Goal: Task Accomplishment & Management: Use online tool/utility

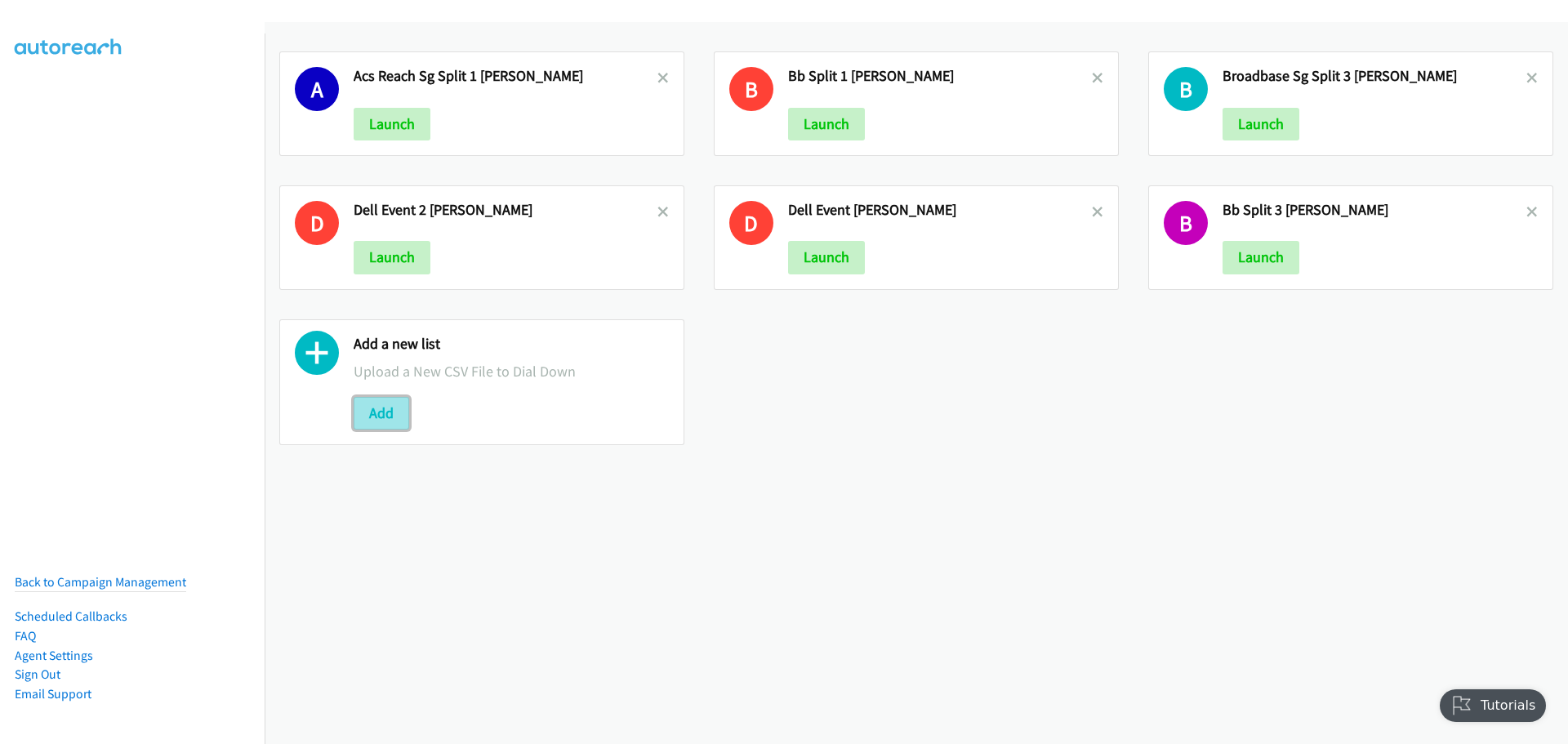
click at [383, 411] on button "Add" at bounding box center [381, 412] width 56 height 33
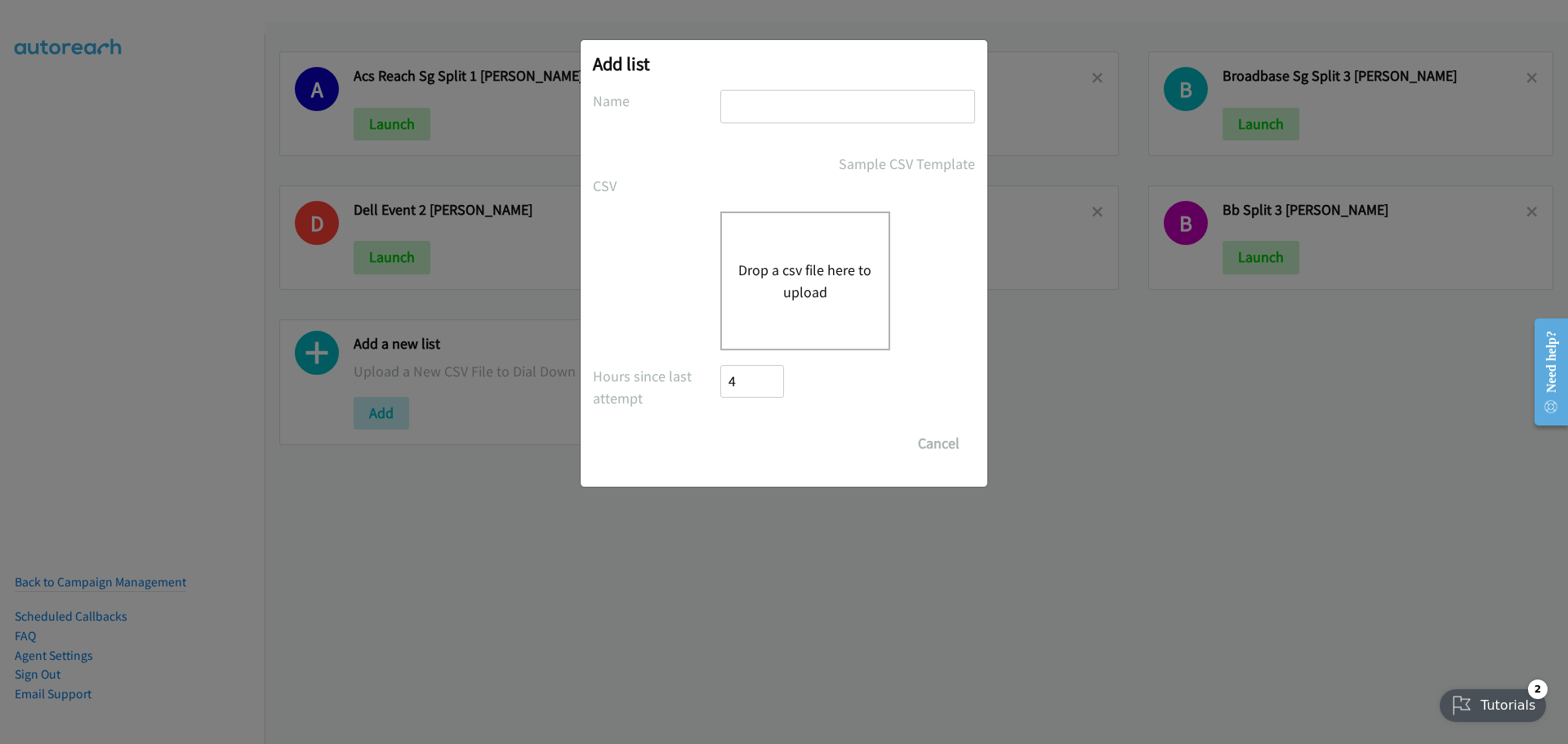
click at [788, 109] on input "text" at bounding box center [847, 106] width 255 height 34
type input "V"
type input "Broadbase Sg Split 4 [PERSON_NAME]"
click at [791, 290] on button "Drop a csv file here to upload" at bounding box center [804, 281] width 134 height 44
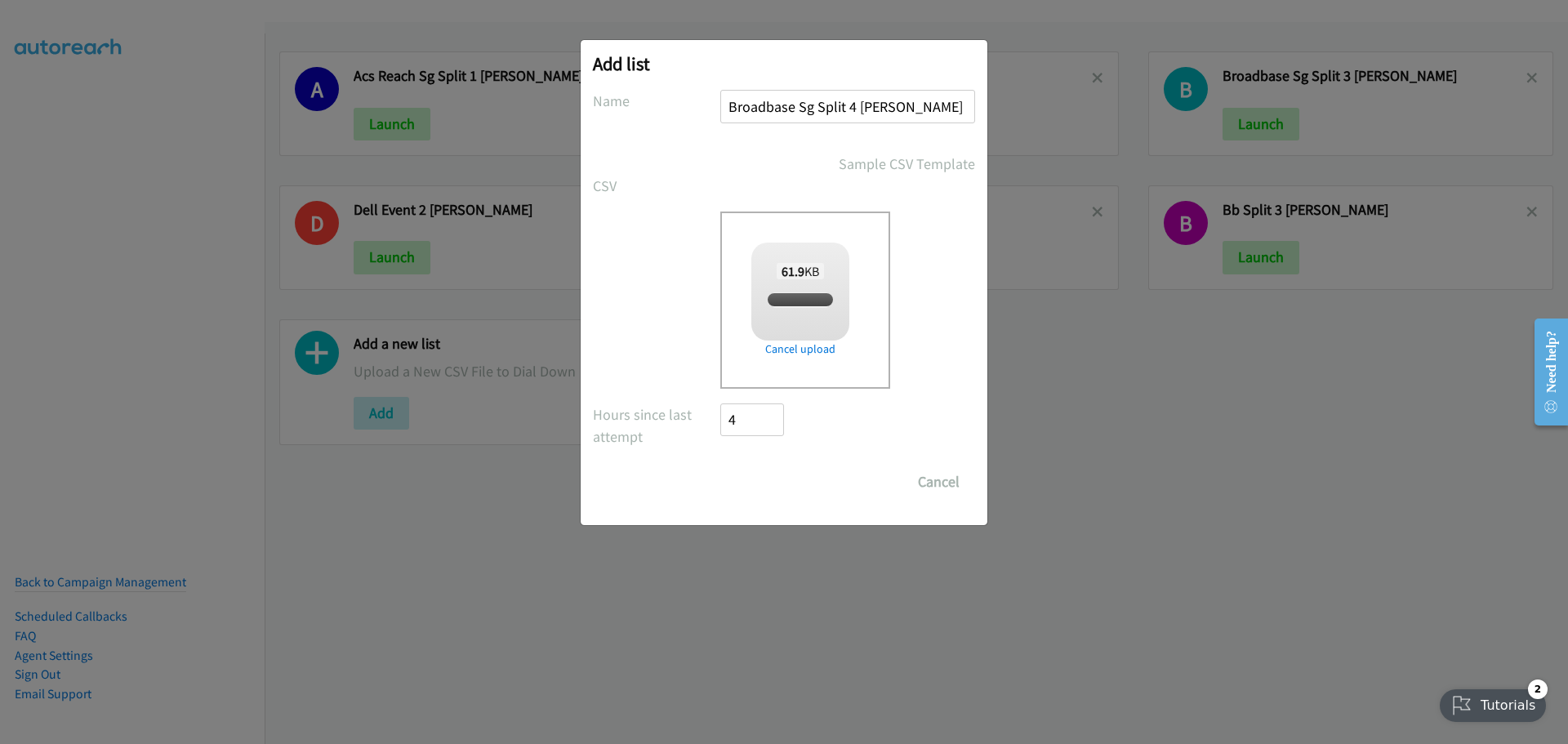
checkbox input "true"
click at [800, 301] on span "split_4.csv" at bounding box center [800, 300] width 55 height 15
click at [758, 480] on input "Save List" at bounding box center [763, 482] width 86 height 33
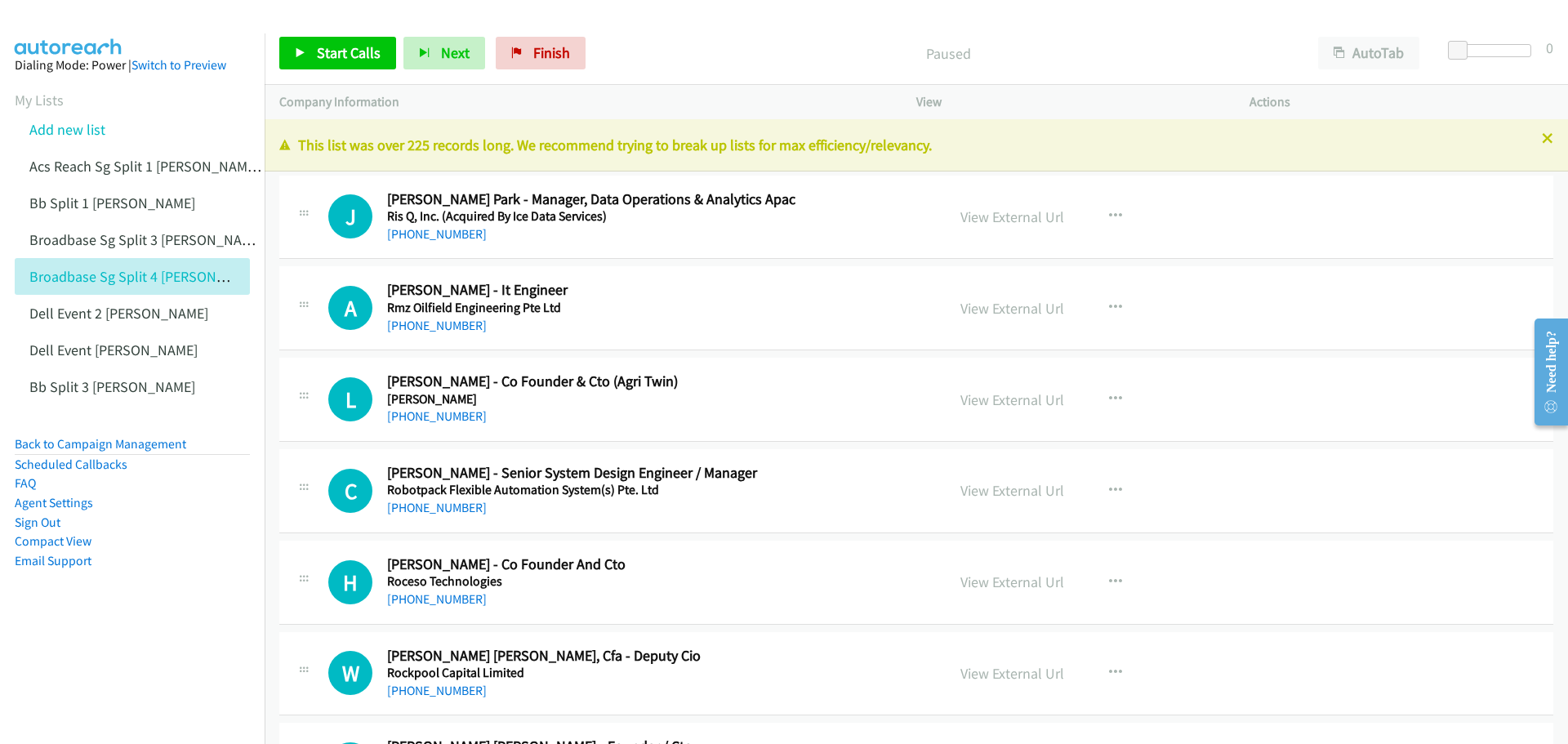
click at [825, 222] on h5 "Ris Q, Inc. (Acquired By Ice Data Services)" at bounding box center [655, 216] width 538 height 16
click at [348, 52] on span "Start Calls" at bounding box center [349, 52] width 64 height 19
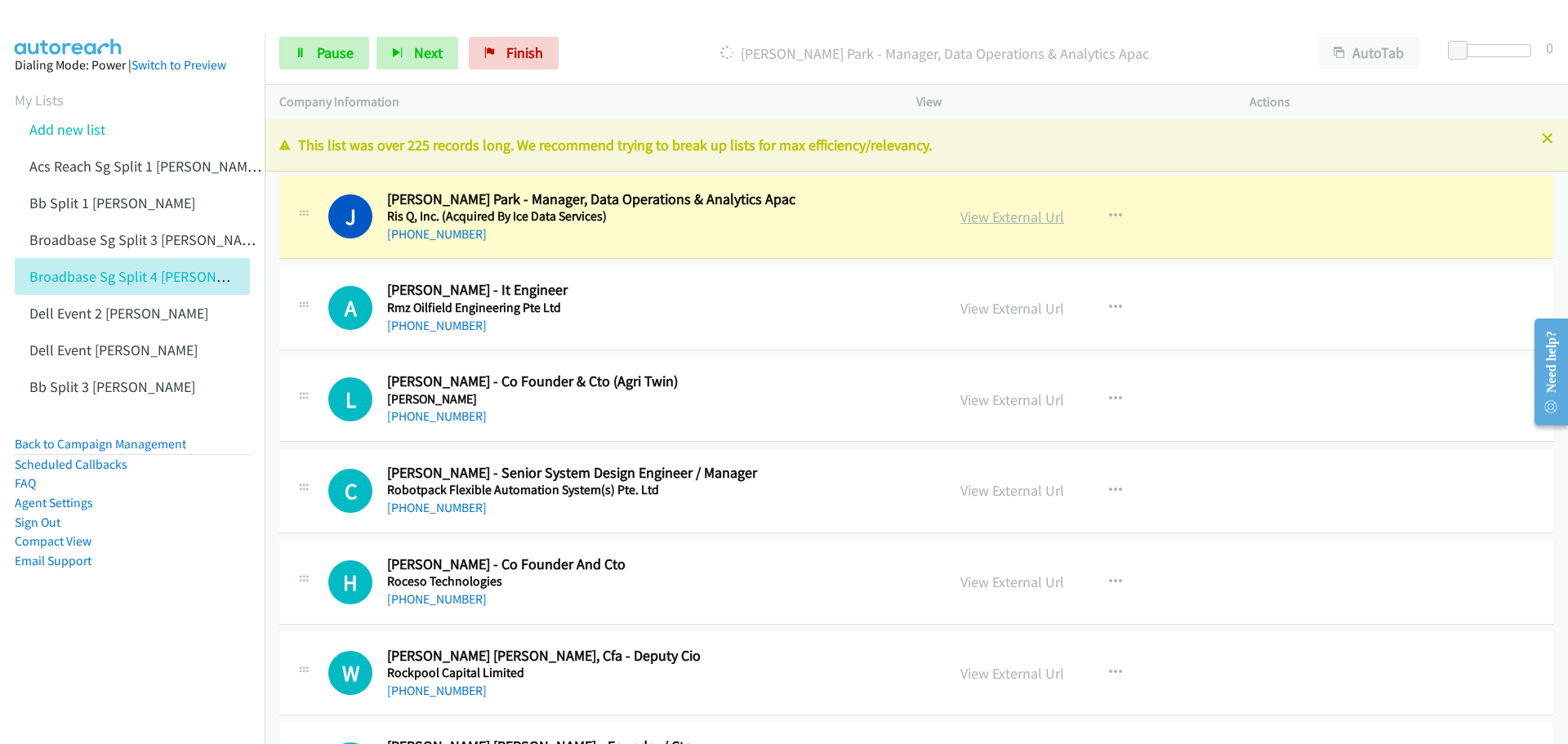
click at [1015, 221] on link "View External Url" at bounding box center [1012, 216] width 104 height 19
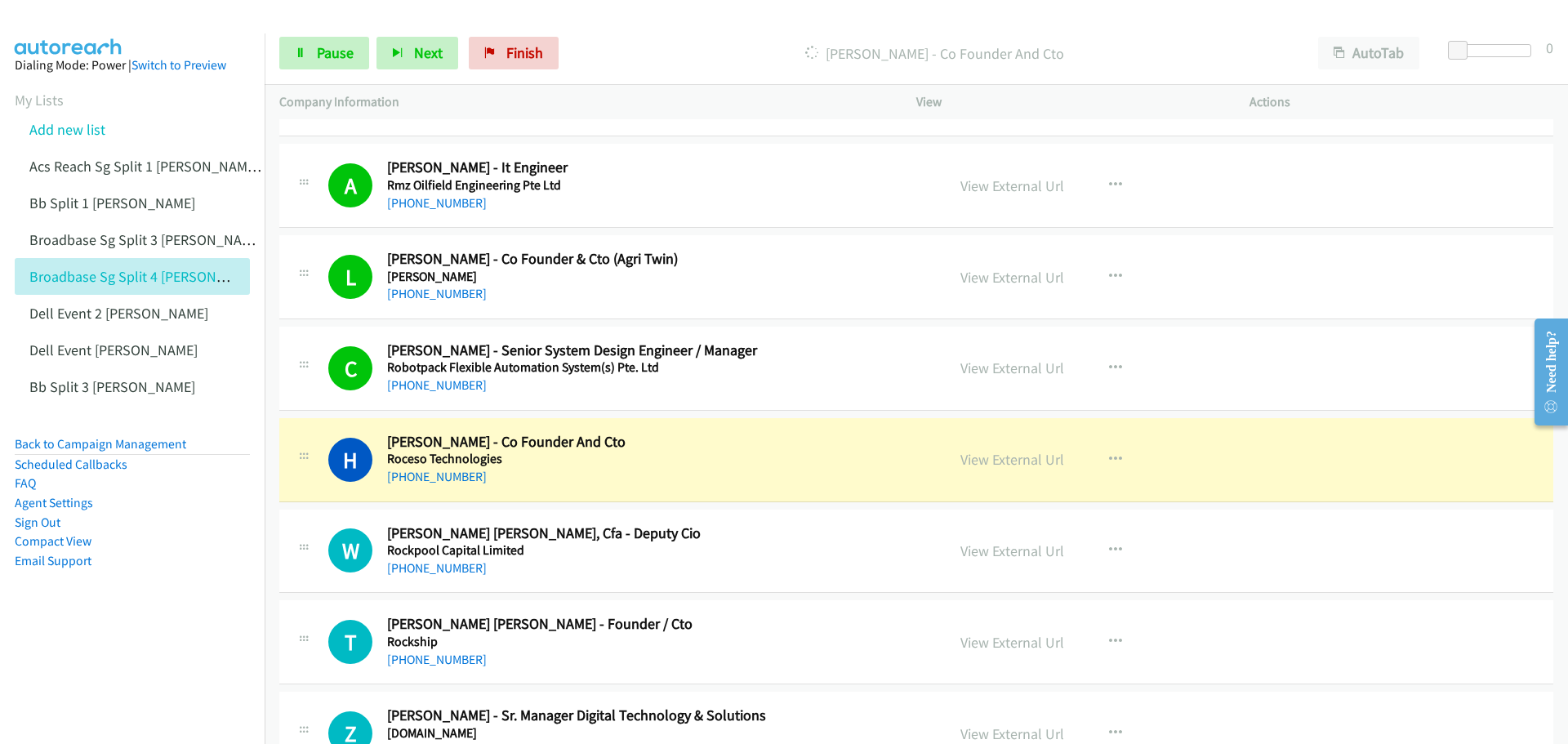
scroll to position [163, 0]
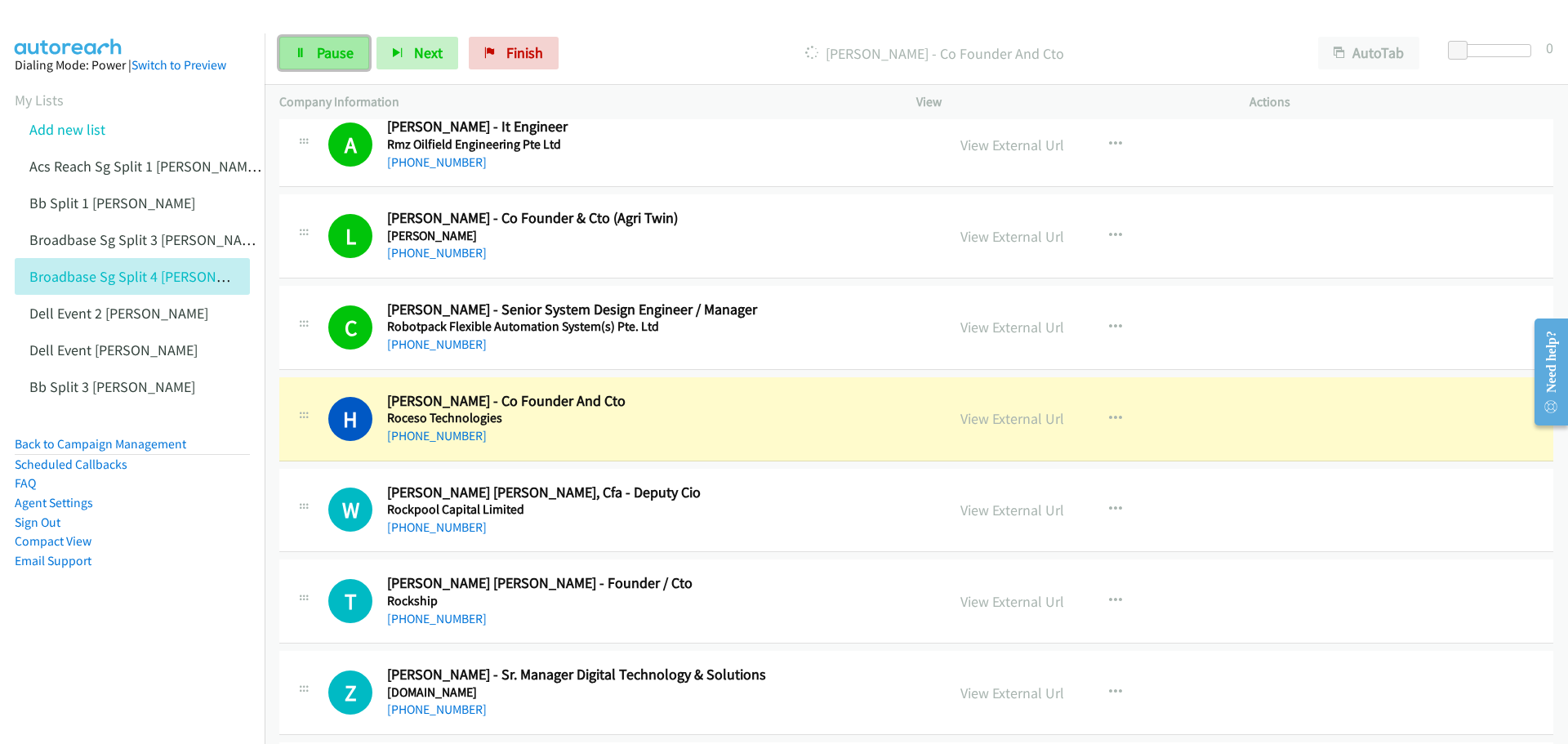
click at [320, 51] on span "Pause" at bounding box center [334, 52] width 36 height 19
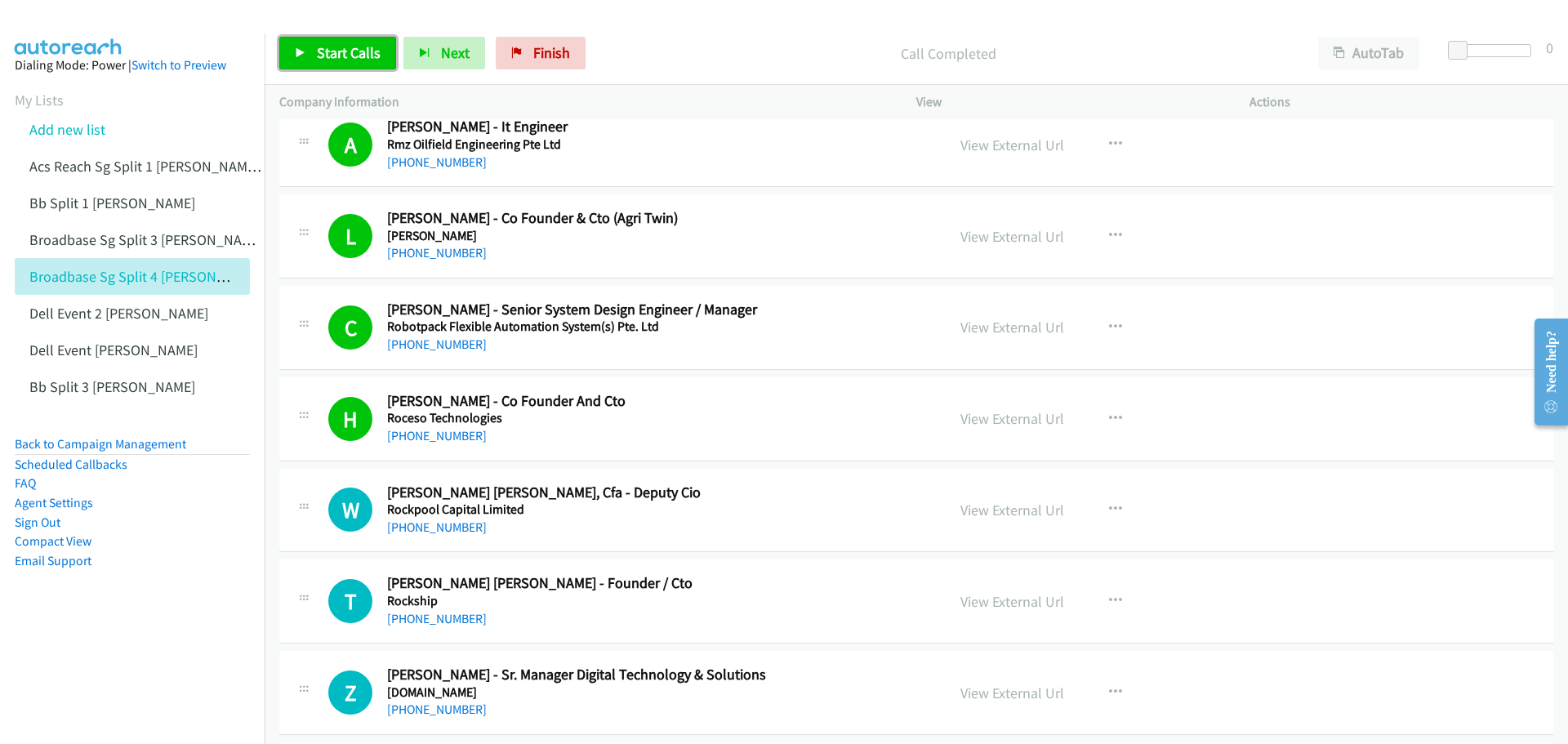
click at [364, 46] on span "Start Calls" at bounding box center [349, 52] width 64 height 19
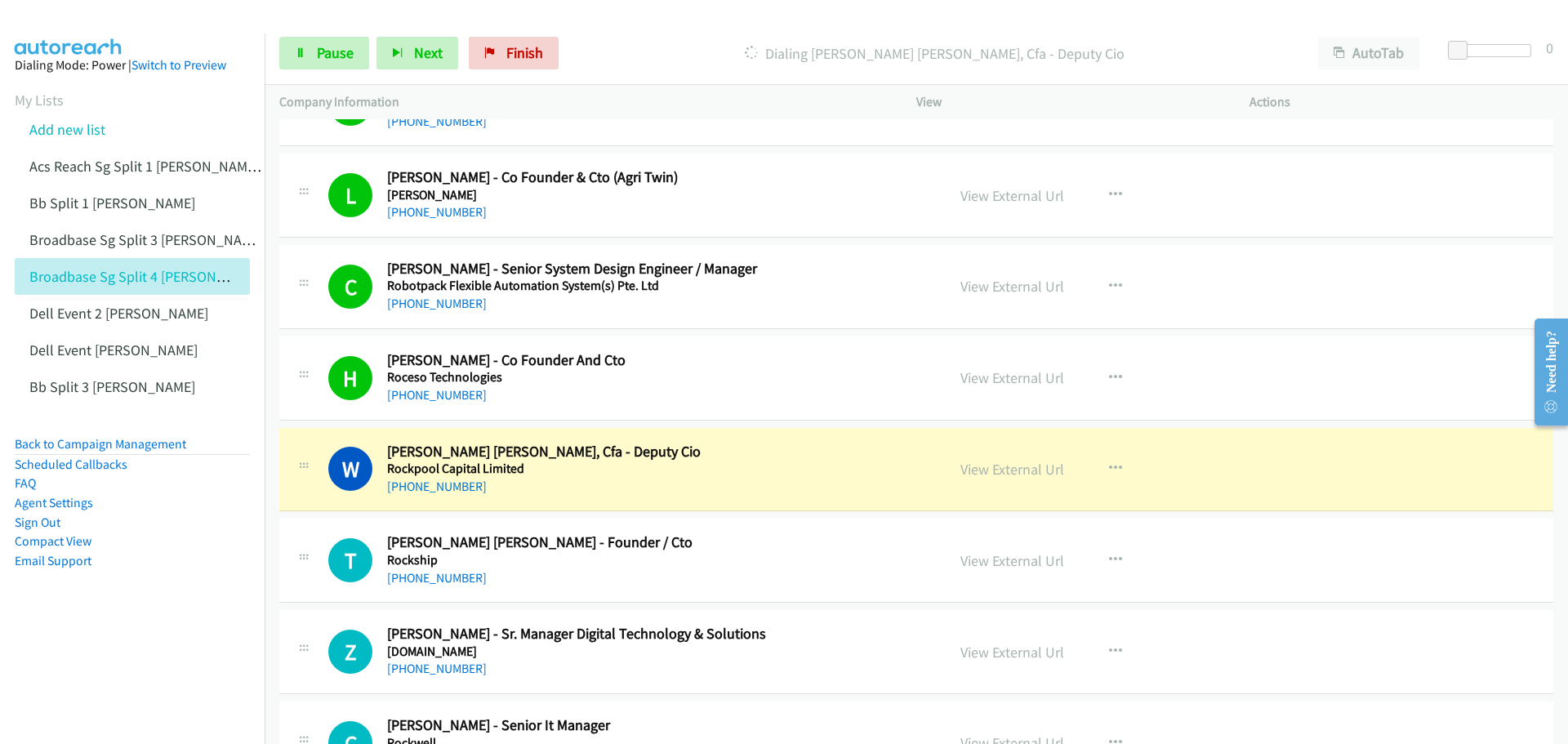
scroll to position [245, 0]
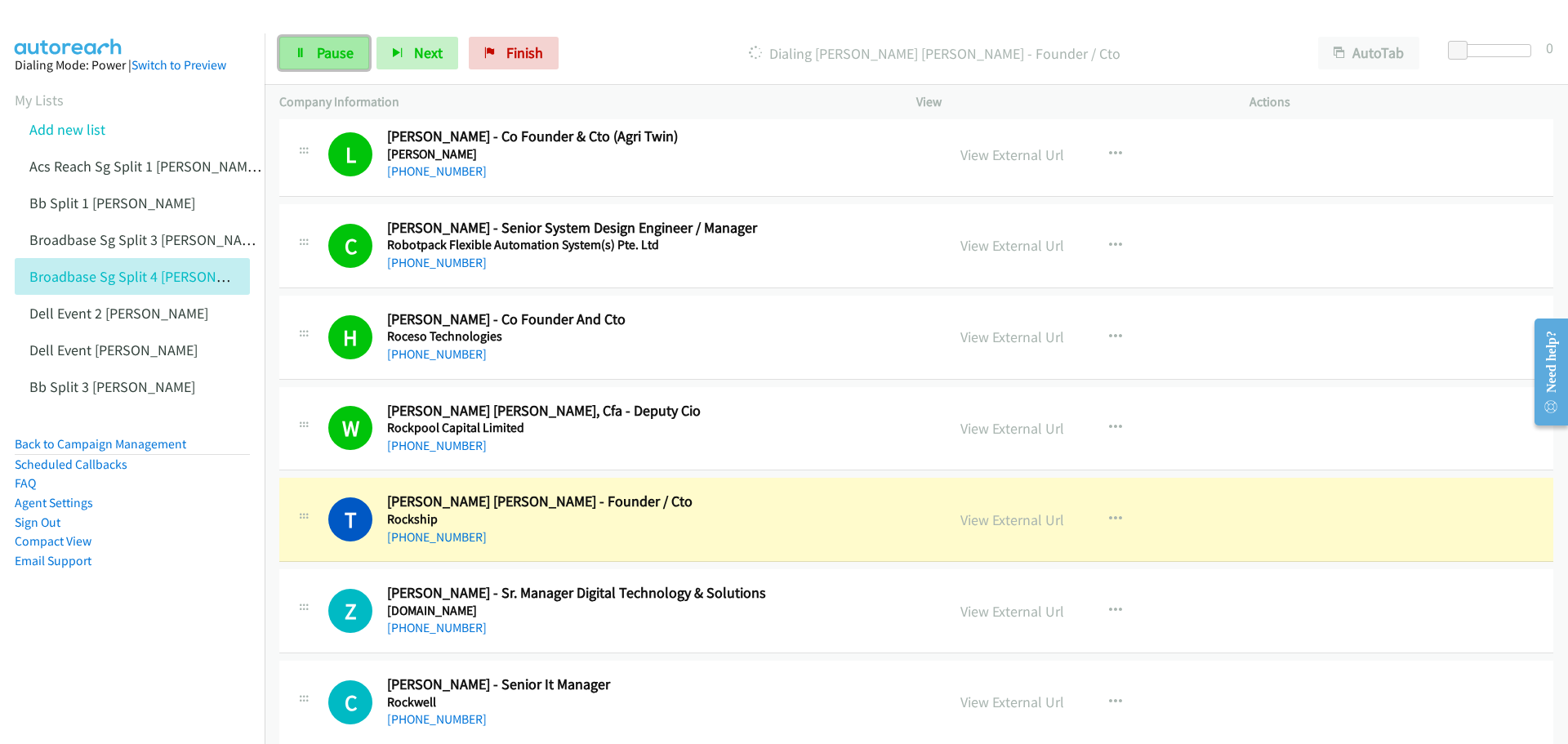
click at [311, 52] on link "Pause" at bounding box center [324, 52] width 90 height 33
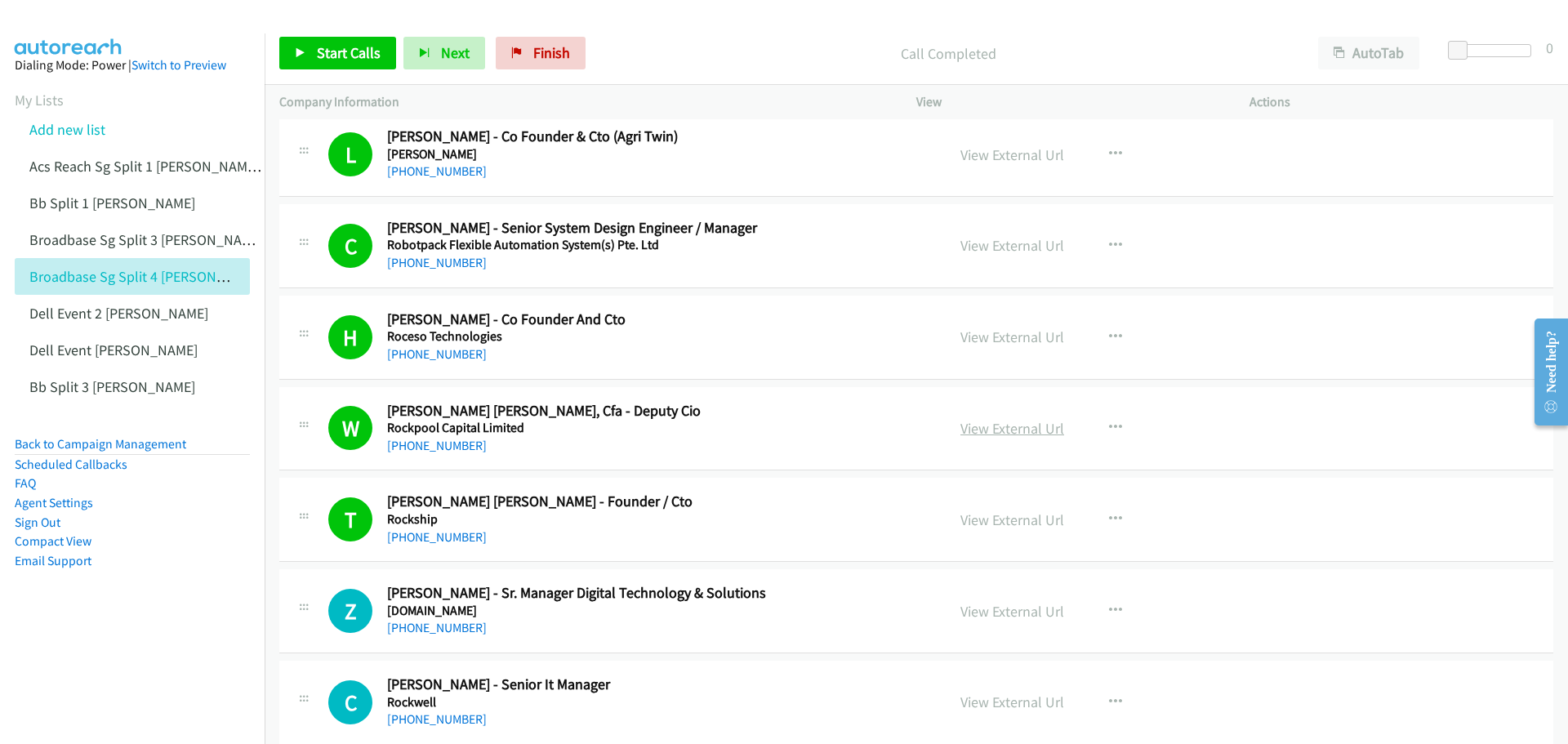
click at [984, 430] on link "View External Url" at bounding box center [1012, 427] width 104 height 19
click at [341, 54] on span "Start Calls" at bounding box center [349, 52] width 64 height 19
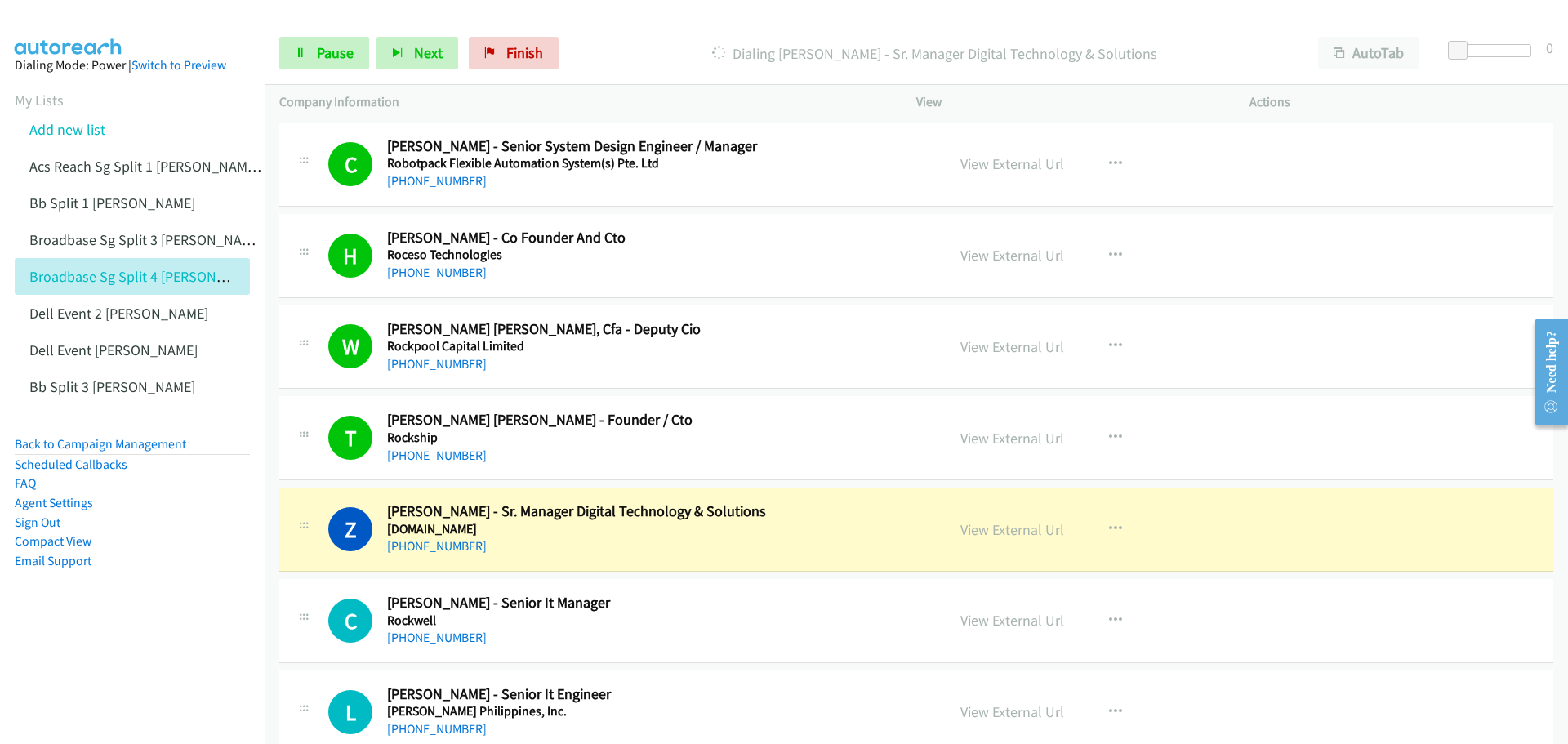
scroll to position [408, 0]
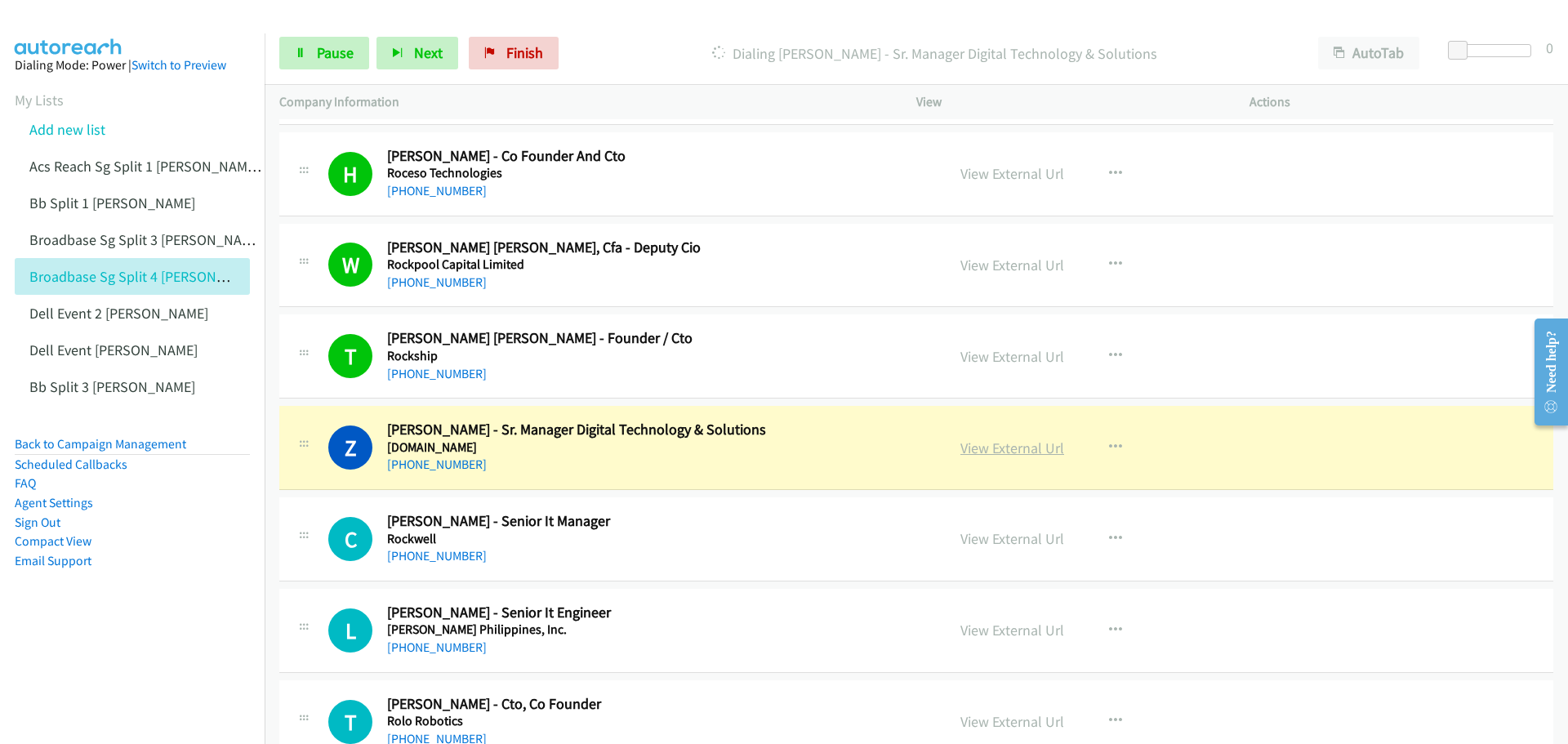
click at [1001, 449] on link "View External Url" at bounding box center [1012, 447] width 104 height 19
click at [346, 55] on span "Pause" at bounding box center [334, 52] width 36 height 19
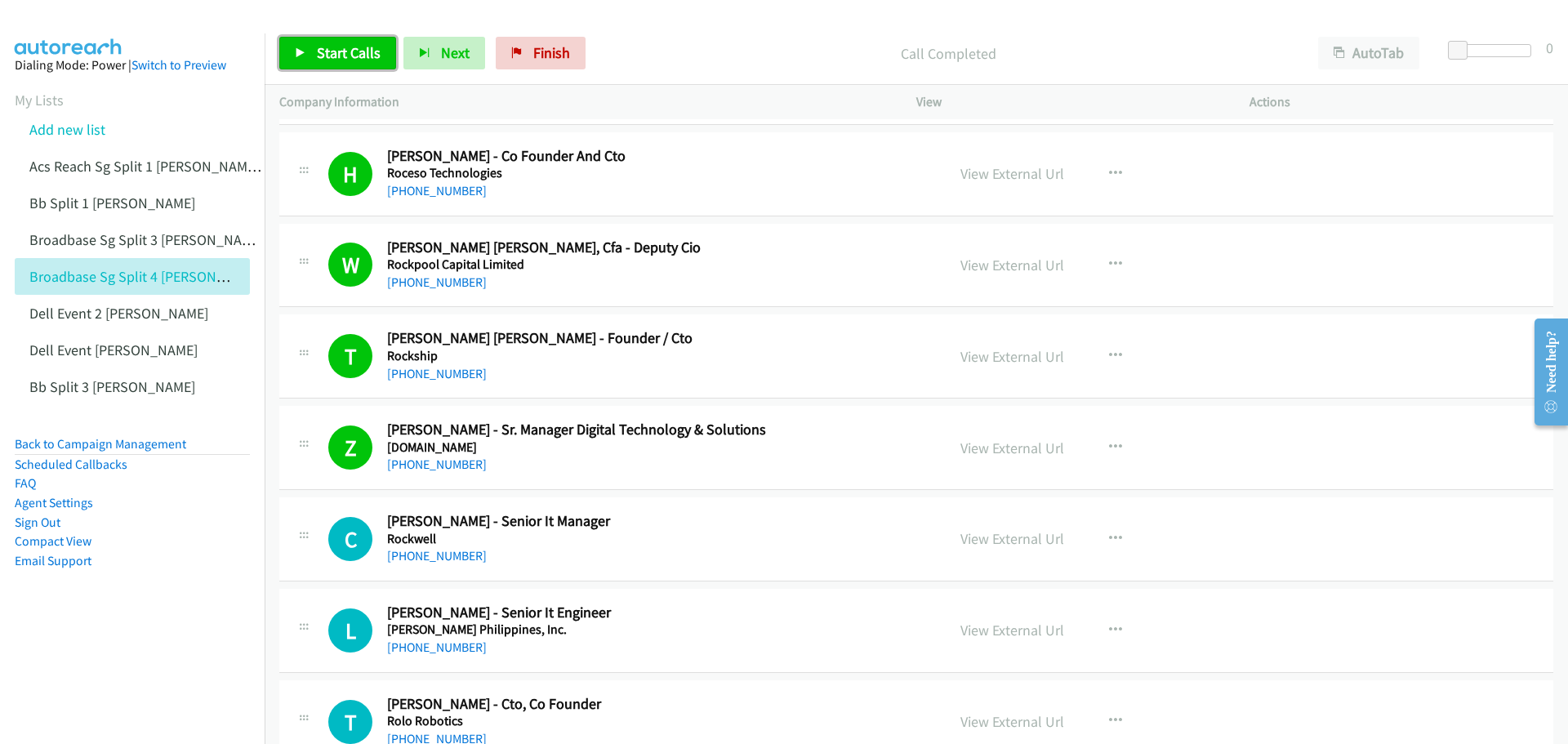
click at [352, 53] on span "Start Calls" at bounding box center [349, 52] width 64 height 19
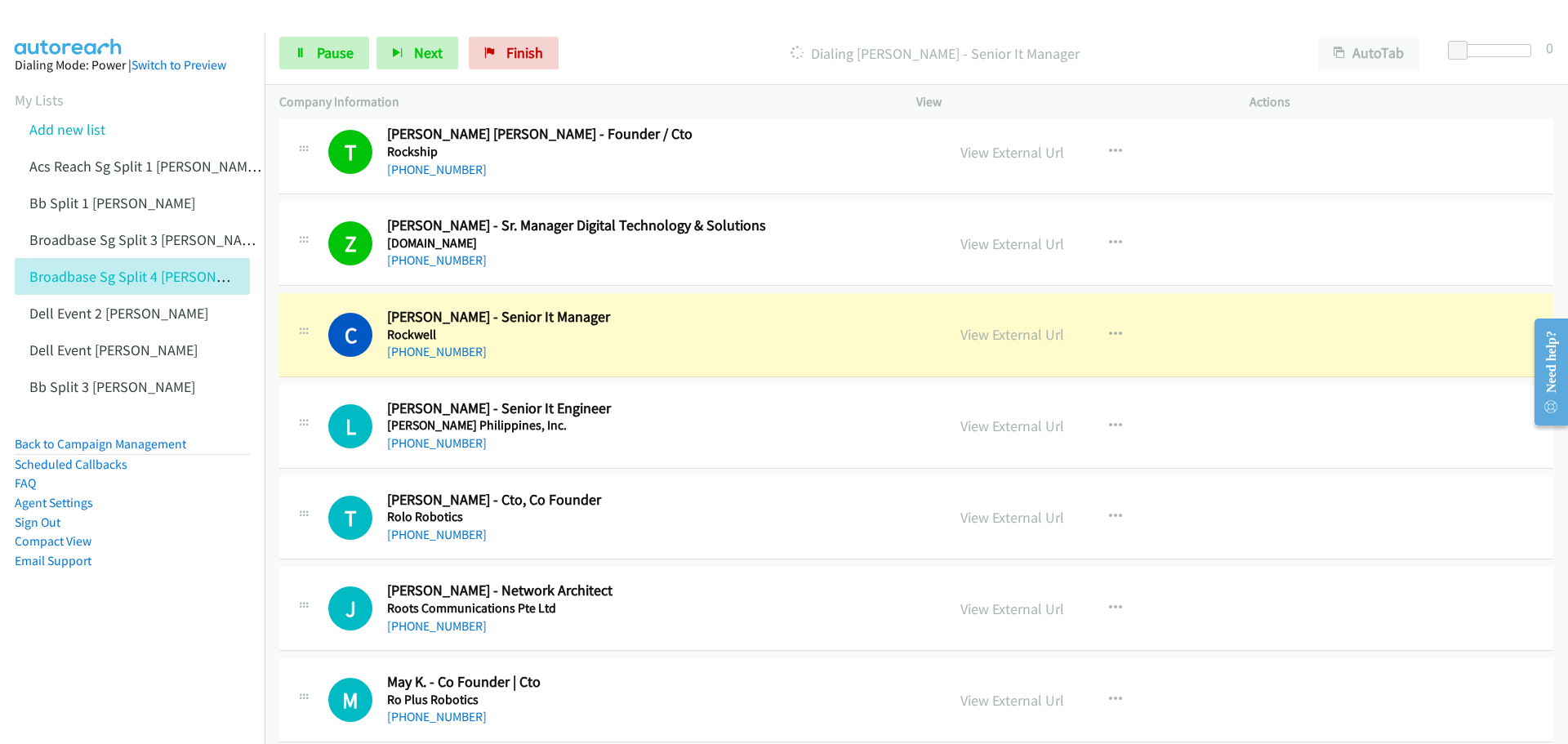
scroll to position [654, 0]
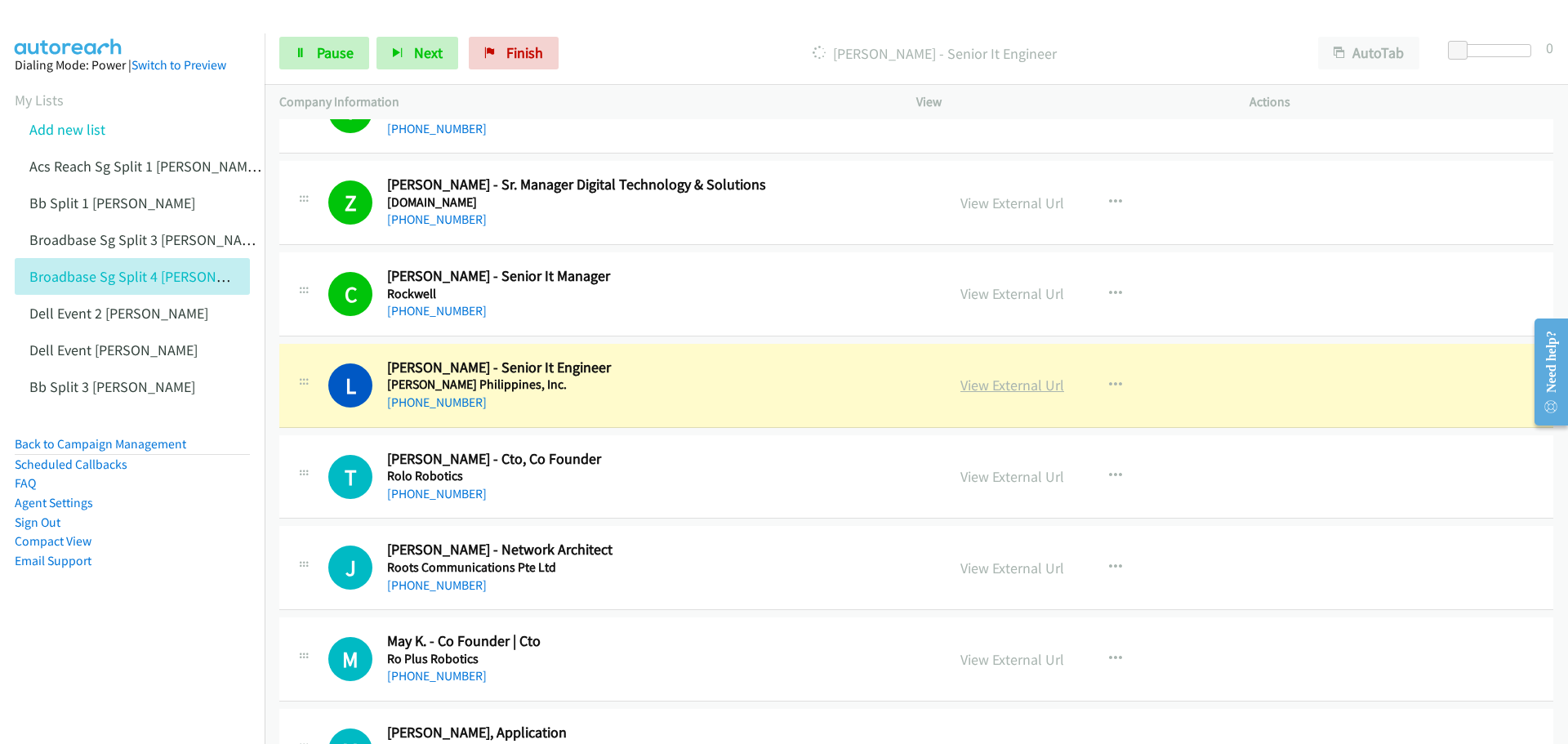
click at [1022, 387] on link "View External Url" at bounding box center [1012, 385] width 104 height 19
click at [335, 55] on span "Pause" at bounding box center [334, 52] width 36 height 19
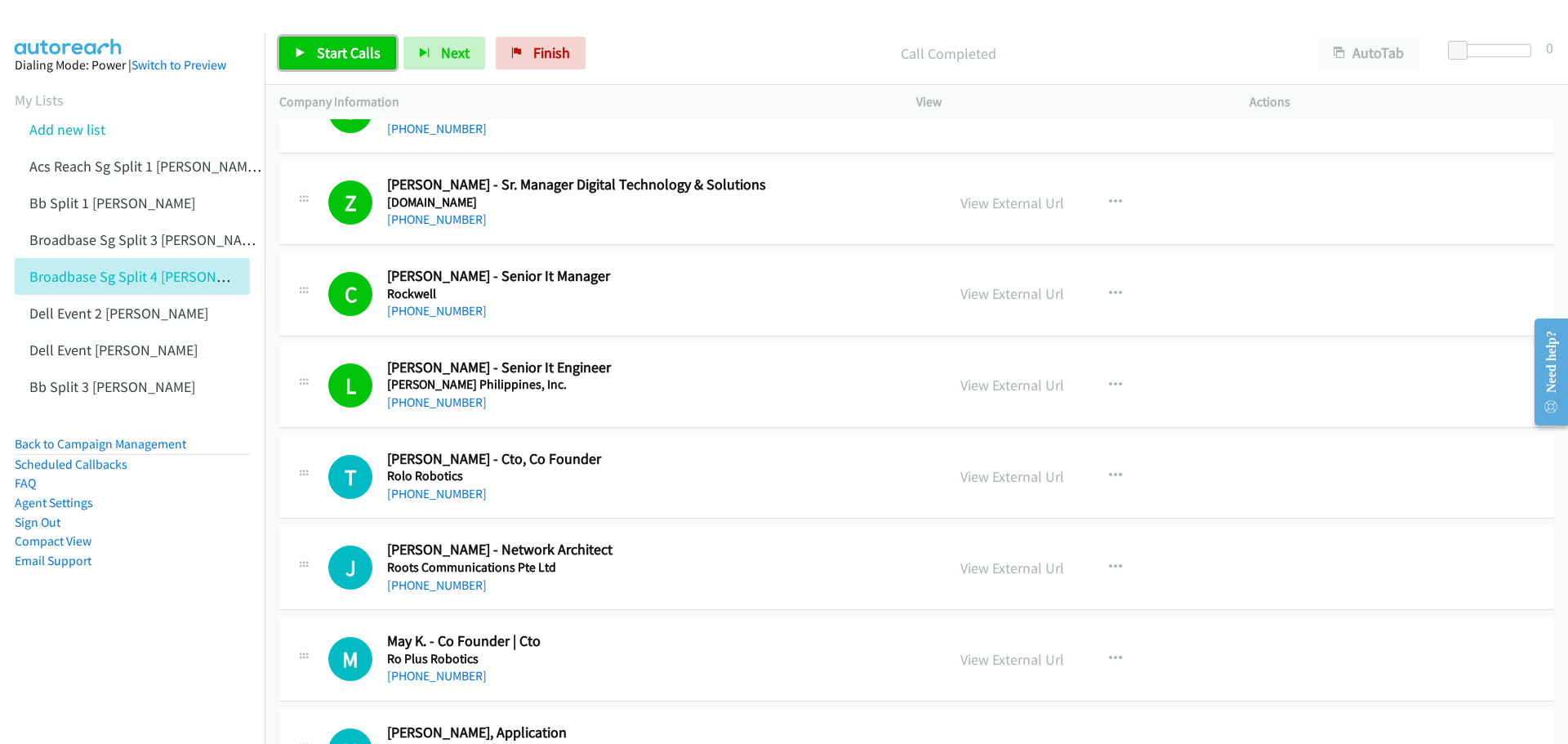
click at [345, 53] on span "Start Calls" at bounding box center [349, 52] width 64 height 19
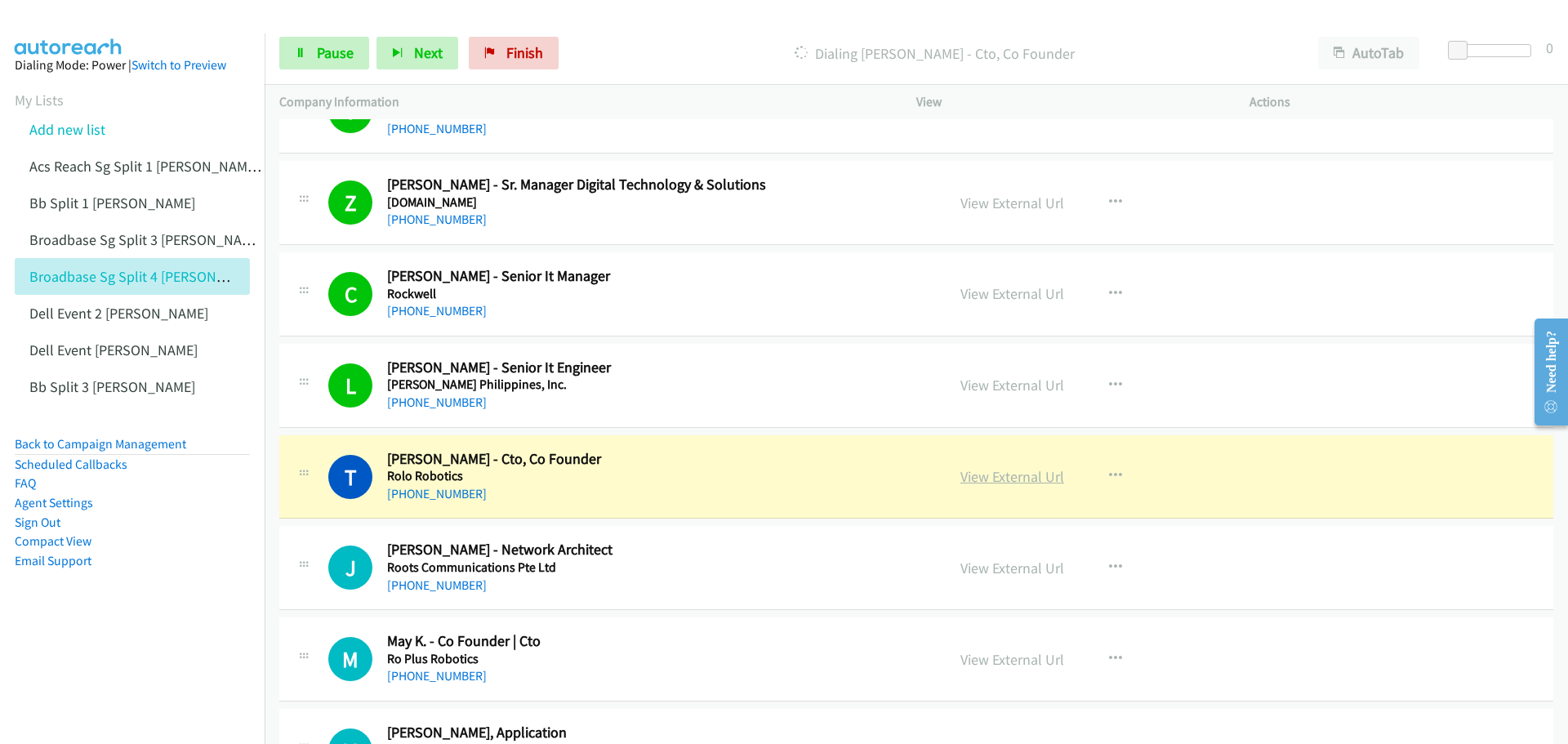
click at [1010, 481] on link "View External Url" at bounding box center [1012, 476] width 104 height 19
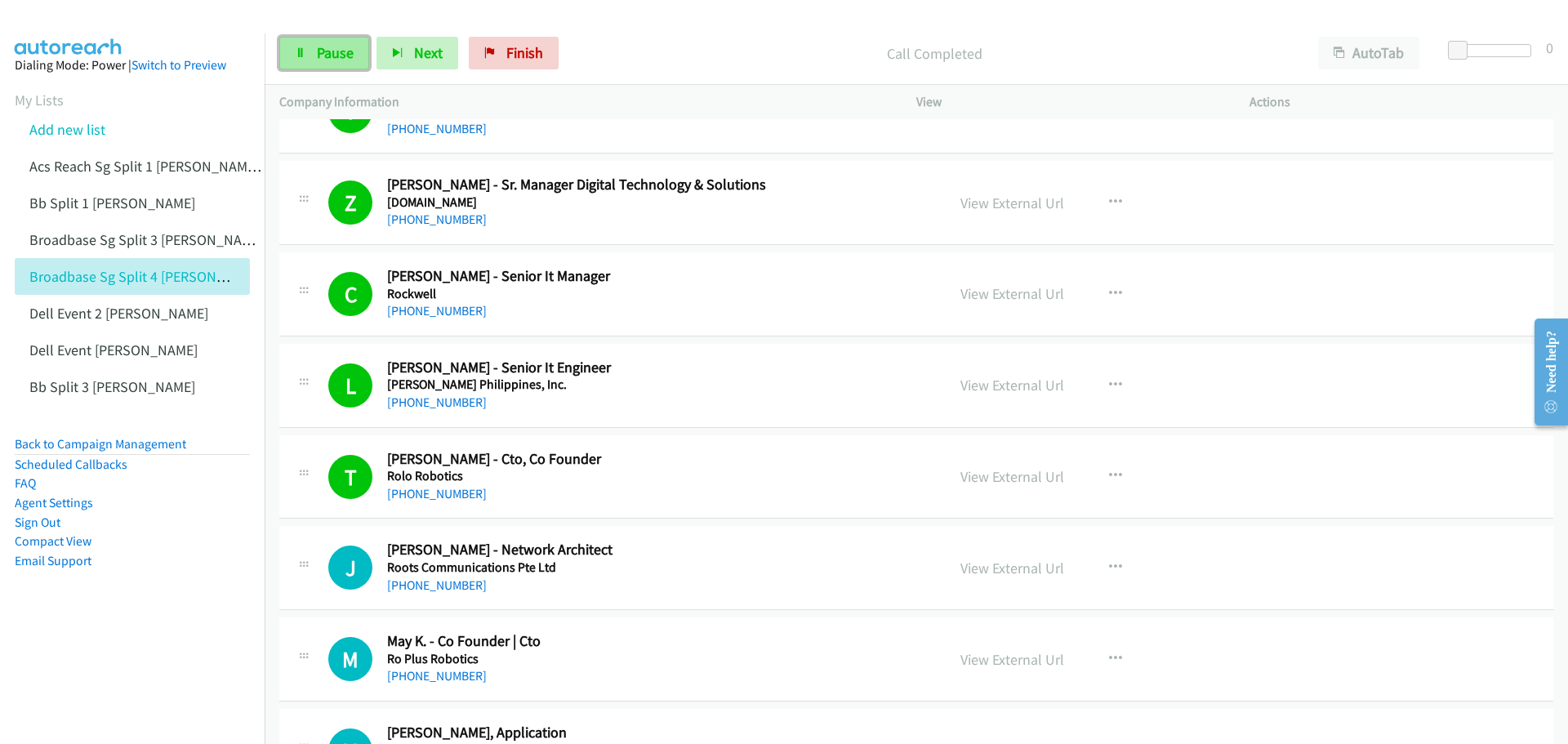
click at [333, 56] on span "Pause" at bounding box center [334, 52] width 36 height 19
click at [333, 58] on span "Start Calls" at bounding box center [349, 52] width 64 height 19
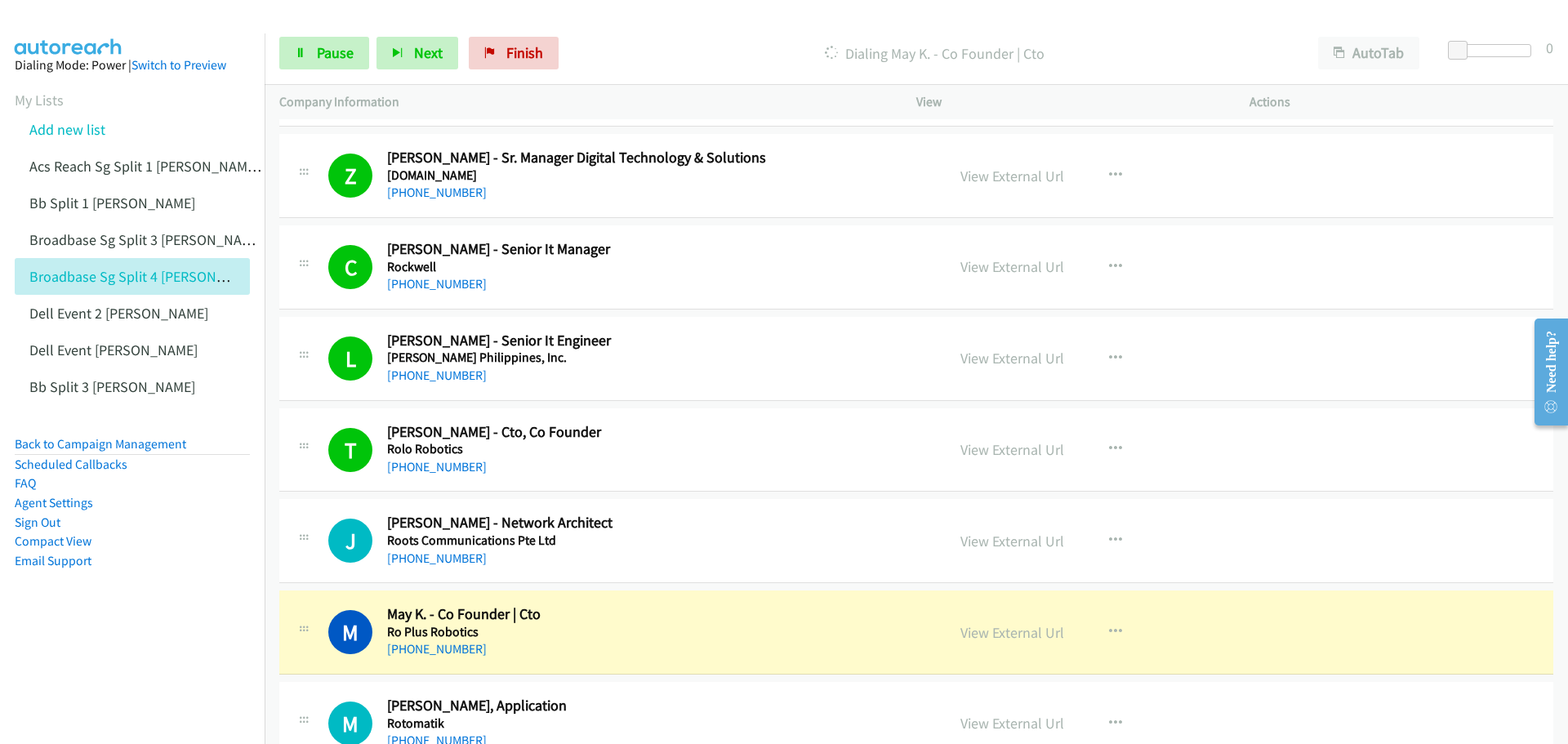
scroll to position [735, 0]
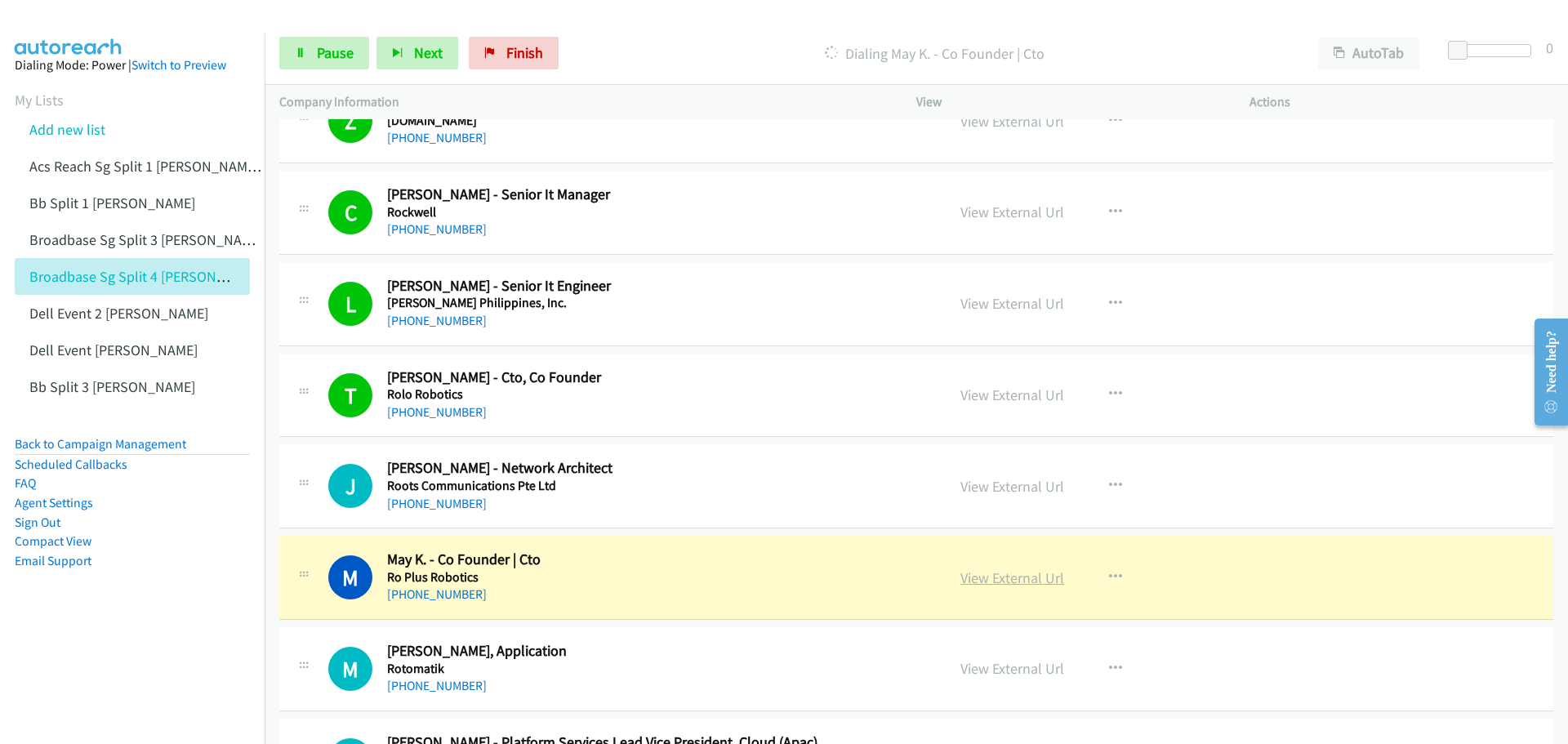
click at [998, 577] on link "View External Url" at bounding box center [1012, 577] width 104 height 19
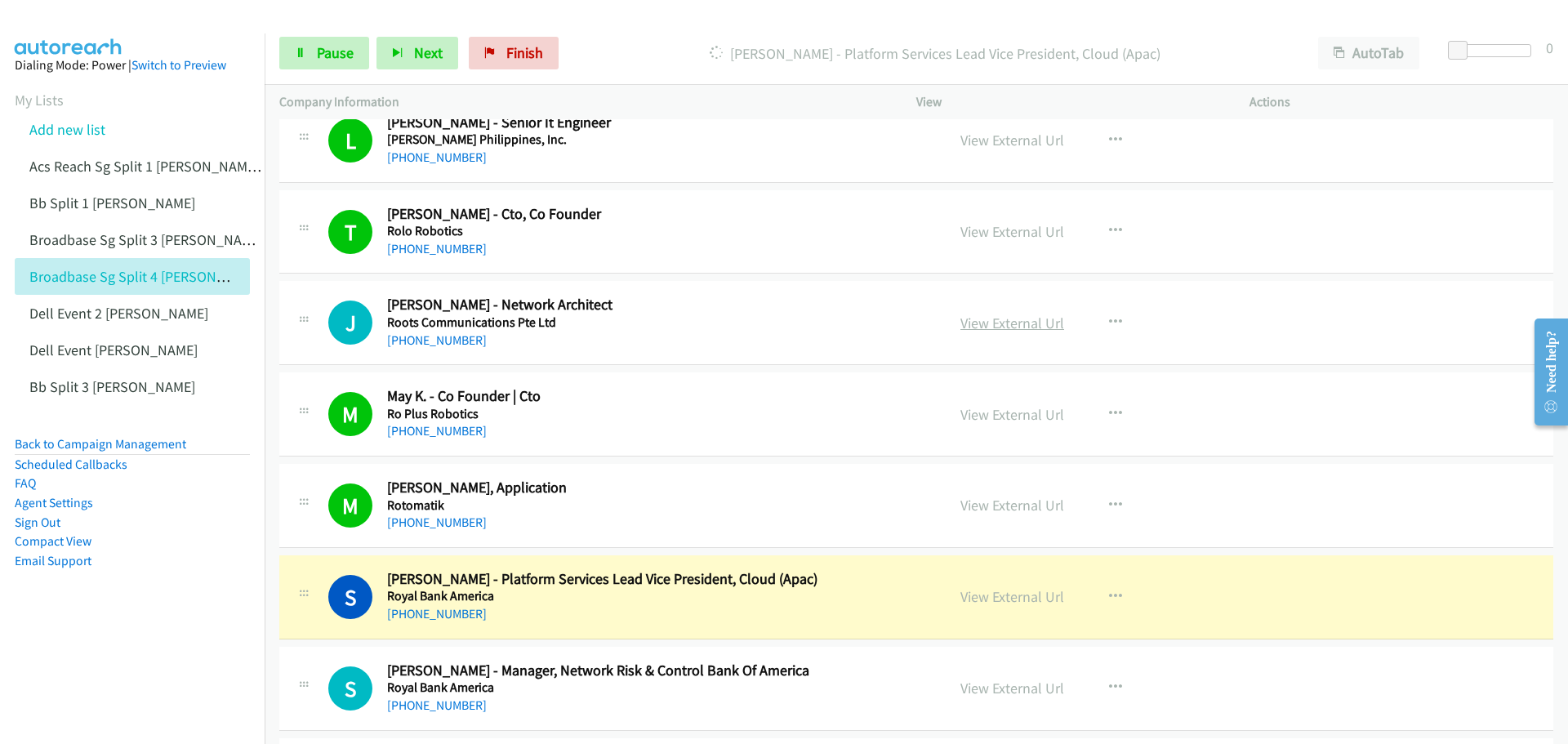
scroll to position [980, 0]
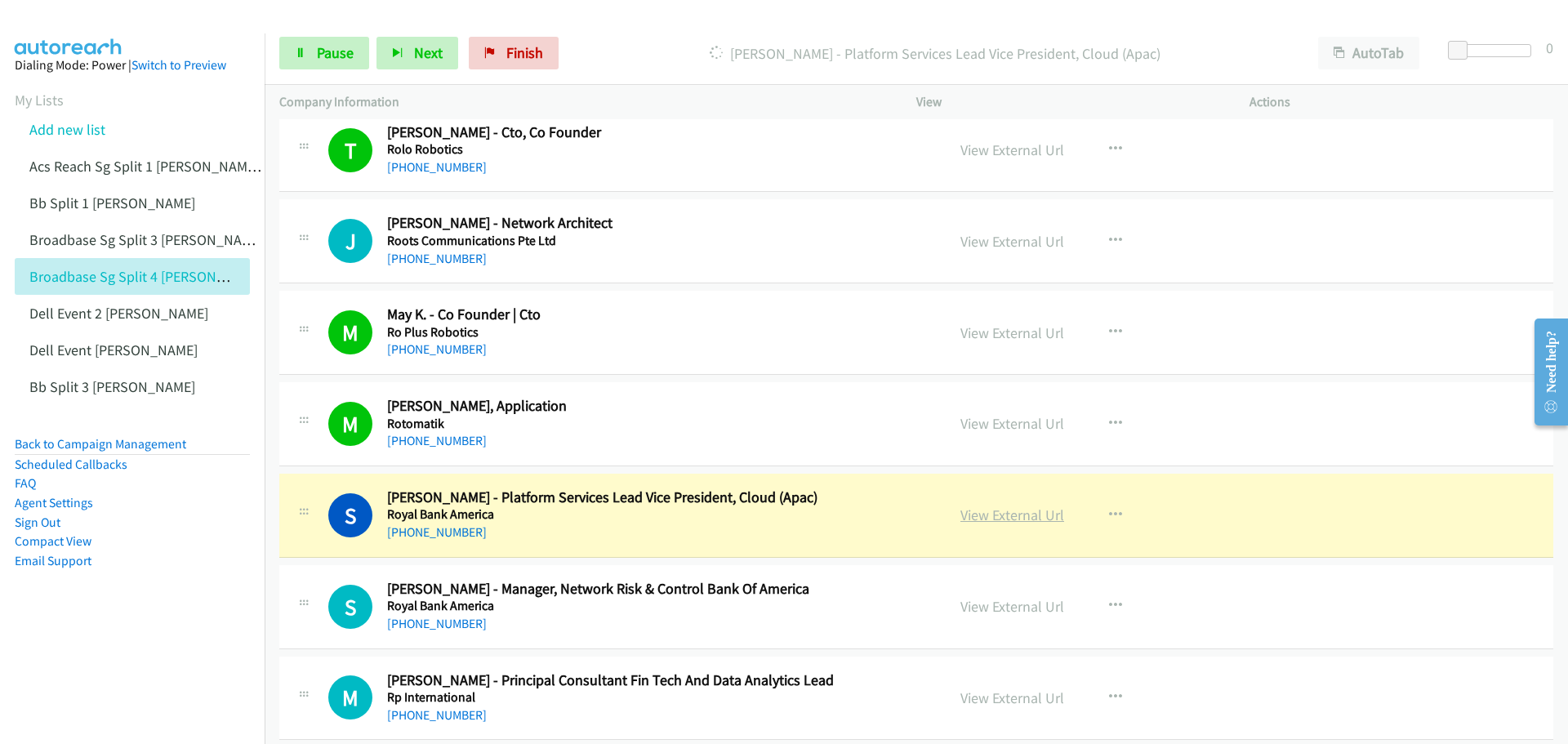
click at [1015, 509] on link "View External Url" at bounding box center [1012, 514] width 104 height 19
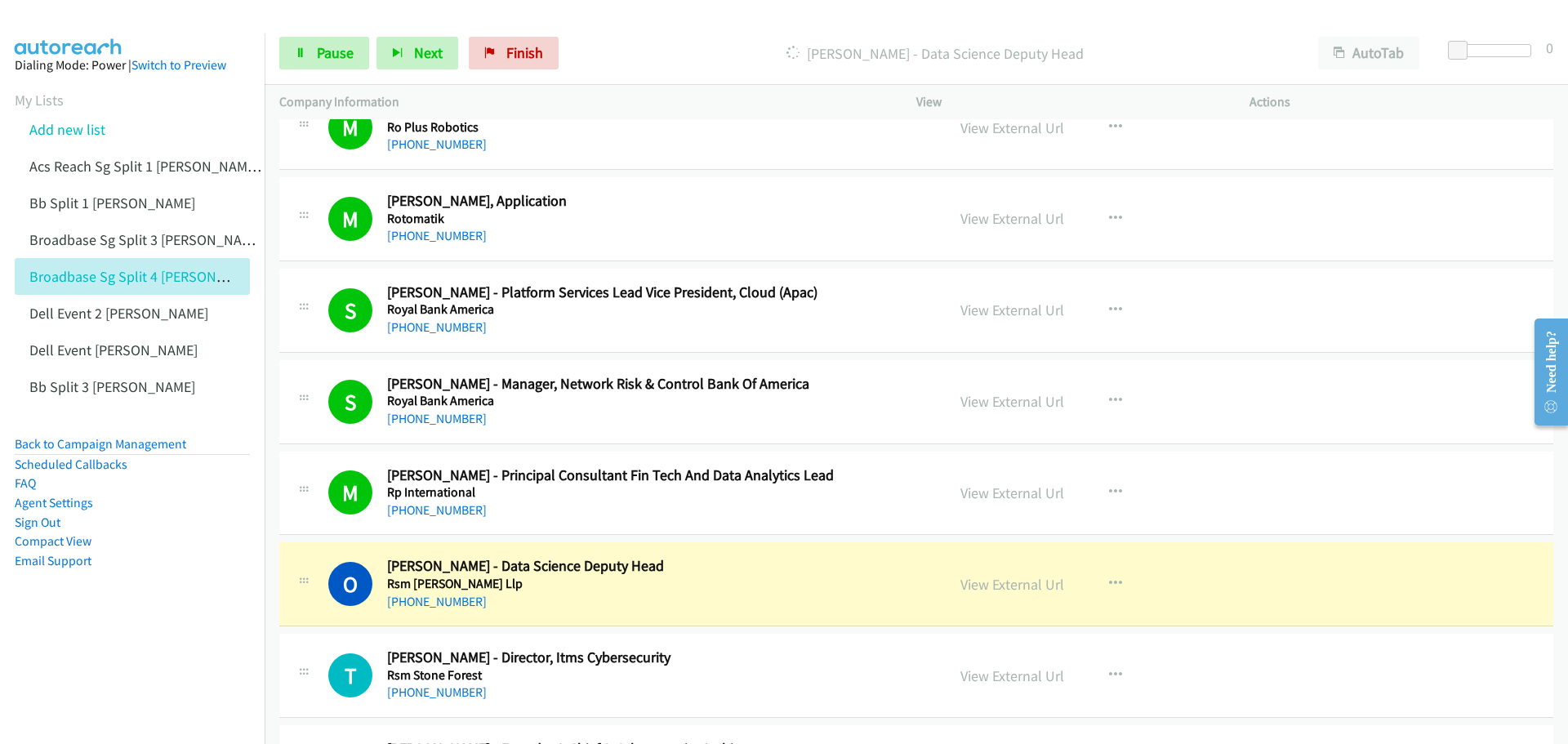
scroll to position [1306, 0]
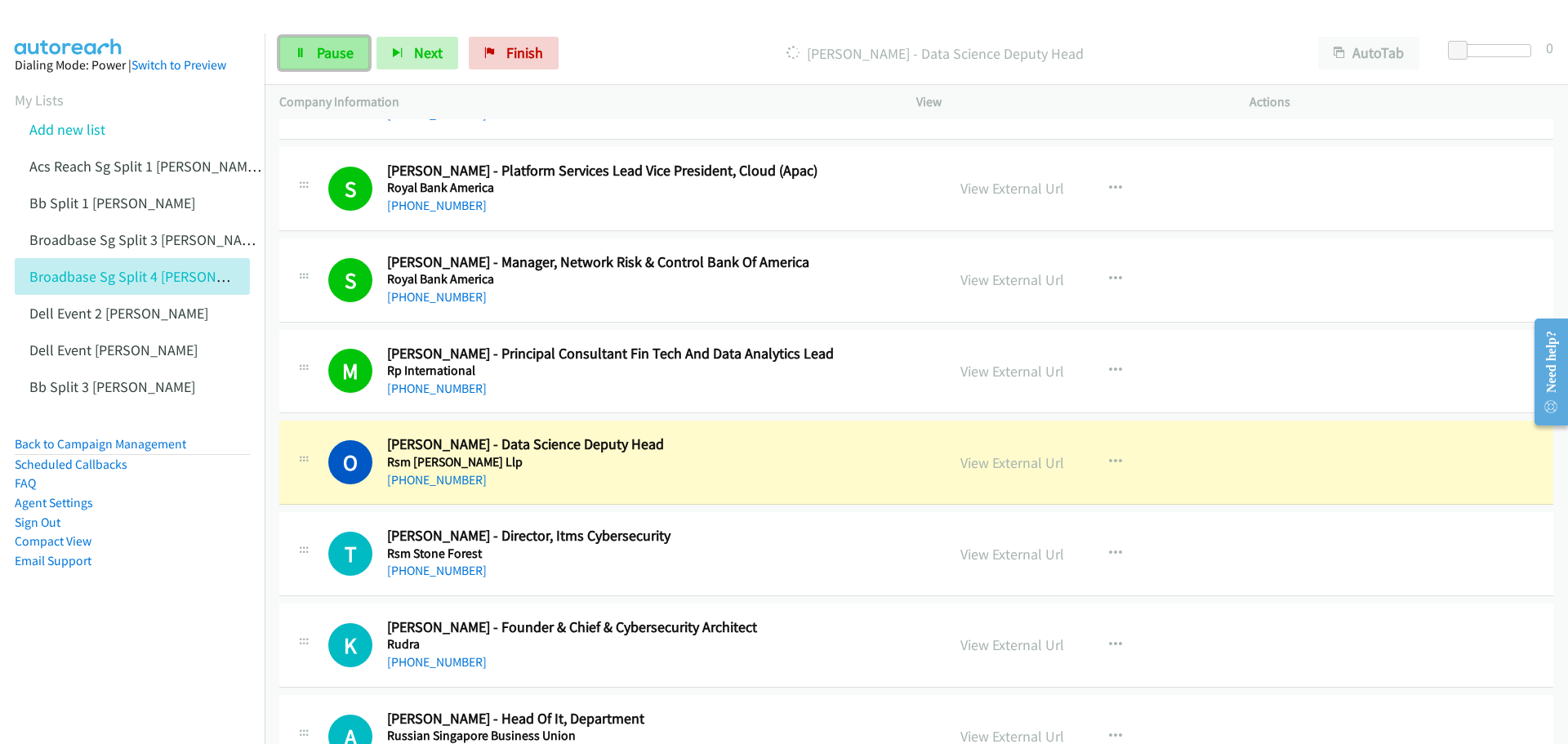
click at [330, 57] on span "Pause" at bounding box center [334, 52] width 36 height 19
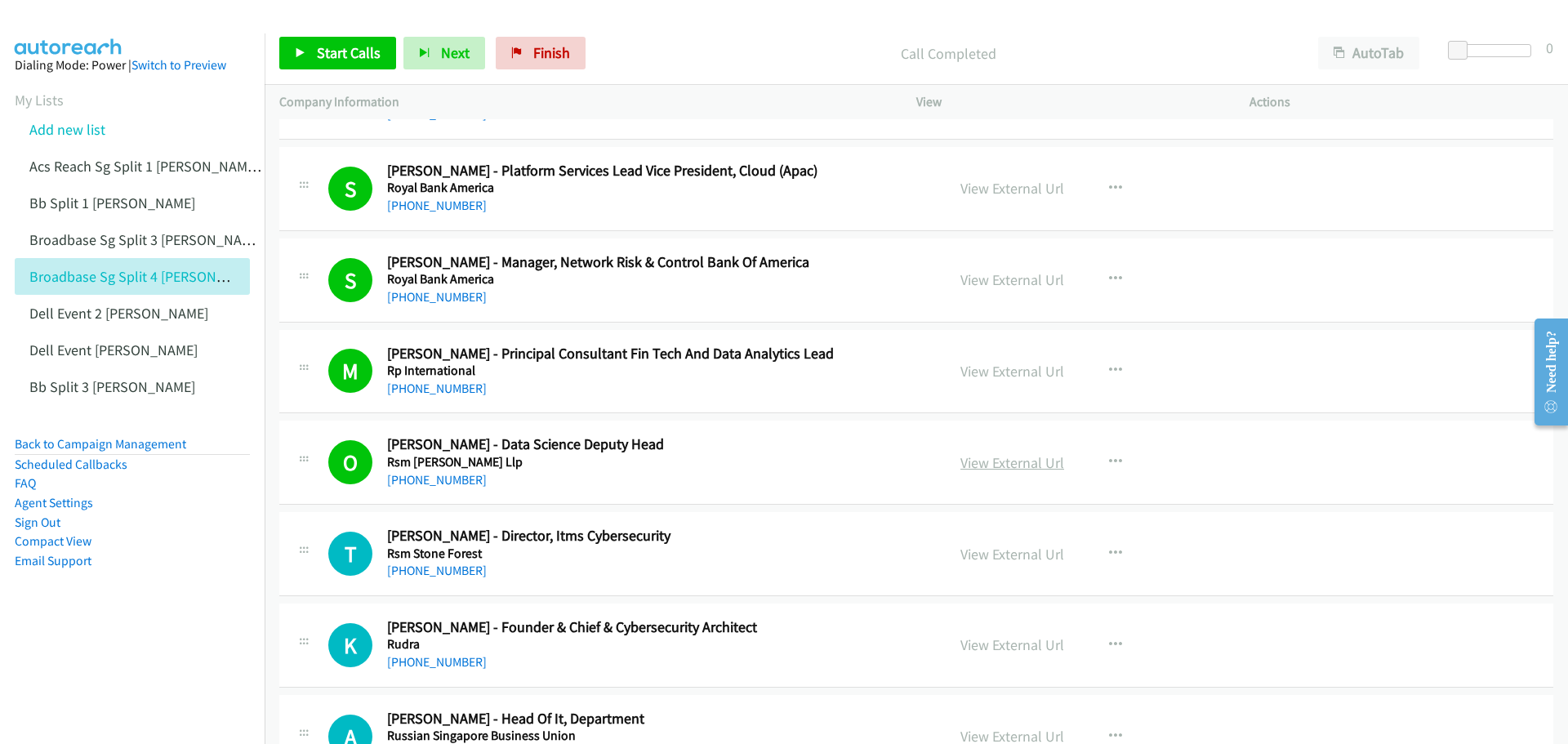
click at [993, 461] on link "View External Url" at bounding box center [1012, 462] width 104 height 19
click at [348, 48] on span "Start Calls" at bounding box center [349, 52] width 64 height 19
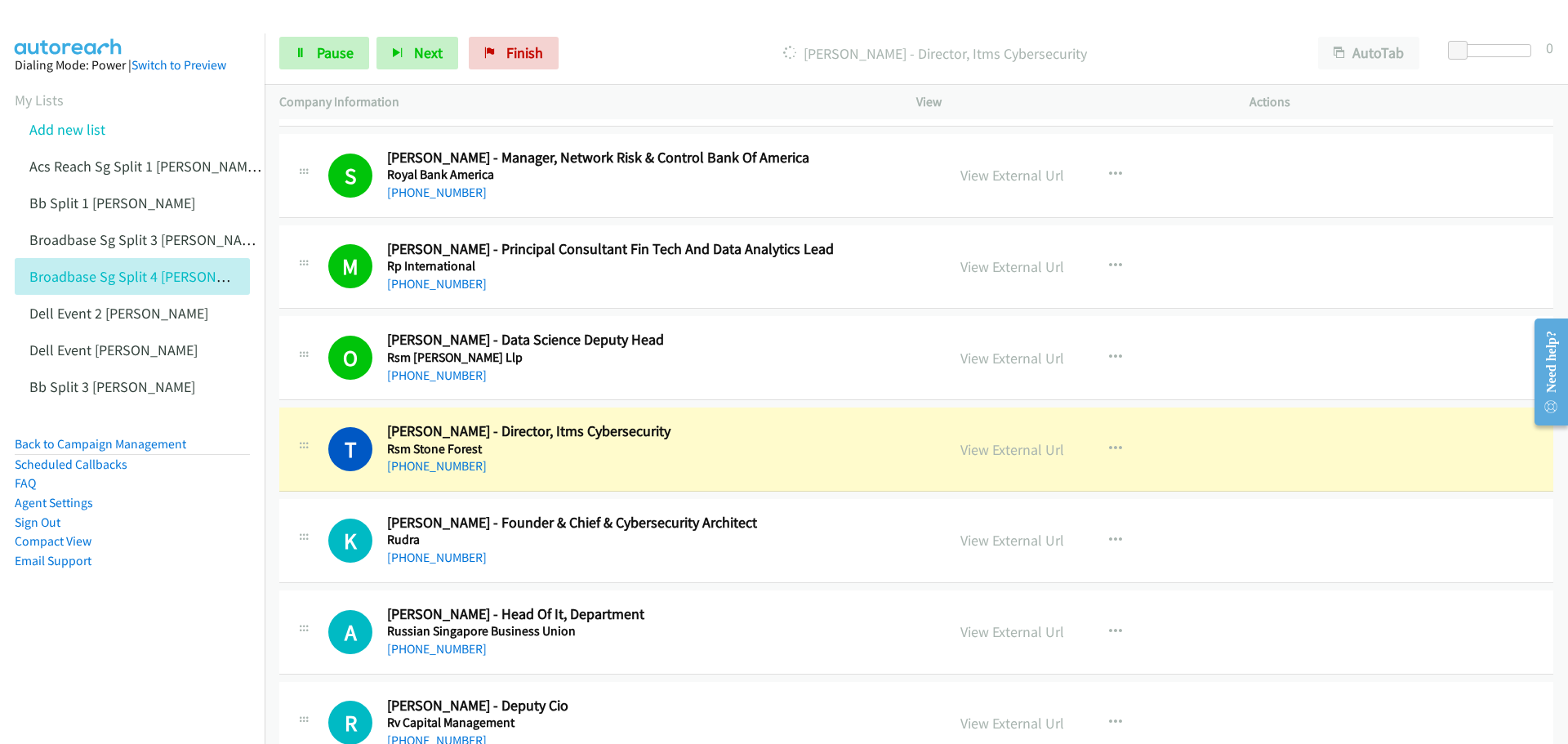
scroll to position [1469, 0]
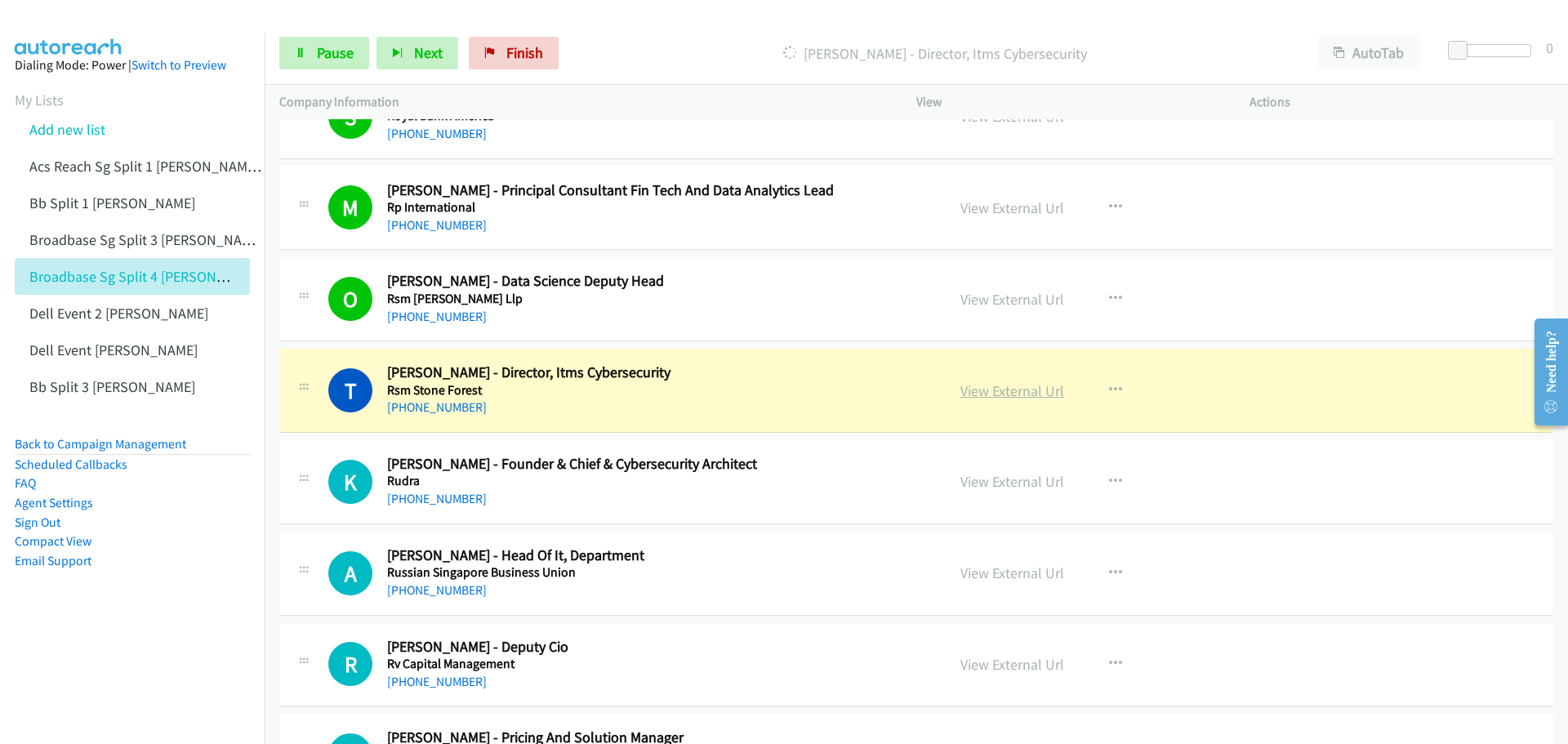
click at [978, 394] on link "View External Url" at bounding box center [1012, 390] width 104 height 19
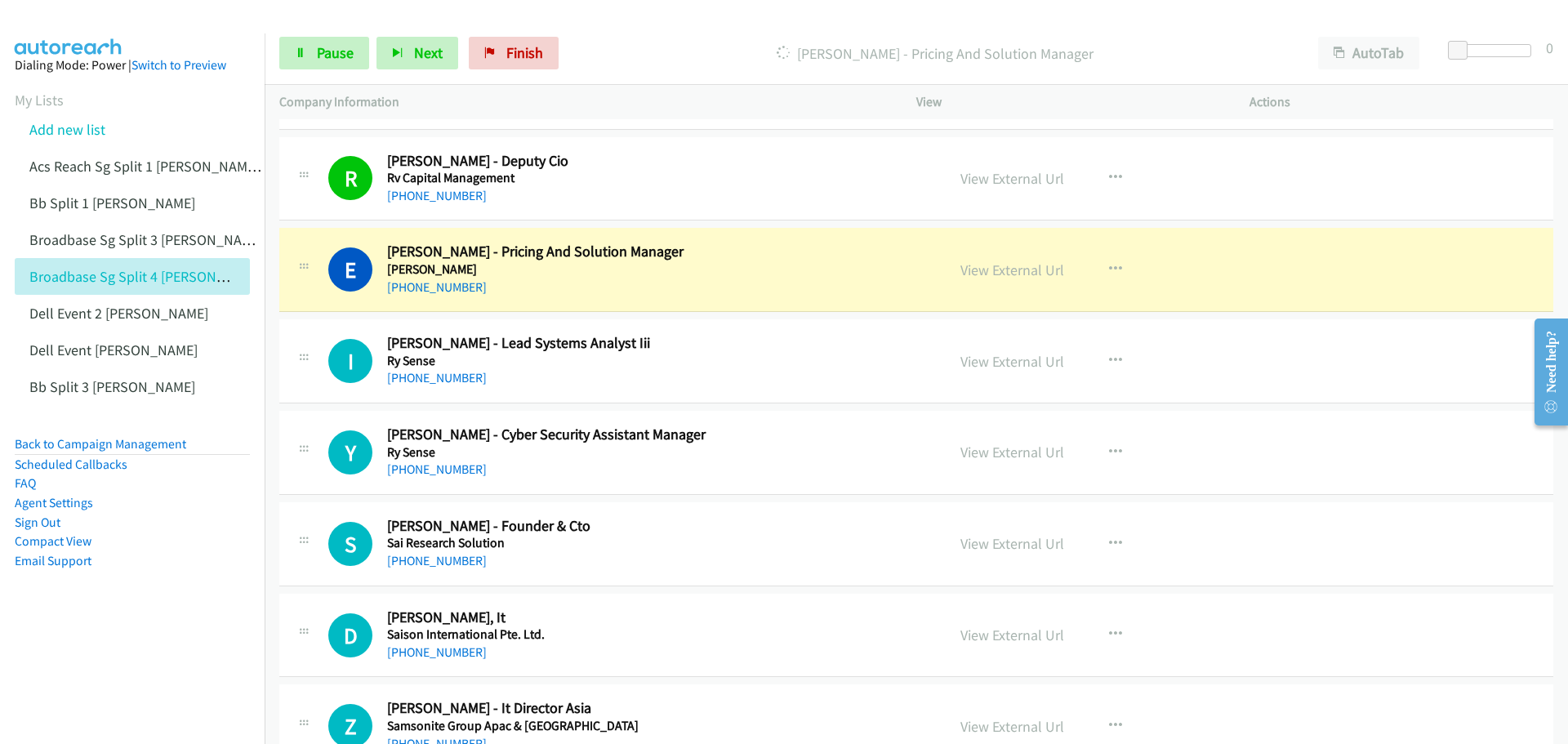
scroll to position [1960, 0]
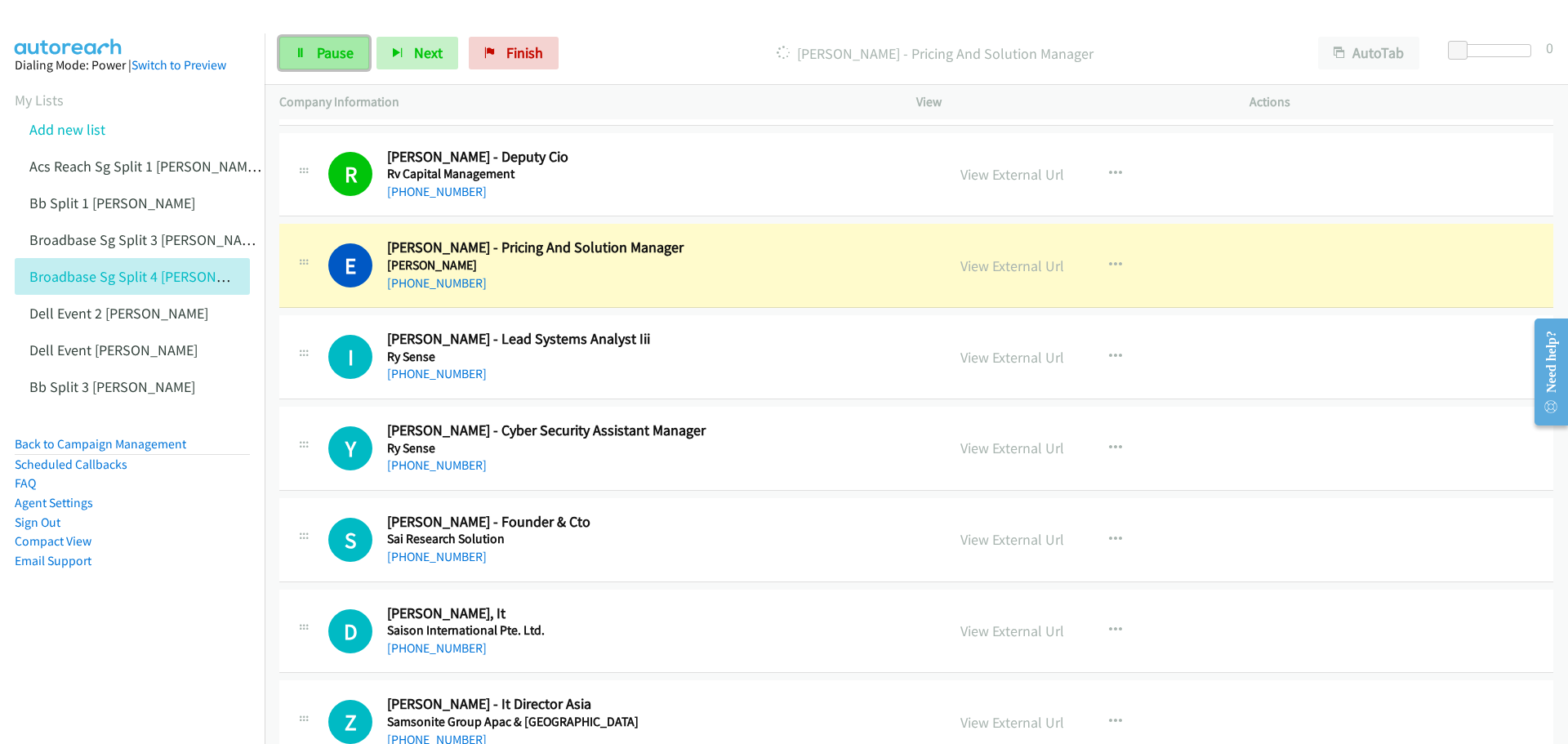
click at [332, 55] on span "Pause" at bounding box center [334, 52] width 36 height 19
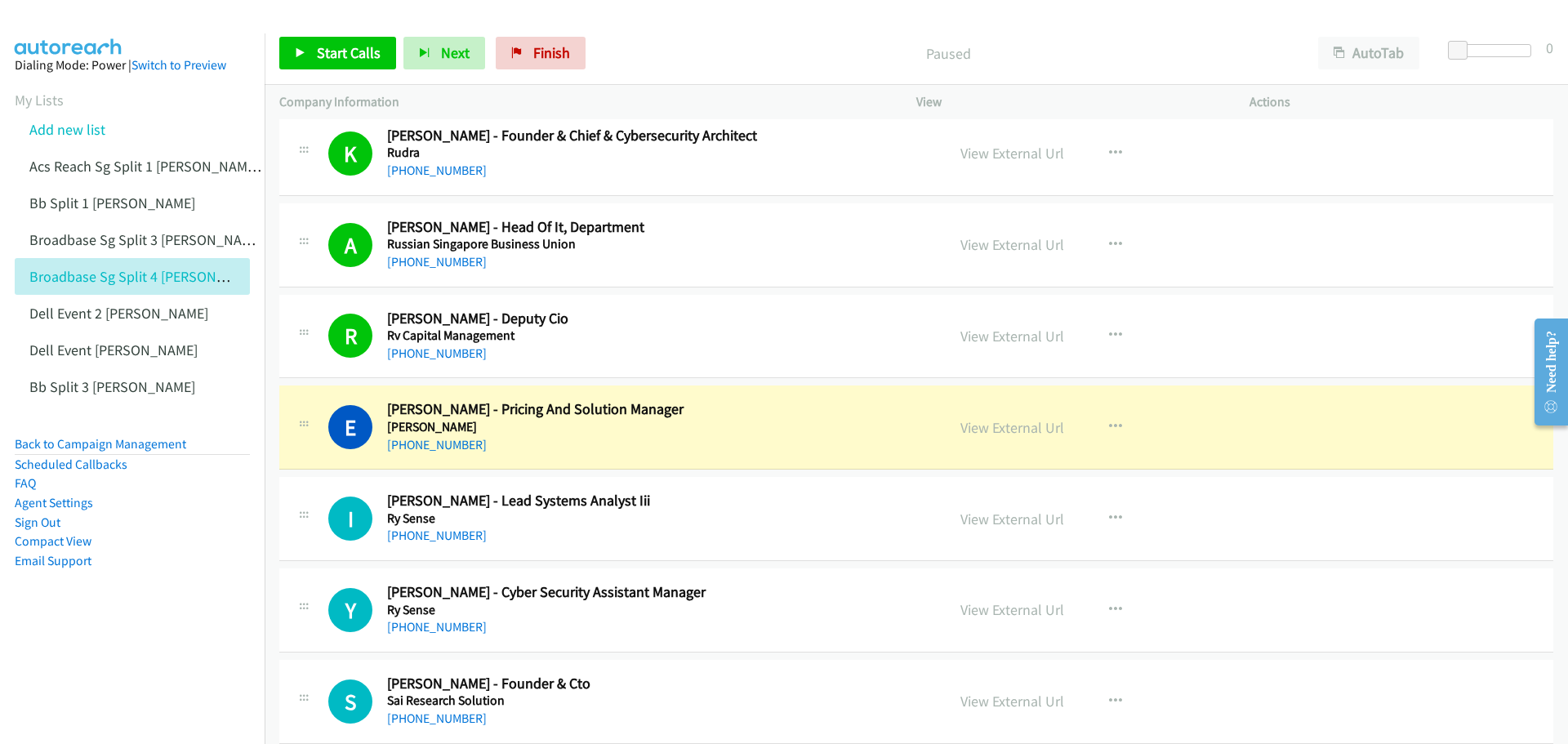
scroll to position [1797, 0]
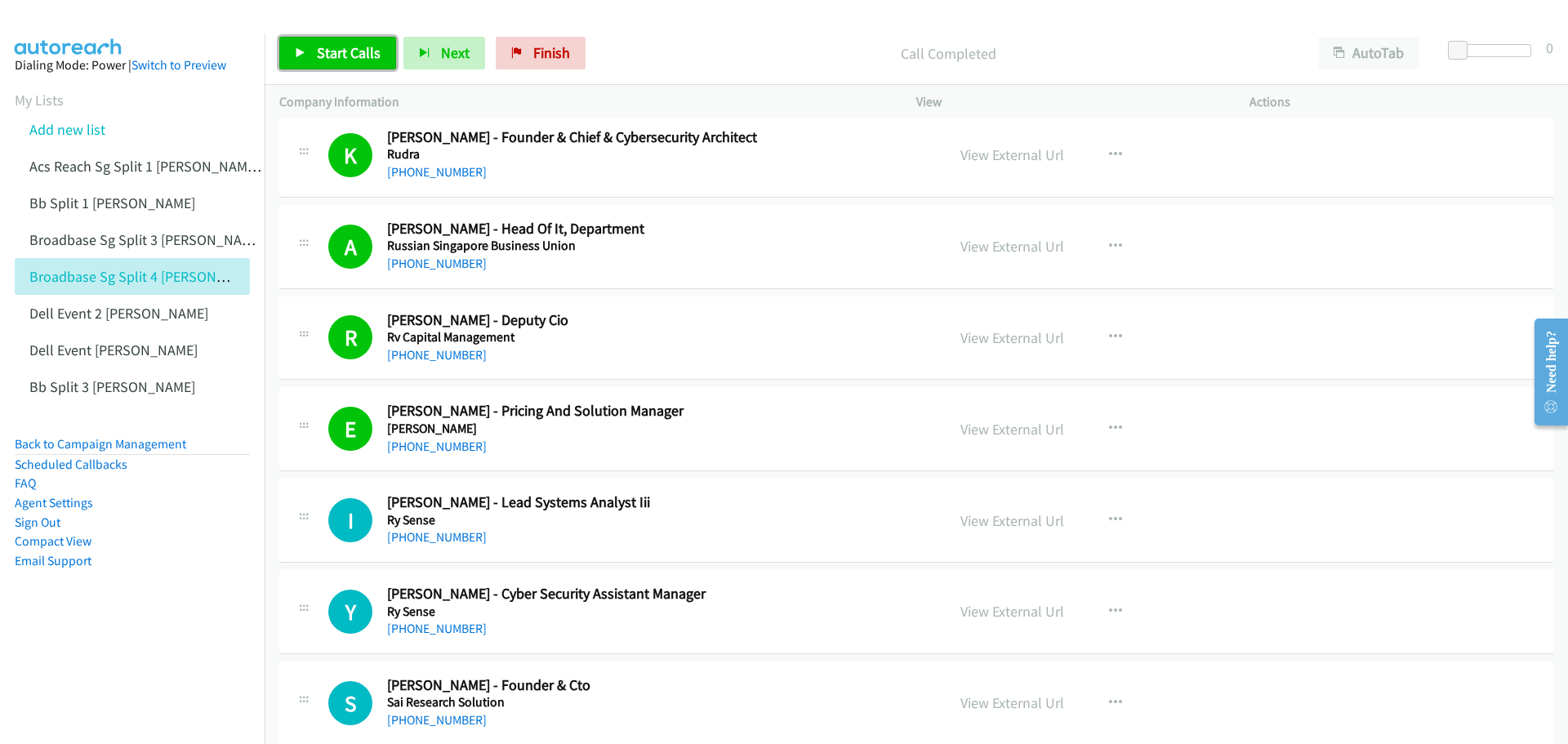
click at [343, 51] on span "Start Calls" at bounding box center [349, 52] width 64 height 19
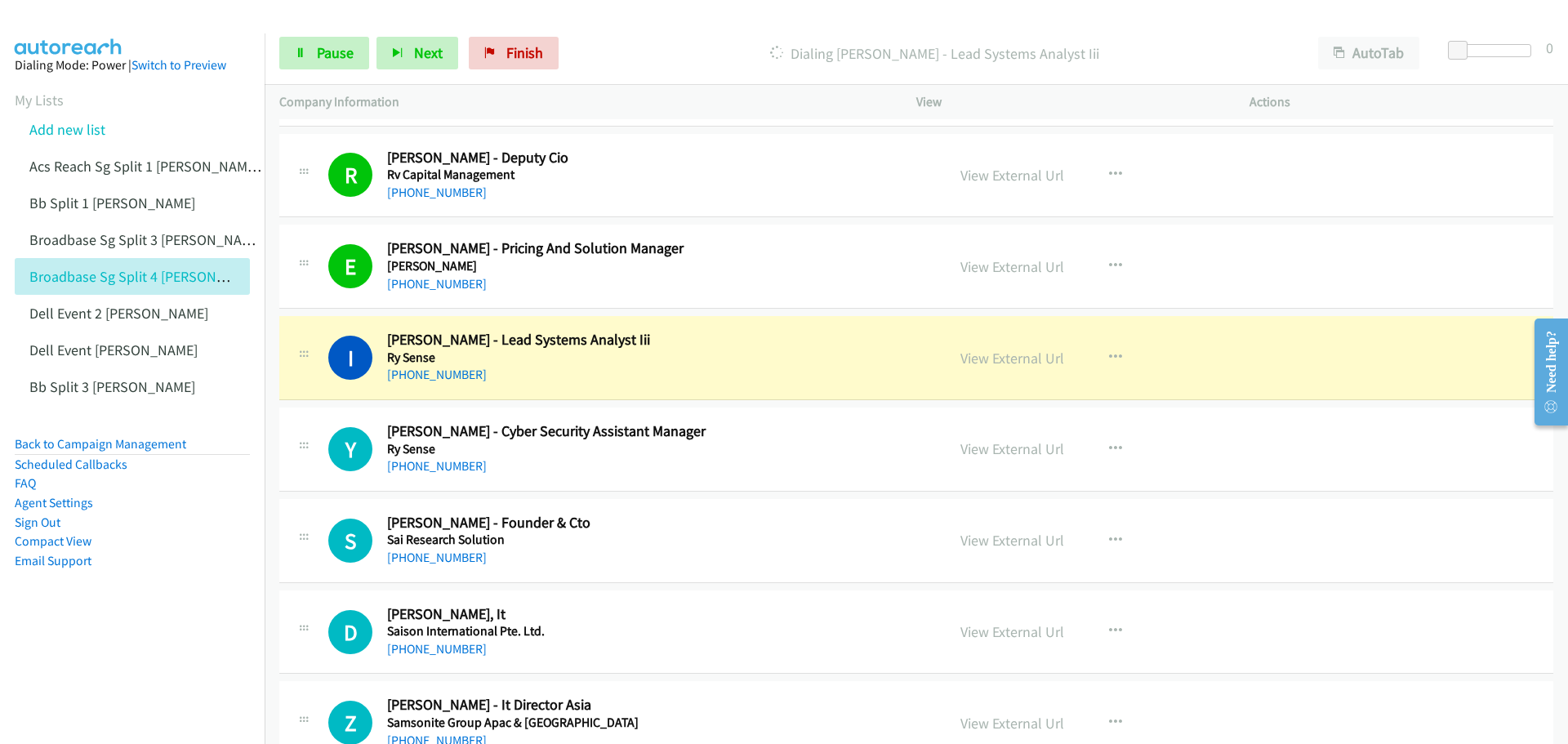
scroll to position [1960, 0]
click at [973, 354] on link "View External Url" at bounding box center [1012, 356] width 104 height 19
click at [337, 51] on span "Pause" at bounding box center [334, 52] width 36 height 19
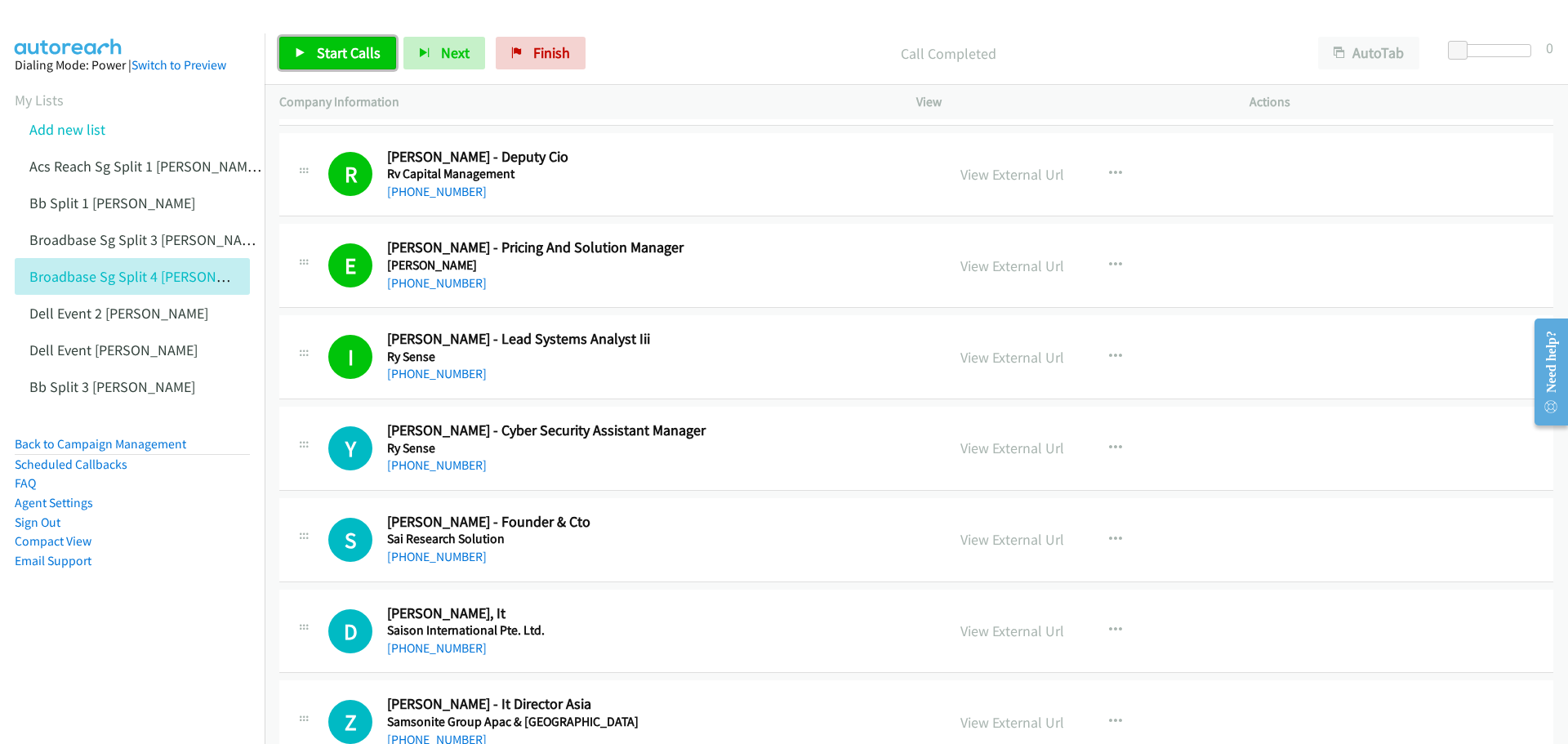
click at [344, 44] on span "Start Calls" at bounding box center [349, 52] width 64 height 19
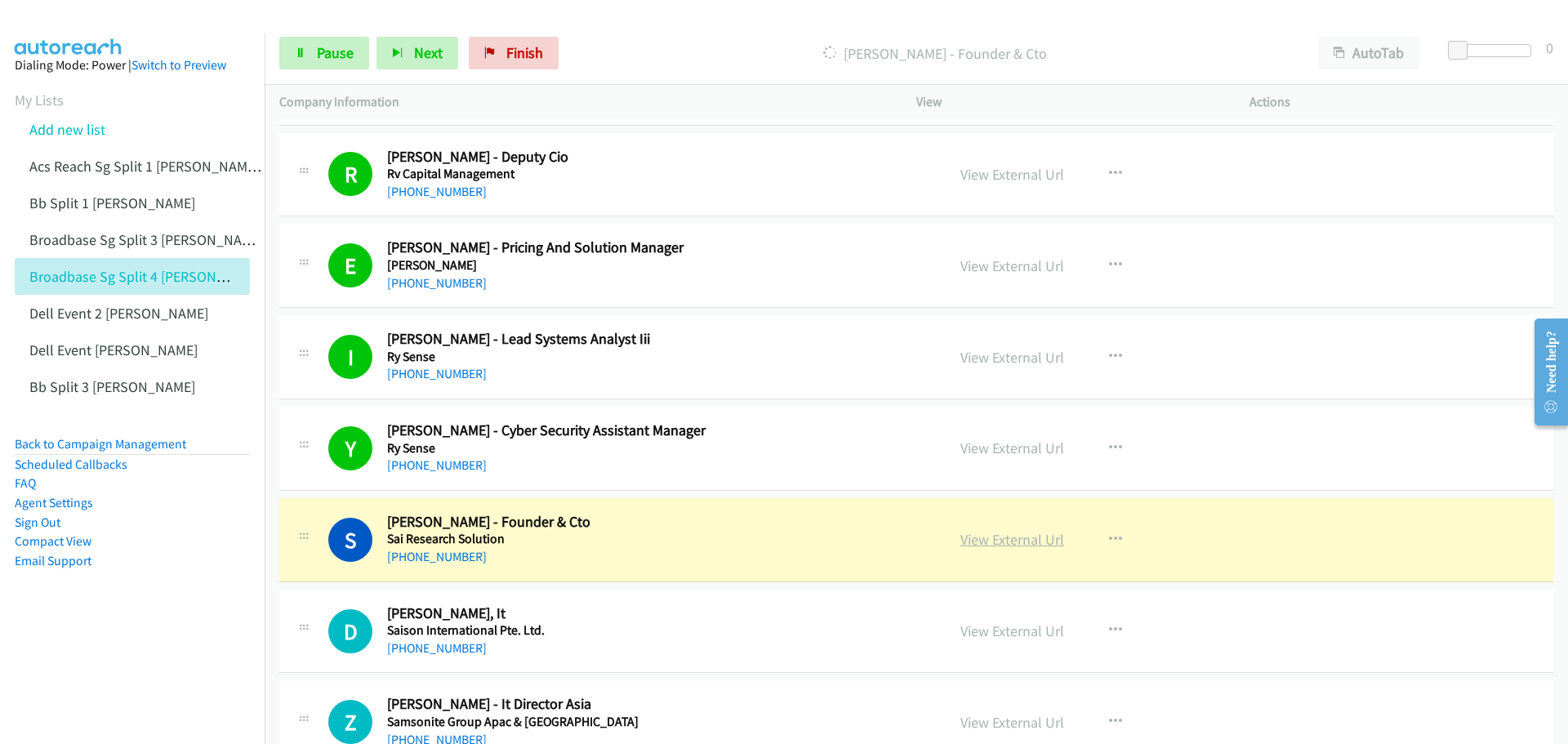
click at [1029, 537] on link "View External Url" at bounding box center [1012, 539] width 104 height 19
click at [345, 48] on span "Pause" at bounding box center [334, 52] width 36 height 19
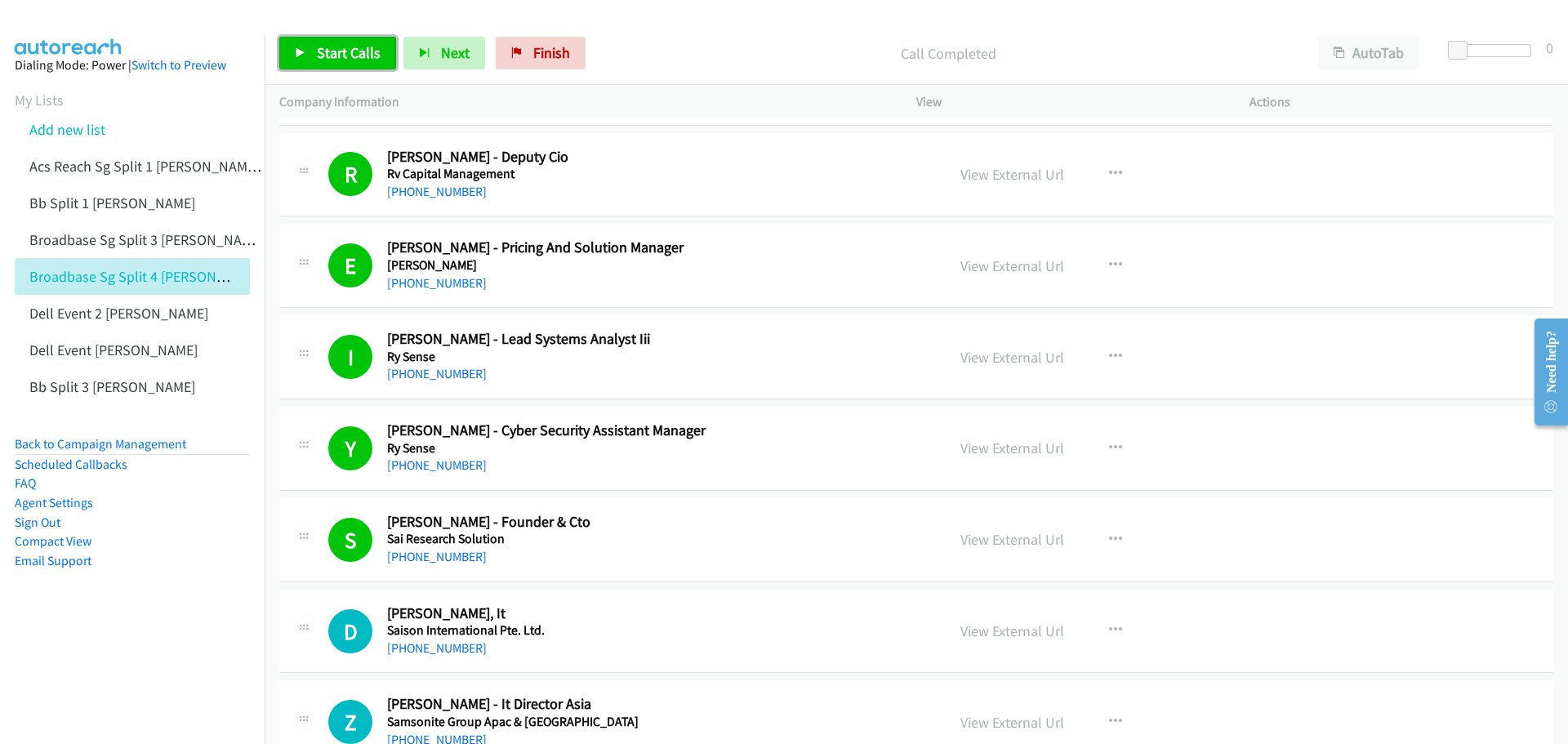
click at [333, 45] on span "Start Calls" at bounding box center [349, 52] width 64 height 19
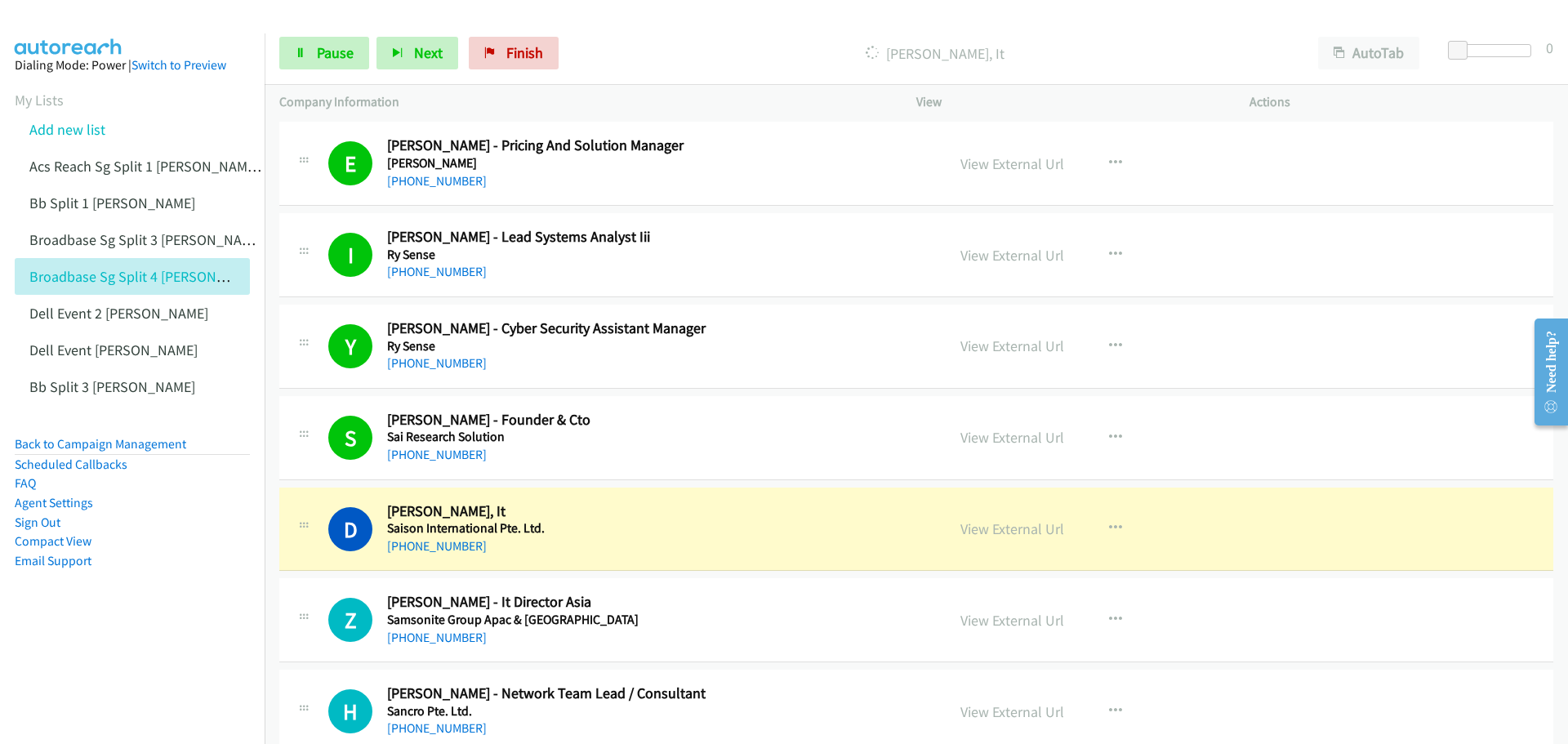
scroll to position [2123, 0]
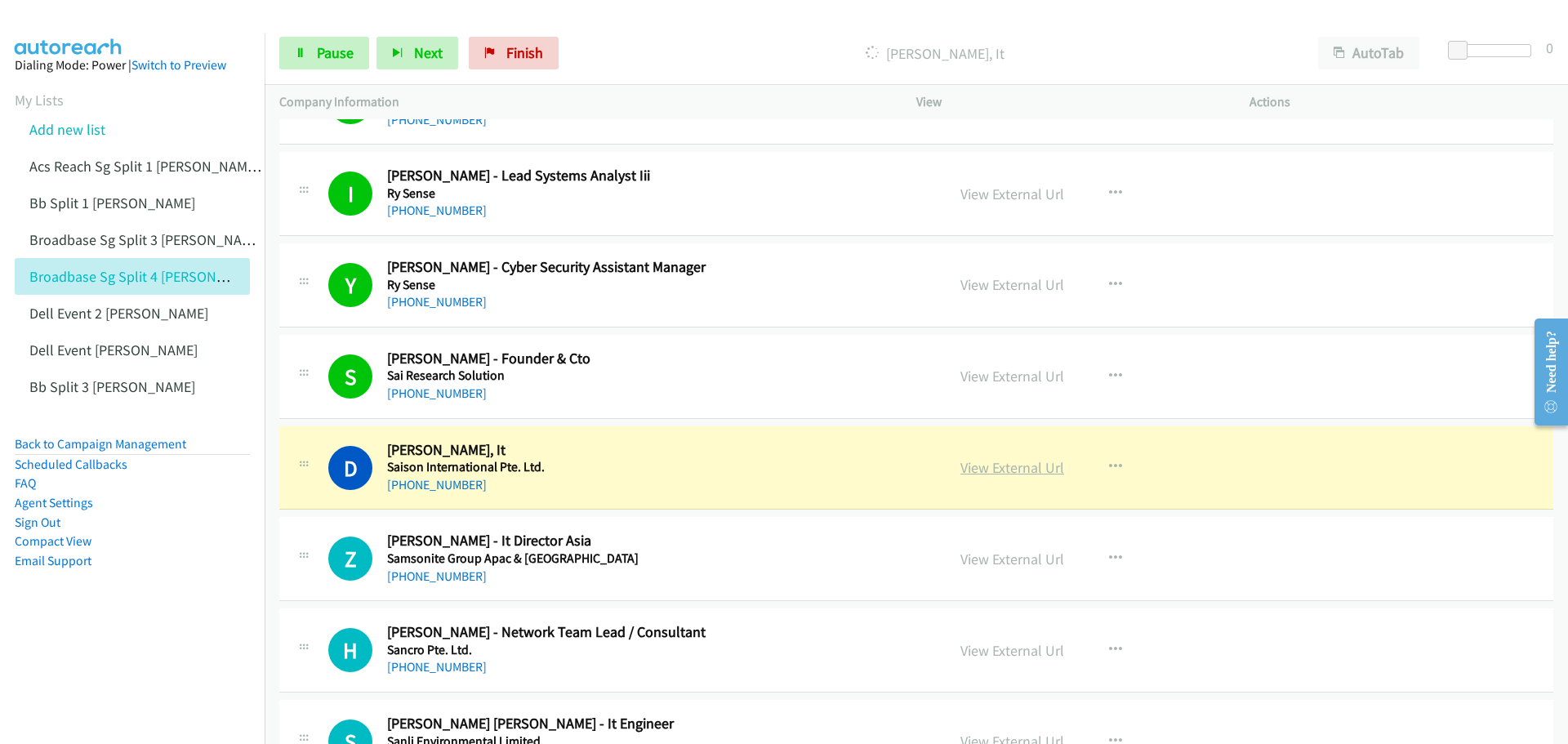
click at [1016, 474] on link "View External Url" at bounding box center [1012, 467] width 104 height 19
click at [326, 55] on span "Pause" at bounding box center [334, 52] width 36 height 19
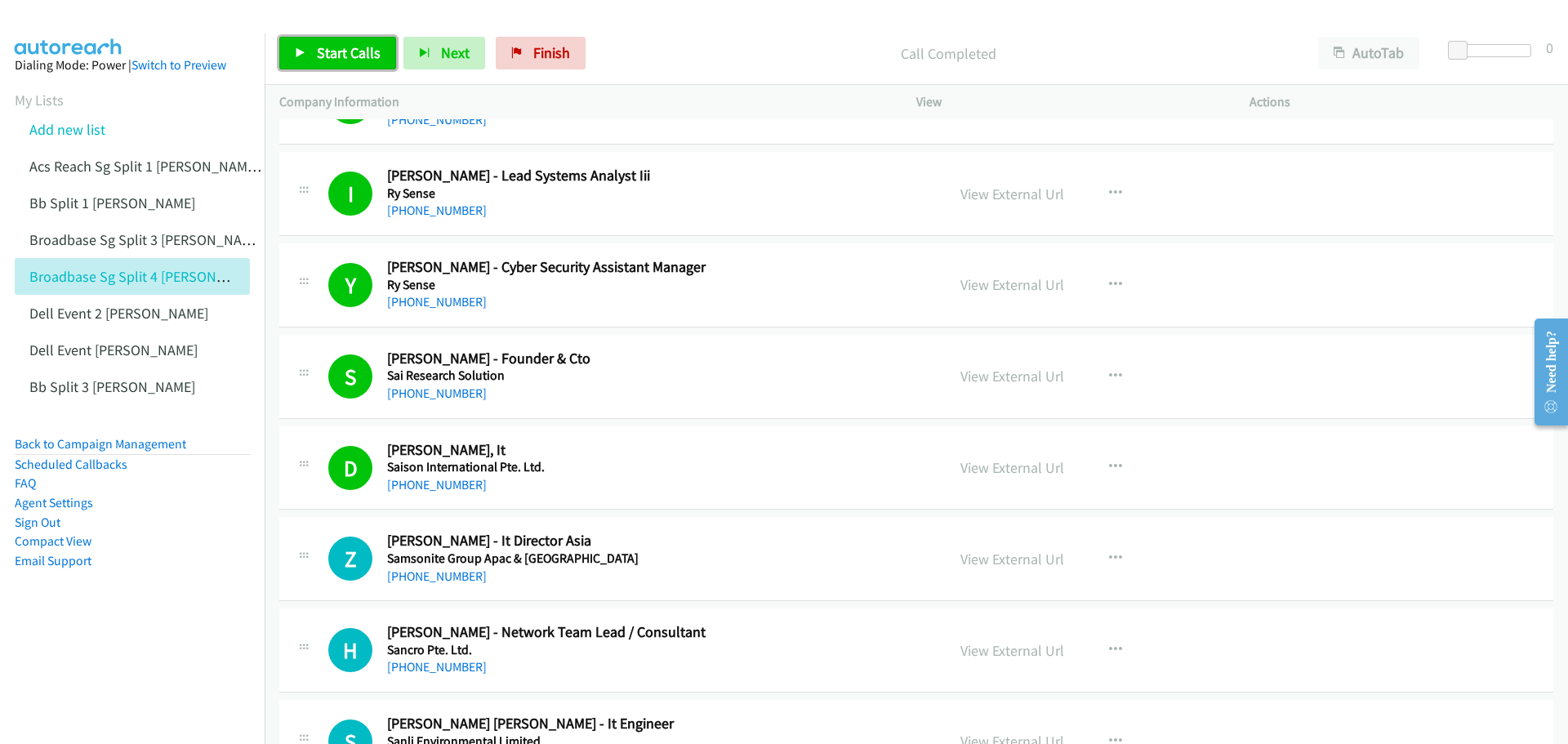
click at [340, 41] on link "Start Calls" at bounding box center [338, 52] width 117 height 33
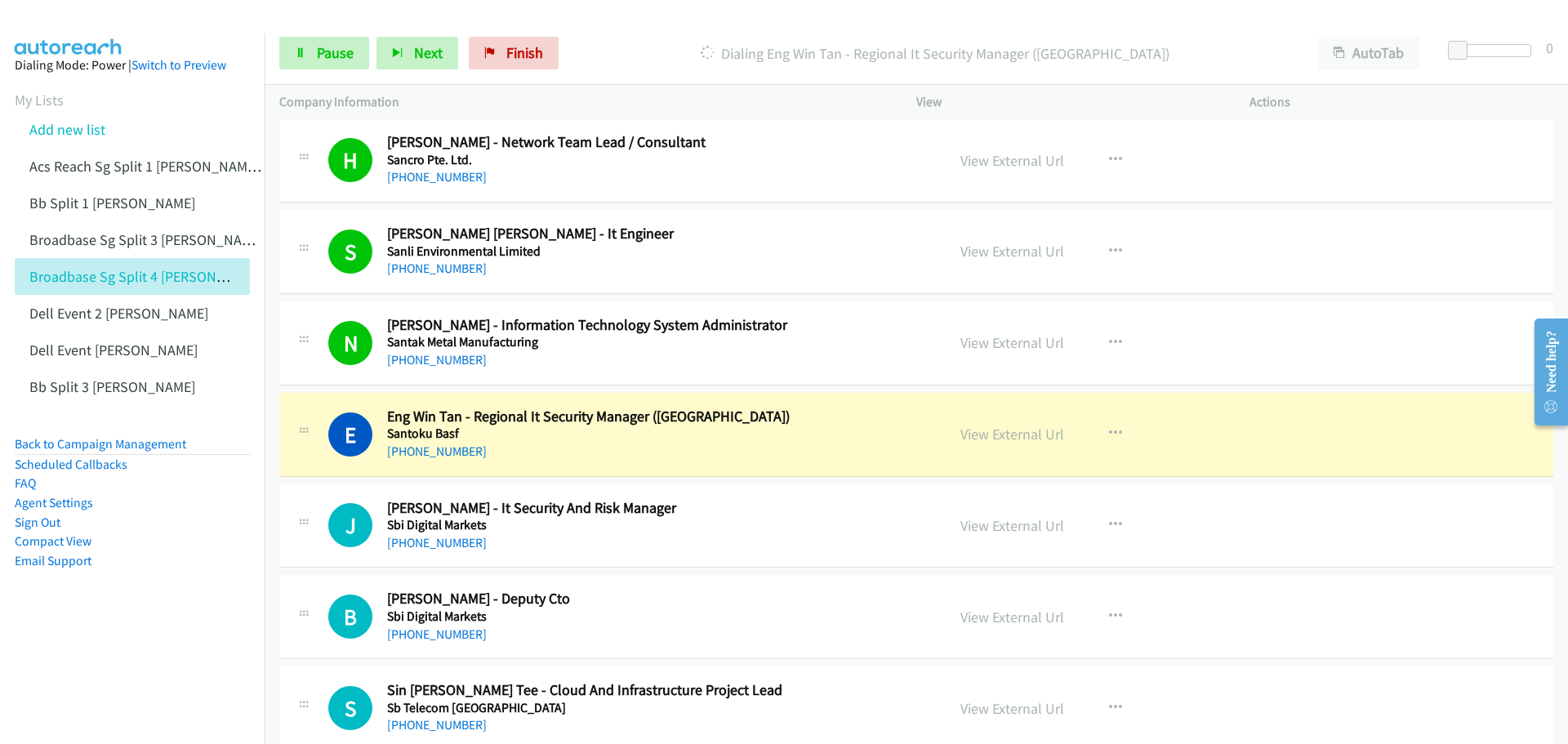
scroll to position [2694, 0]
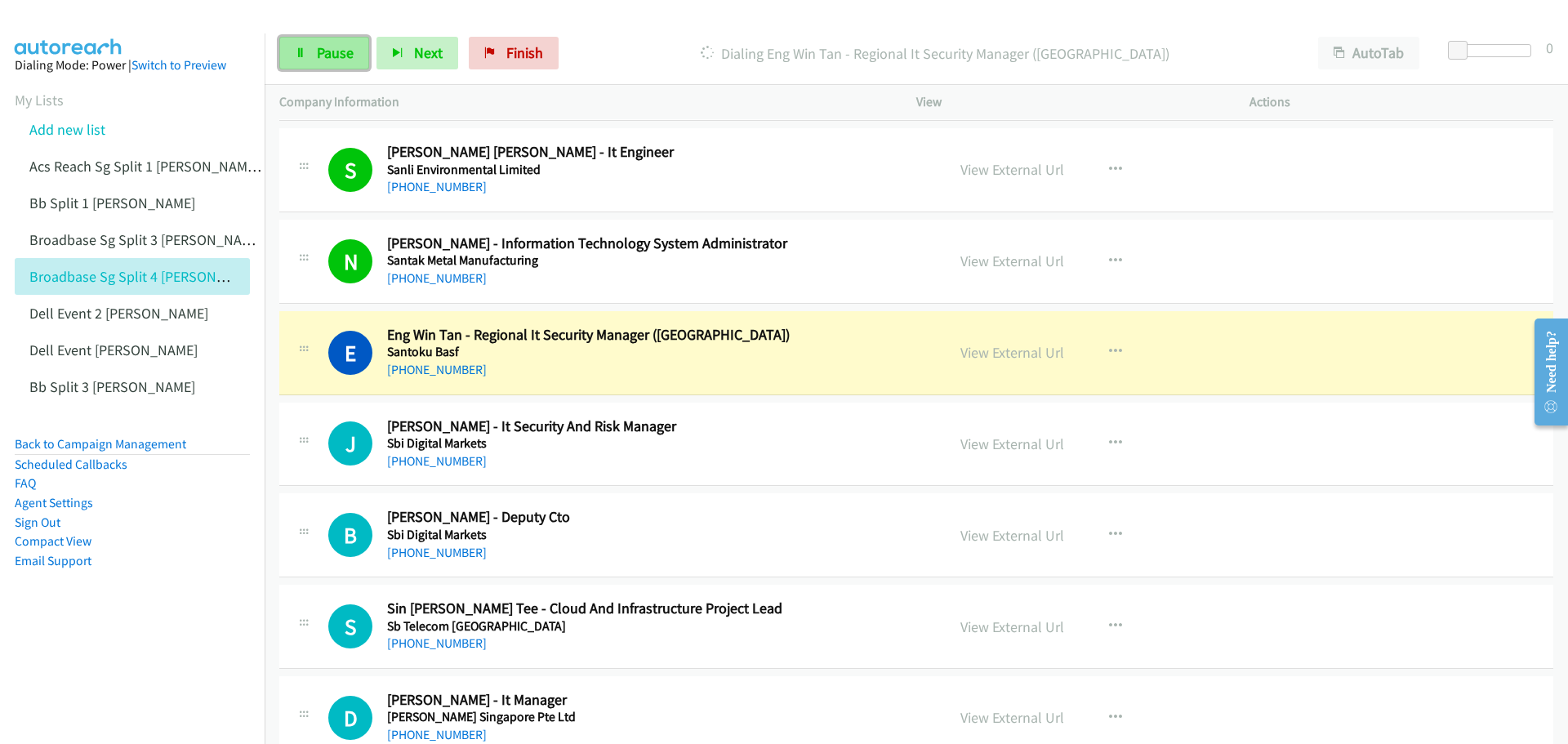
click at [341, 46] on span "Pause" at bounding box center [334, 52] width 36 height 19
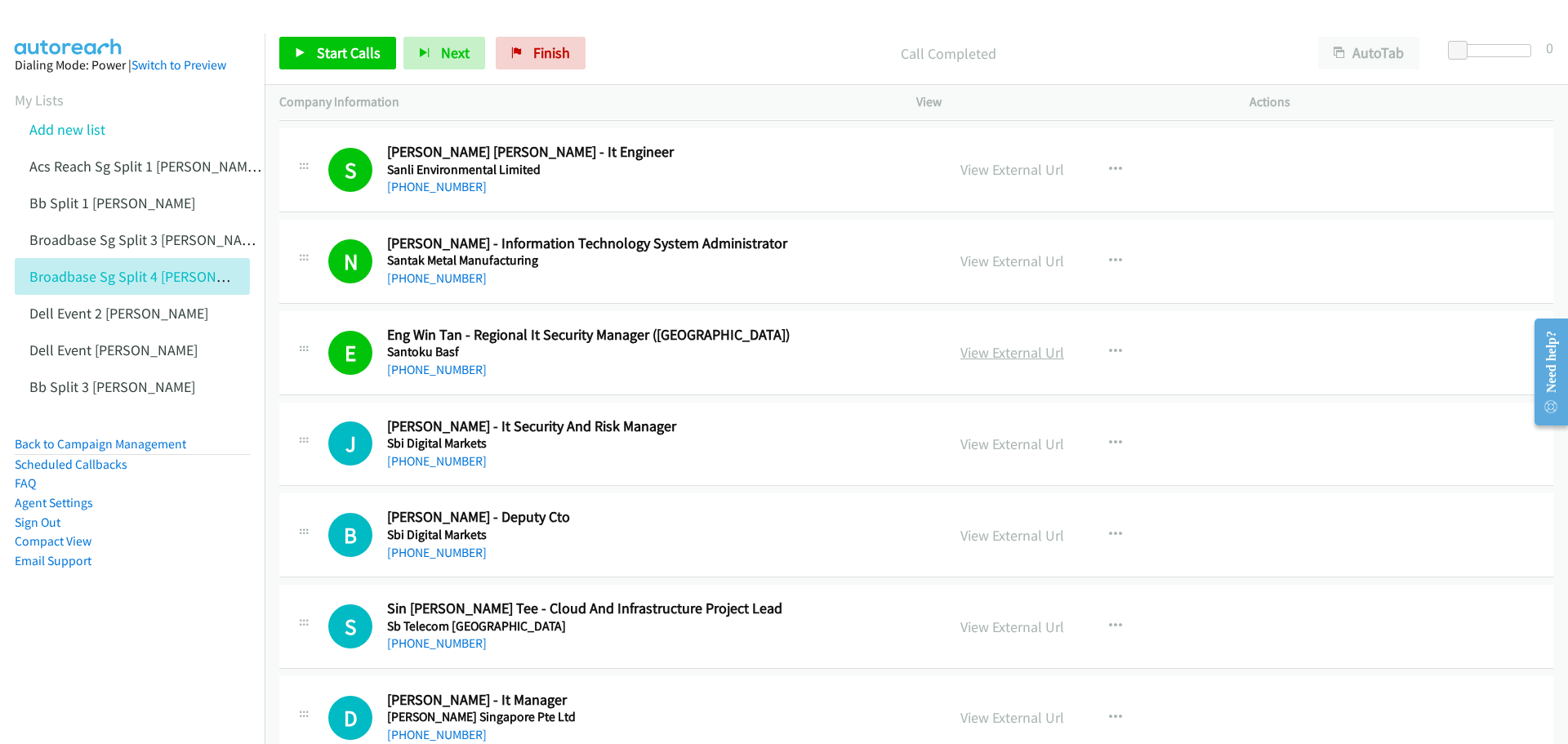
click at [988, 356] on link "View External Url" at bounding box center [1012, 352] width 104 height 19
click at [363, 48] on span "Start Calls" at bounding box center [349, 52] width 64 height 19
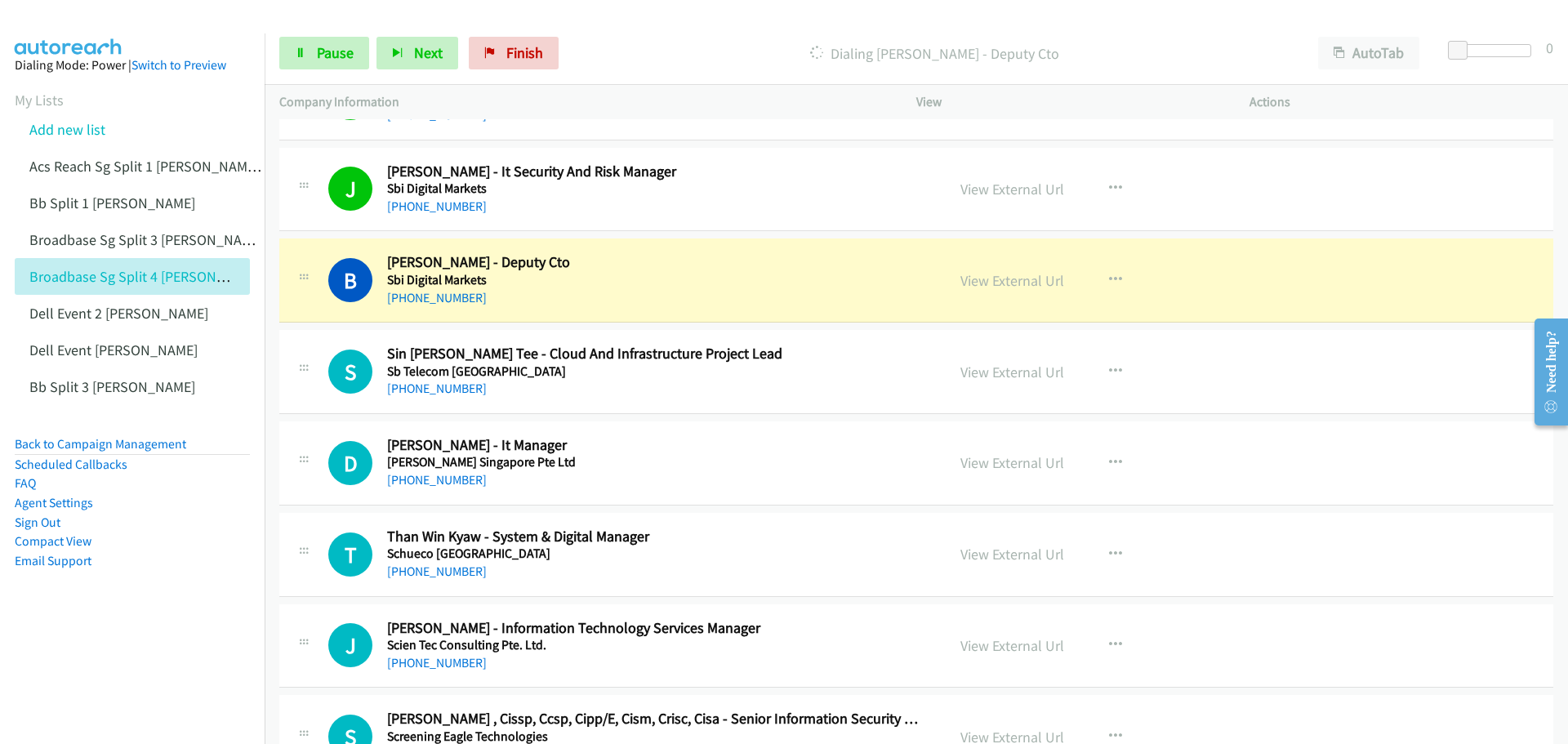
scroll to position [3021, 0]
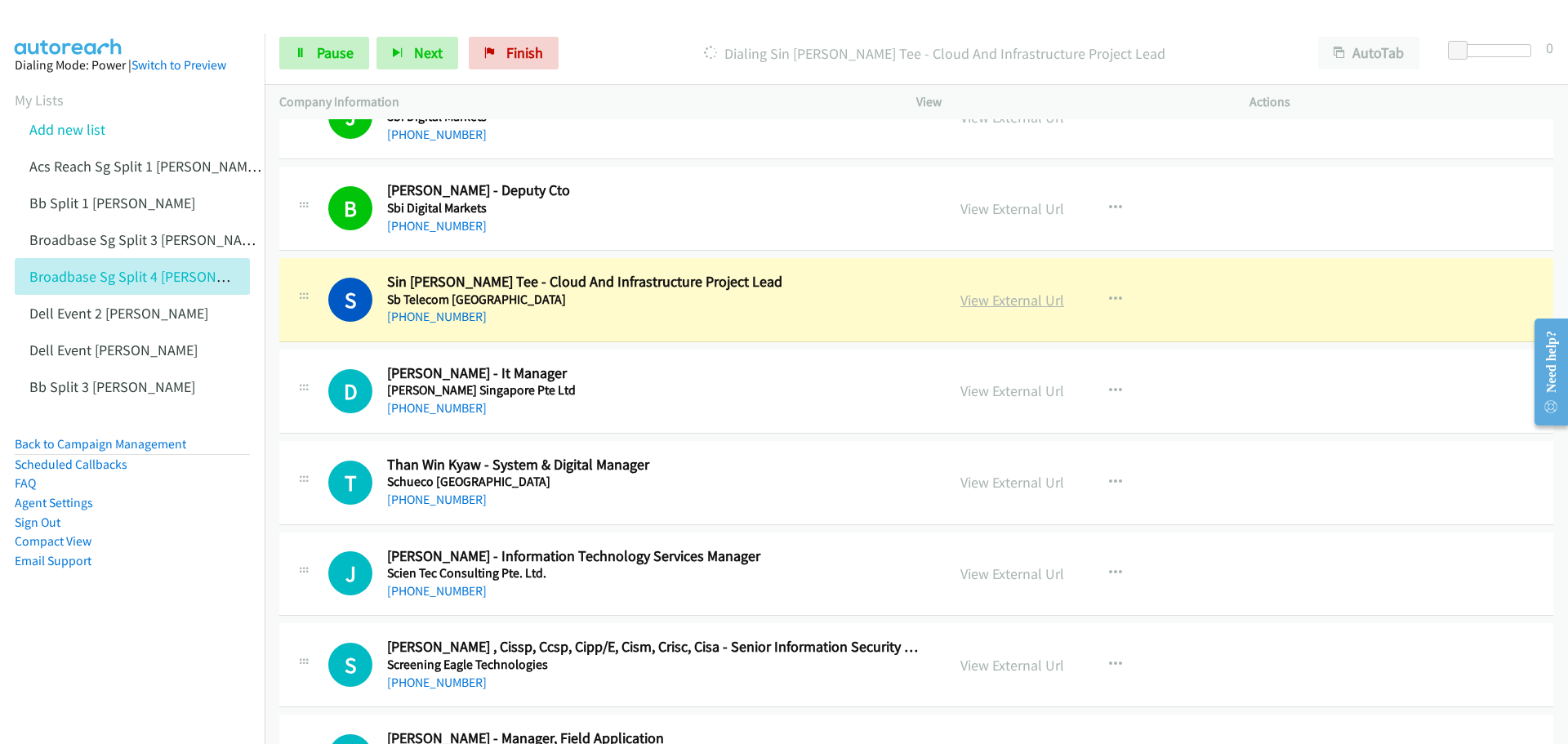
click at [1022, 303] on link "View External Url" at bounding box center [1012, 300] width 104 height 19
click at [337, 47] on span "Pause" at bounding box center [334, 52] width 36 height 19
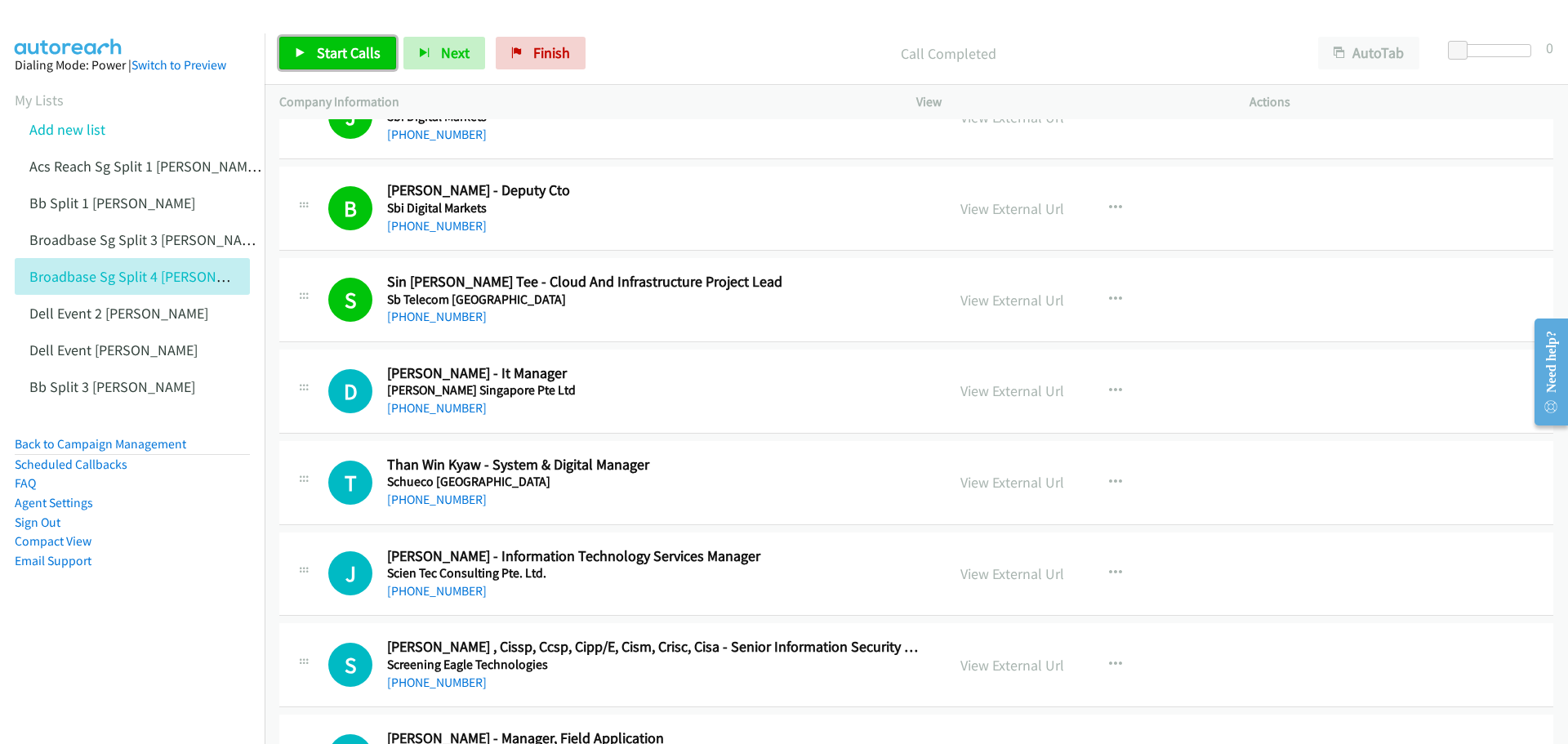
click at [349, 46] on span "Start Calls" at bounding box center [349, 52] width 64 height 19
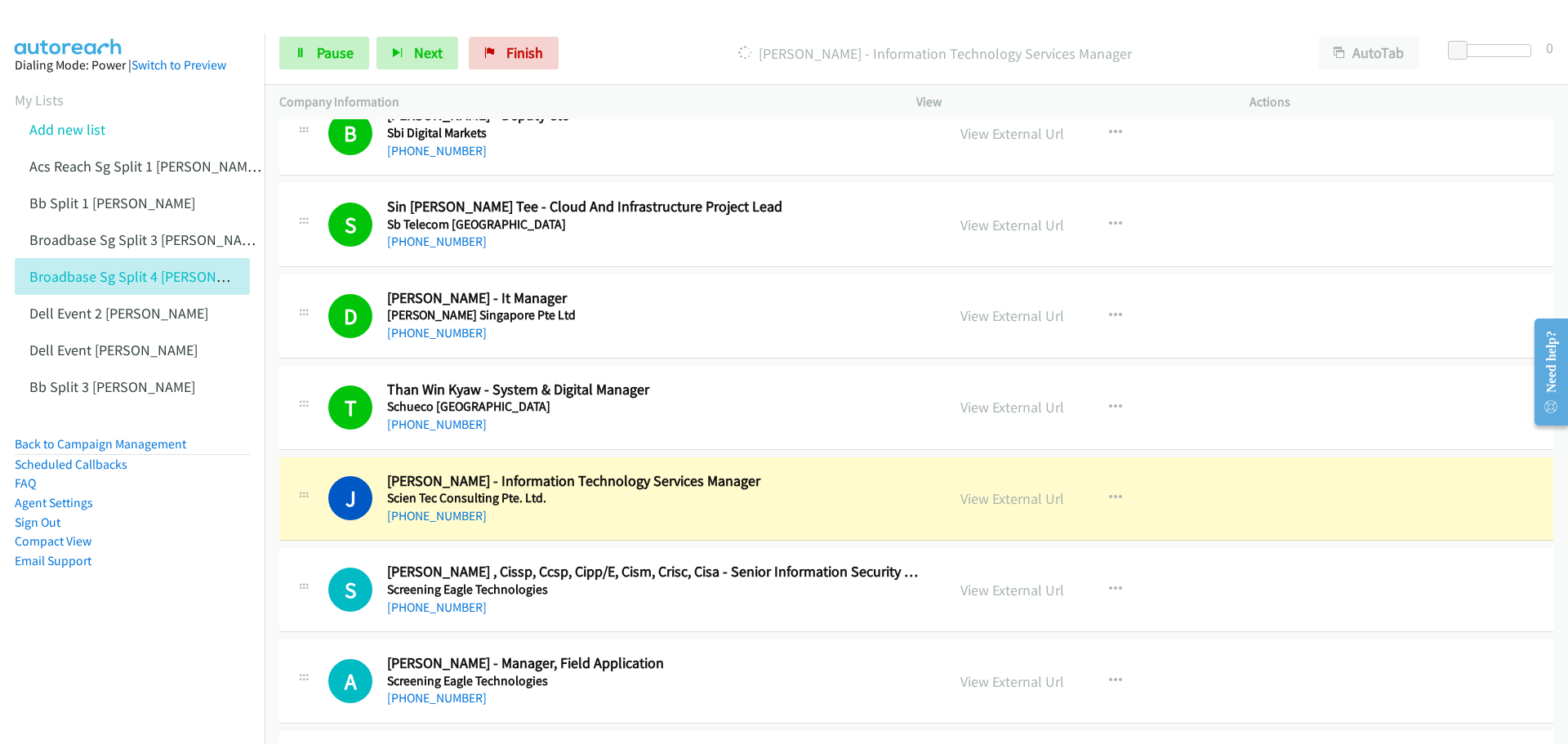
scroll to position [3103, 0]
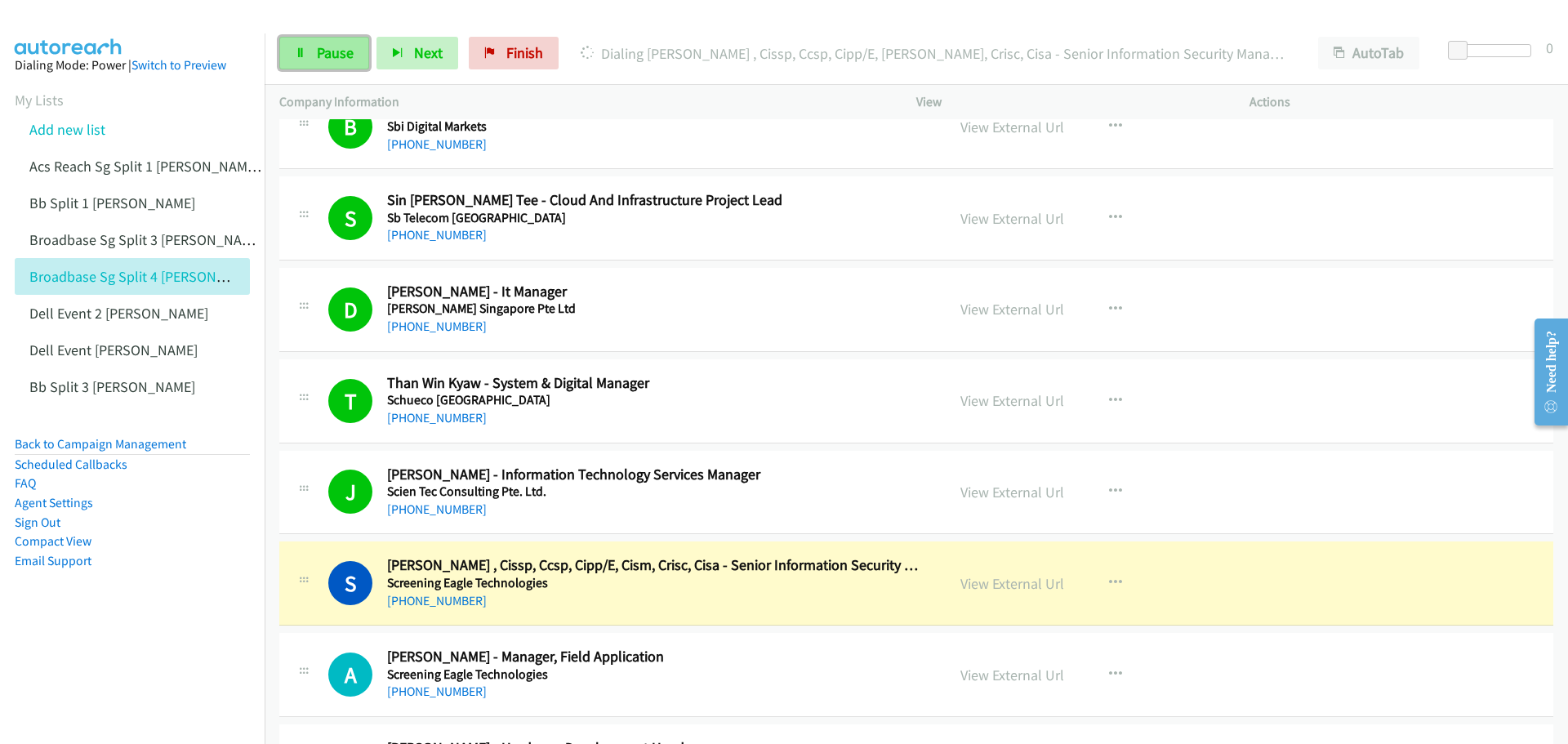
click at [335, 59] on span "Pause" at bounding box center [334, 52] width 36 height 19
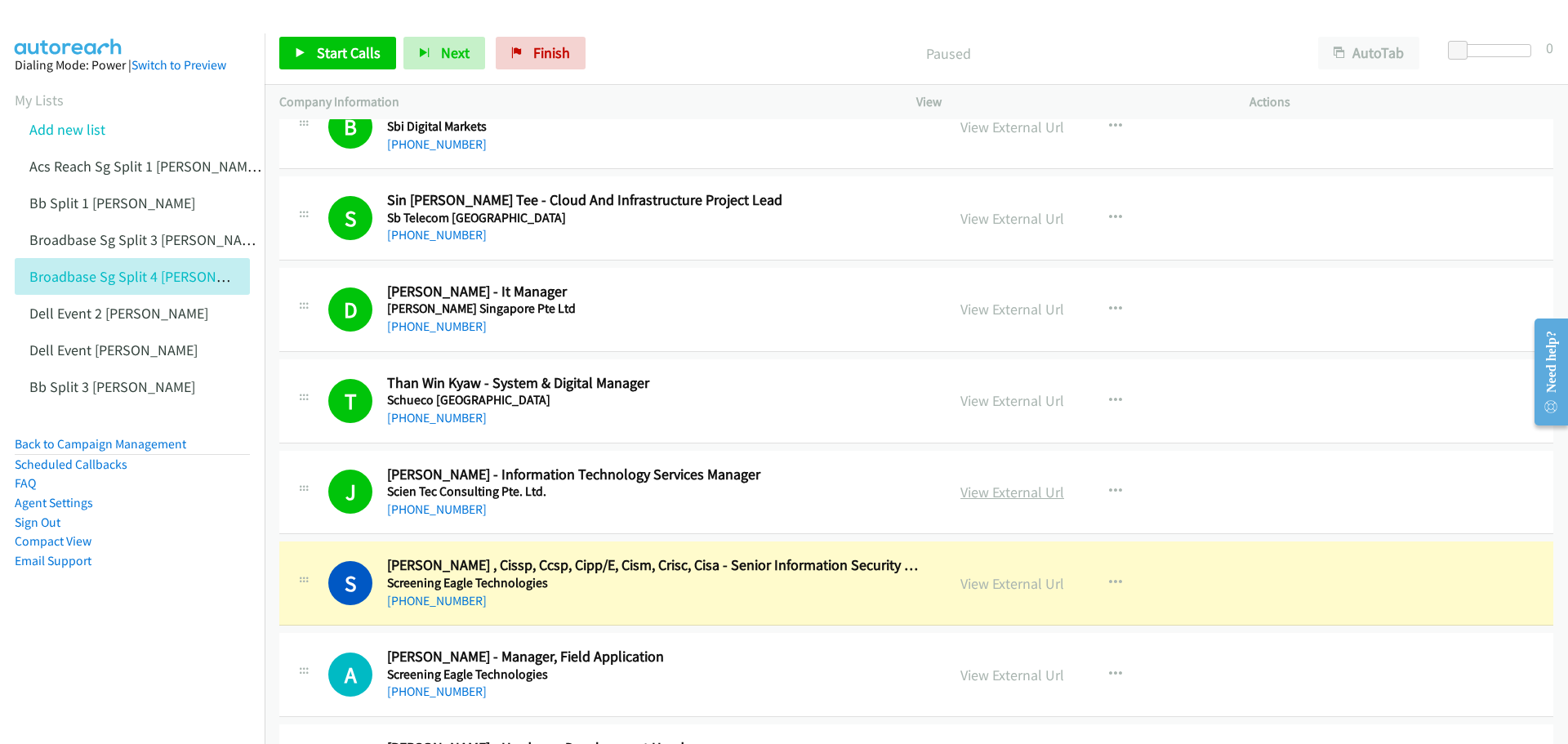
click at [994, 494] on link "View External Url" at bounding box center [1012, 491] width 104 height 19
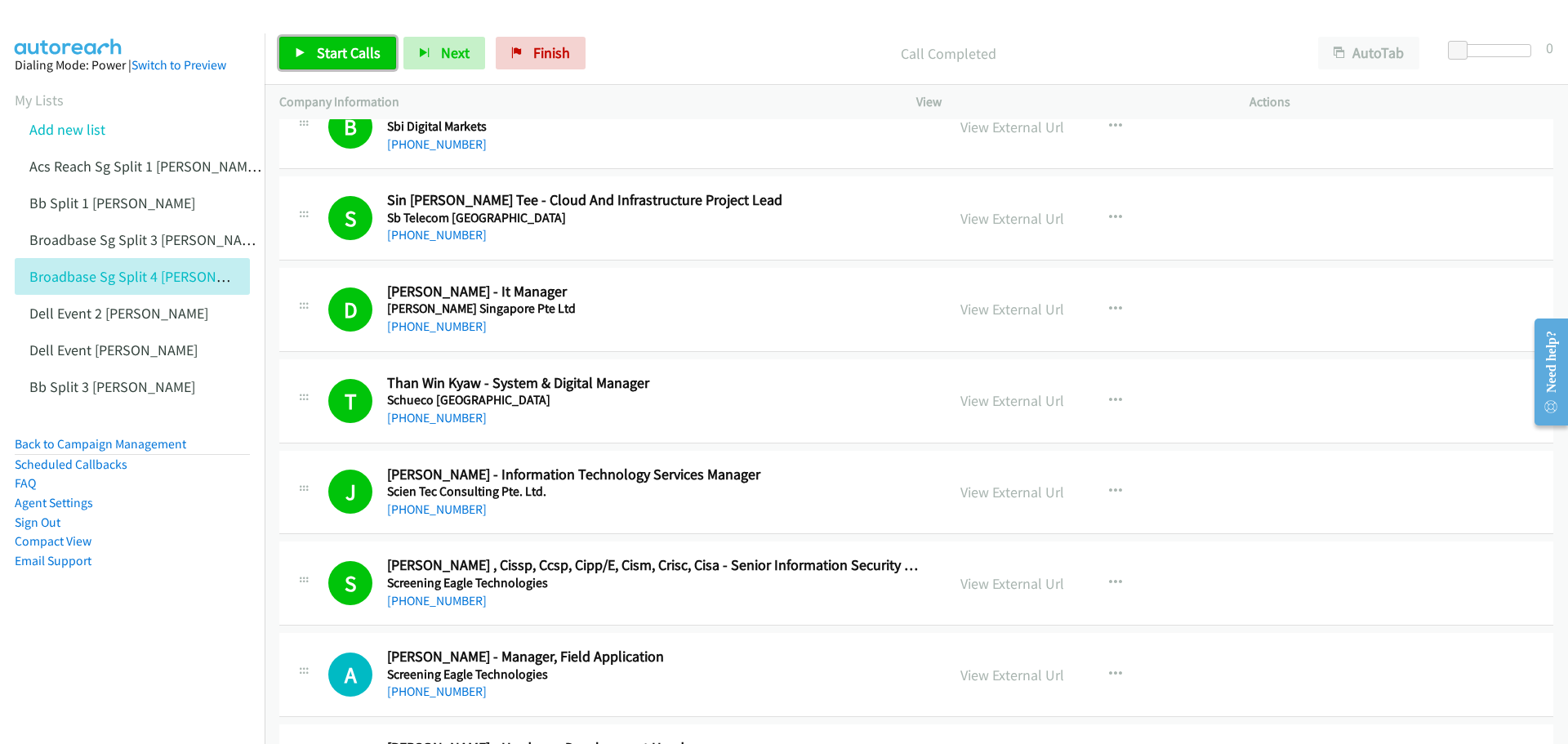
click at [351, 59] on span "Start Calls" at bounding box center [349, 52] width 64 height 19
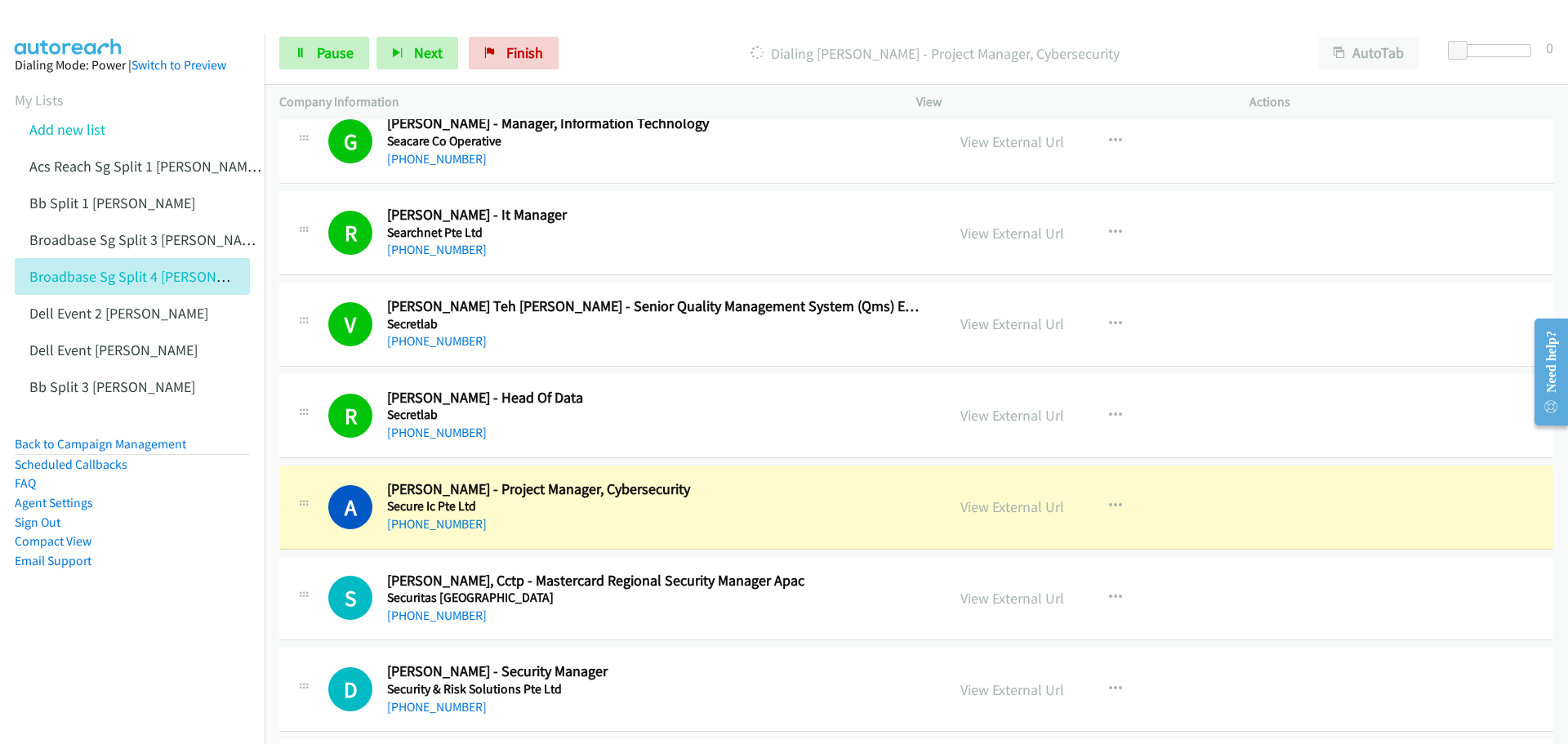
scroll to position [4083, 0]
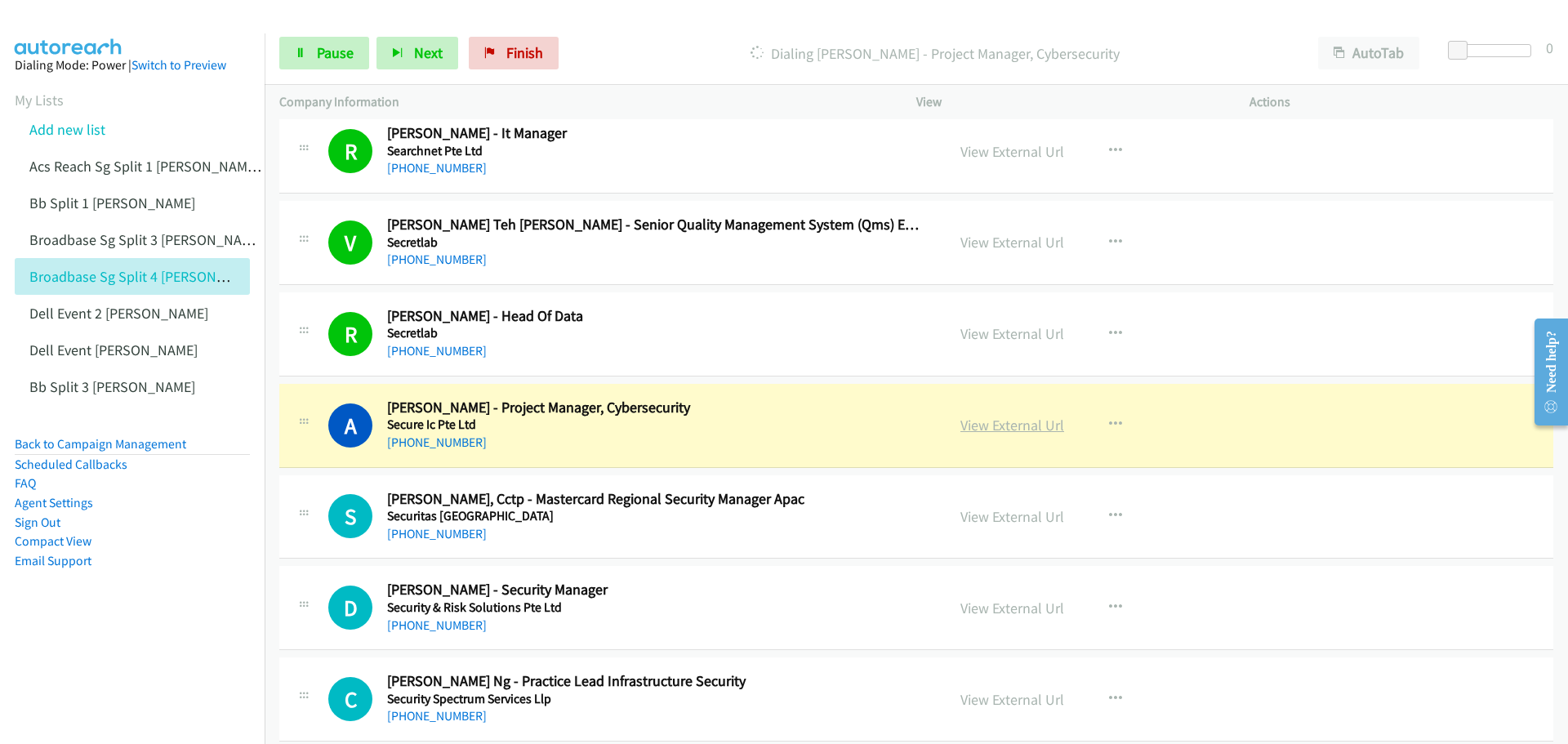
click at [1010, 427] on link "View External Url" at bounding box center [1012, 425] width 104 height 19
click at [333, 49] on span "Pause" at bounding box center [334, 52] width 36 height 19
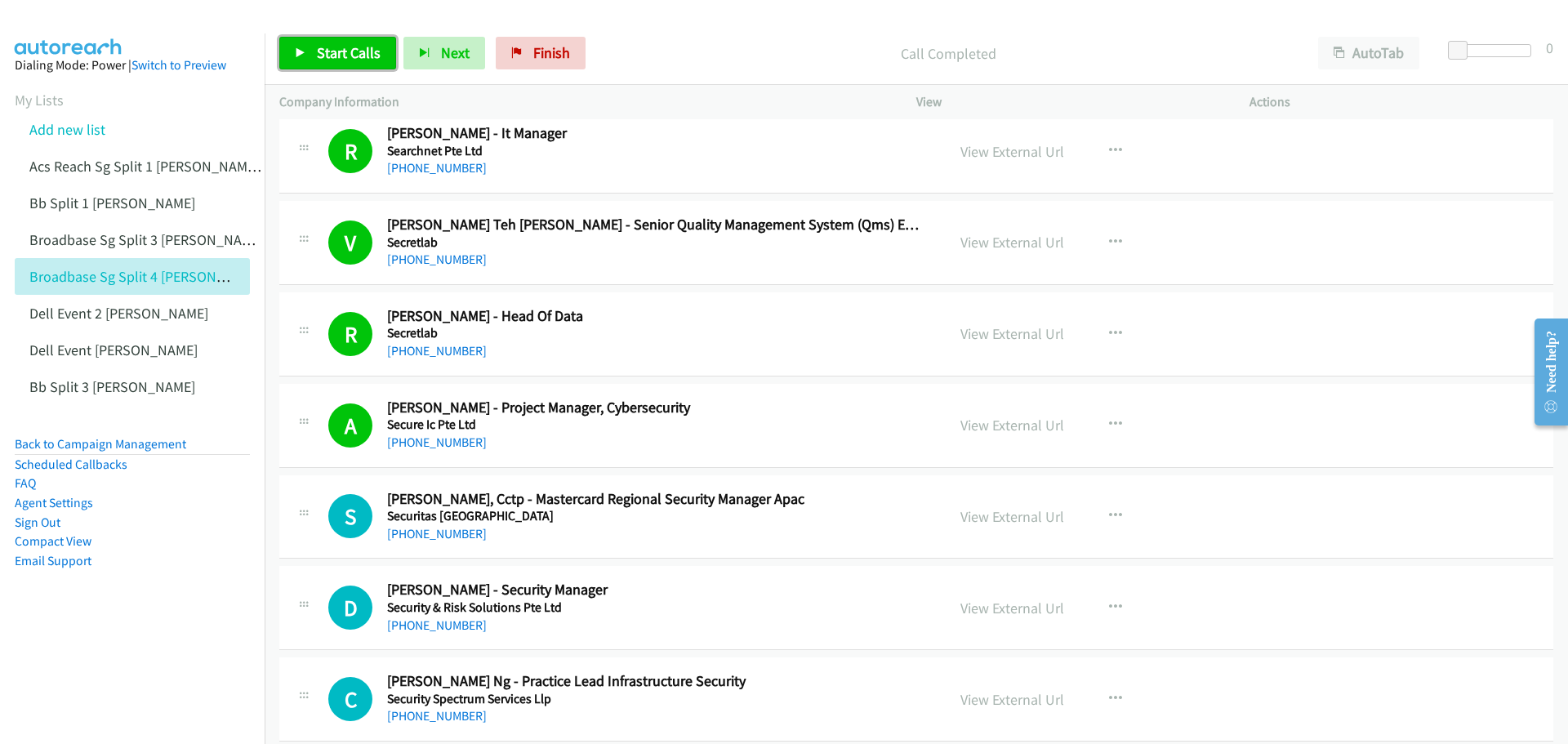
click at [341, 47] on span "Start Calls" at bounding box center [349, 52] width 64 height 19
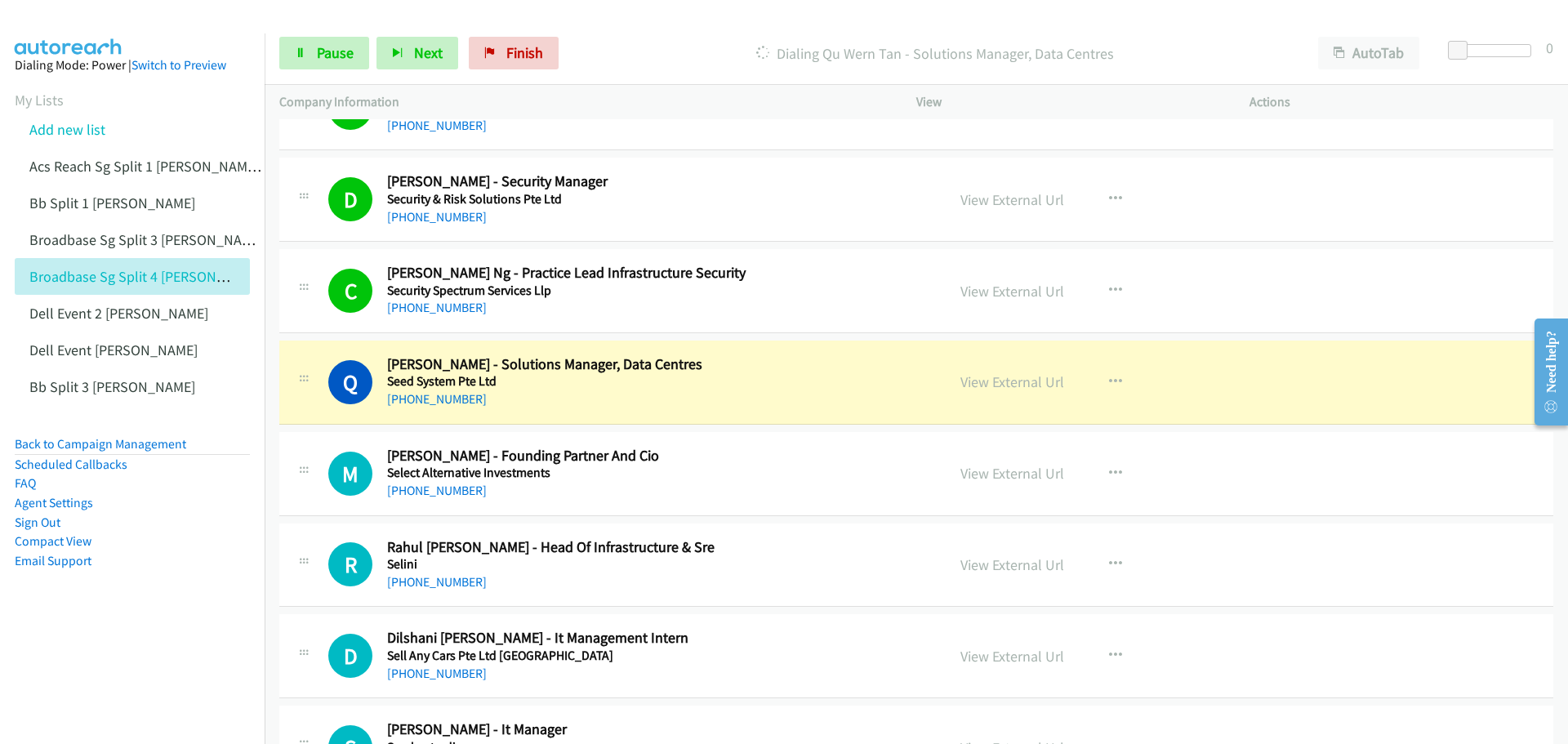
scroll to position [4572, 0]
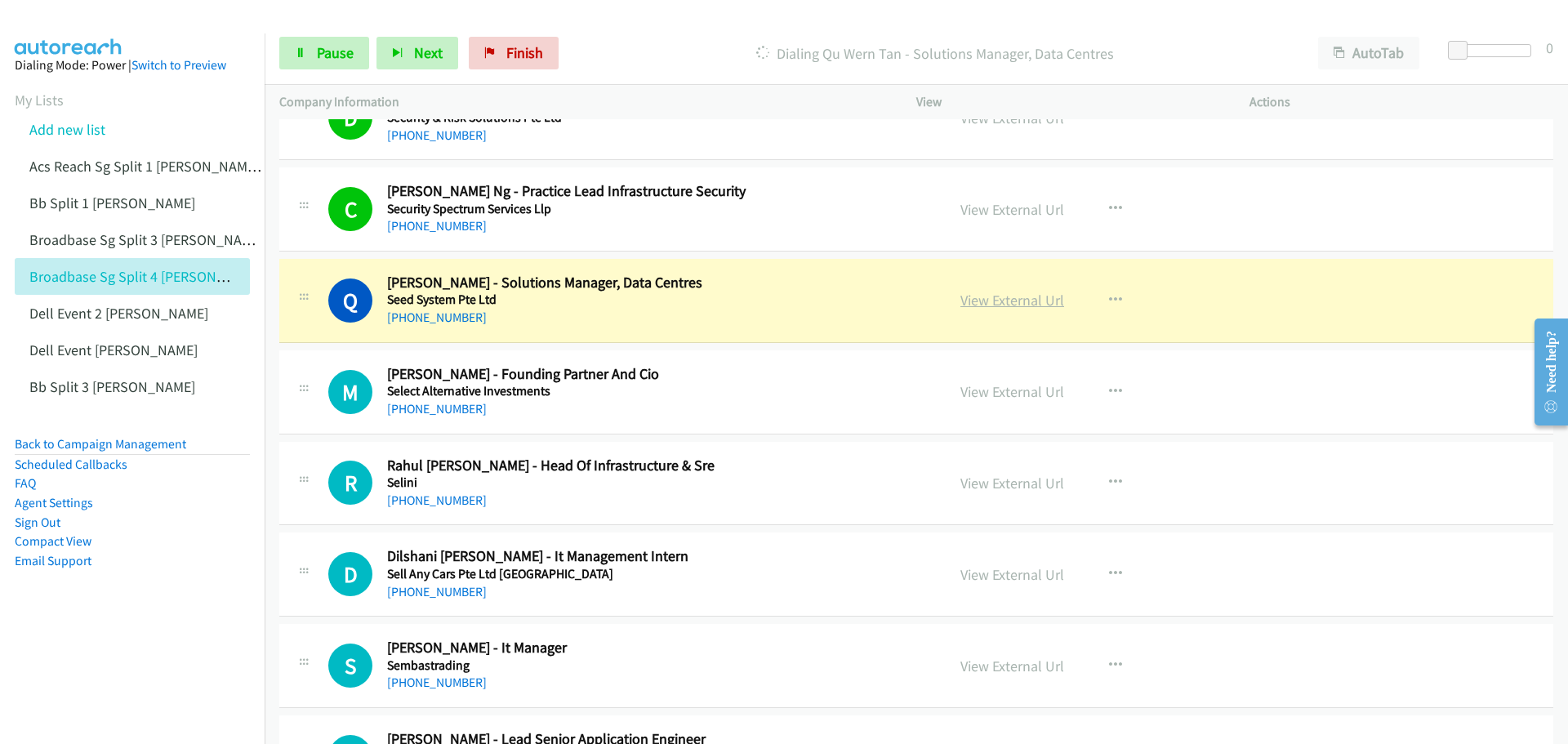
click at [984, 302] on link "View External Url" at bounding box center [1012, 300] width 104 height 19
click at [325, 49] on span "Pause" at bounding box center [334, 52] width 36 height 19
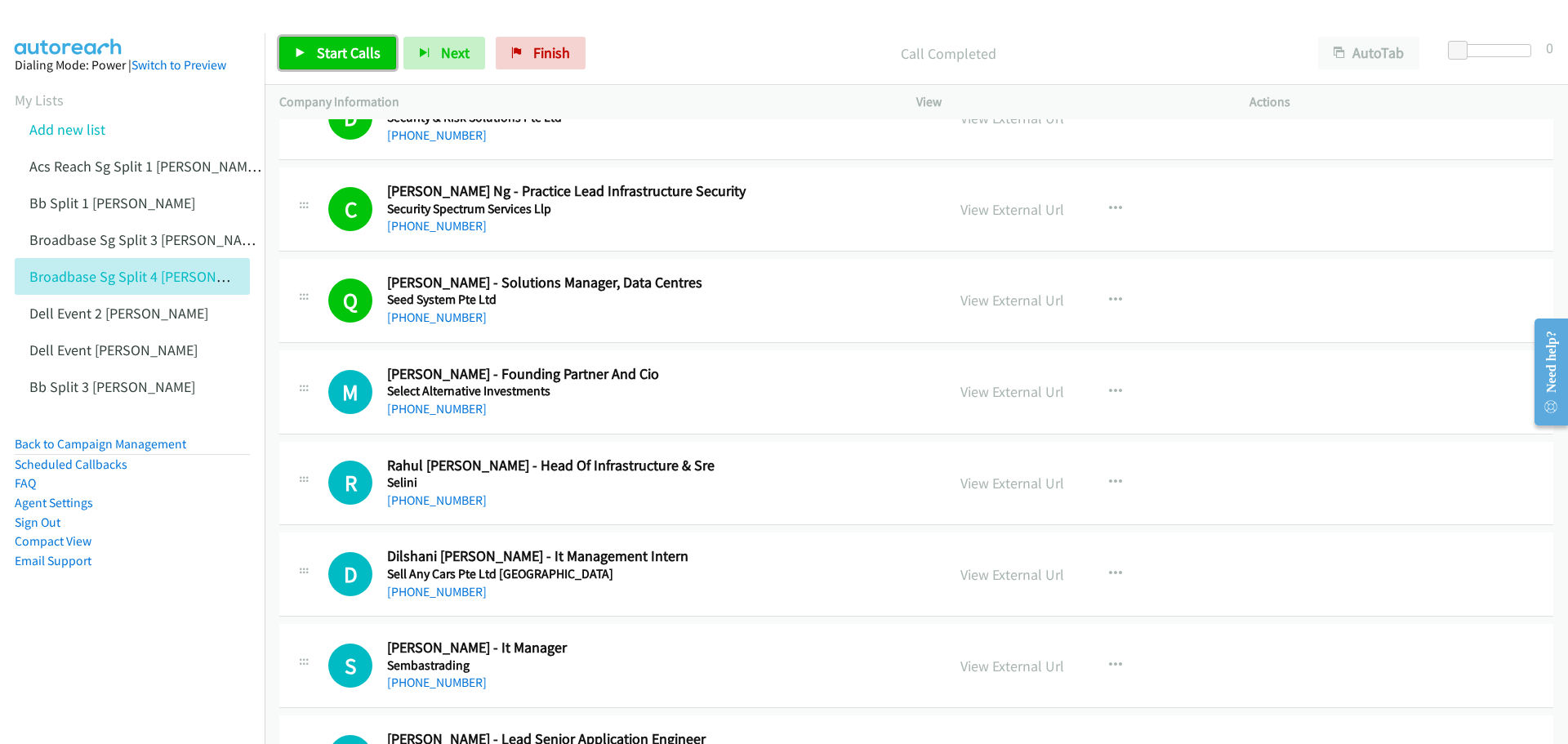
click at [335, 48] on span "Start Calls" at bounding box center [349, 52] width 64 height 19
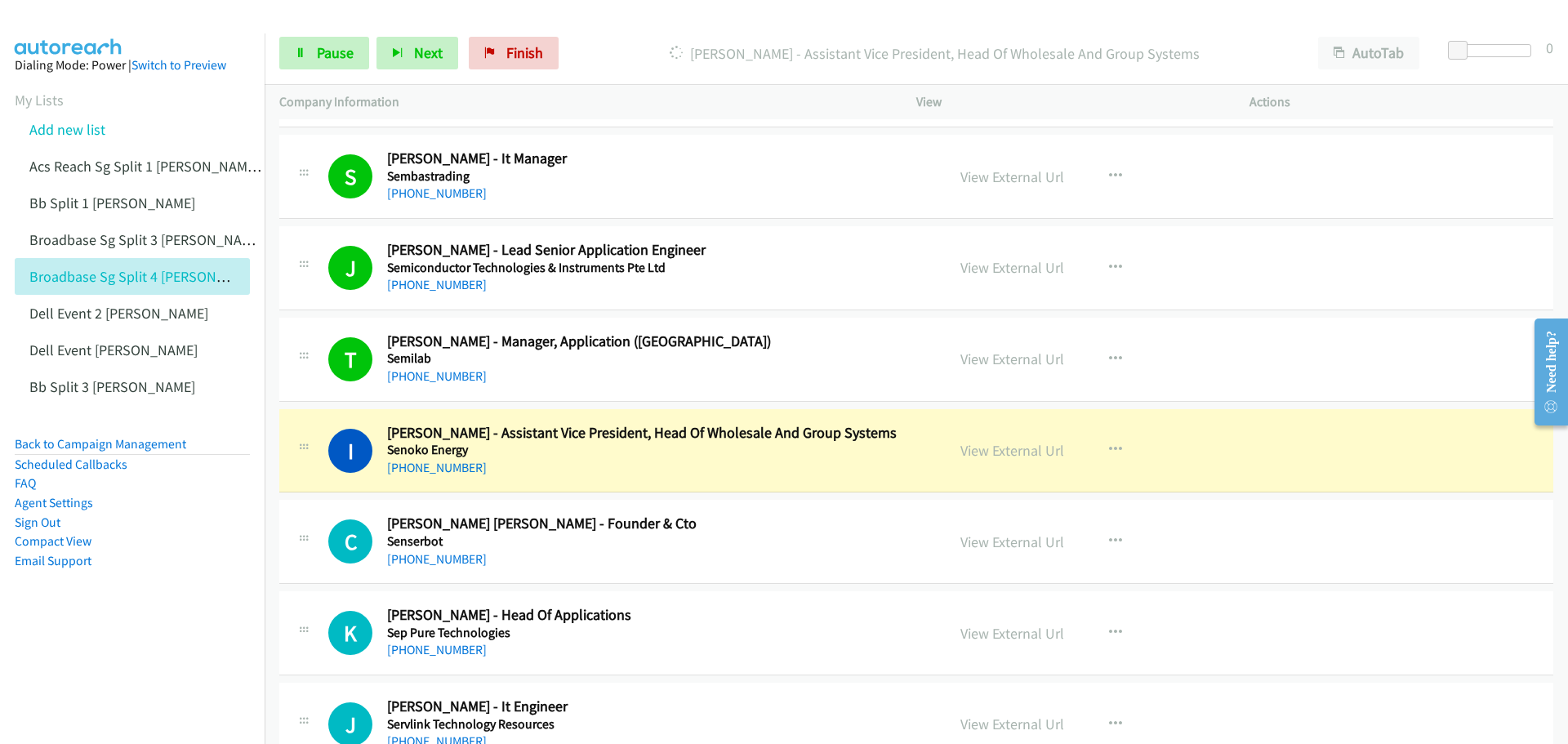
scroll to position [5063, 0]
click at [1000, 452] on link "View External Url" at bounding box center [1012, 449] width 104 height 19
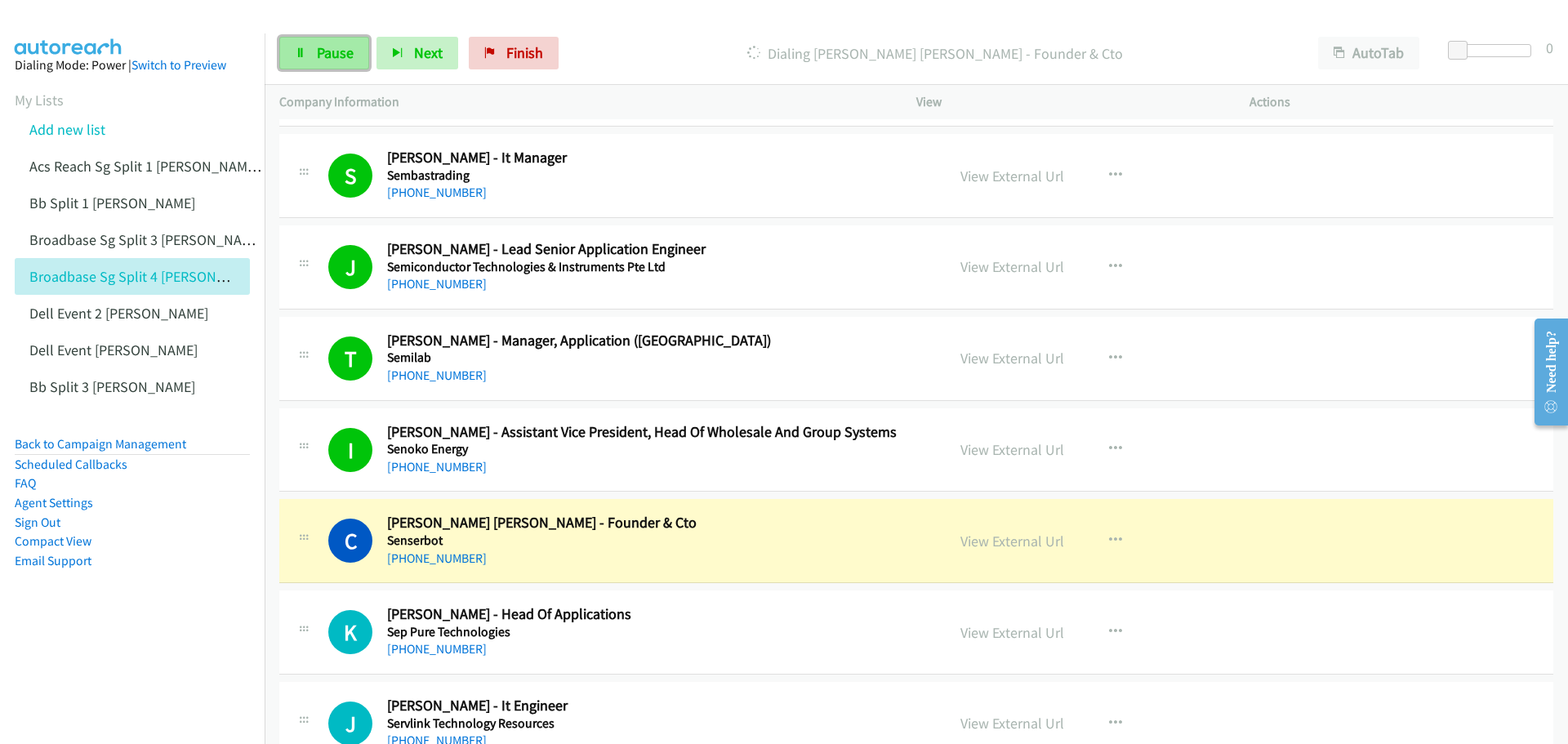
click at [336, 46] on span "Pause" at bounding box center [334, 52] width 36 height 19
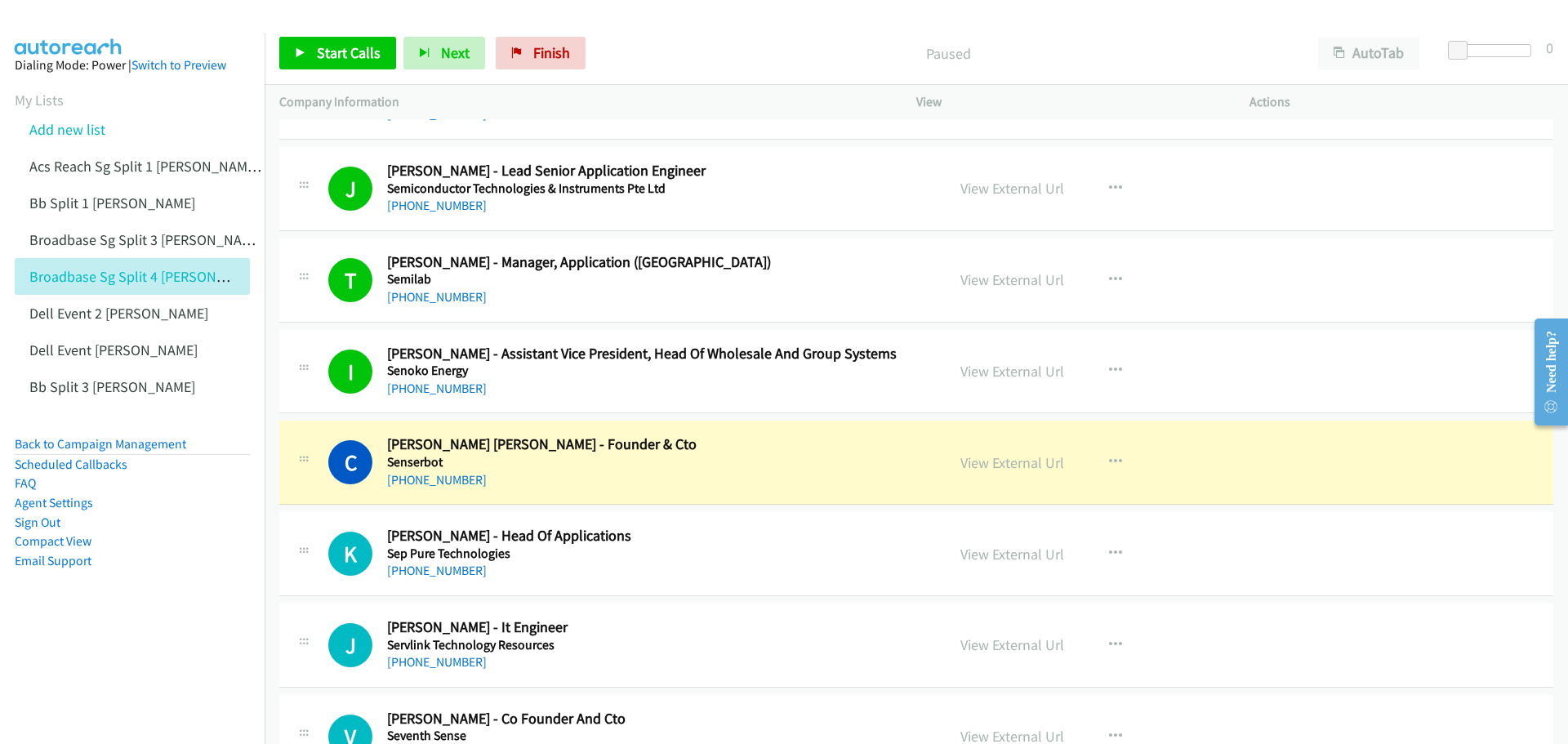
scroll to position [5144, 0]
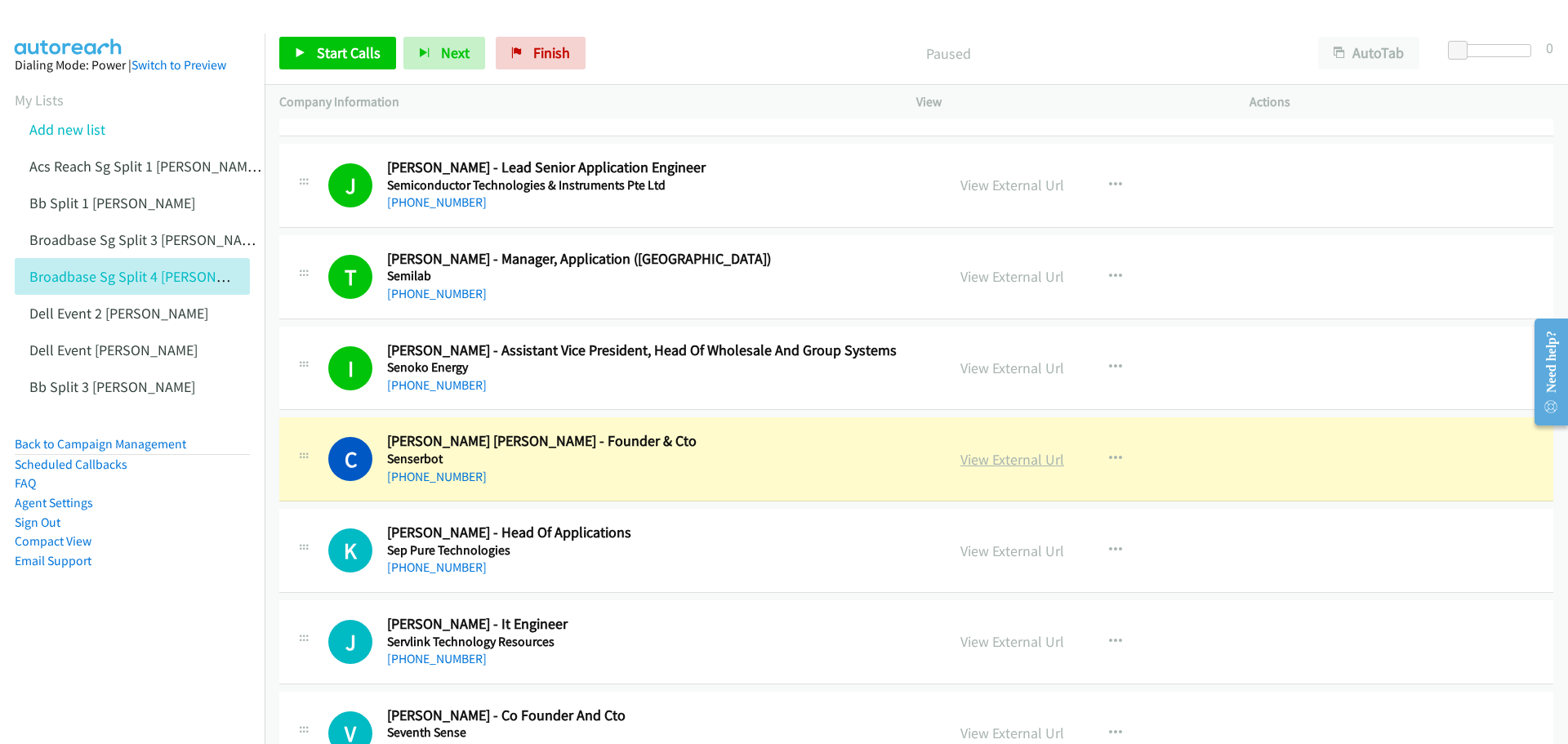
click at [993, 457] on link "View External Url" at bounding box center [1012, 458] width 104 height 19
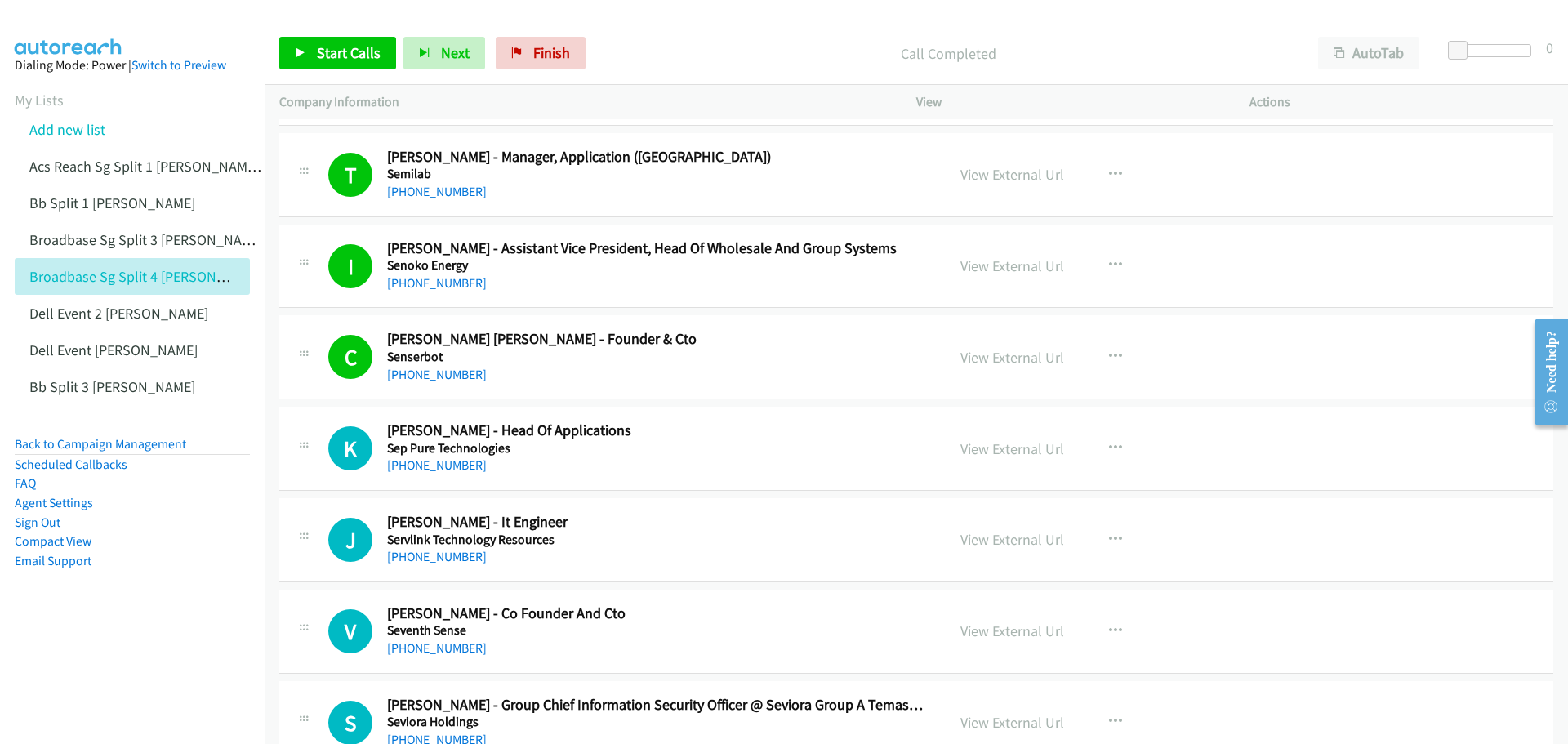
scroll to position [5307, 0]
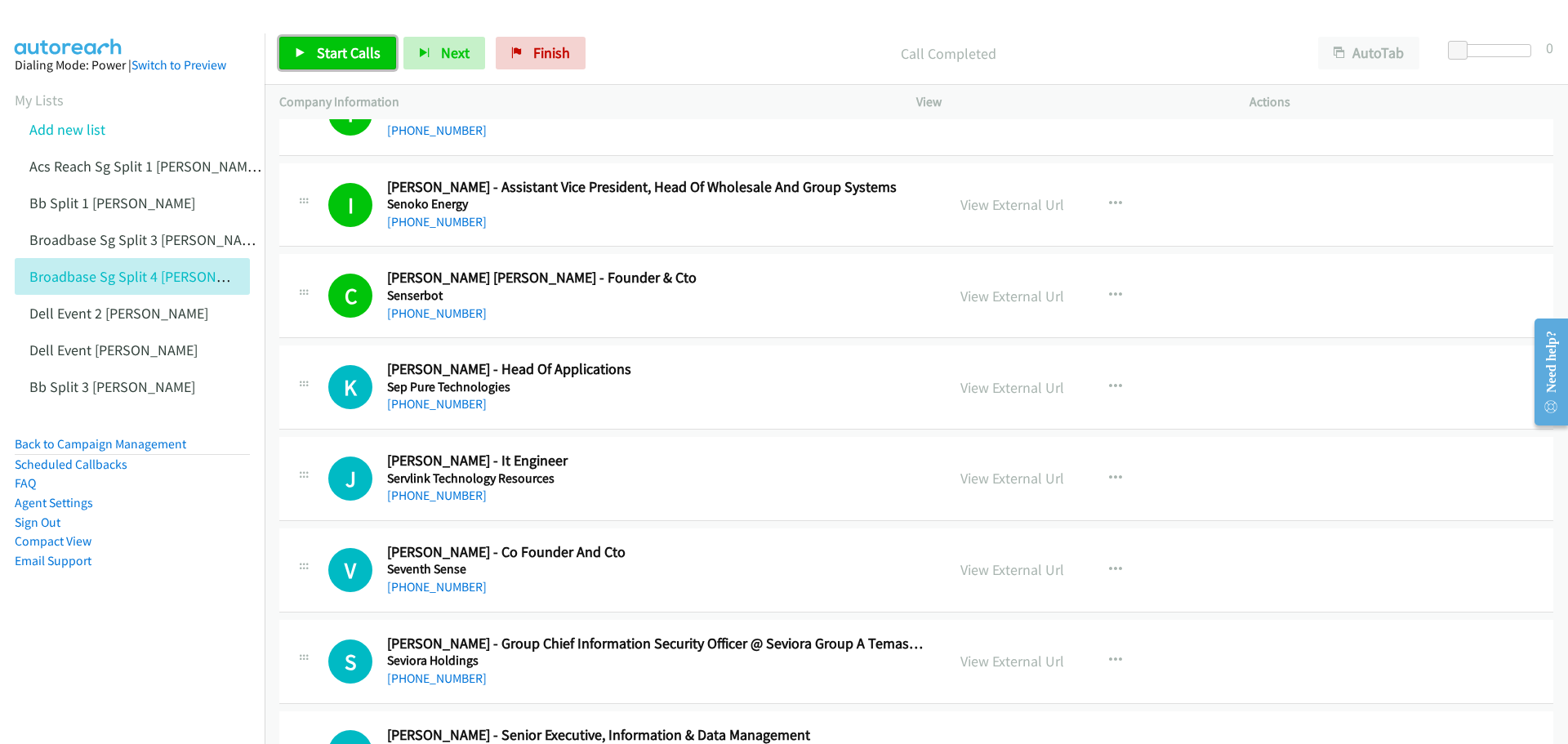
click at [357, 37] on link "Start Calls" at bounding box center [338, 52] width 117 height 33
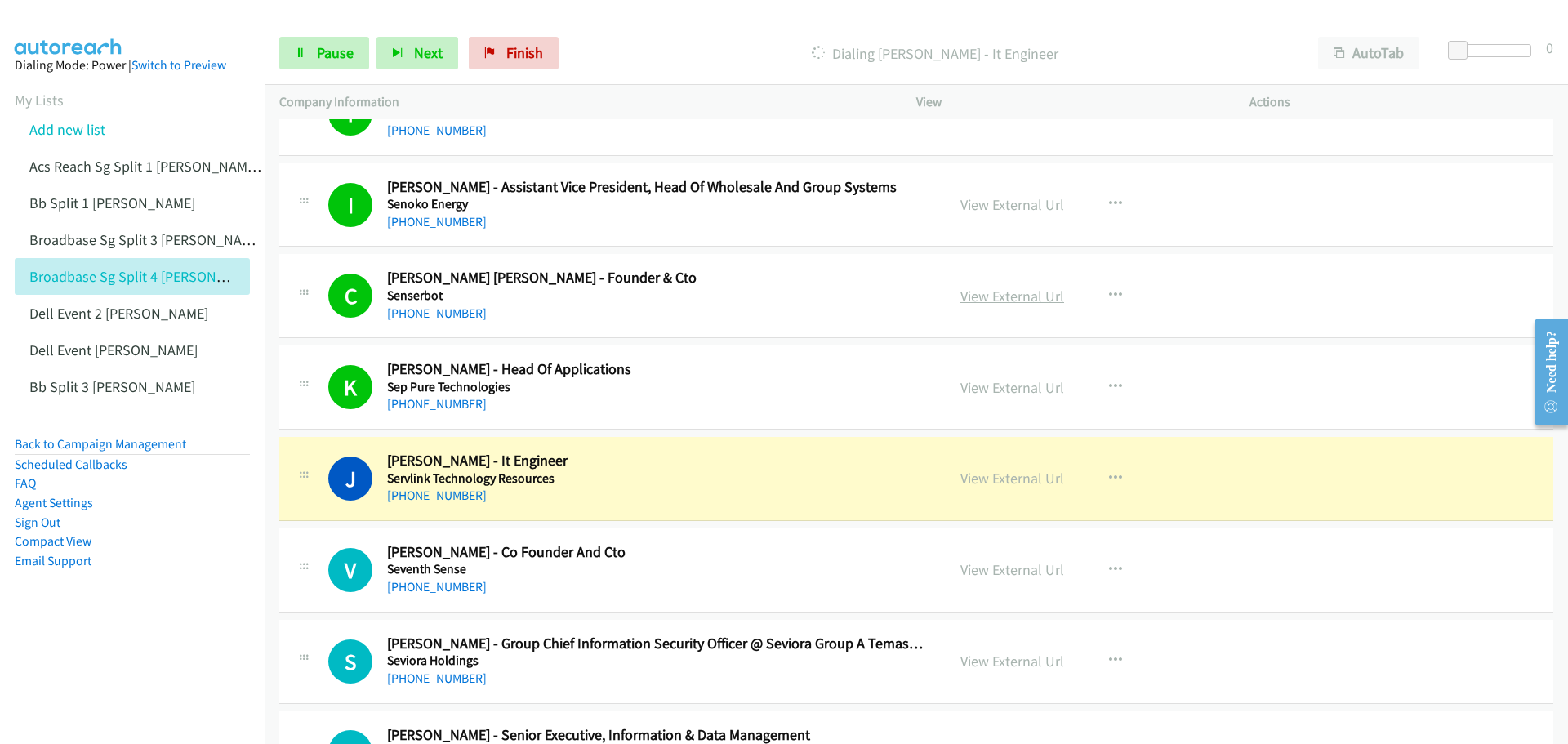
scroll to position [5389, 0]
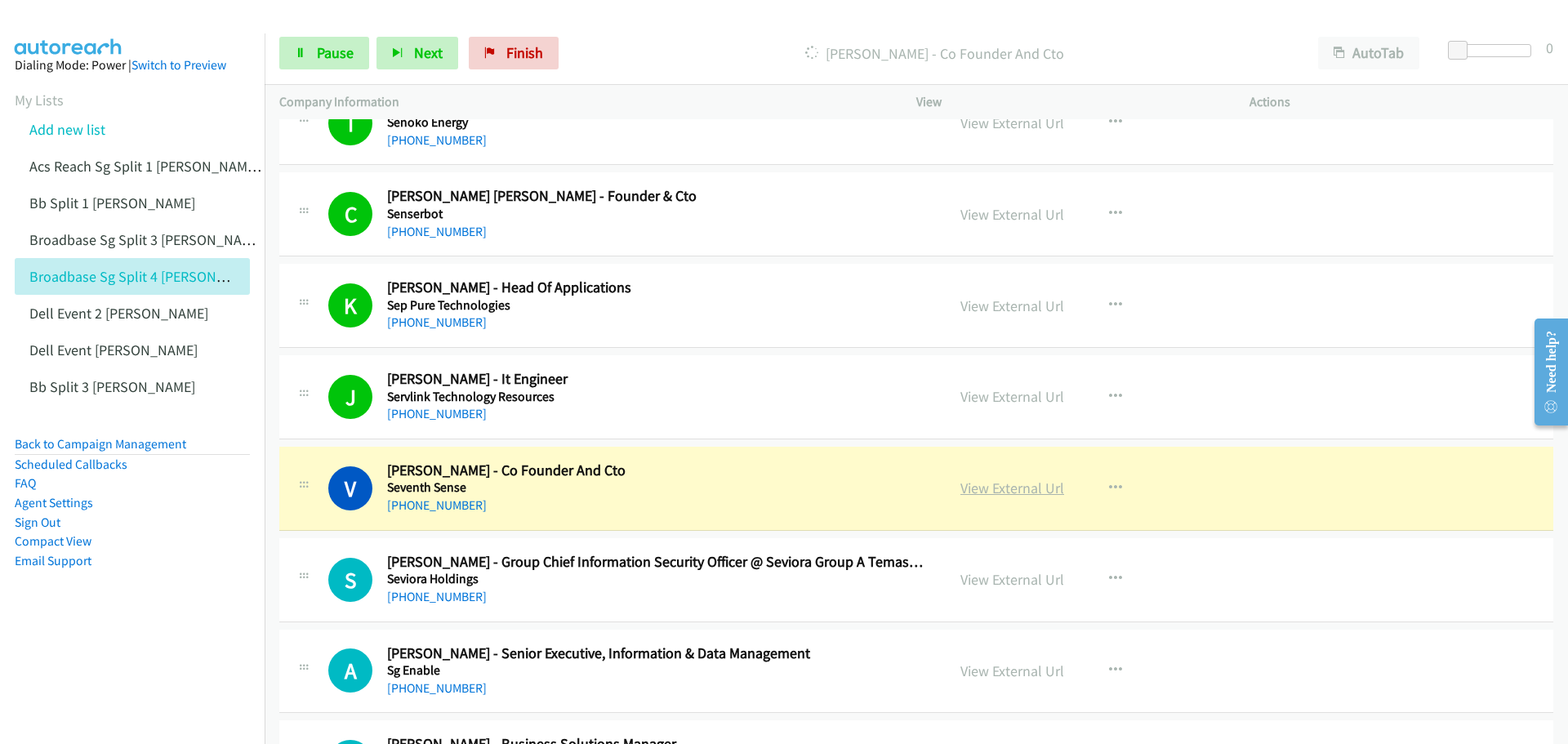
click at [1005, 493] on link "View External Url" at bounding box center [1012, 488] width 104 height 19
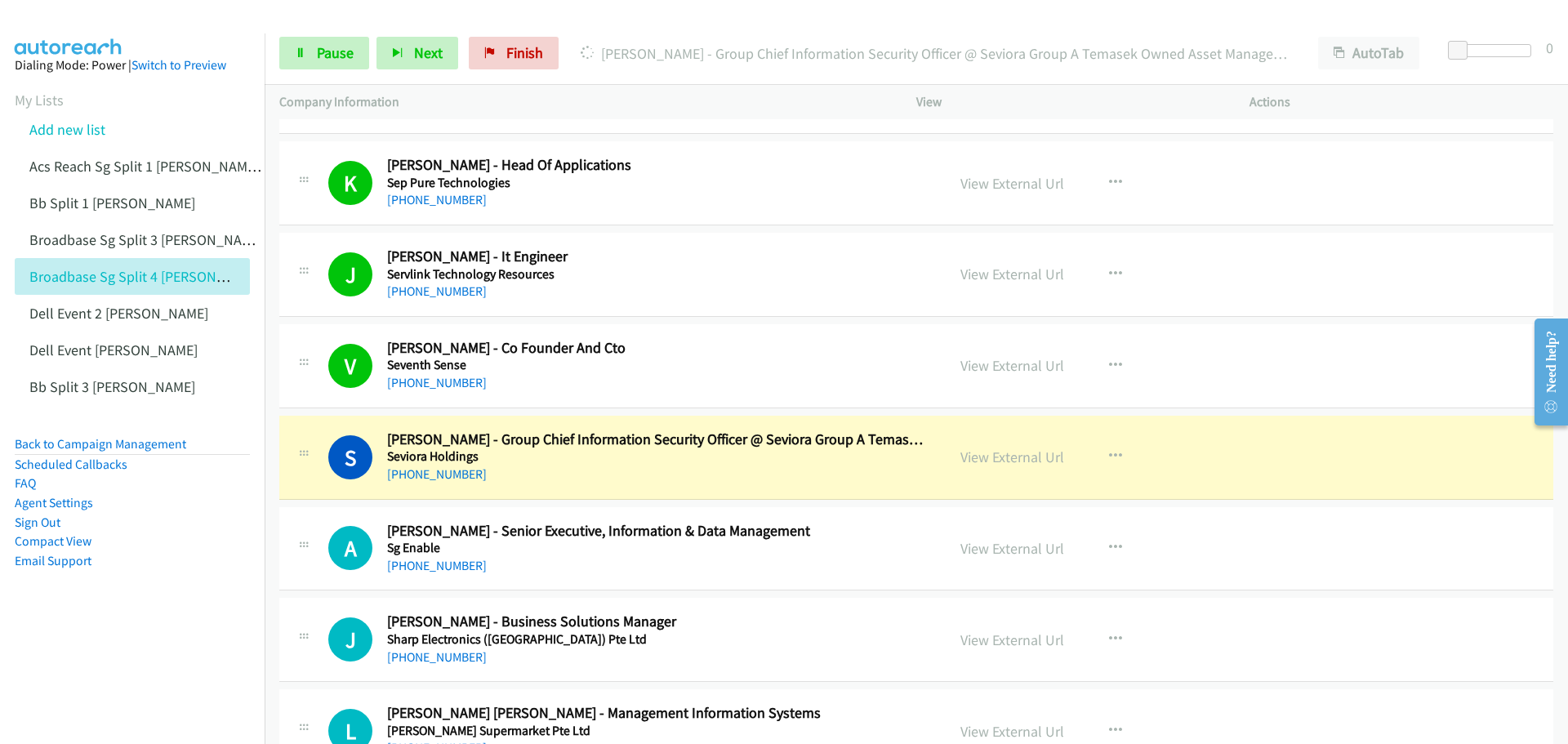
scroll to position [5552, 0]
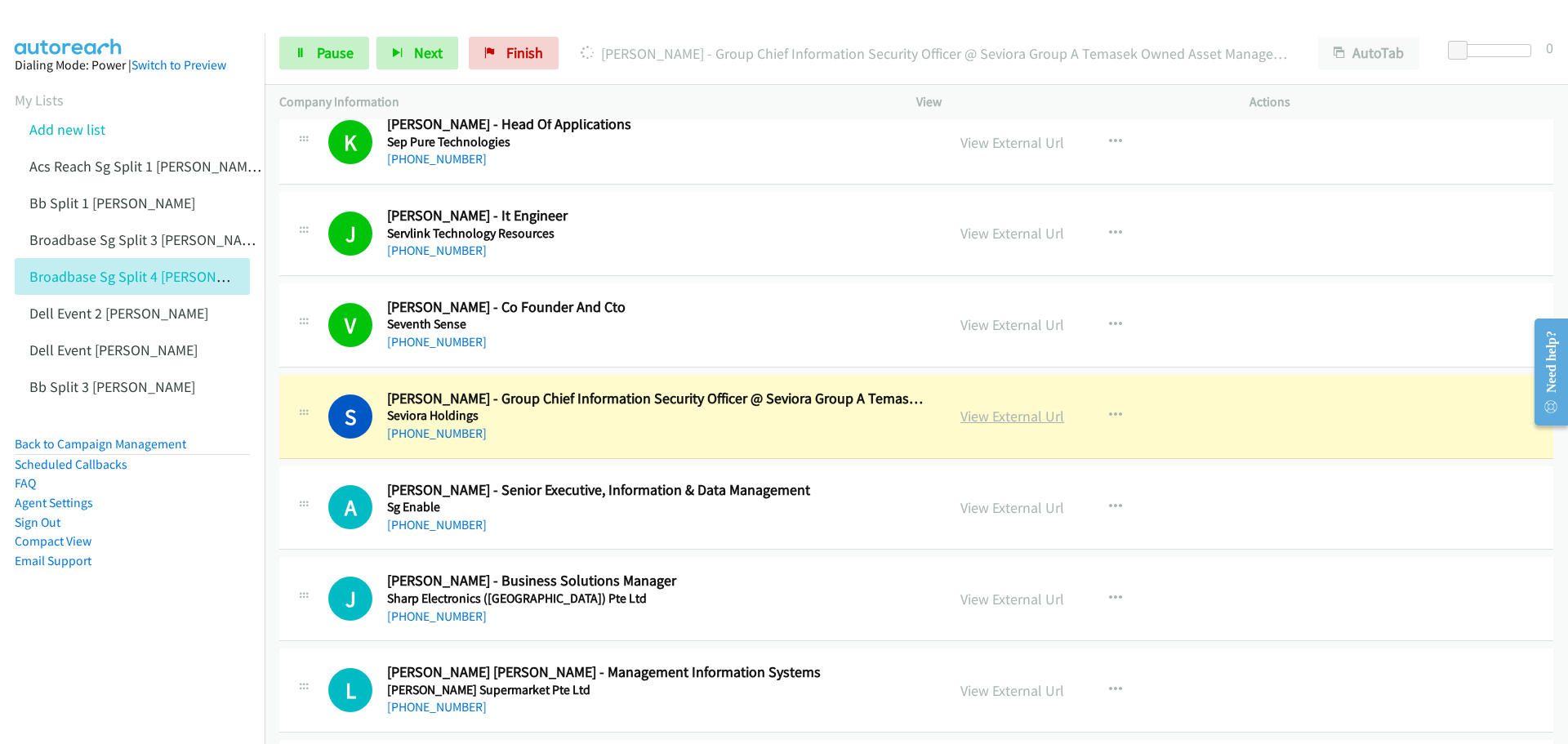
click at [978, 417] on link "View External Url" at bounding box center [1012, 416] width 104 height 19
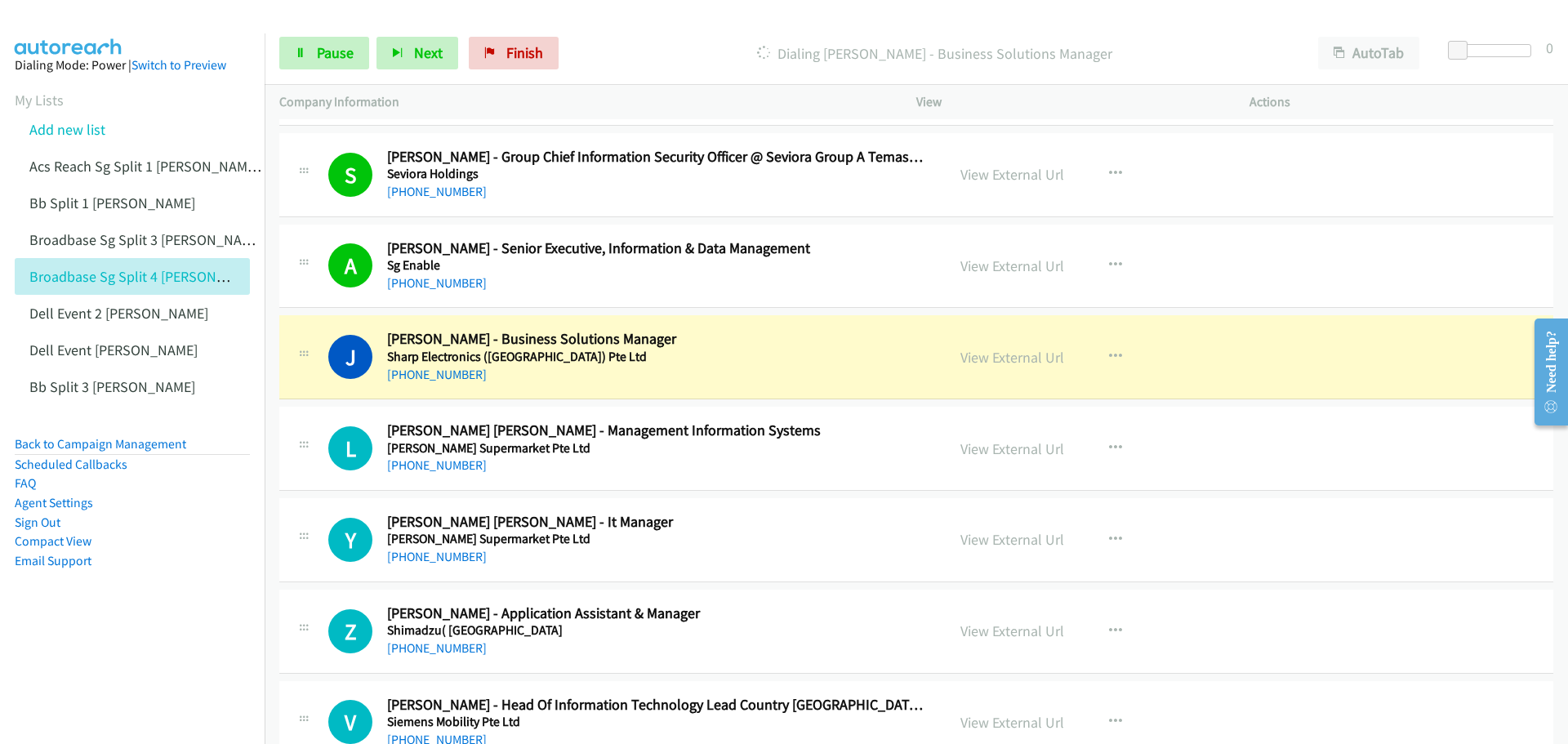
scroll to position [5797, 0]
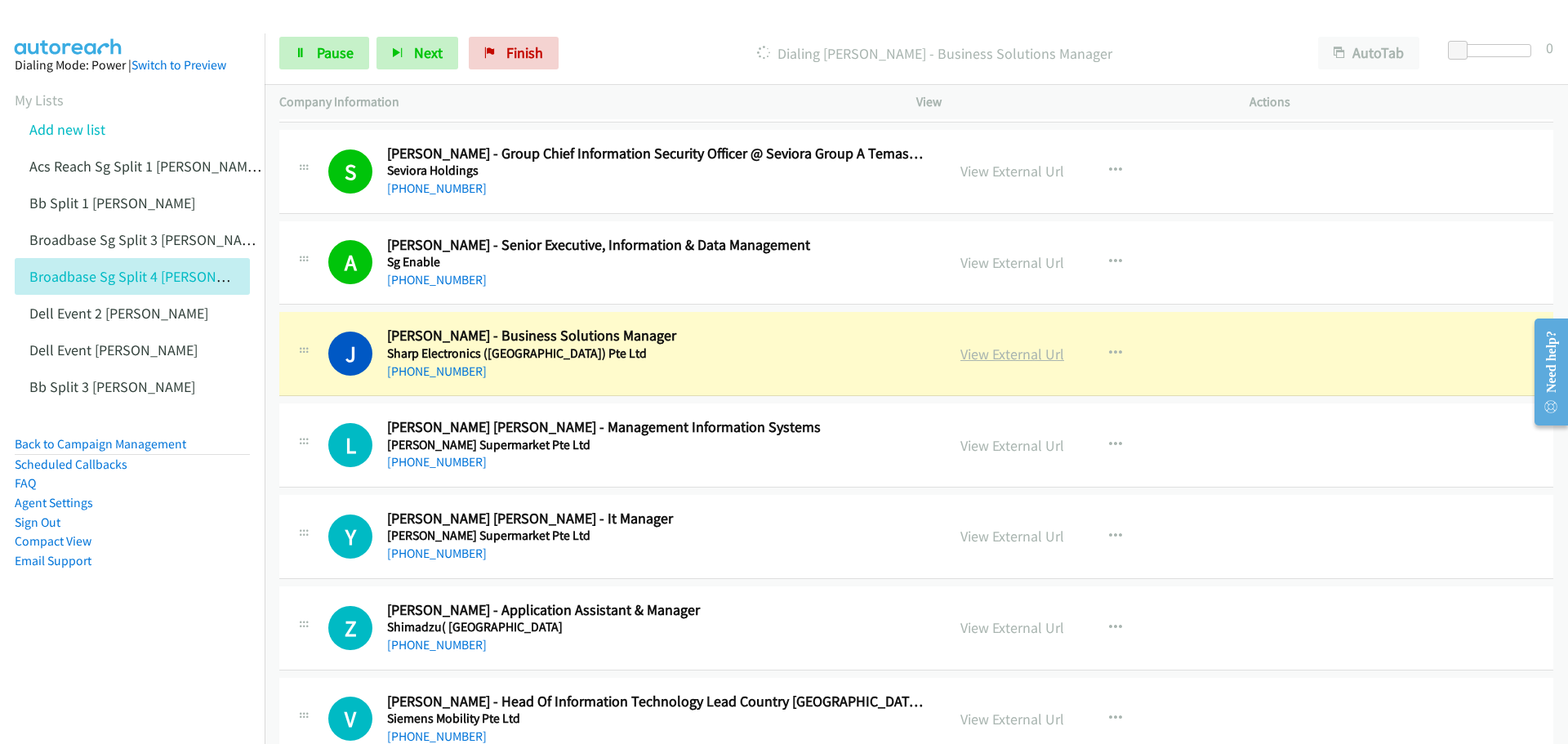
click at [992, 356] on link "View External Url" at bounding box center [1012, 354] width 104 height 19
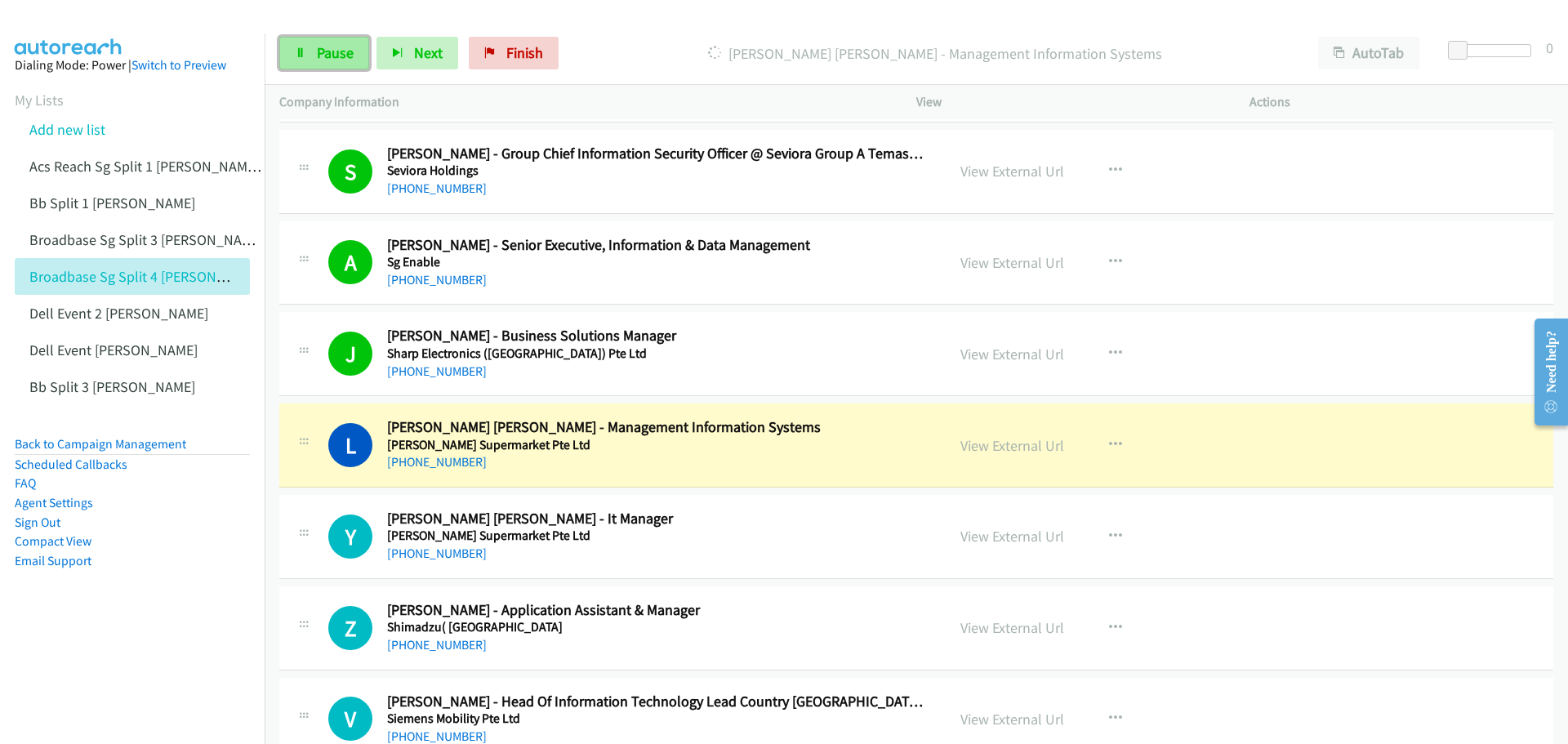
click at [343, 57] on span "Pause" at bounding box center [334, 52] width 36 height 19
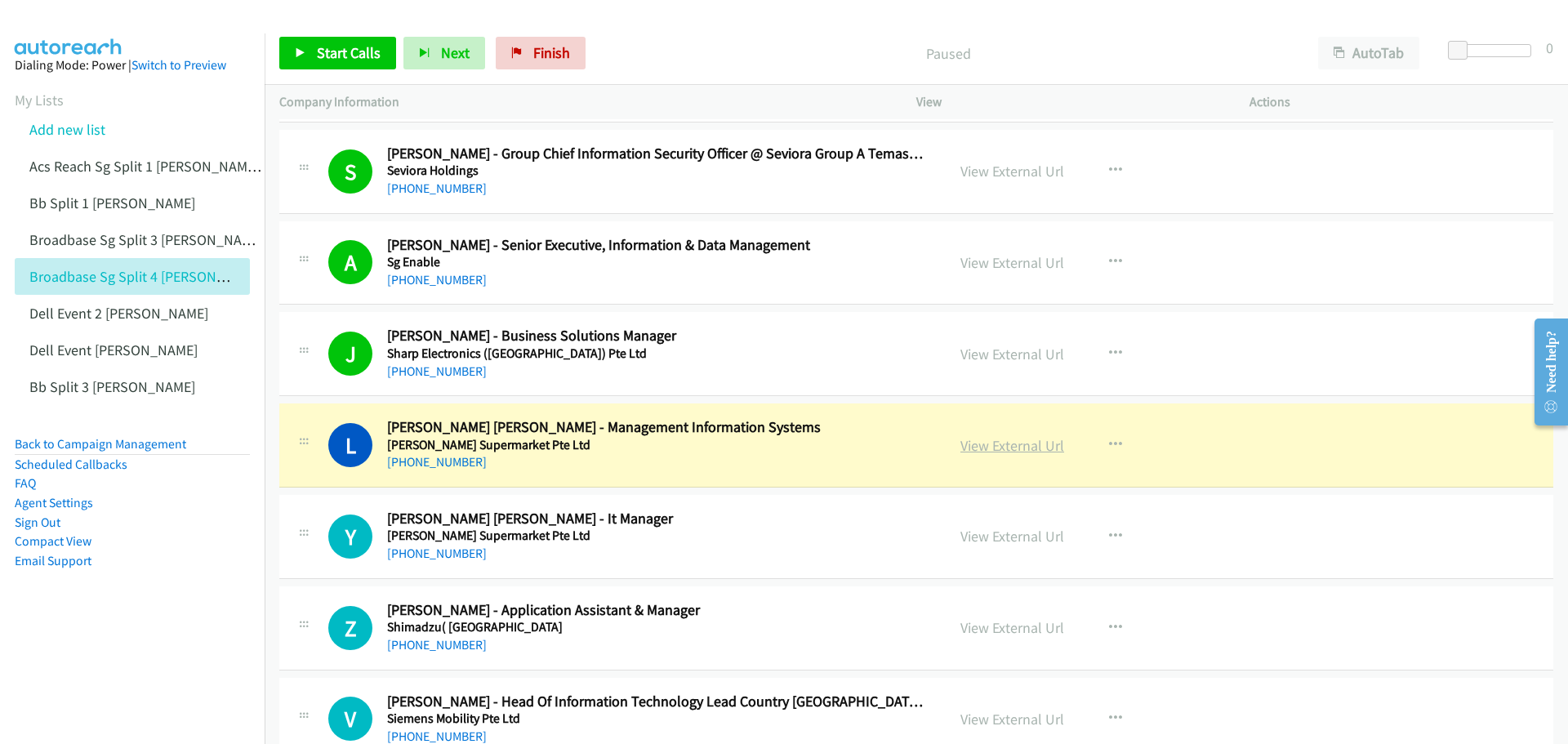
click at [1014, 448] on link "View External Url" at bounding box center [1012, 445] width 104 height 19
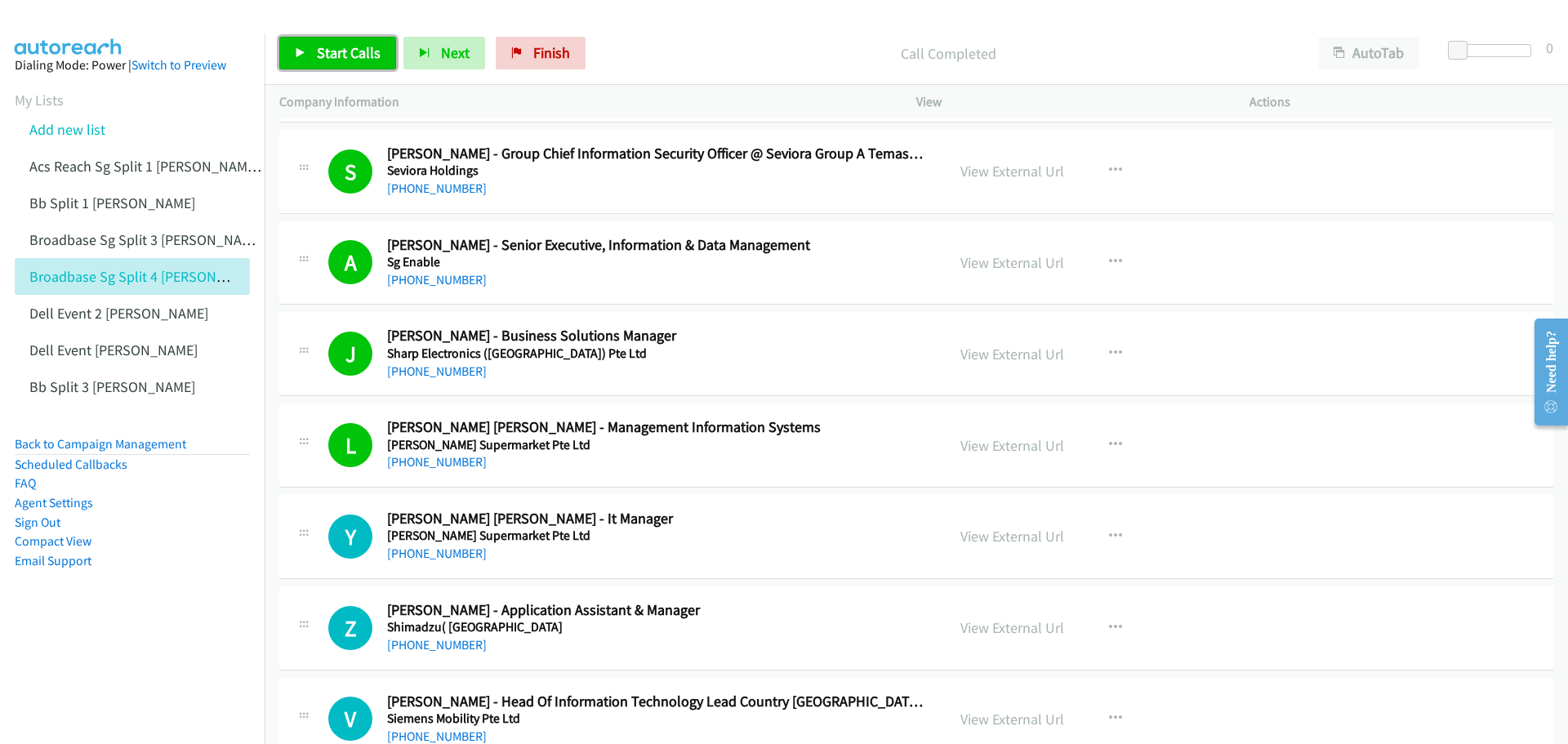
click at [335, 46] on span "Start Calls" at bounding box center [349, 52] width 64 height 19
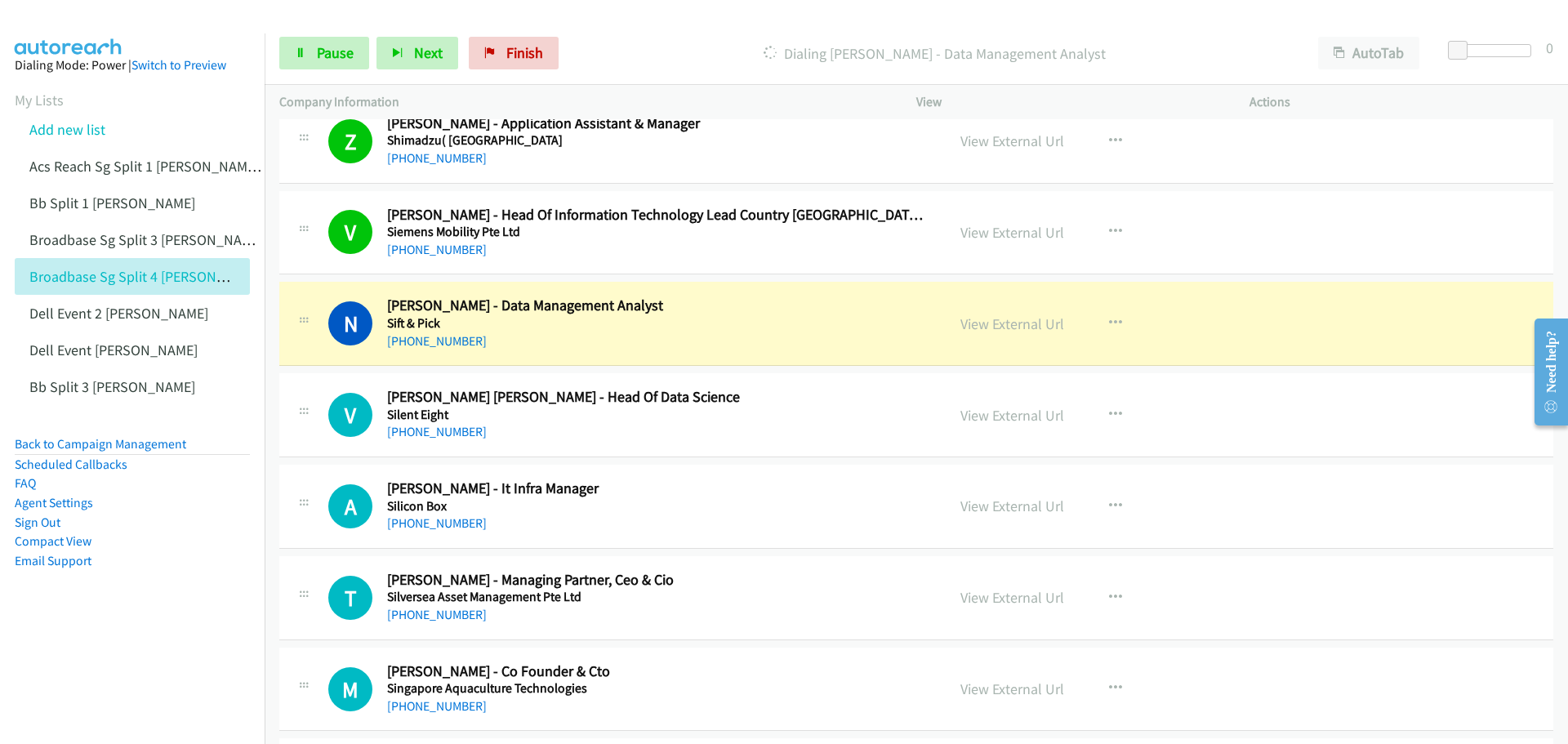
scroll to position [6287, 0]
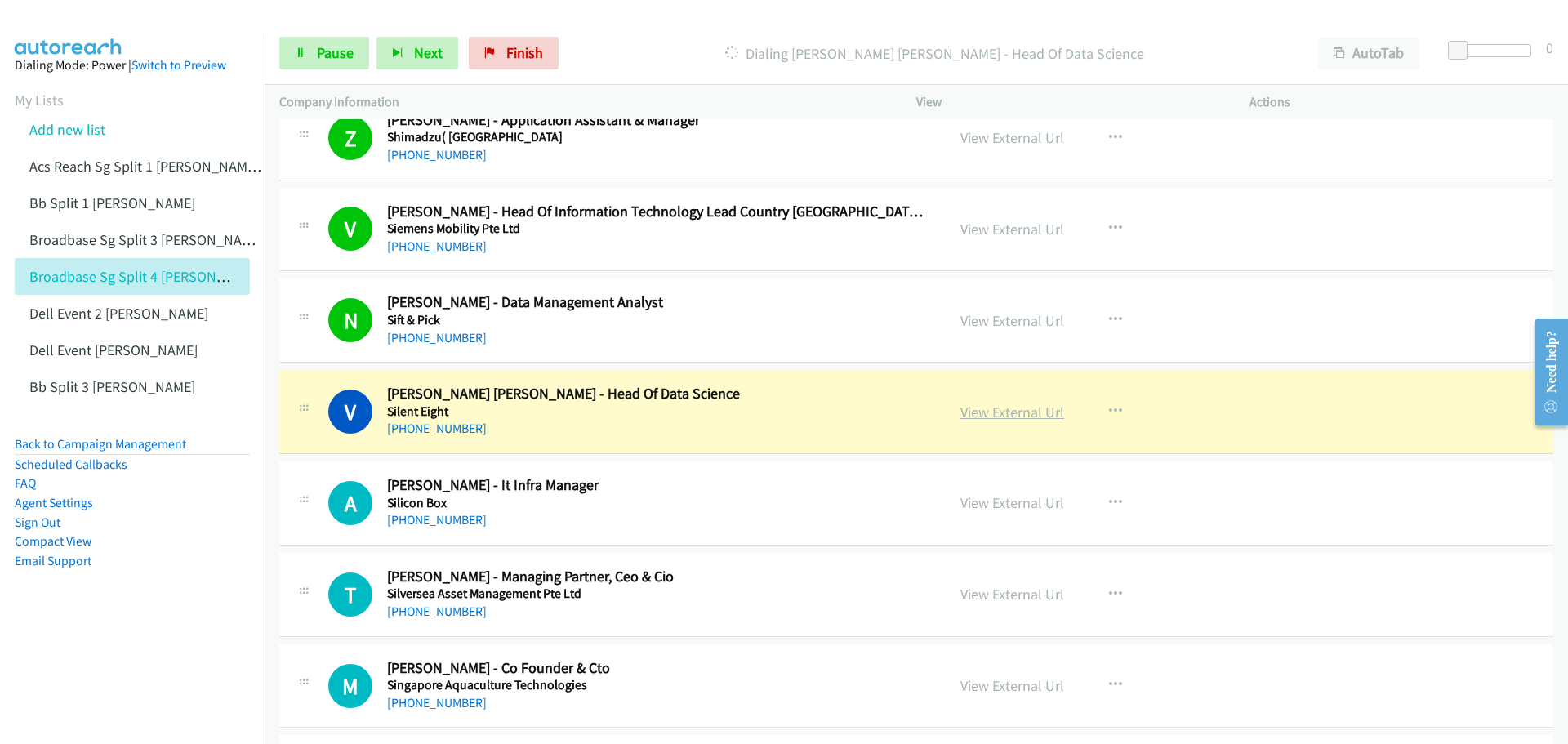
click at [997, 410] on link "View External Url" at bounding box center [1012, 411] width 104 height 19
click at [345, 58] on span "Pause" at bounding box center [334, 52] width 36 height 19
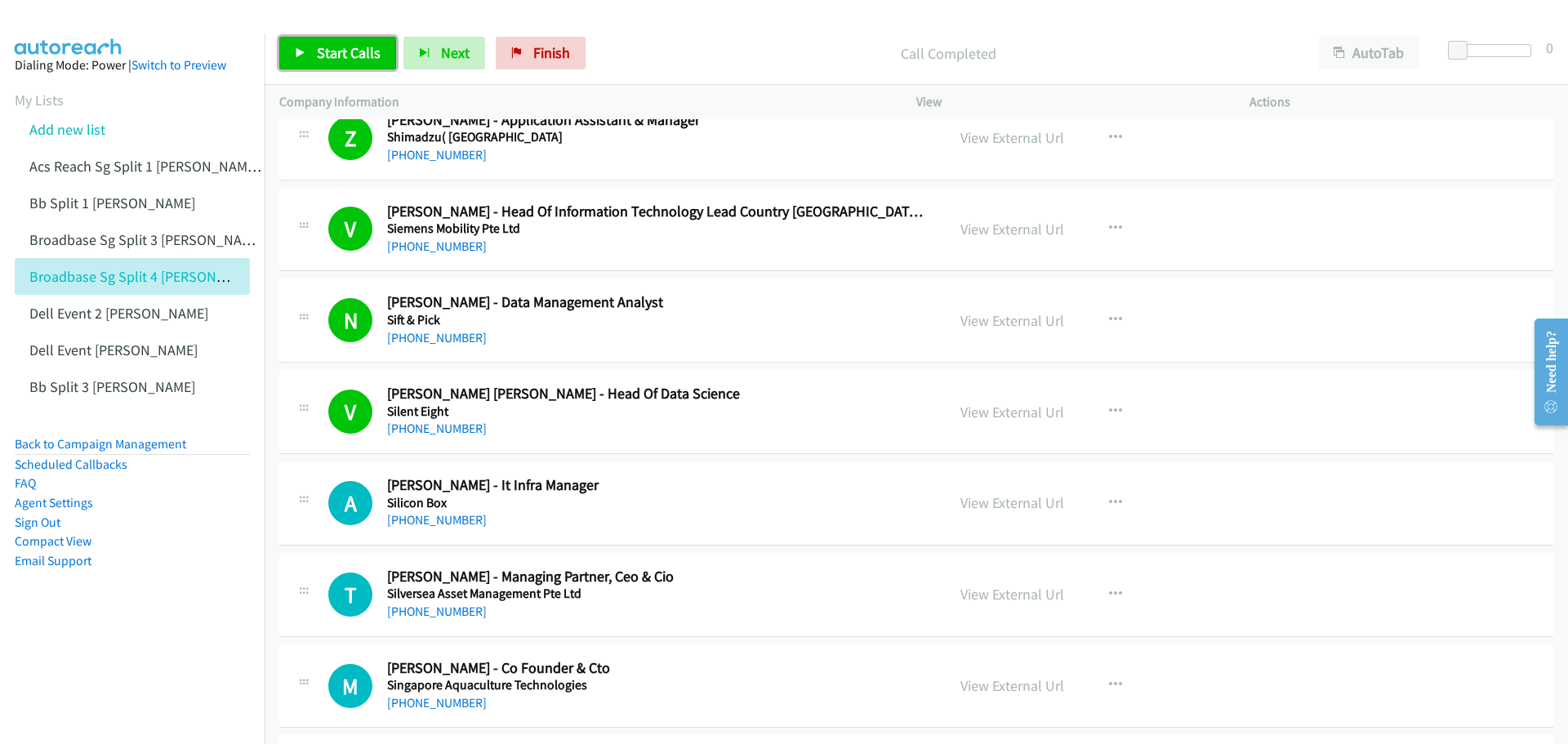
click at [328, 47] on span "Start Calls" at bounding box center [349, 52] width 64 height 19
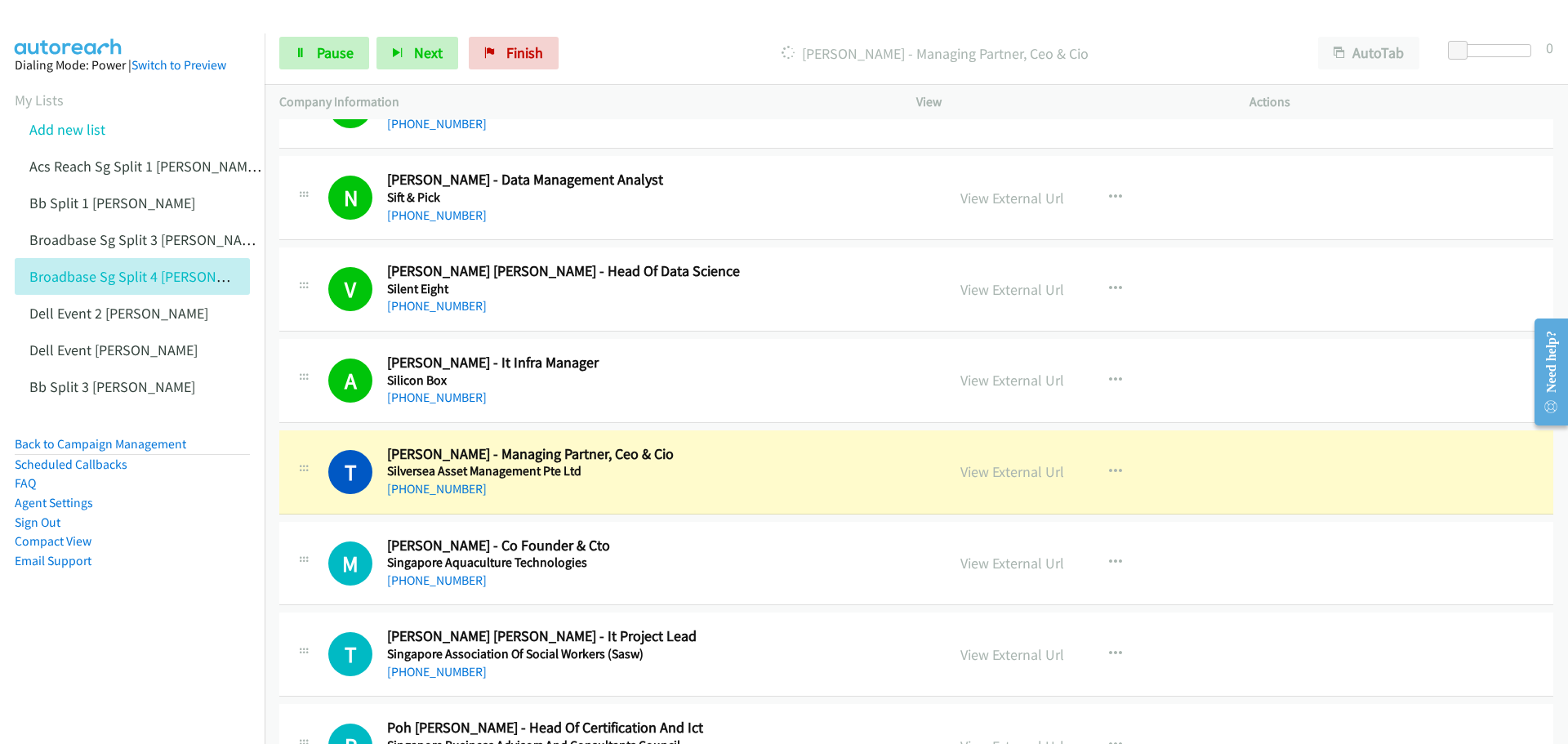
scroll to position [6450, 0]
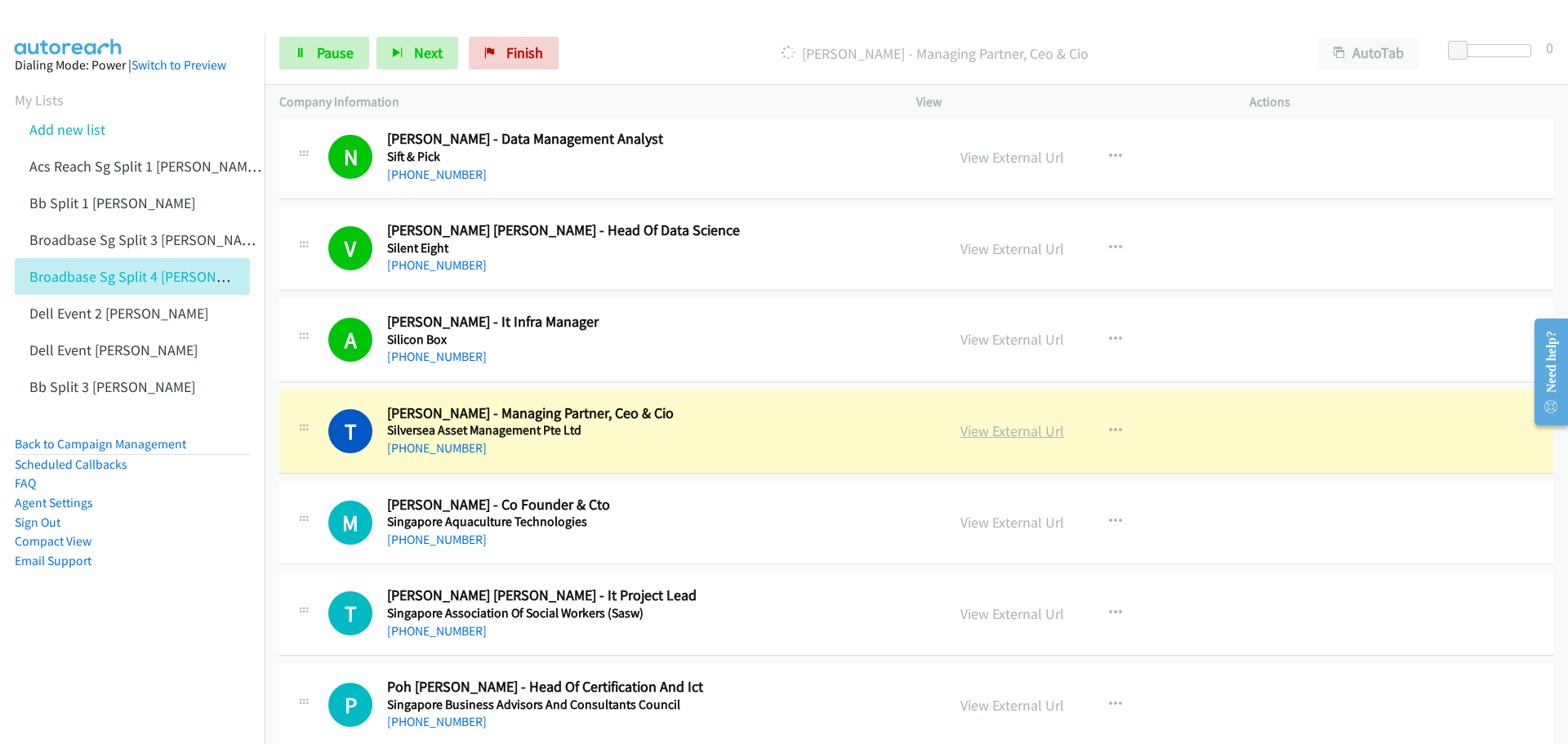
click at [1002, 424] on link "View External Url" at bounding box center [1012, 430] width 104 height 19
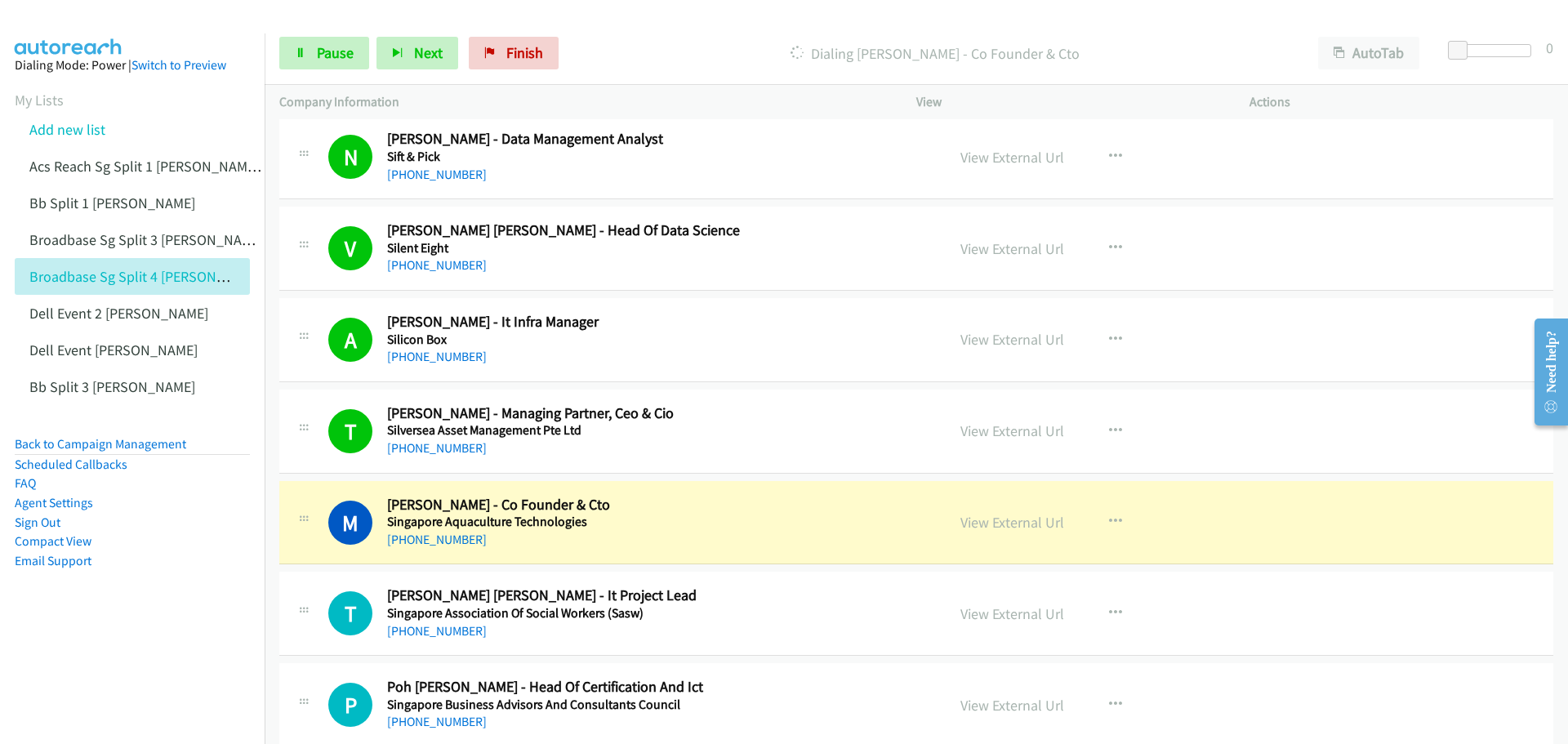
scroll to position [6532, 0]
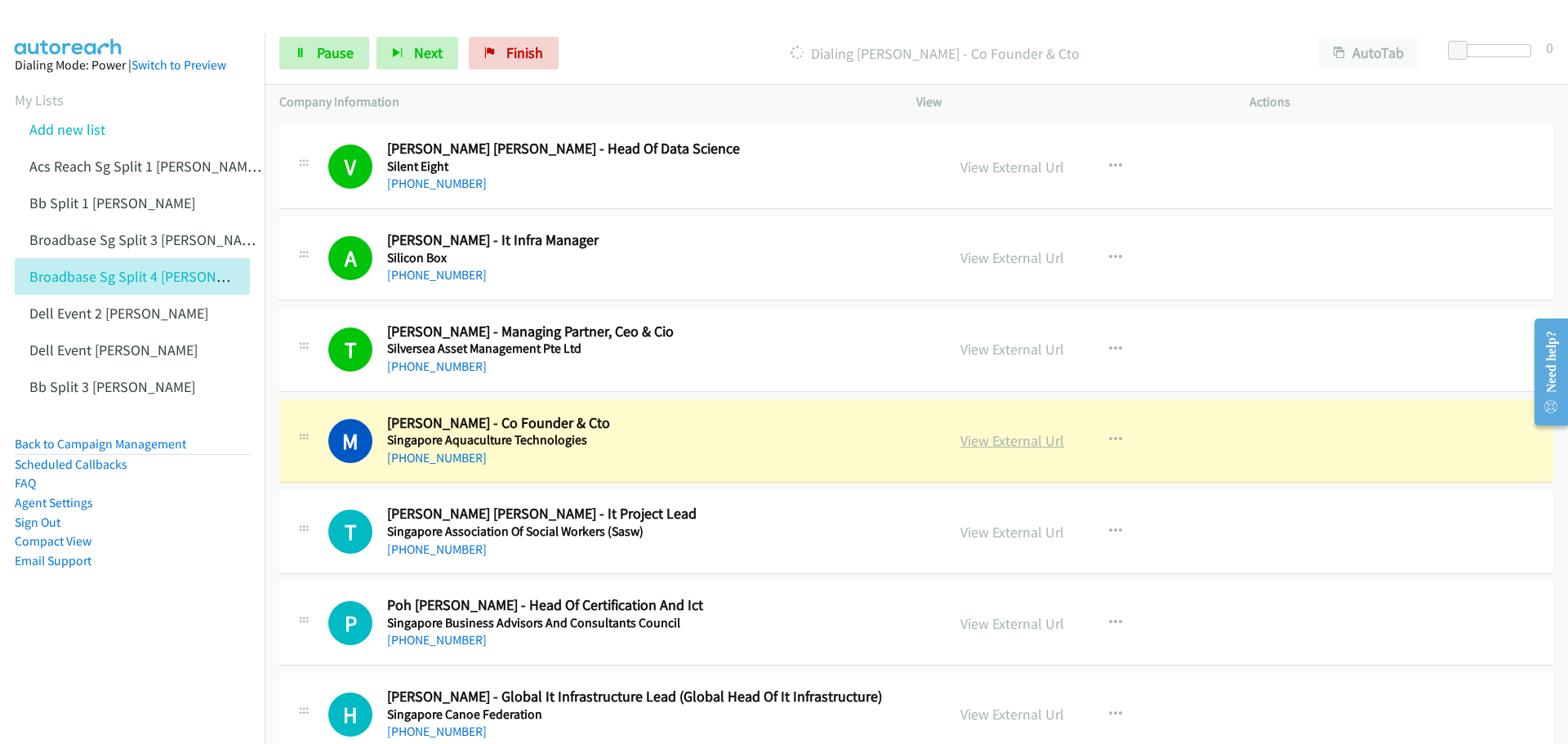
click at [1015, 439] on link "View External Url" at bounding box center [1012, 440] width 104 height 19
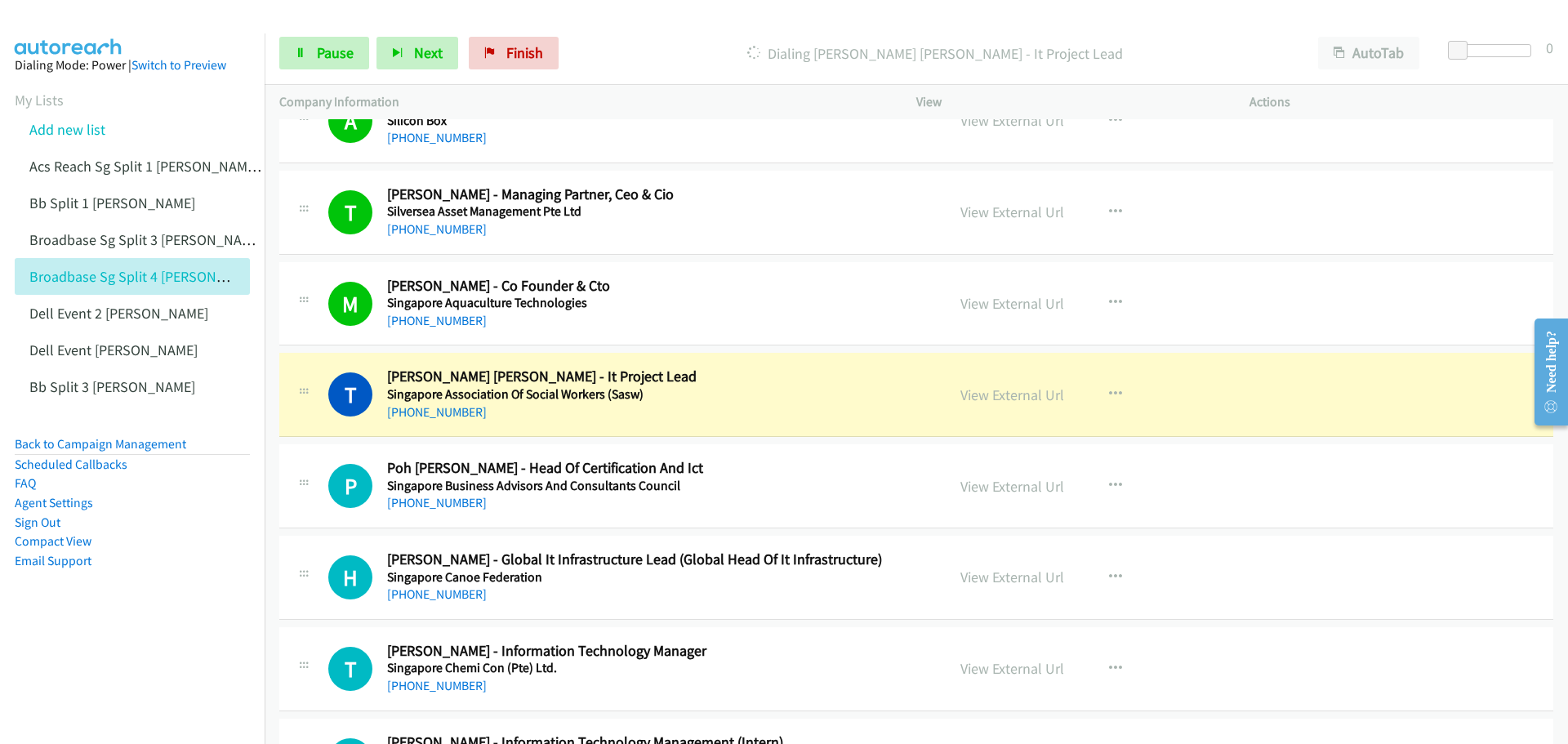
scroll to position [6695, 0]
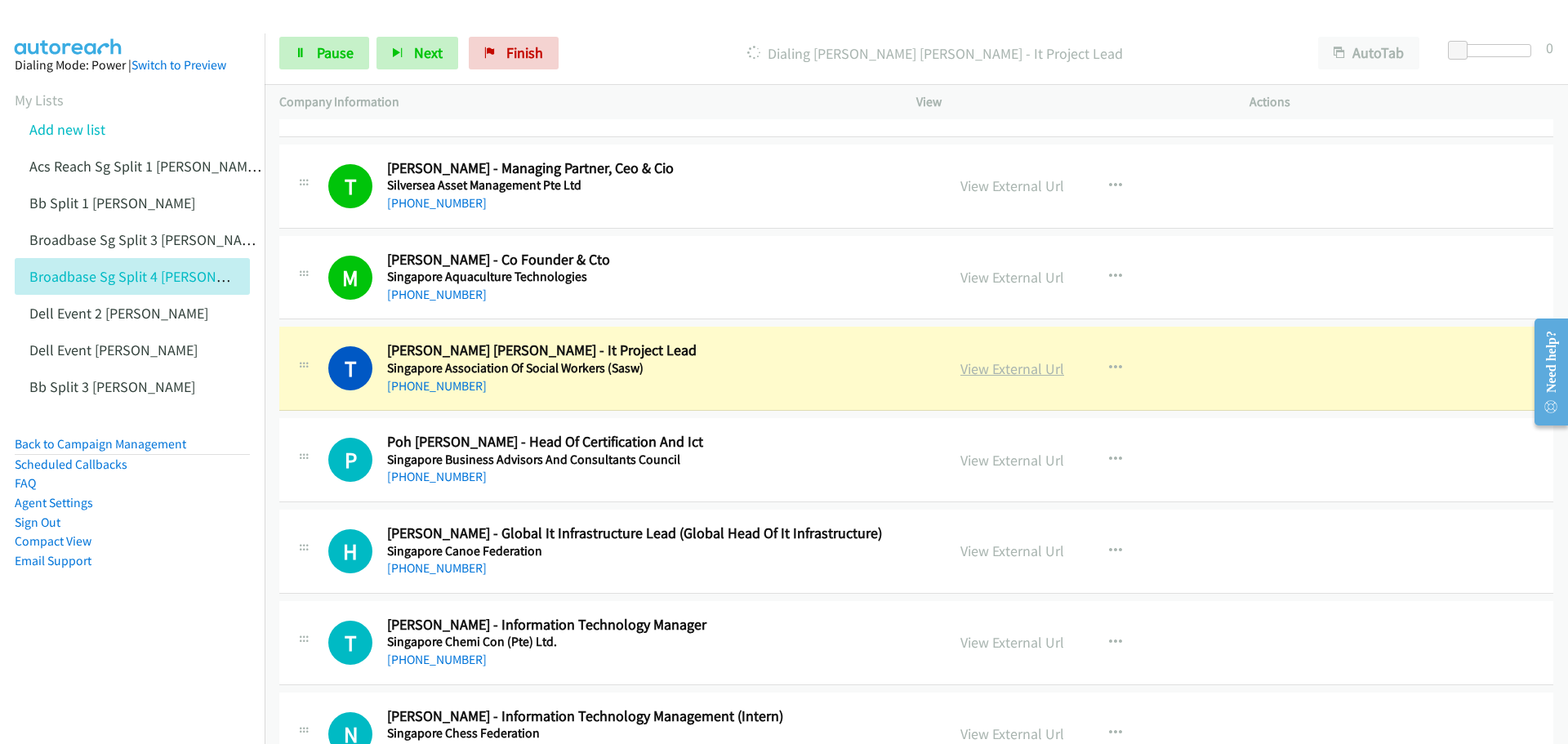
click at [997, 373] on link "View External Url" at bounding box center [1012, 368] width 104 height 19
click at [319, 51] on span "Pause" at bounding box center [334, 52] width 36 height 19
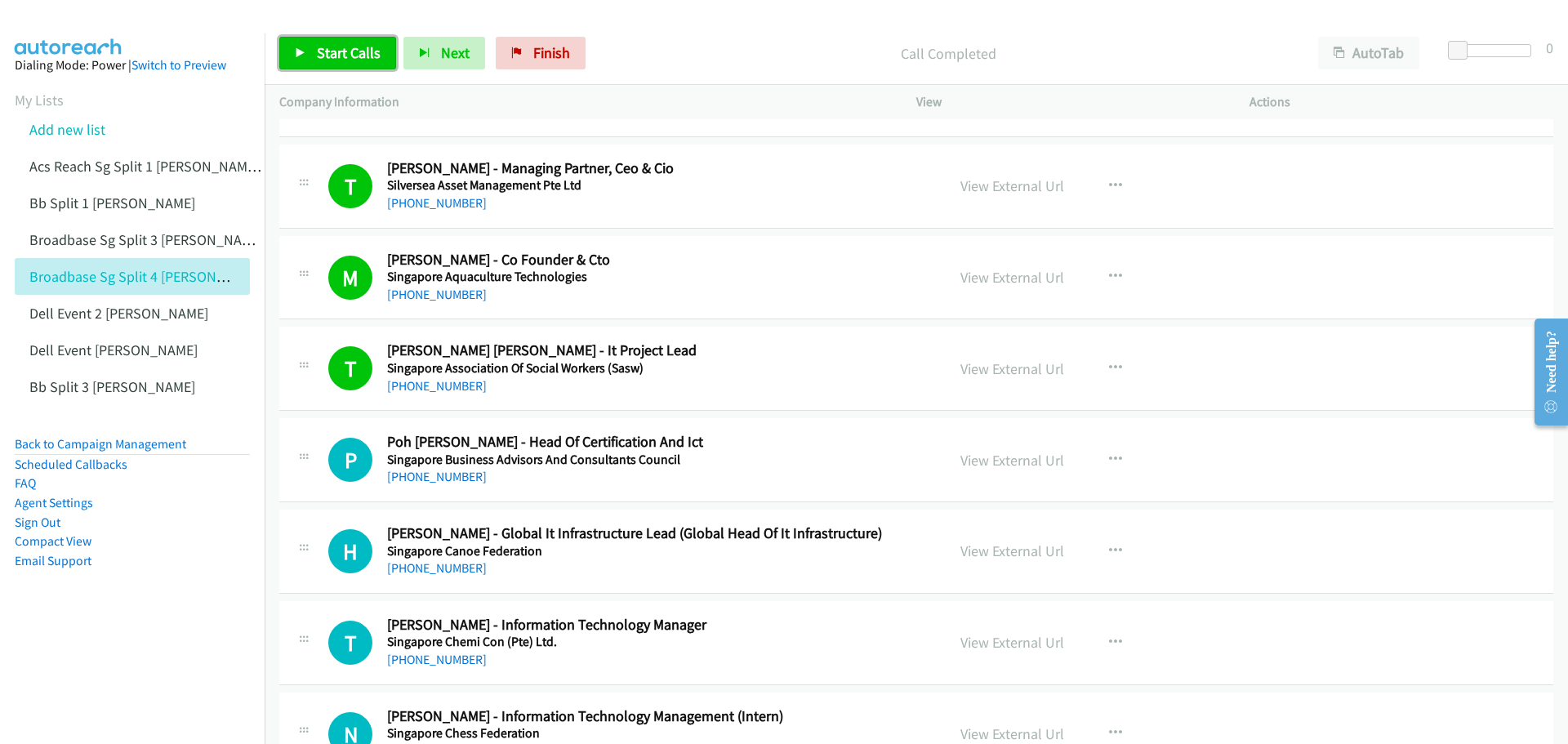
click at [352, 53] on span "Start Calls" at bounding box center [349, 52] width 64 height 19
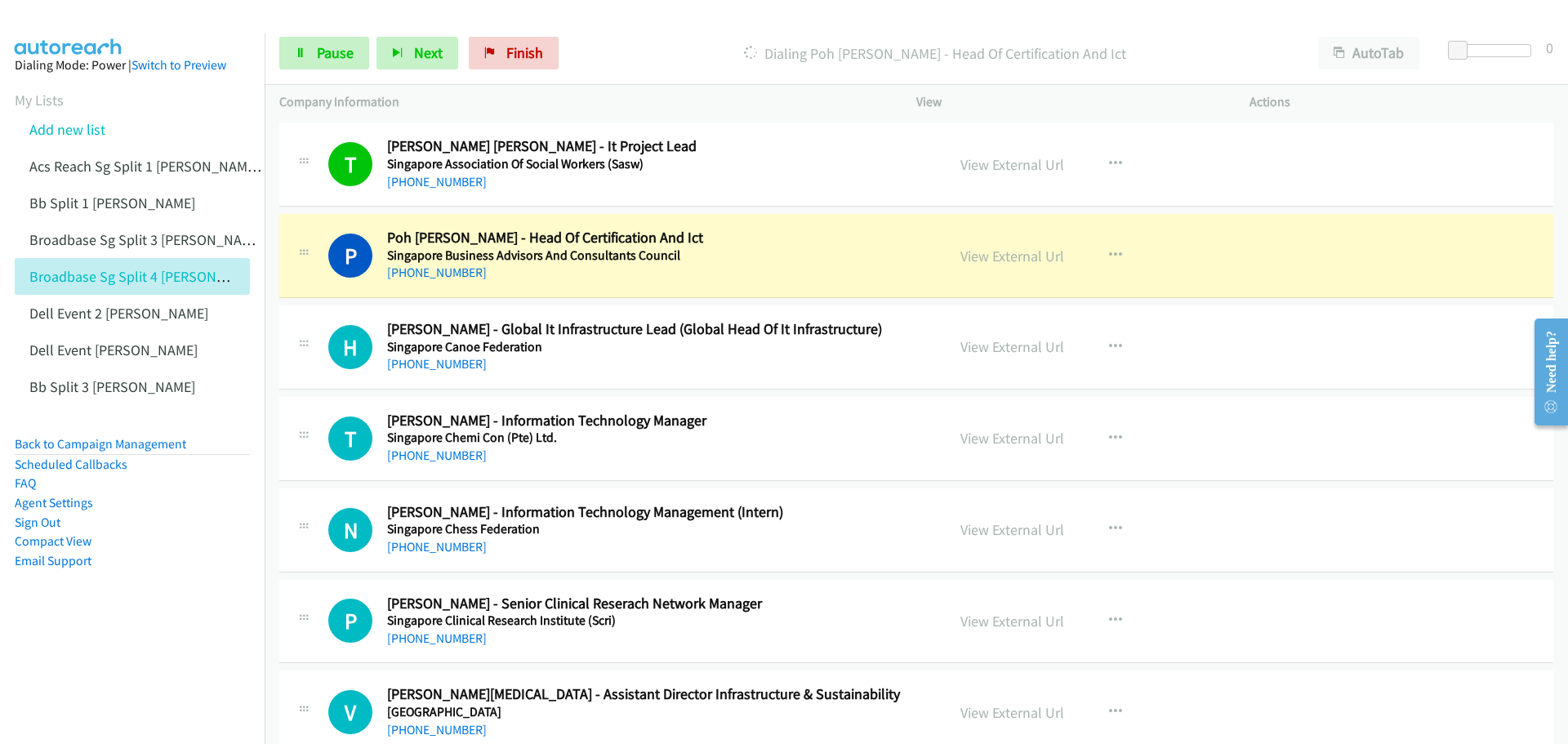
scroll to position [6940, 0]
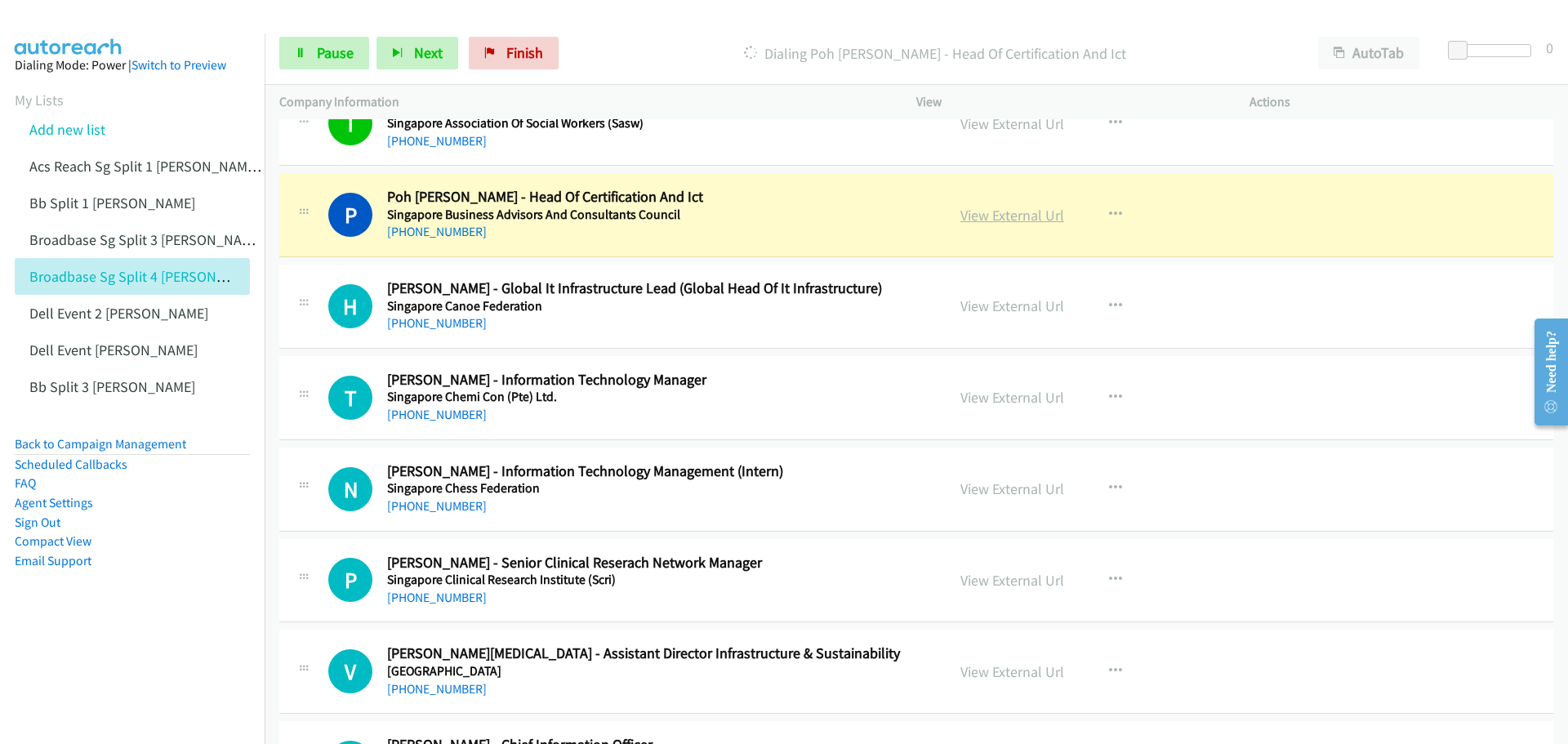
click at [989, 220] on link "View External Url" at bounding box center [1012, 215] width 104 height 19
click at [349, 60] on span "Pause" at bounding box center [334, 52] width 36 height 19
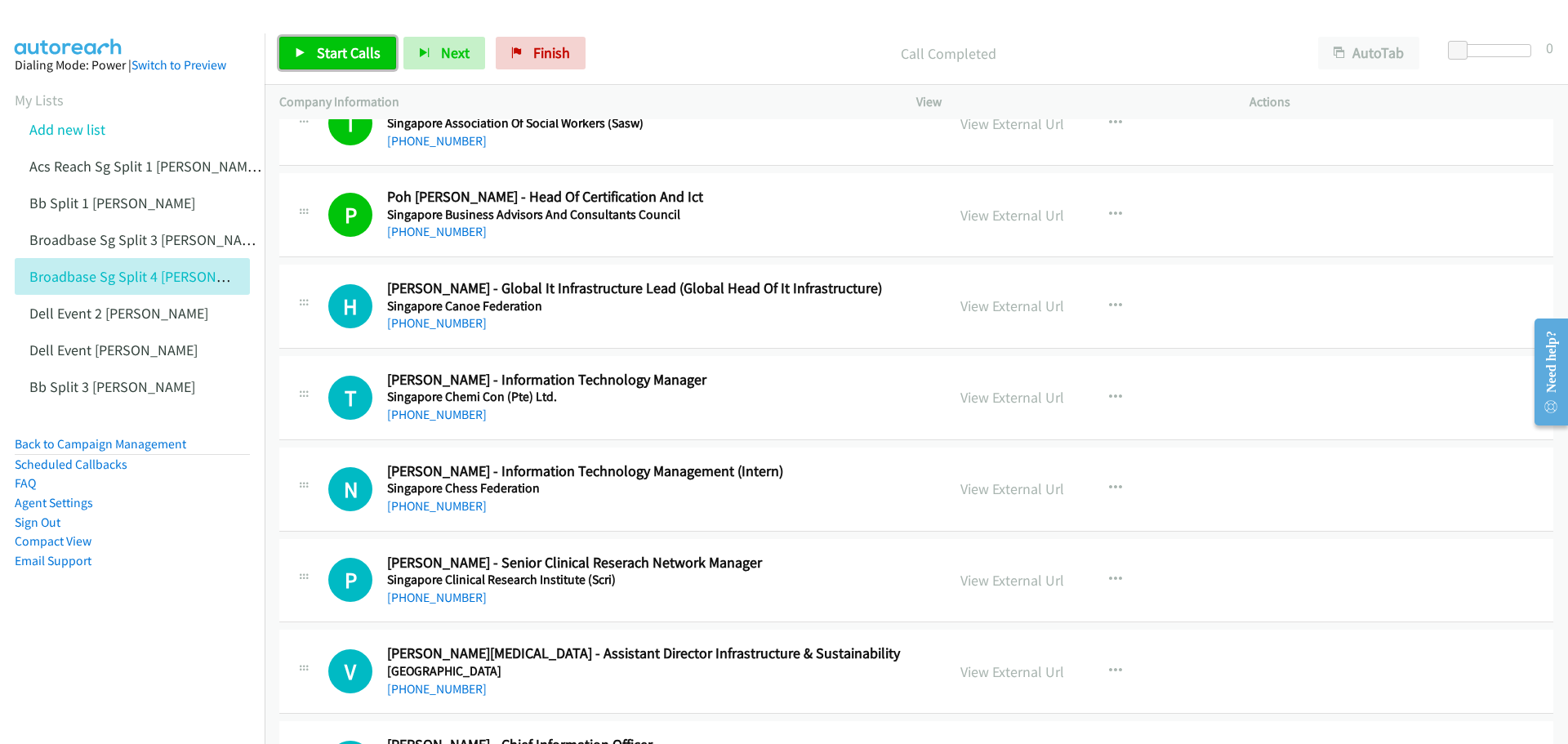
click at [322, 60] on span "Start Calls" at bounding box center [349, 52] width 64 height 19
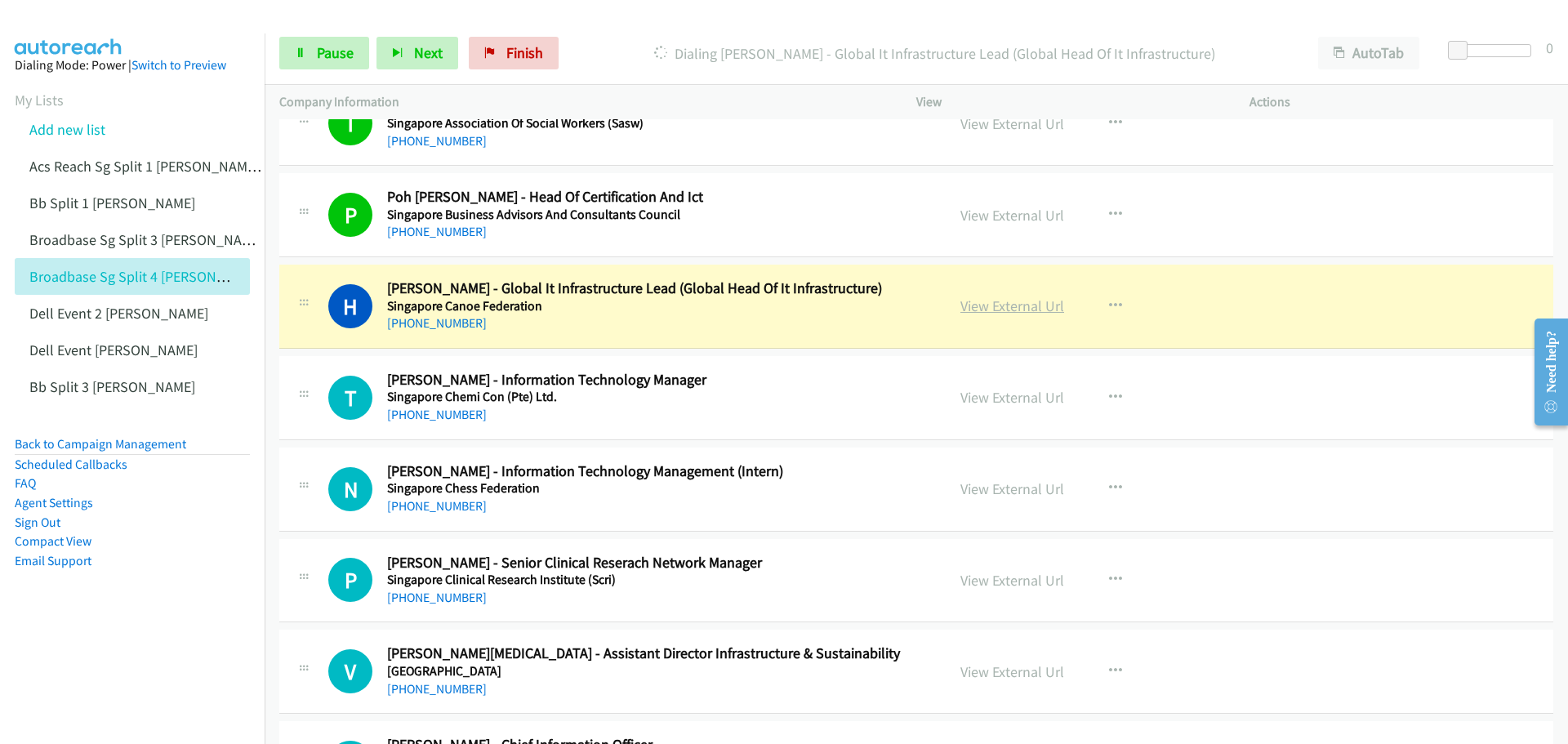
click at [981, 306] on link "View External Url" at bounding box center [1012, 305] width 104 height 19
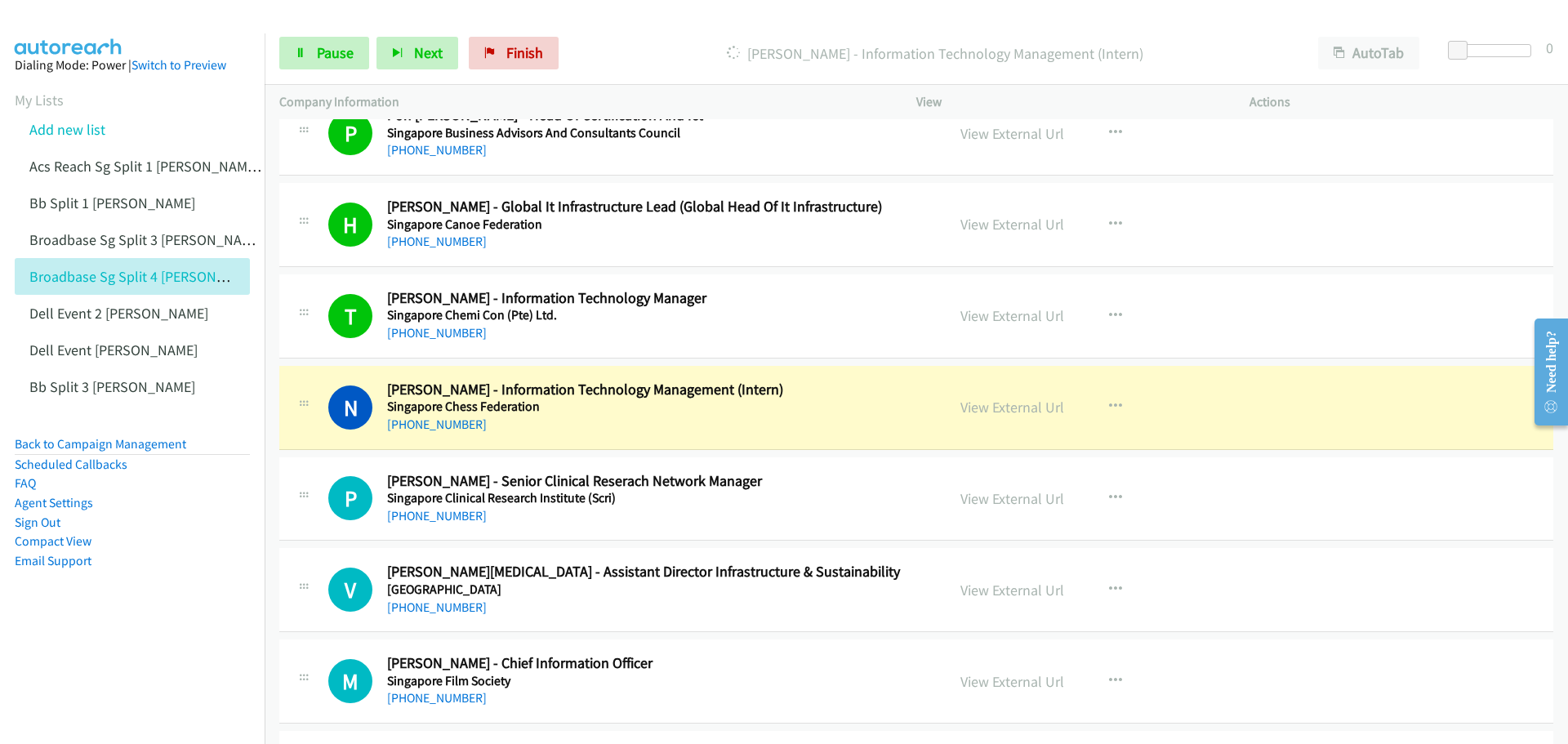
scroll to position [7104, 0]
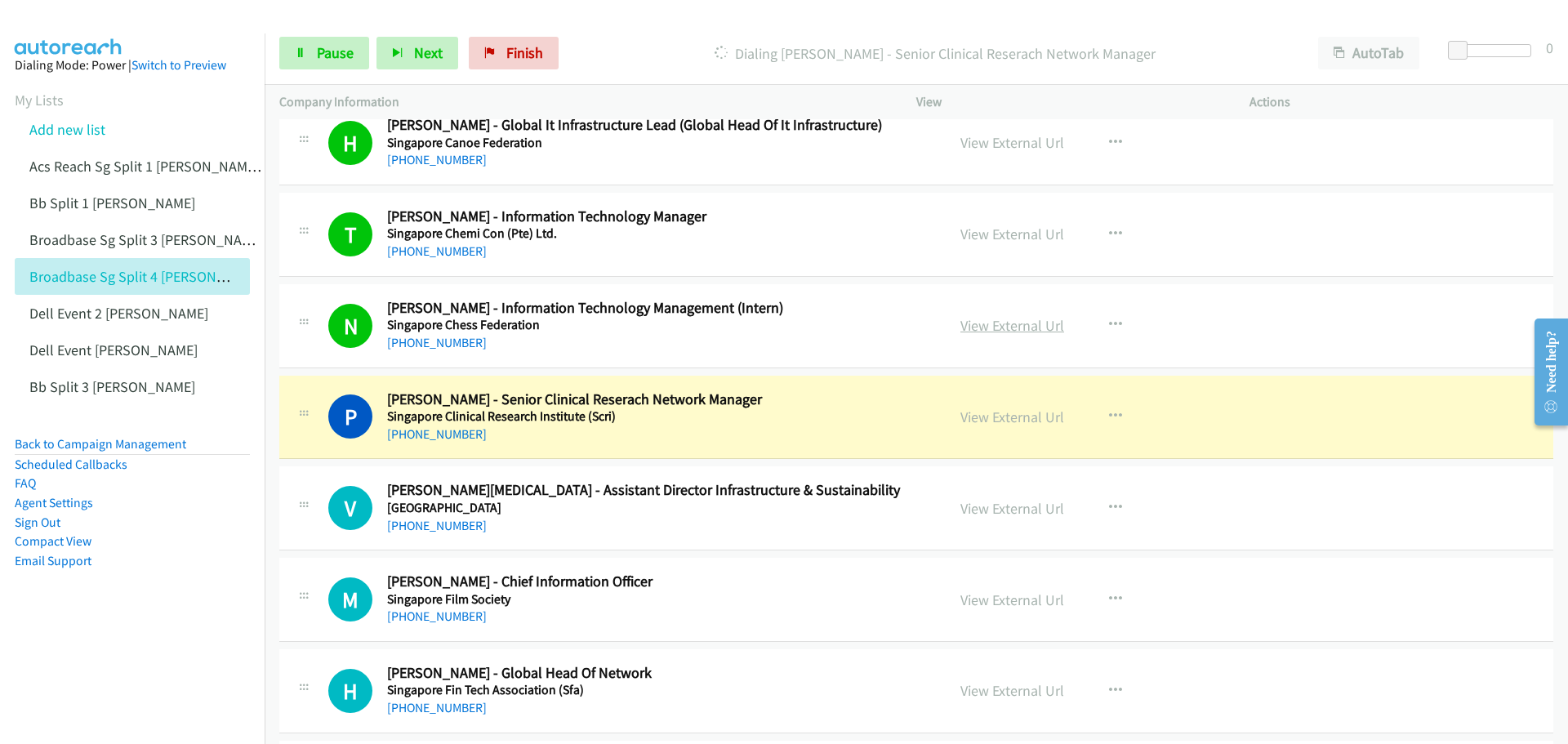
click at [986, 325] on link "View External Url" at bounding box center [1012, 325] width 104 height 19
click at [325, 57] on span "Pause" at bounding box center [334, 52] width 36 height 19
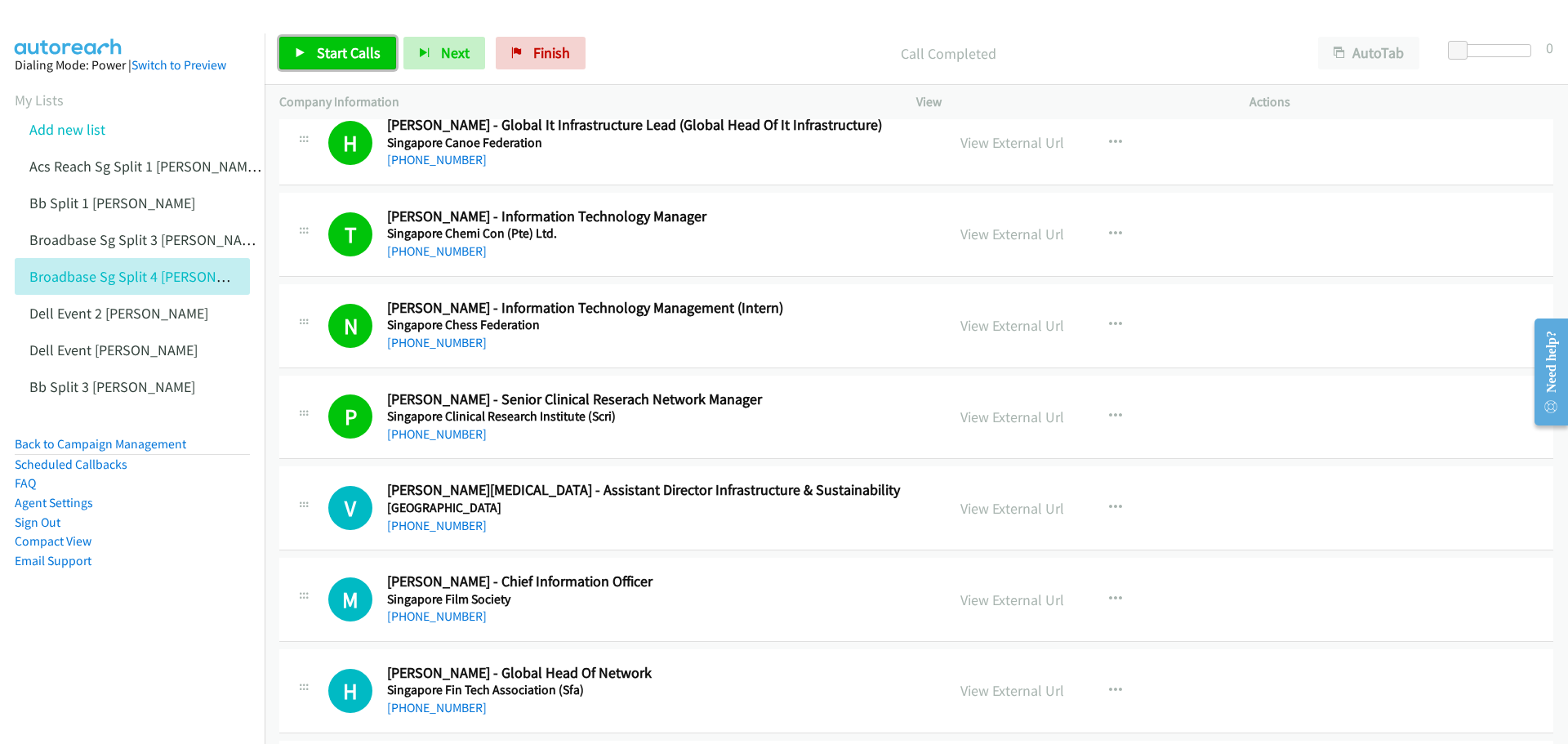
click at [335, 51] on span "Start Calls" at bounding box center [349, 52] width 64 height 19
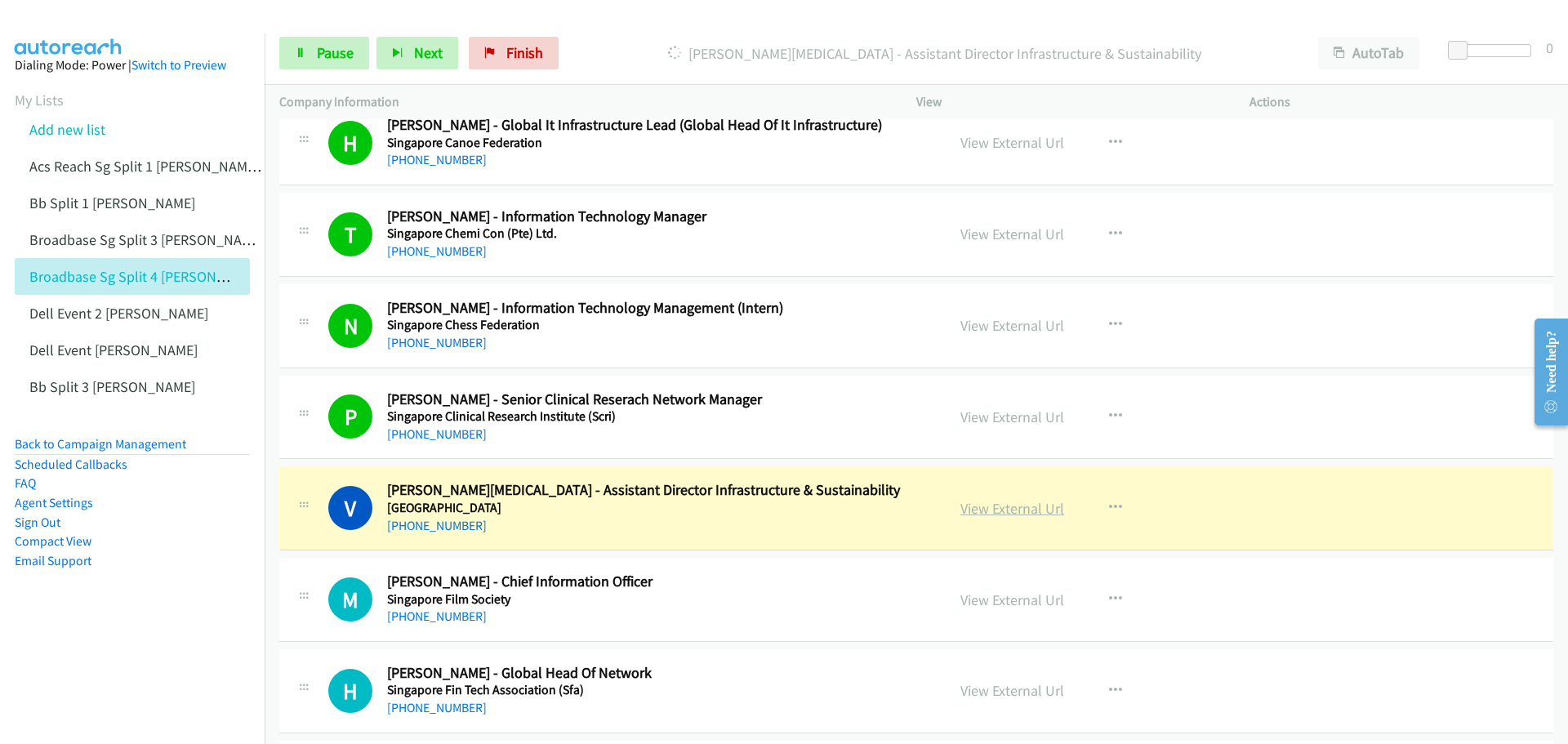
click at [1005, 508] on link "View External Url" at bounding box center [1012, 508] width 104 height 19
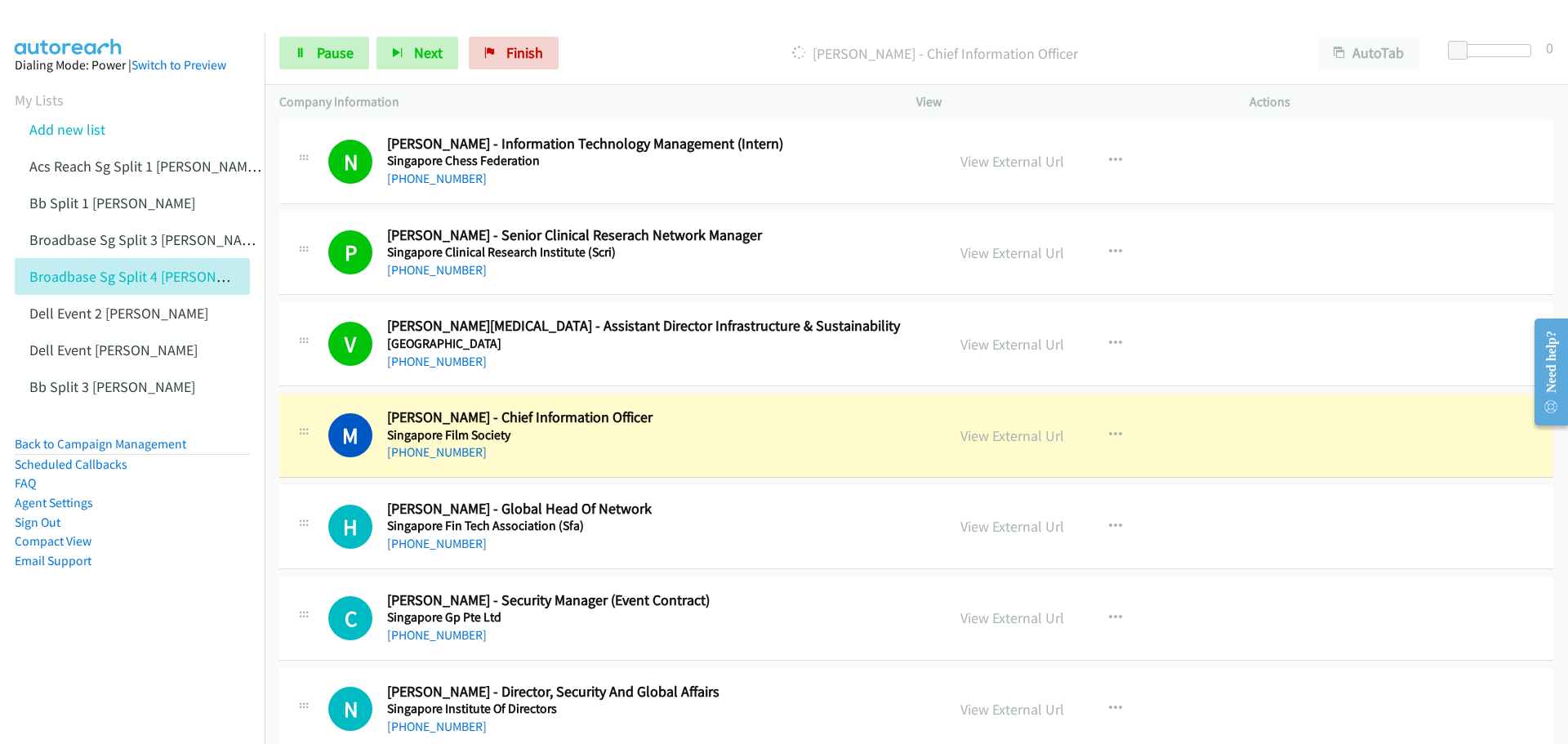
scroll to position [7349, 0]
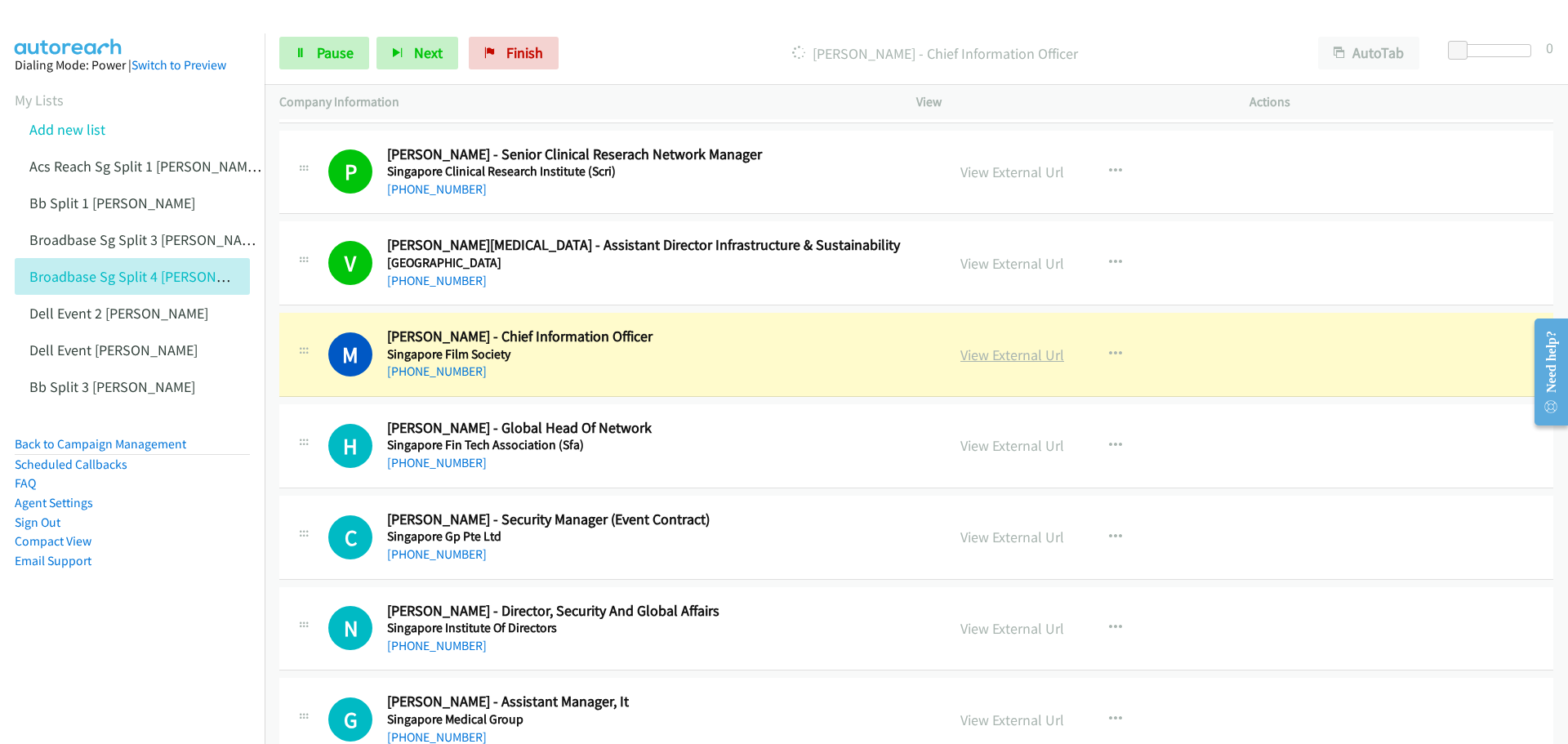
click at [970, 356] on link "View External Url" at bounding box center [1012, 354] width 104 height 19
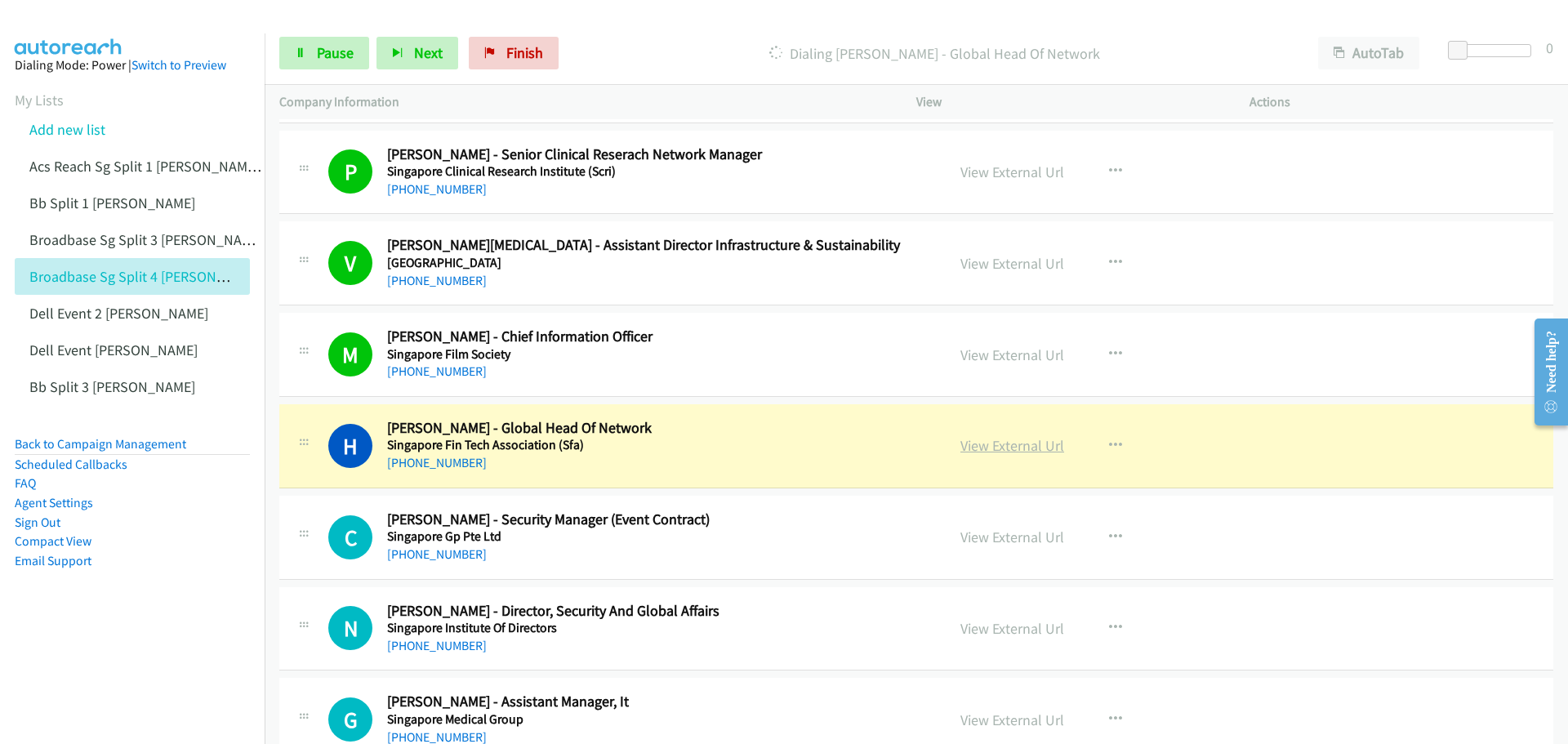
click at [1018, 450] on link "View External Url" at bounding box center [1012, 445] width 104 height 19
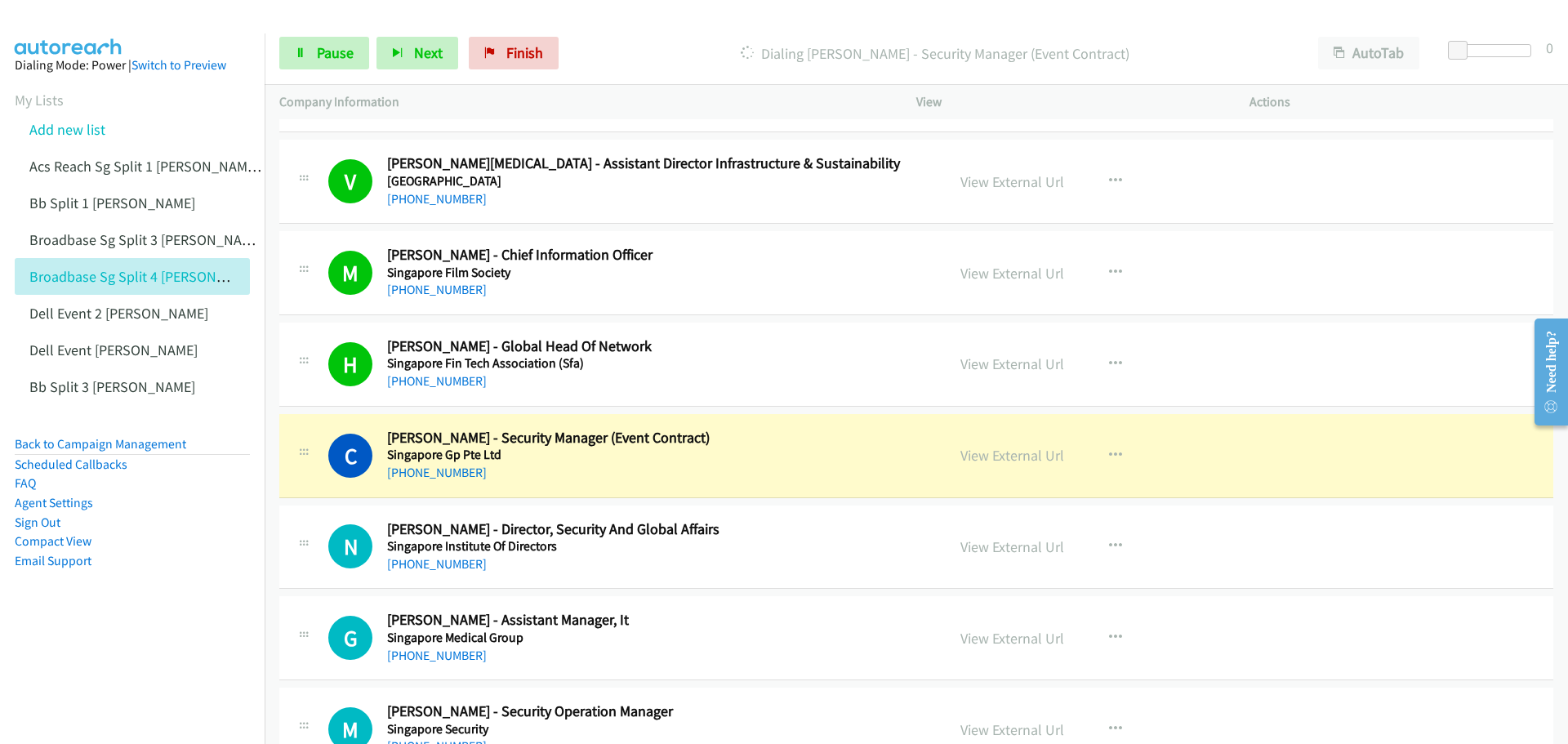
scroll to position [7512, 0]
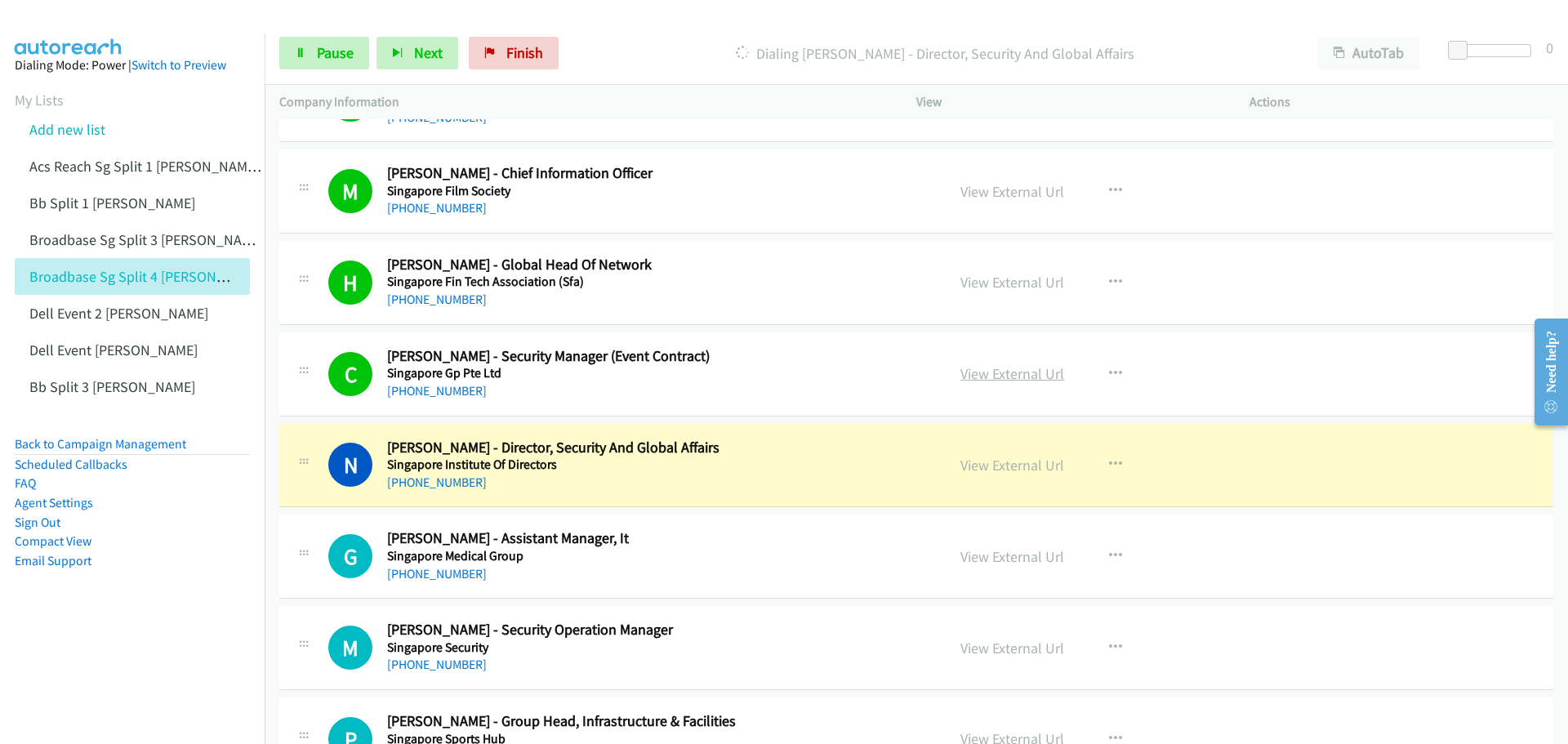
click at [1000, 380] on link "View External Url" at bounding box center [1012, 373] width 104 height 19
click at [327, 57] on span "Pause" at bounding box center [334, 52] width 36 height 19
click at [1000, 469] on link "View External Url" at bounding box center [1012, 465] width 104 height 19
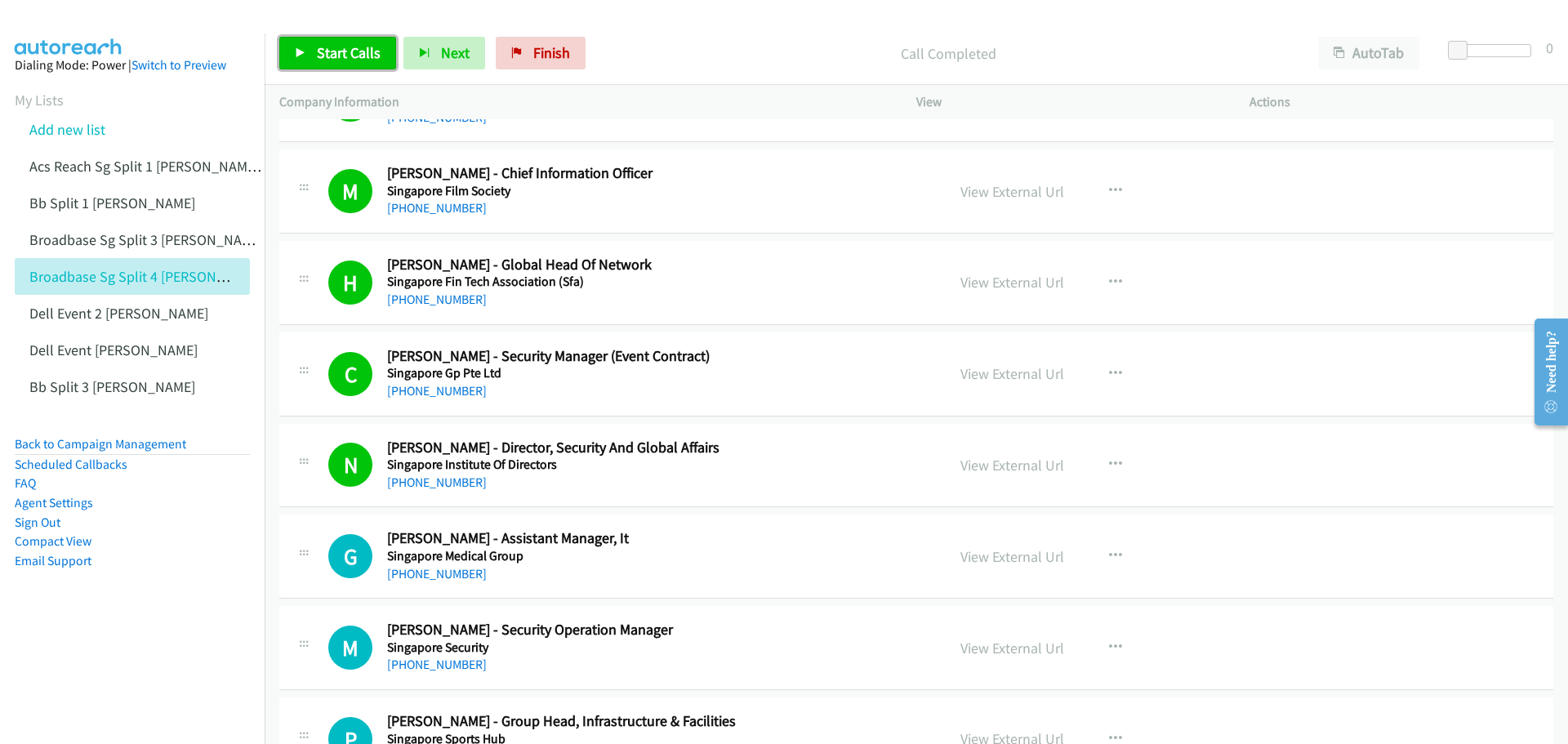
click at [350, 48] on span "Start Calls" at bounding box center [349, 52] width 64 height 19
click at [330, 48] on span "Pause" at bounding box center [334, 52] width 36 height 19
click at [1015, 553] on link "View External Url" at bounding box center [1012, 556] width 104 height 19
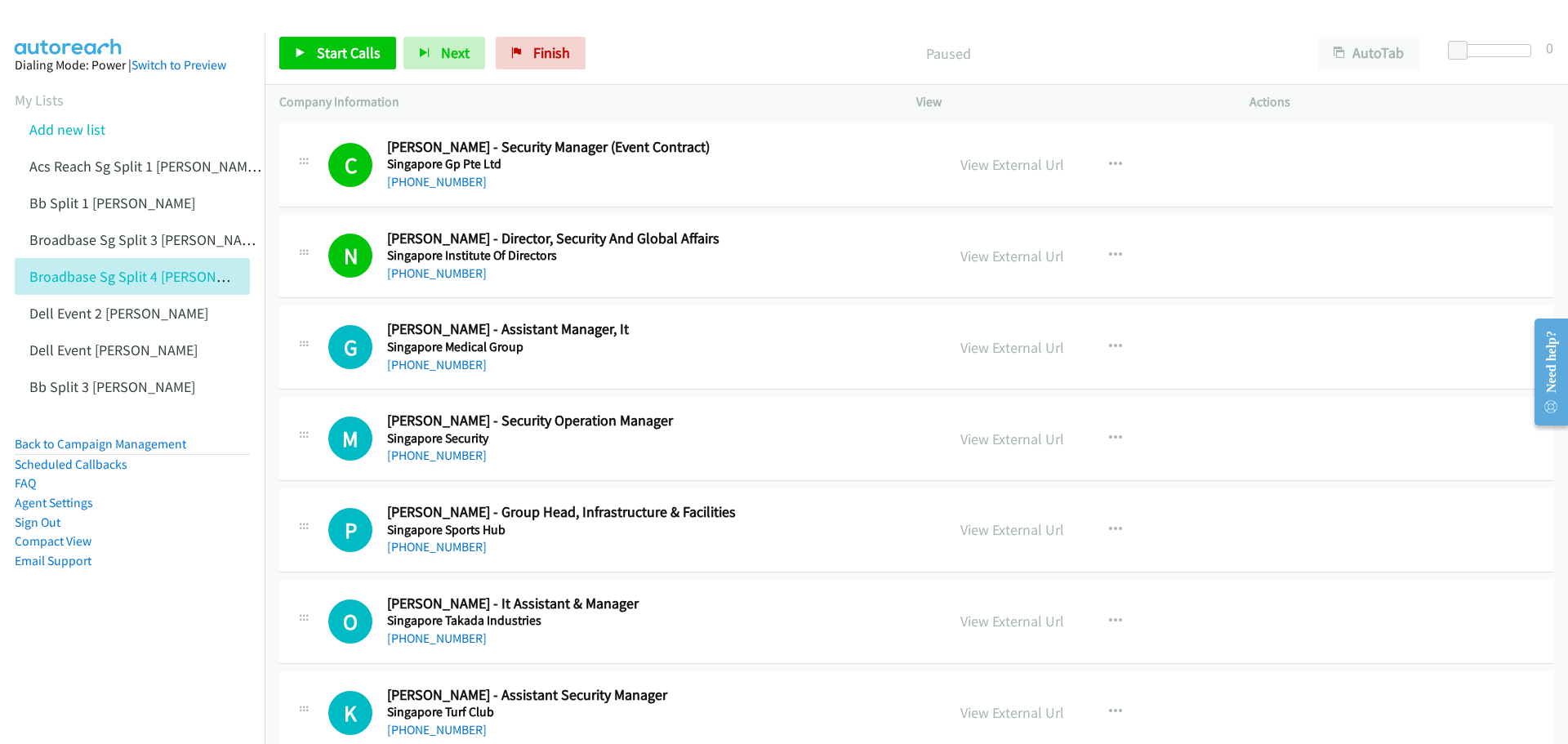
scroll to position [7757, 0]
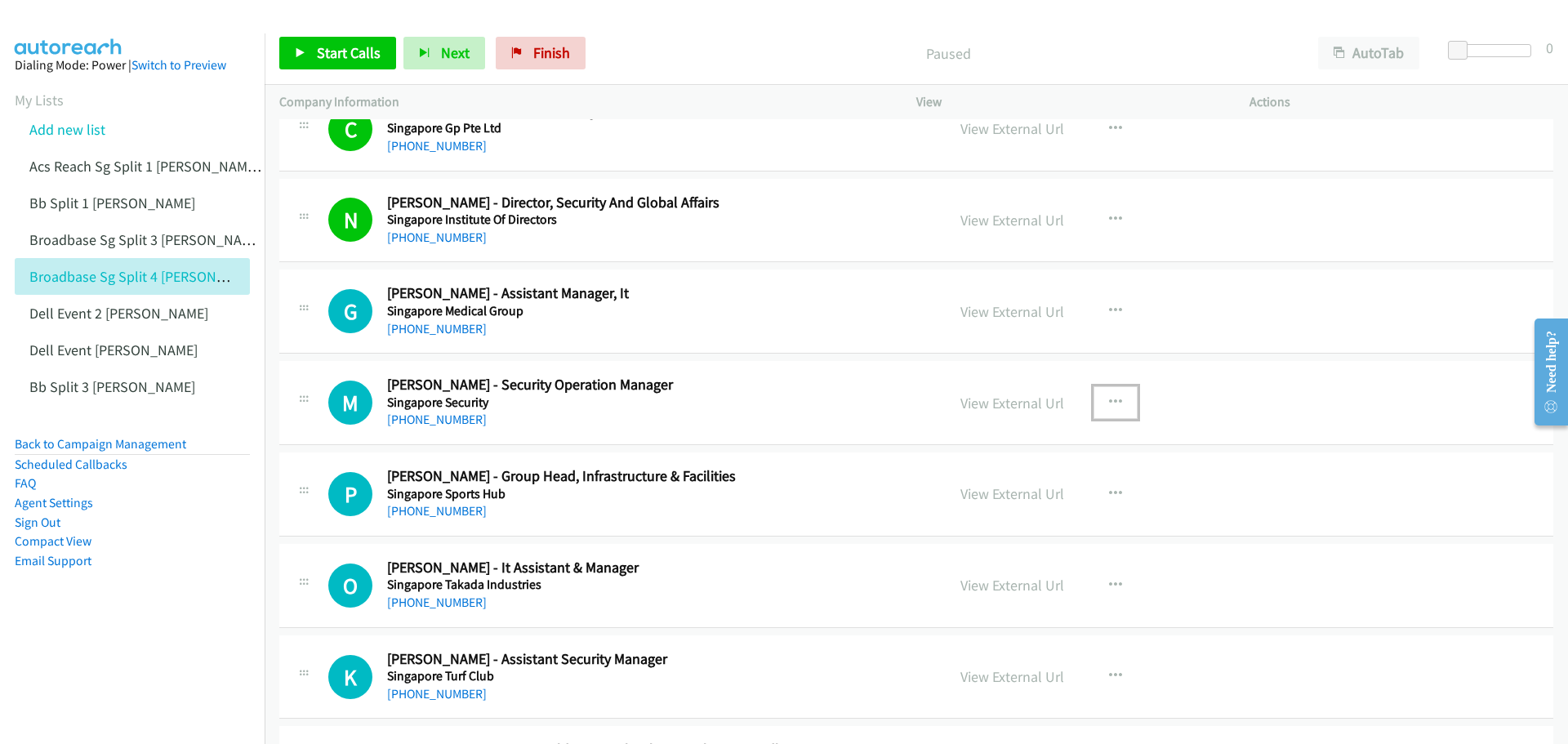
click at [1110, 400] on icon "button" at bounding box center [1115, 403] width 13 height 13
click at [1025, 505] on link "Start Calls Here" at bounding box center [1028, 509] width 217 height 33
click at [318, 43] on link "Start Calls" at bounding box center [338, 52] width 117 height 33
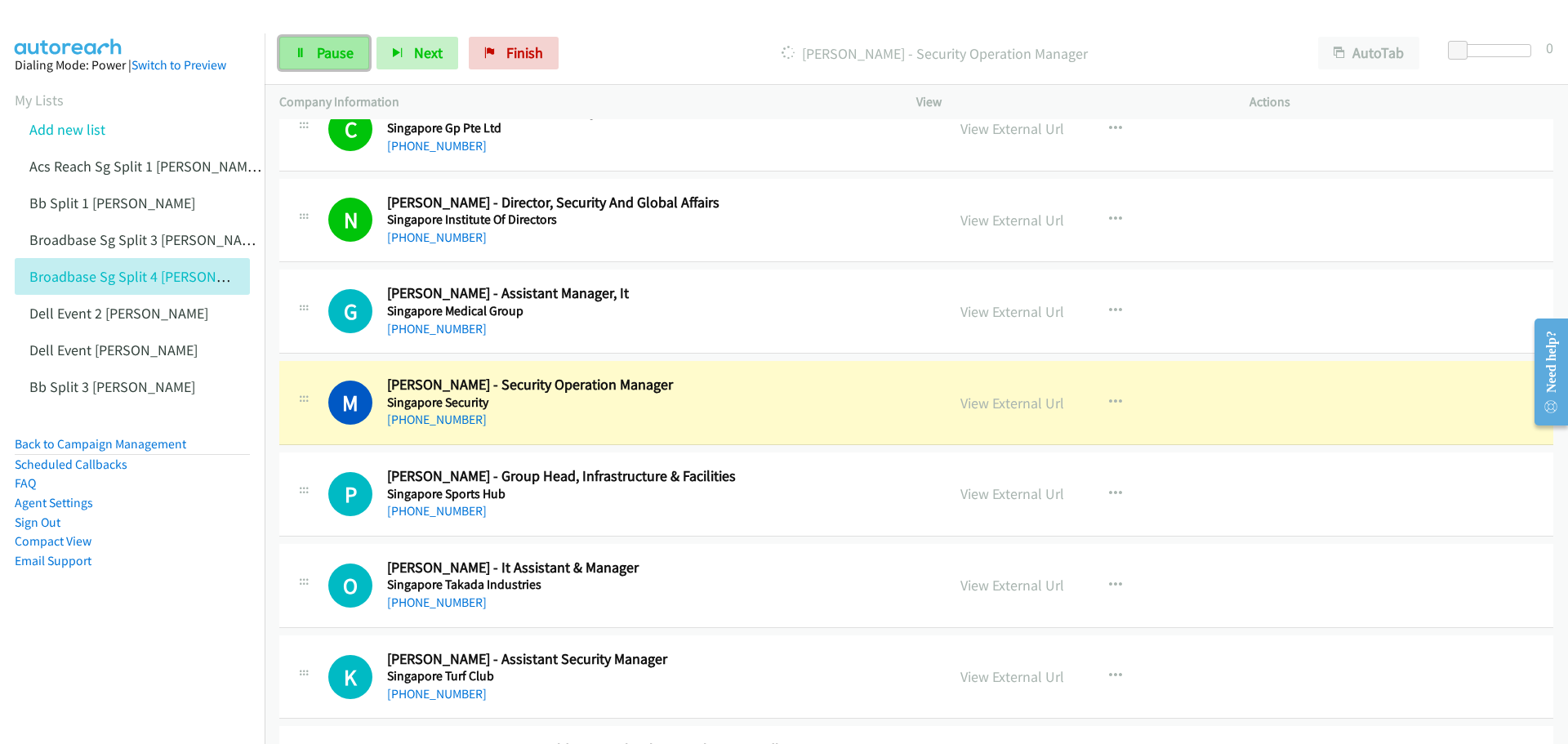
click at [335, 50] on span "Pause" at bounding box center [334, 52] width 36 height 19
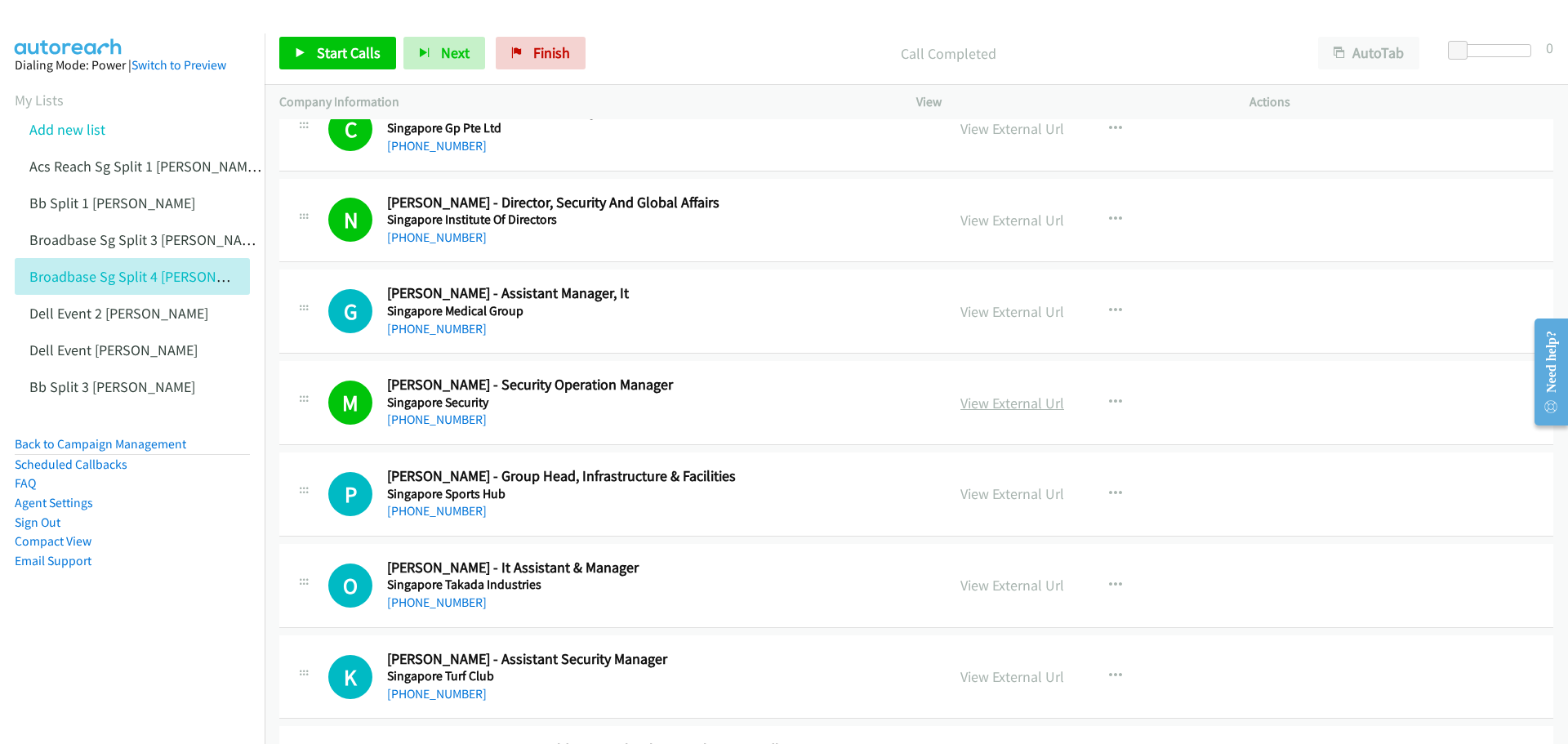
click at [1025, 407] on link "View External Url" at bounding box center [1012, 403] width 104 height 19
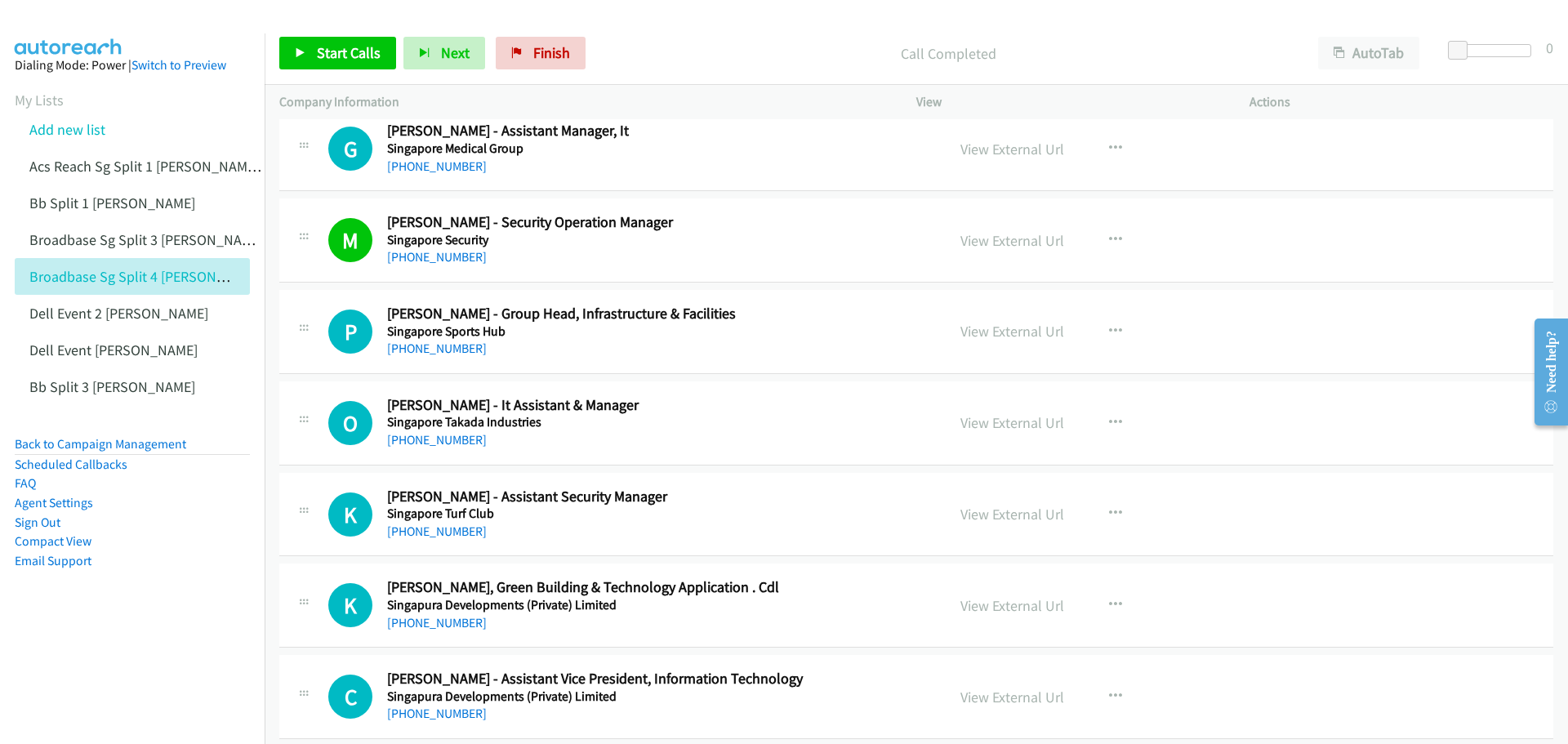
scroll to position [7920, 0]
click at [1109, 325] on icon "button" at bounding box center [1115, 331] width 13 height 13
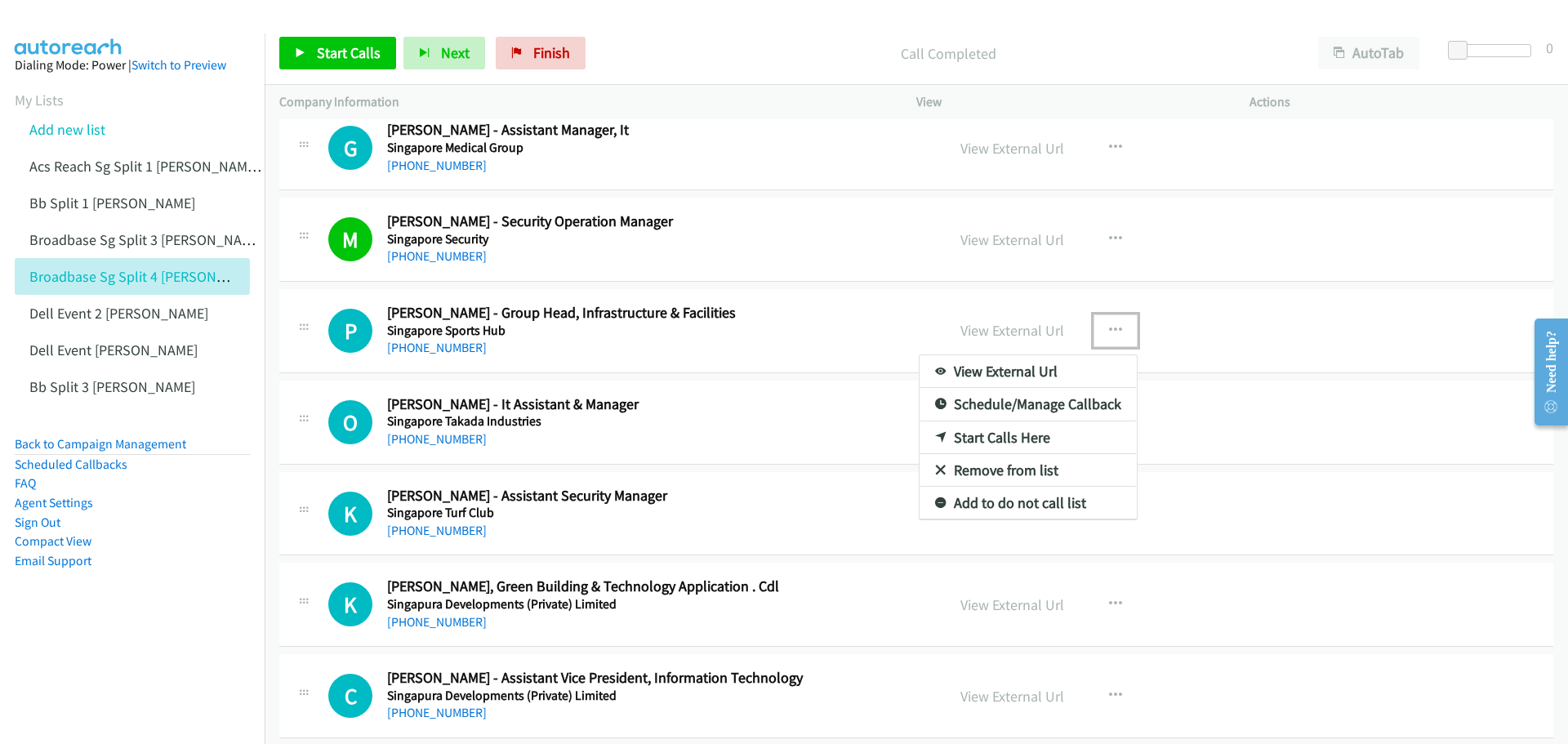
click at [992, 434] on link "Start Calls Here" at bounding box center [1028, 437] width 217 height 33
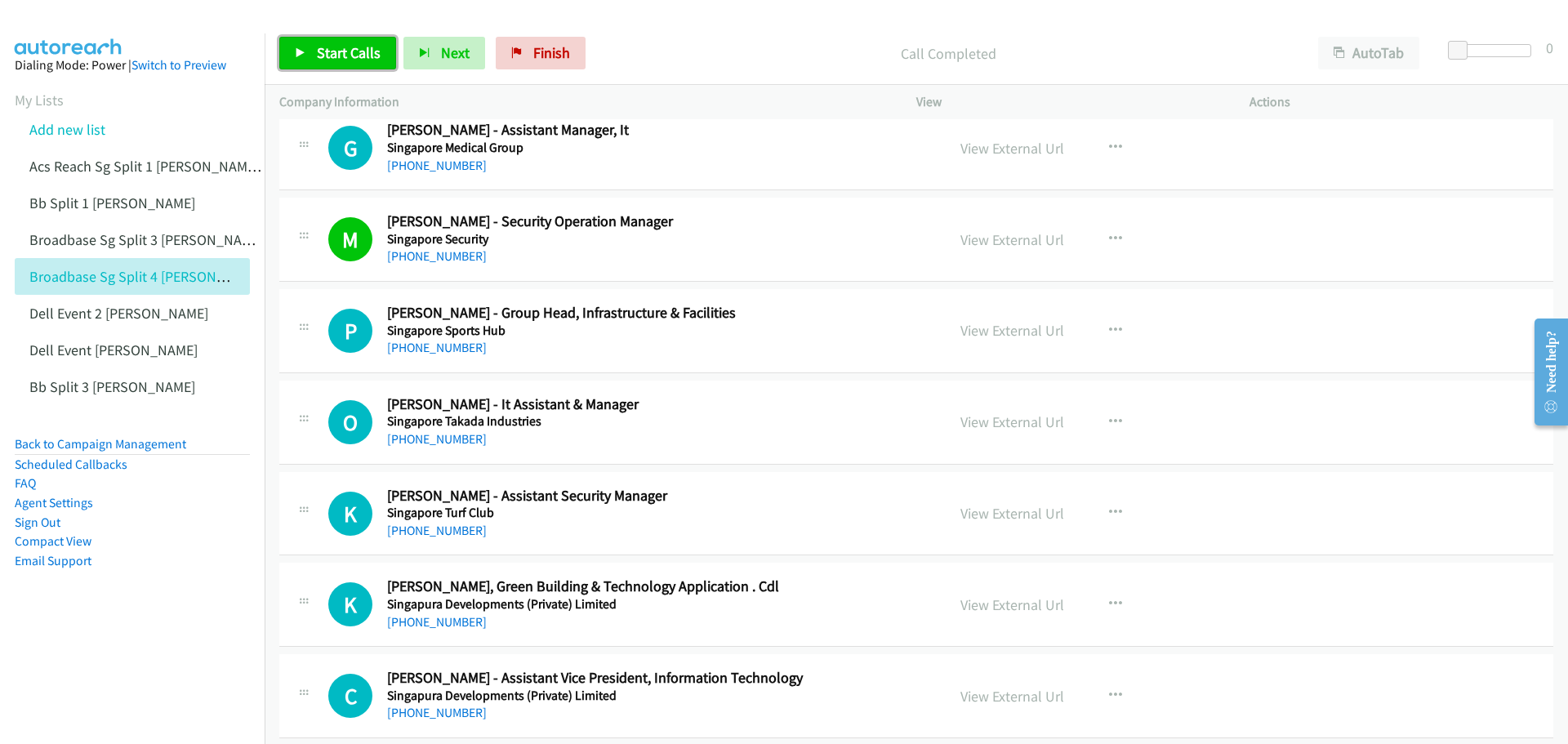
click at [330, 51] on span "Start Calls" at bounding box center [349, 52] width 64 height 19
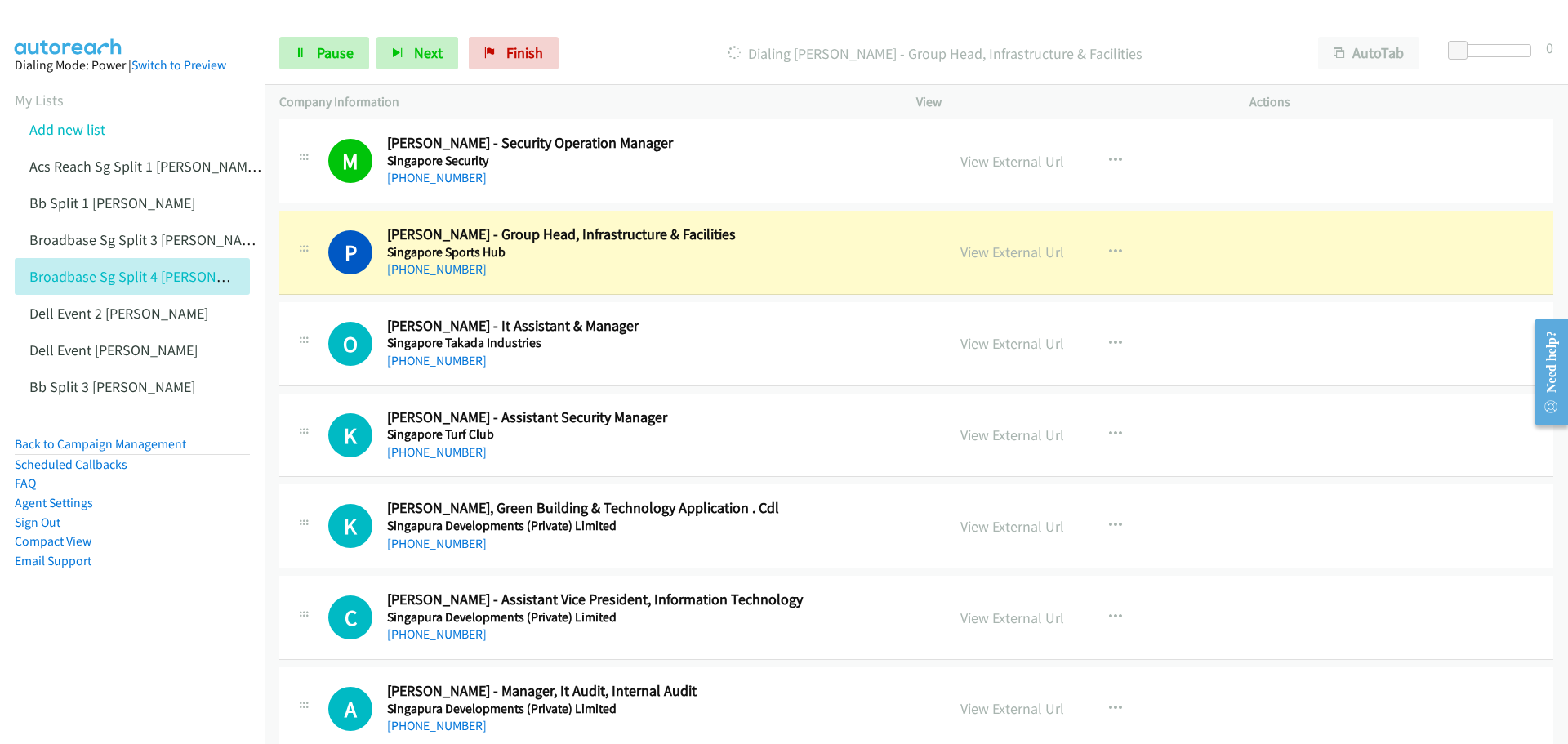
scroll to position [8001, 0]
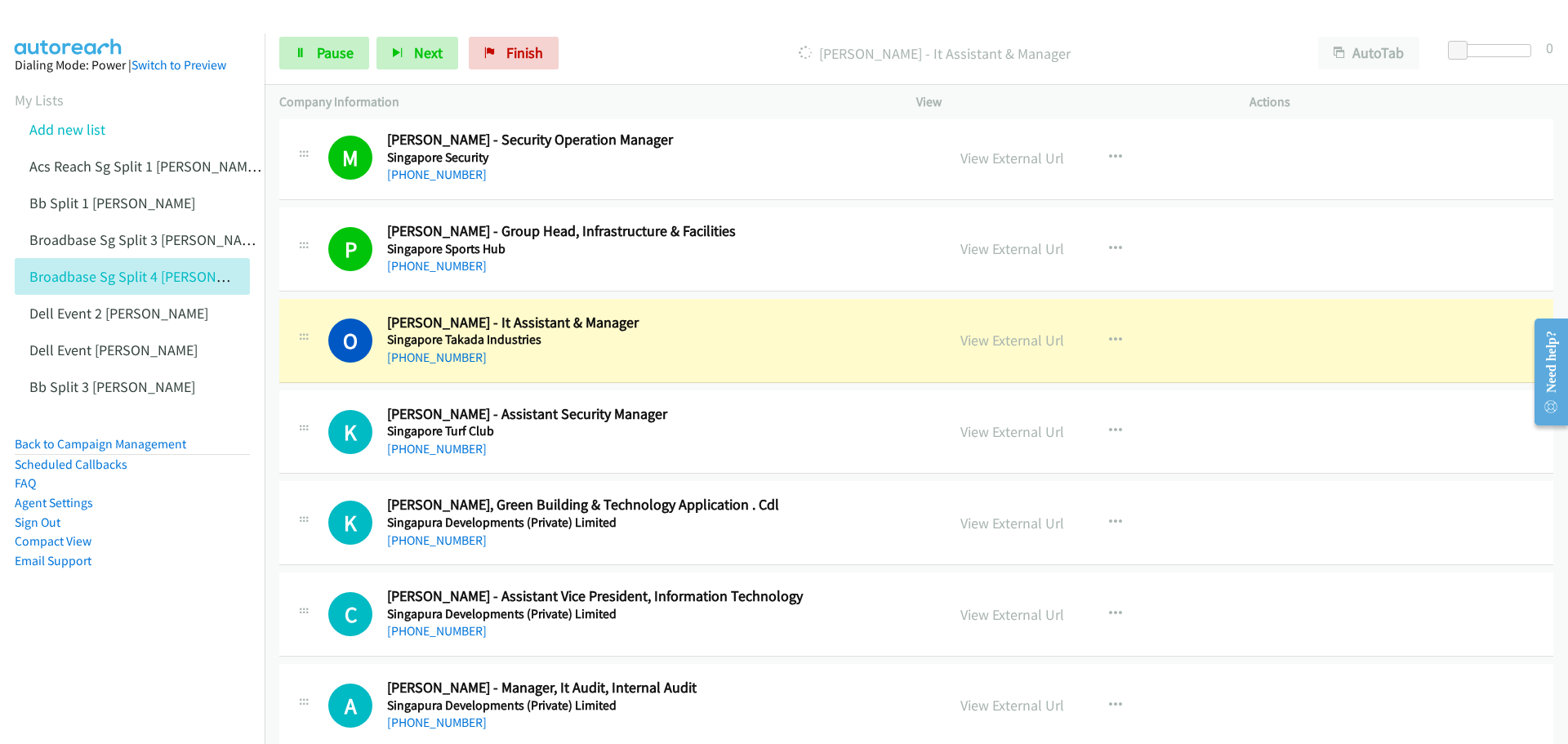
click at [316, 35] on div "Start Calls Pause Next Finish [PERSON_NAME] - It Assistant & Manager AutoTab Au…" at bounding box center [916, 53] width 1304 height 63
click at [321, 62] on link "Pause" at bounding box center [324, 52] width 90 height 33
click at [999, 345] on link "View External Url" at bounding box center [1012, 340] width 104 height 19
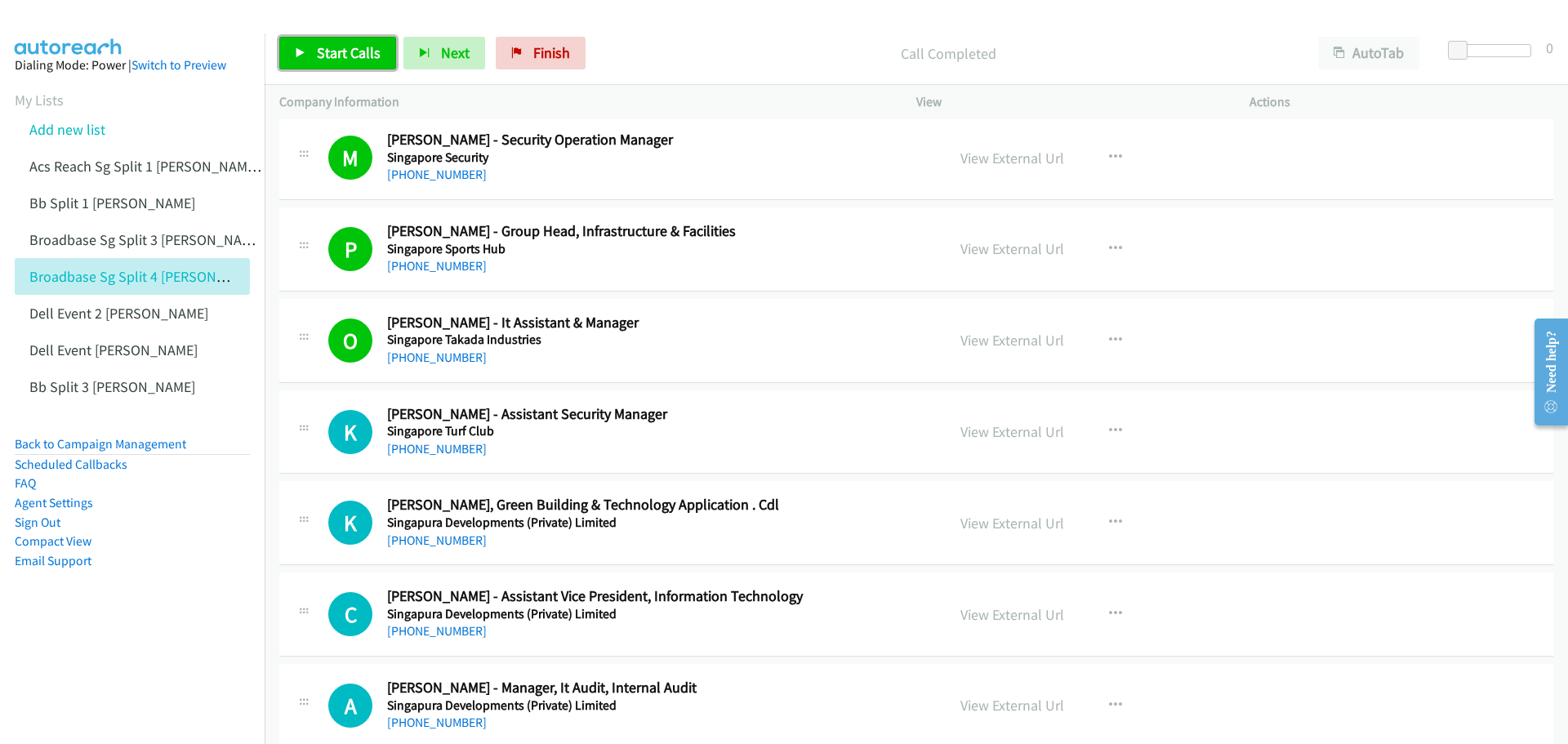
click at [366, 56] on span "Start Calls" at bounding box center [349, 52] width 64 height 19
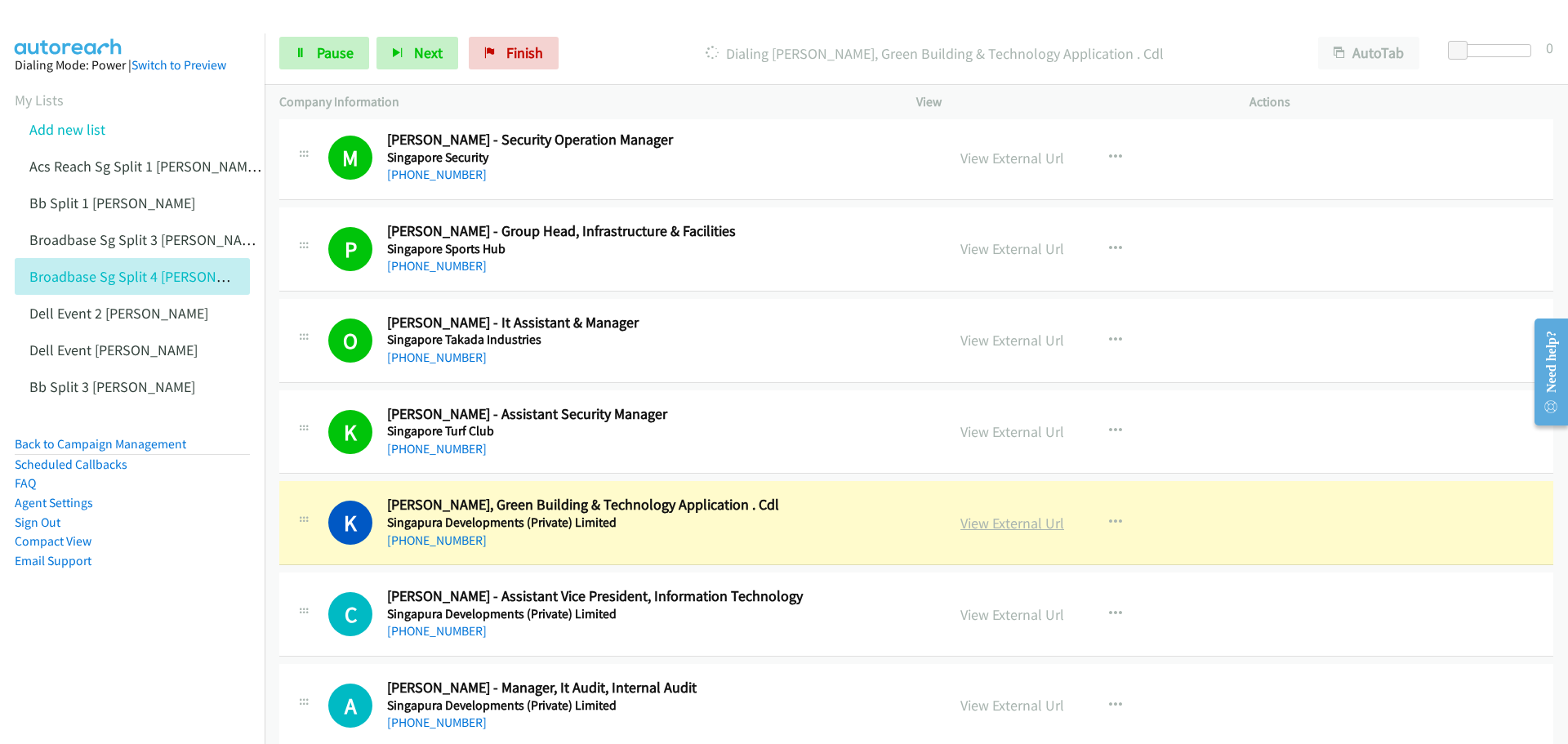
click at [1005, 523] on link "View External Url" at bounding box center [1012, 522] width 104 height 19
click at [333, 57] on span "Pause" at bounding box center [334, 52] width 36 height 19
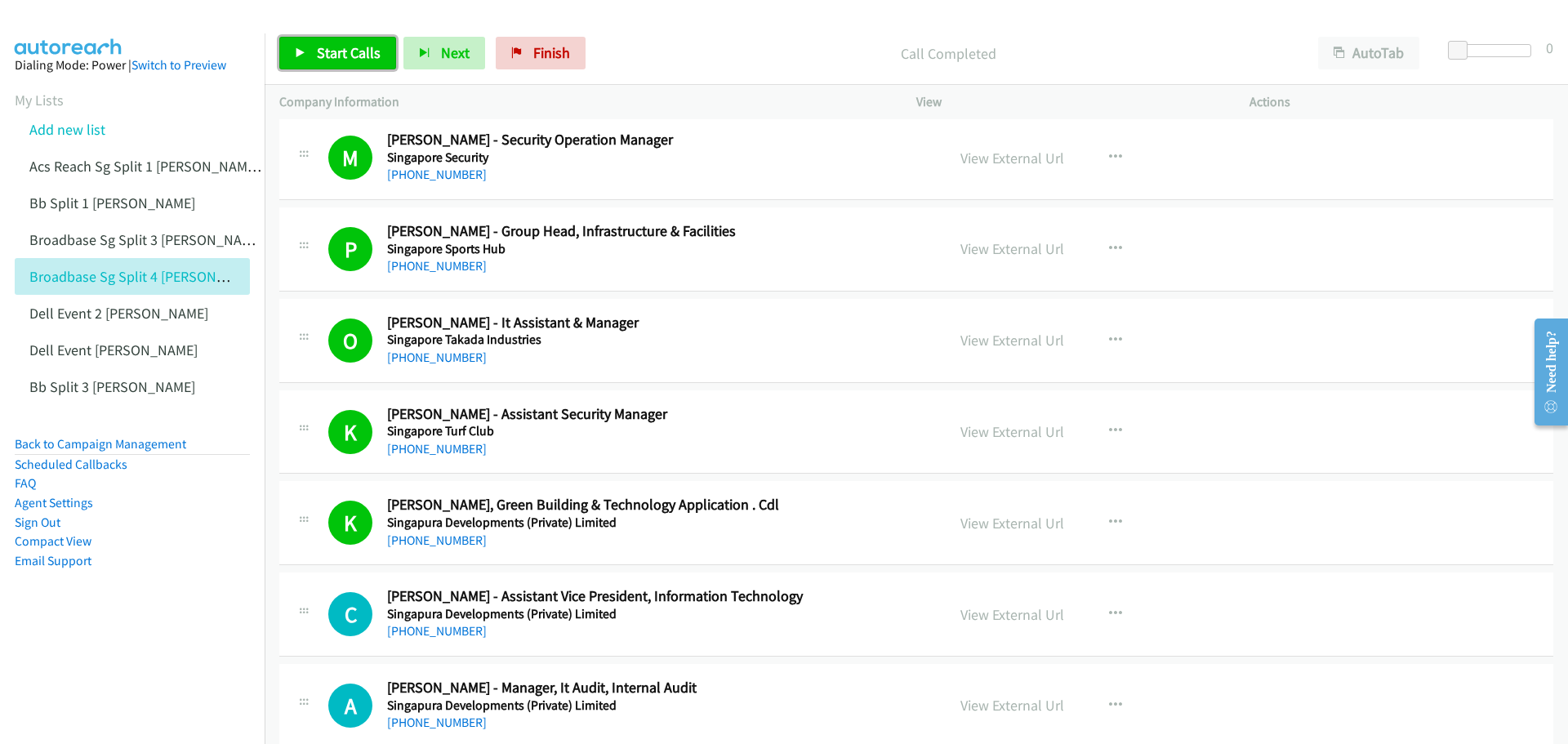
click at [341, 59] on span "Start Calls" at bounding box center [349, 52] width 64 height 19
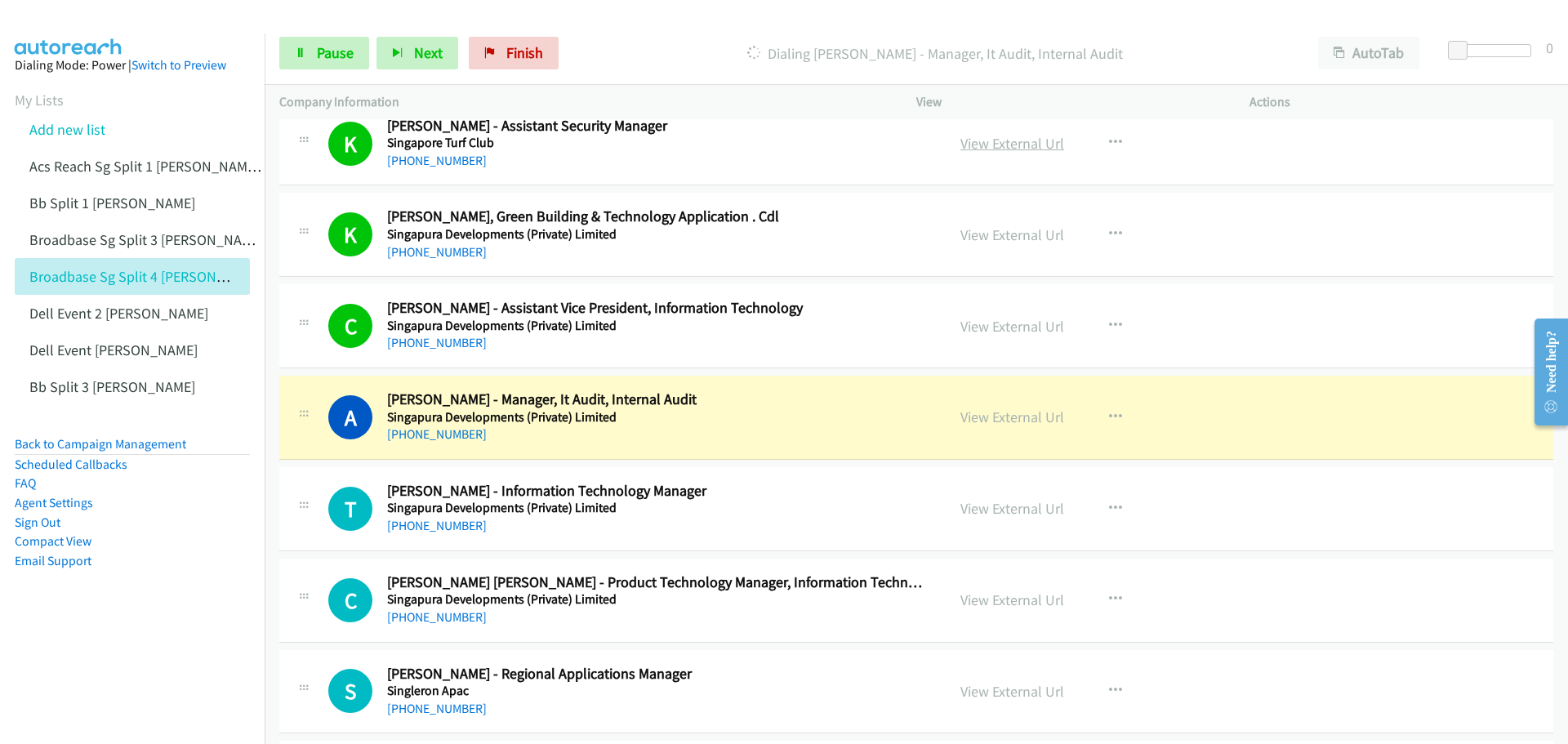
scroll to position [8329, 0]
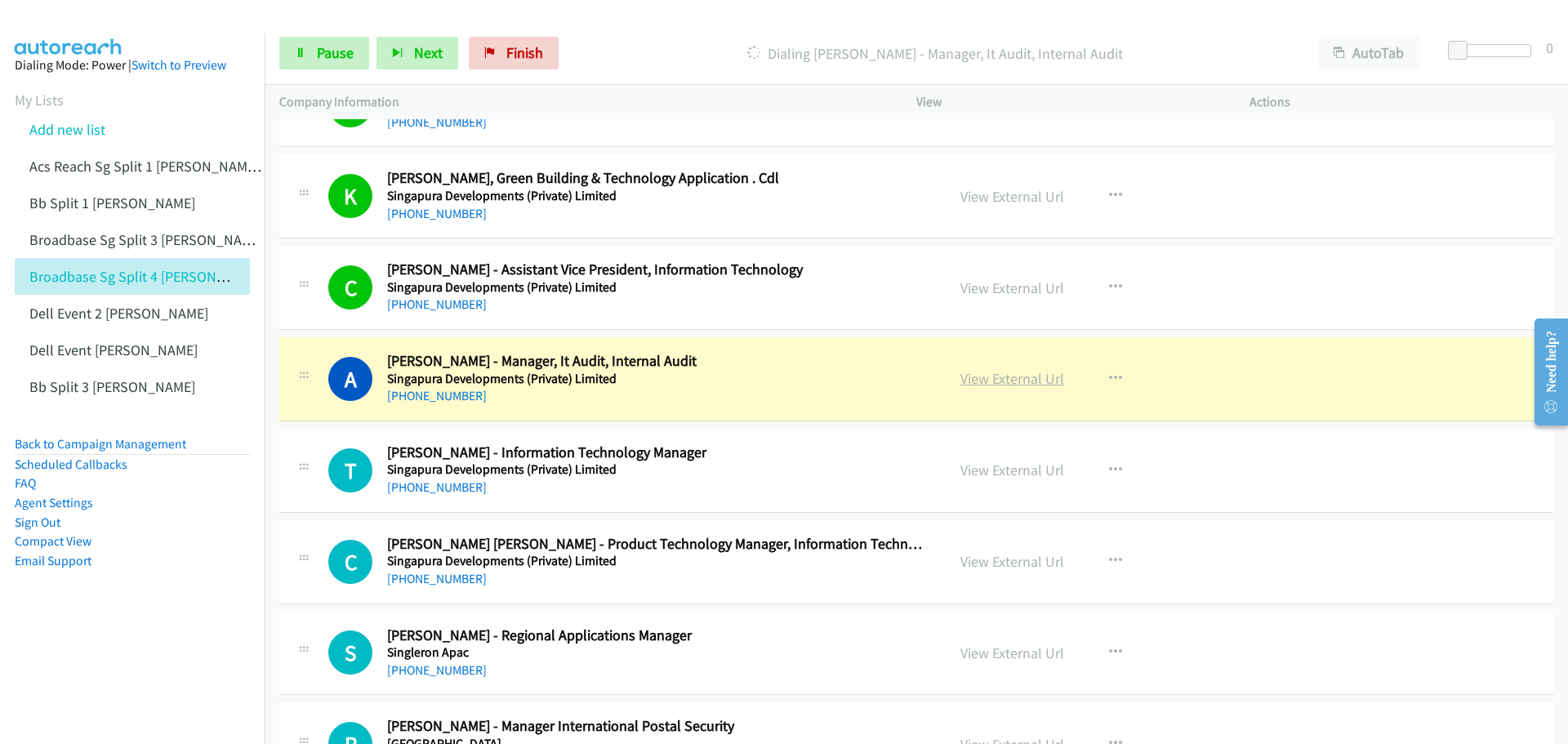
click at [1008, 379] on link "View External Url" at bounding box center [1012, 378] width 104 height 19
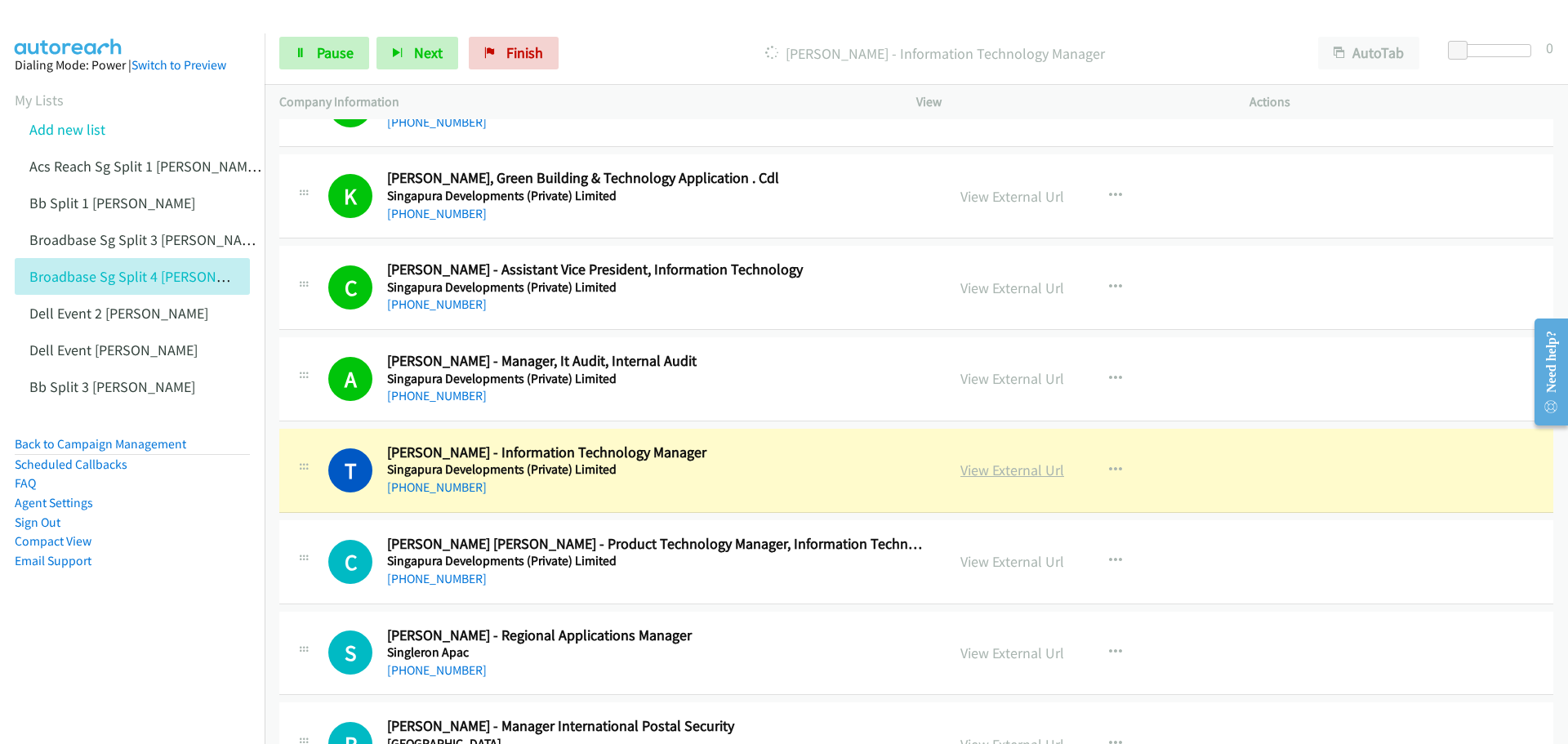
click at [994, 469] on link "View External Url" at bounding box center [1012, 469] width 104 height 19
click at [324, 49] on span "Pause" at bounding box center [334, 52] width 36 height 19
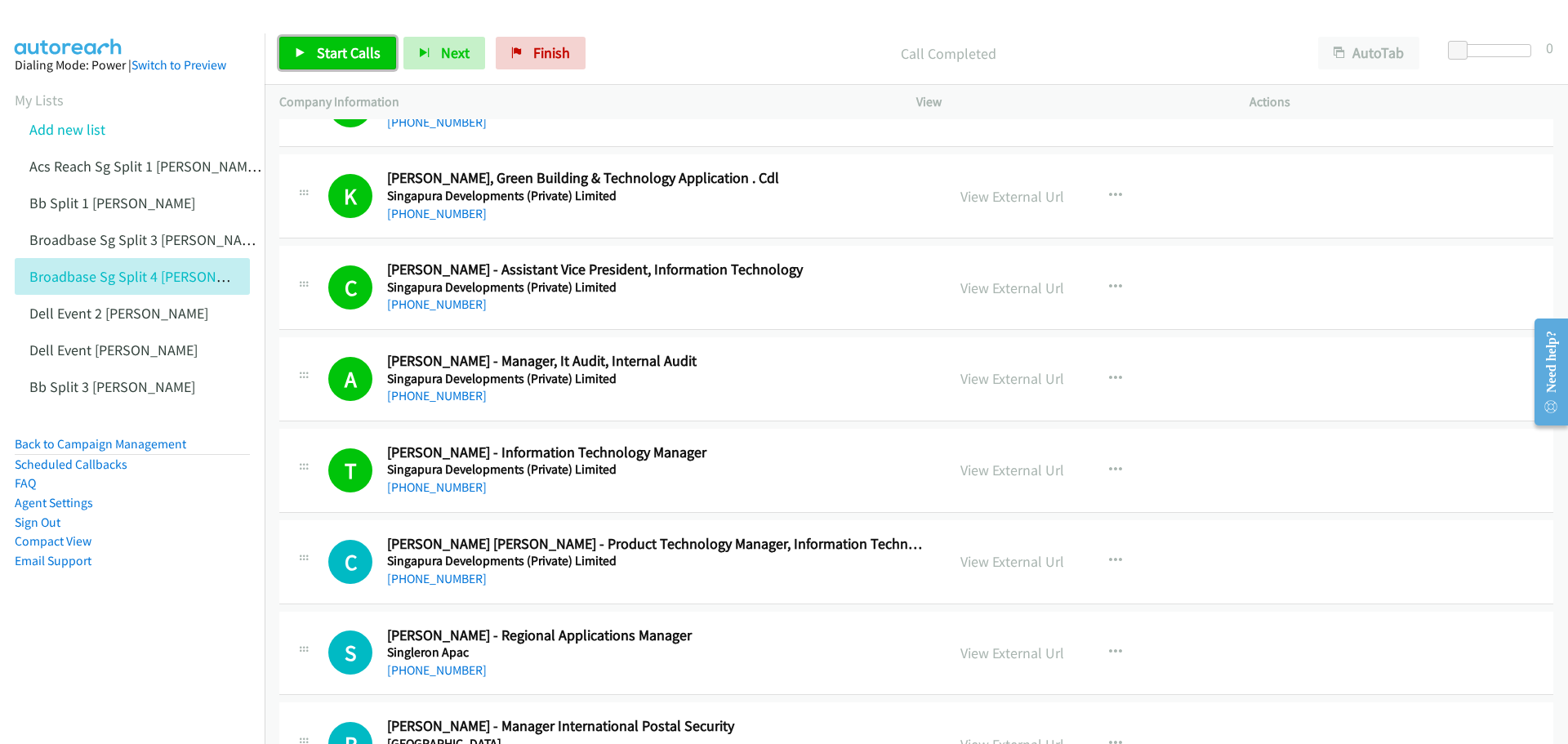
click at [336, 53] on span "Start Calls" at bounding box center [349, 52] width 64 height 19
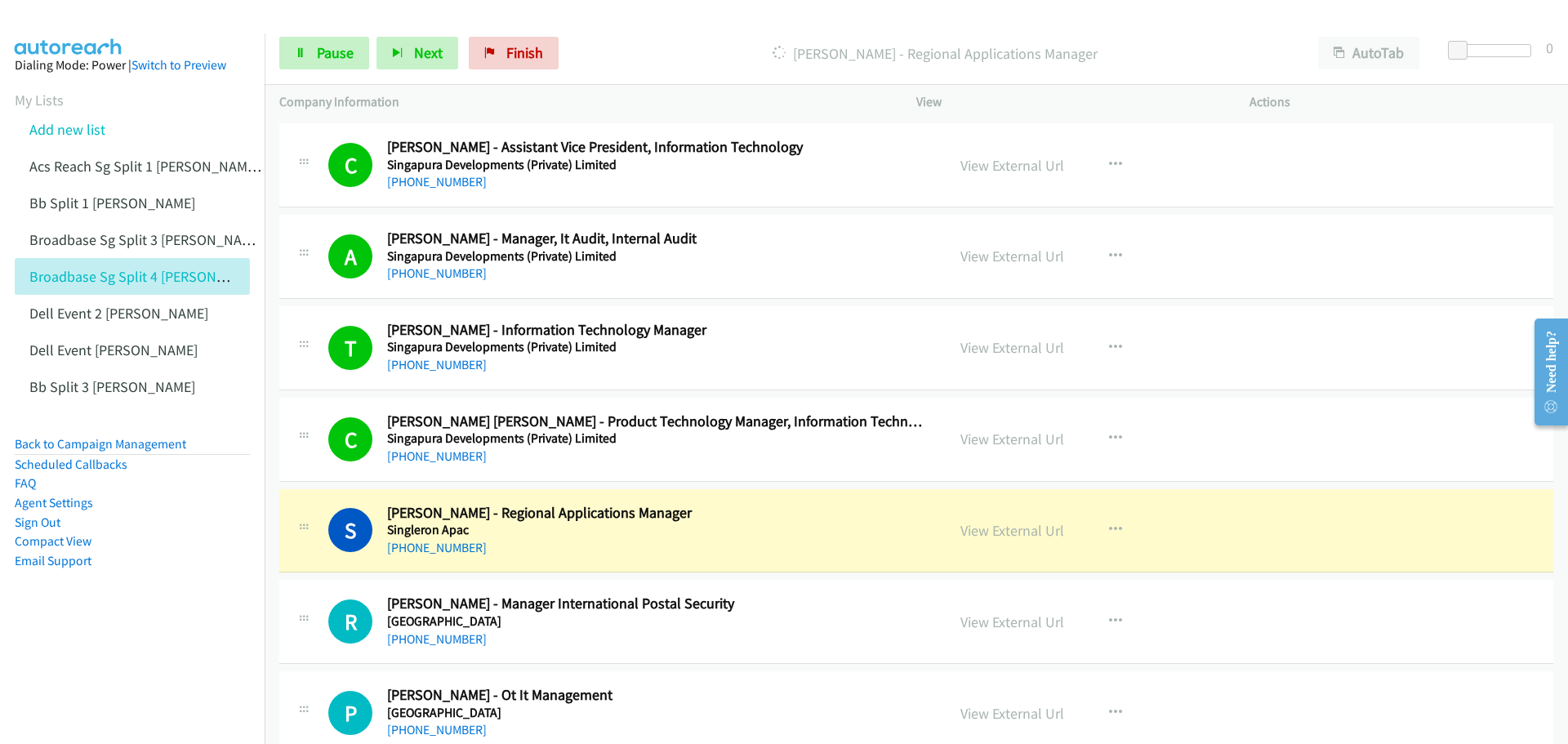
scroll to position [8492, 0]
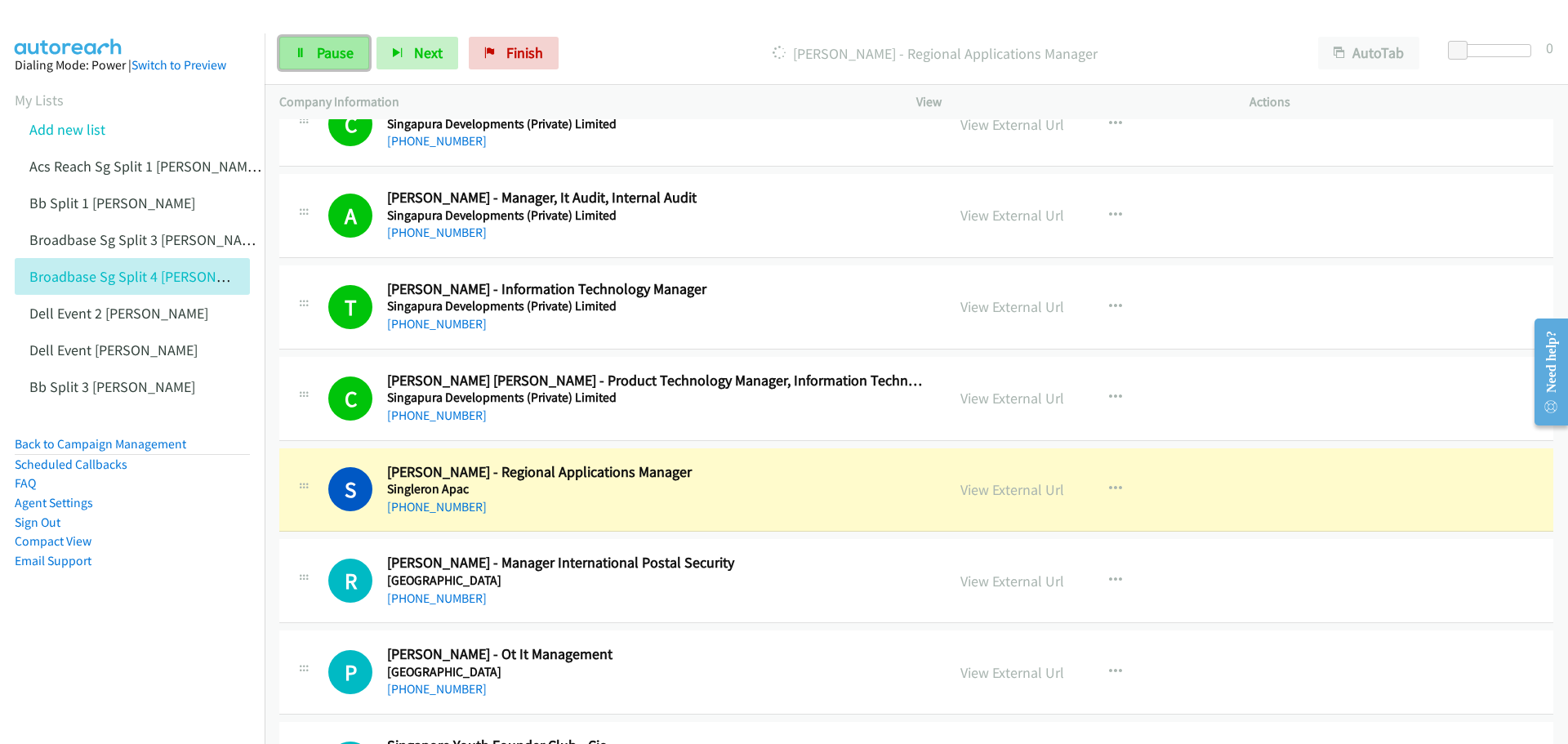
click at [345, 46] on span "Pause" at bounding box center [334, 52] width 36 height 19
click at [996, 491] on link "View External Url" at bounding box center [1012, 489] width 104 height 19
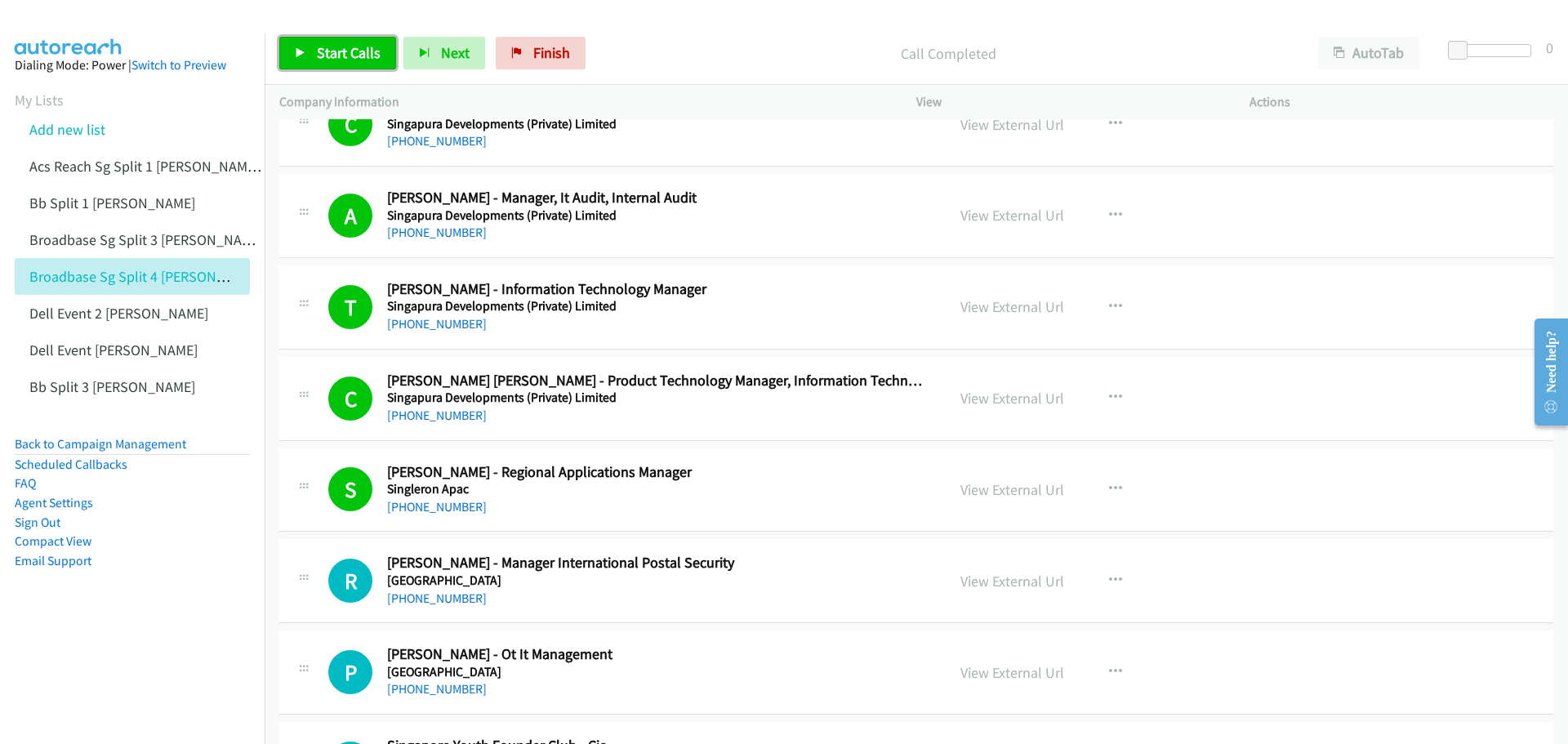
click at [345, 52] on span "Start Calls" at bounding box center [349, 52] width 64 height 19
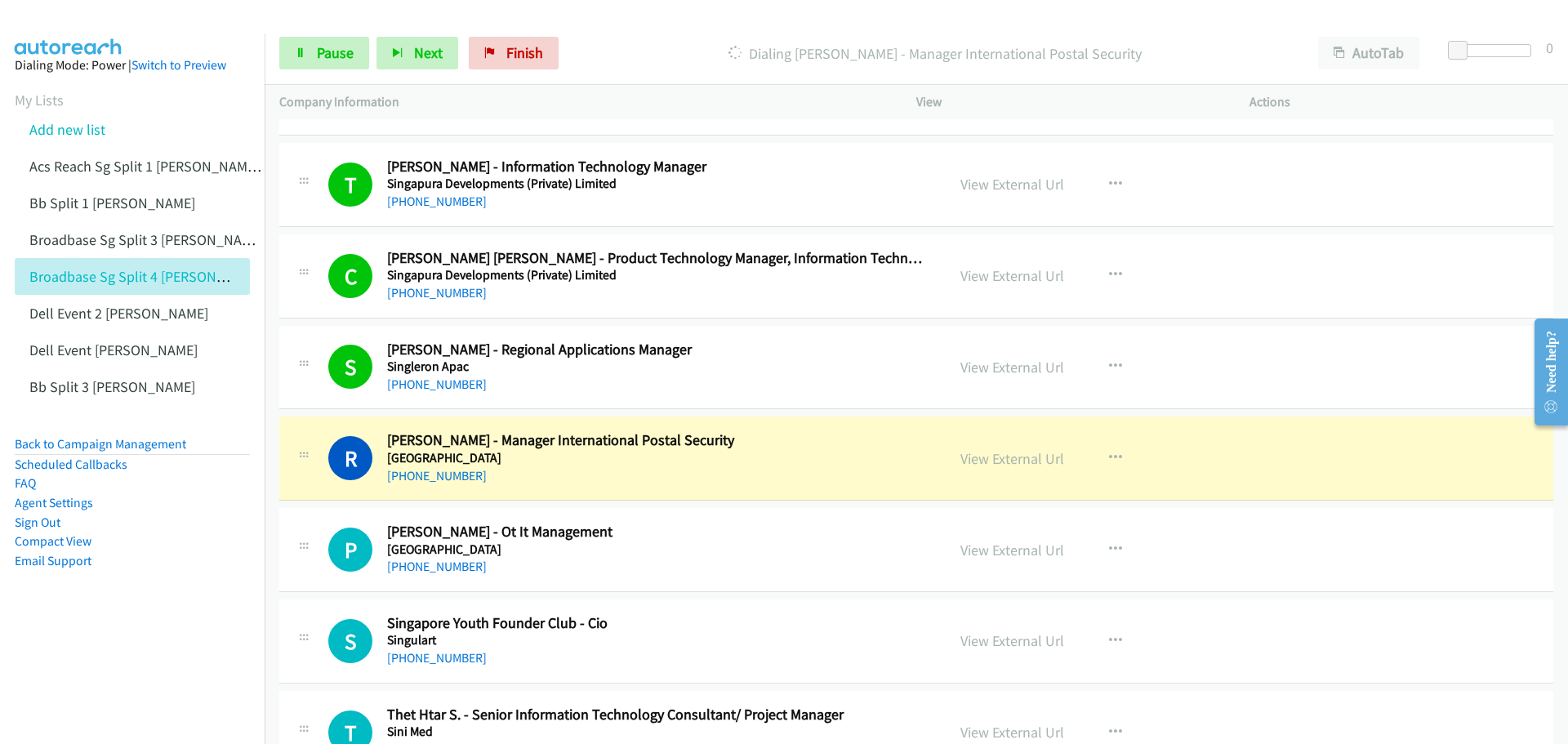
scroll to position [8655, 0]
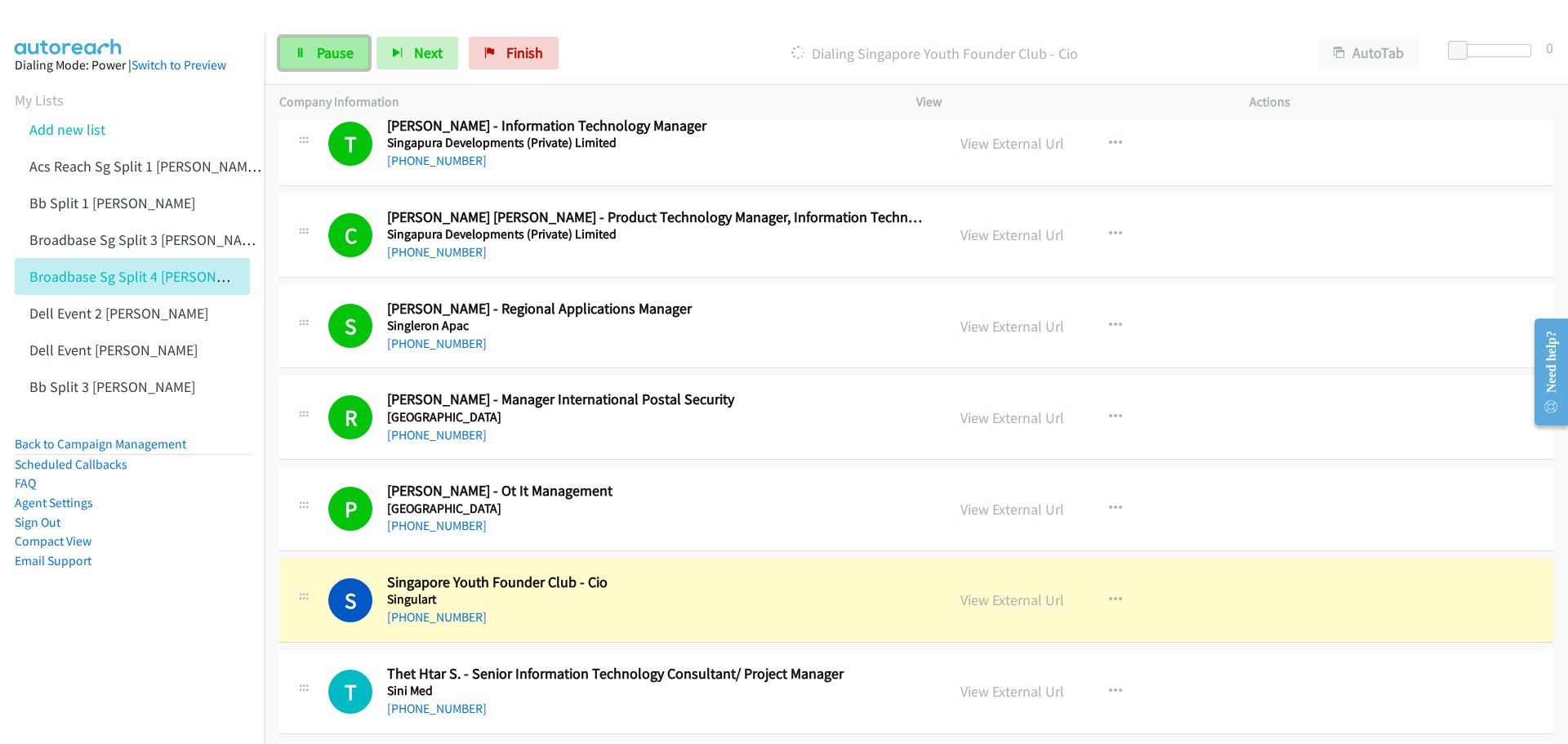
click at [345, 54] on span "Pause" at bounding box center [334, 52] width 36 height 19
click at [1023, 509] on link "View External Url" at bounding box center [1012, 509] width 104 height 19
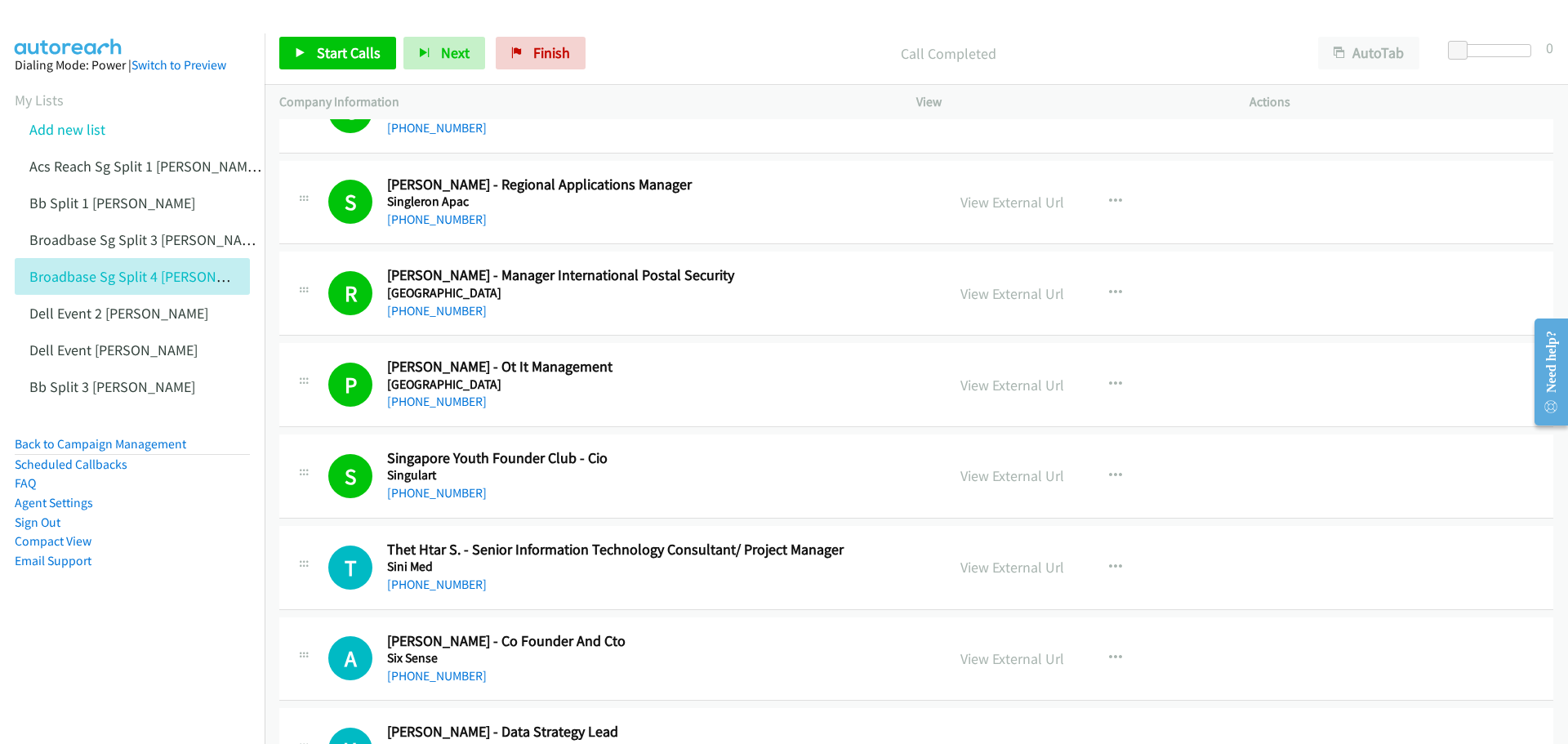
scroll to position [8818, 0]
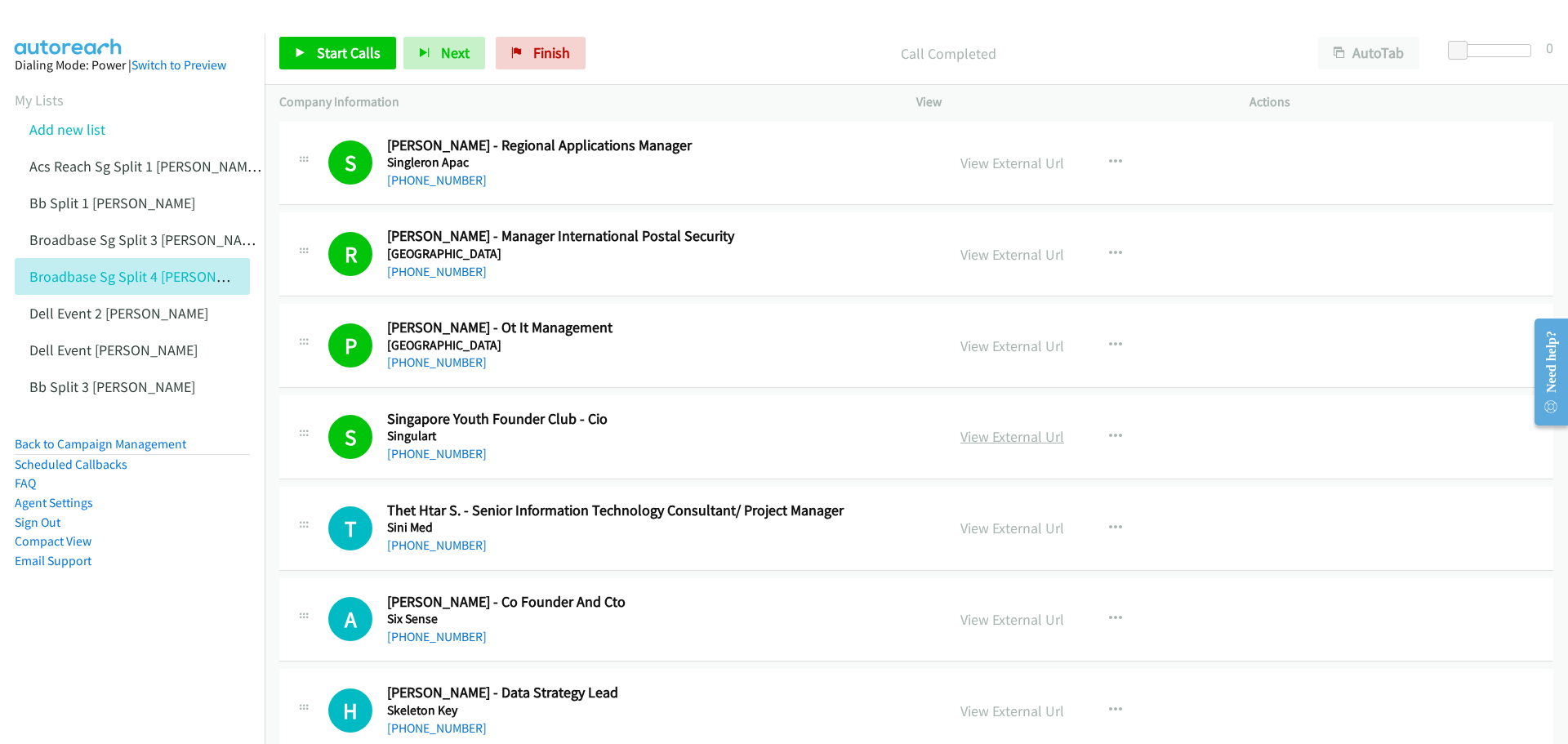
click at [1000, 441] on link "View External Url" at bounding box center [1012, 436] width 104 height 19
click at [344, 33] on div "Start Calls Pause Next Finish Call Completed AutoTab AutoTab 0" at bounding box center [916, 53] width 1304 height 63
click at [339, 46] on span "Start Calls" at bounding box center [349, 52] width 64 height 19
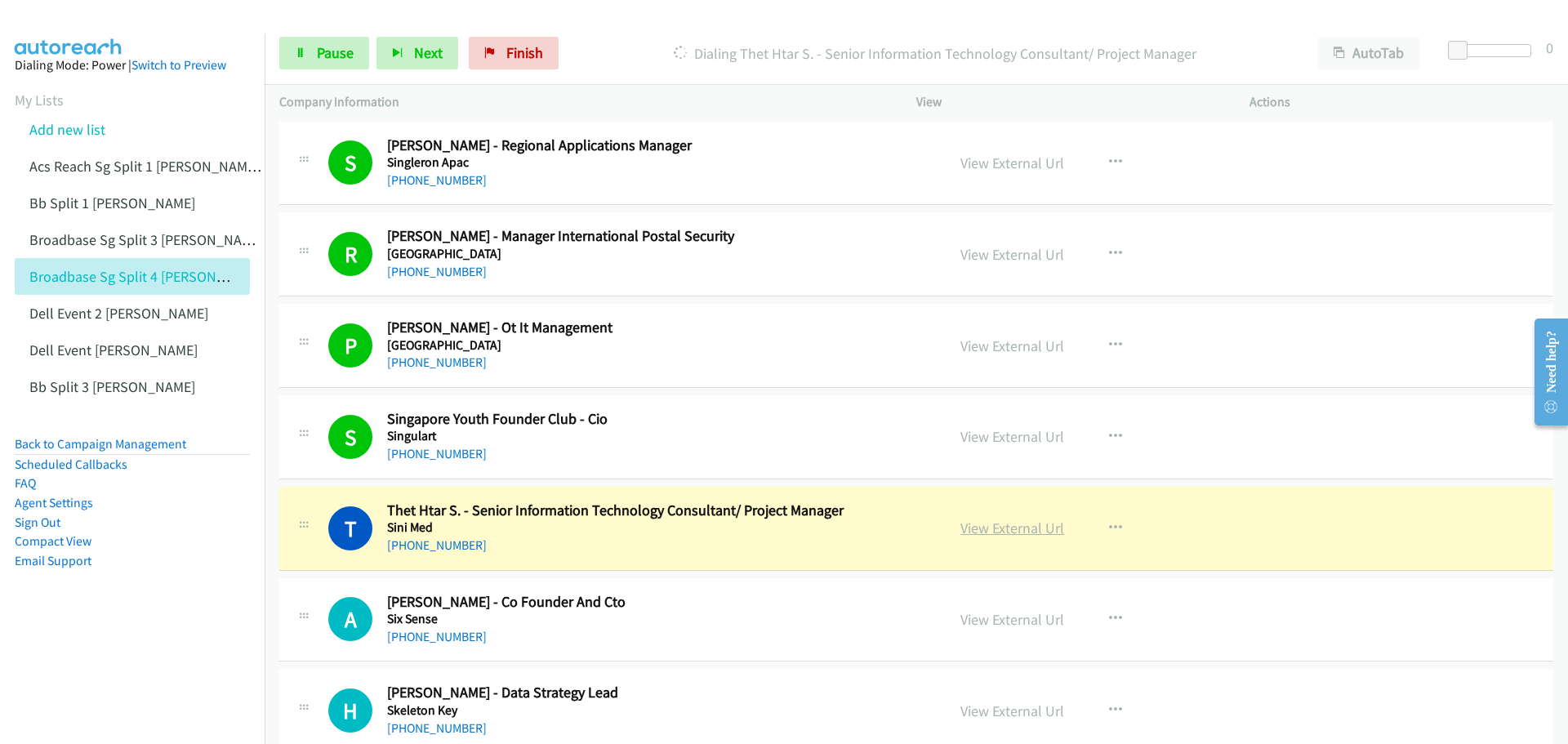
click at [999, 529] on link "View External Url" at bounding box center [1012, 528] width 104 height 19
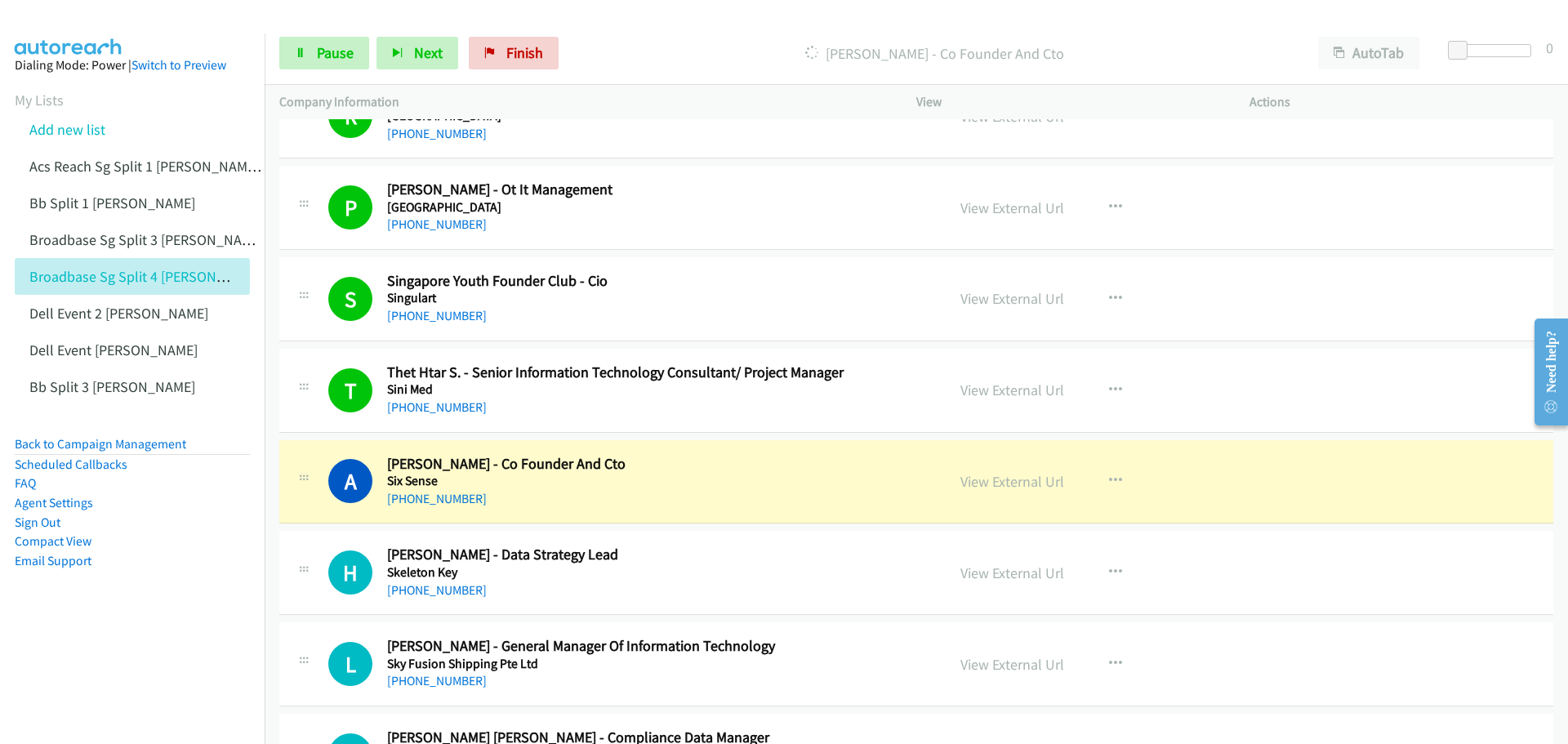
scroll to position [8981, 0]
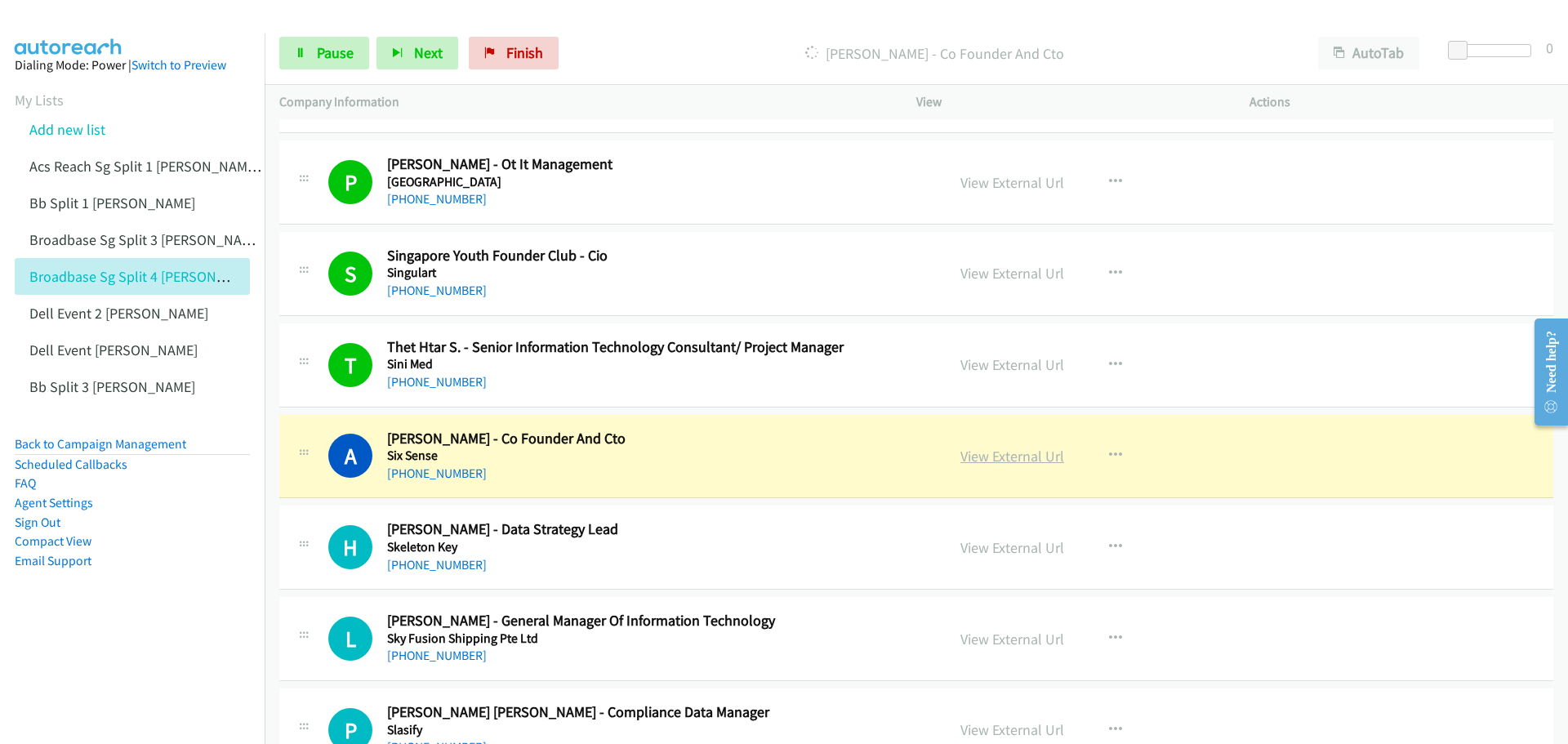
click at [1008, 458] on link "View External Url" at bounding box center [1012, 456] width 104 height 19
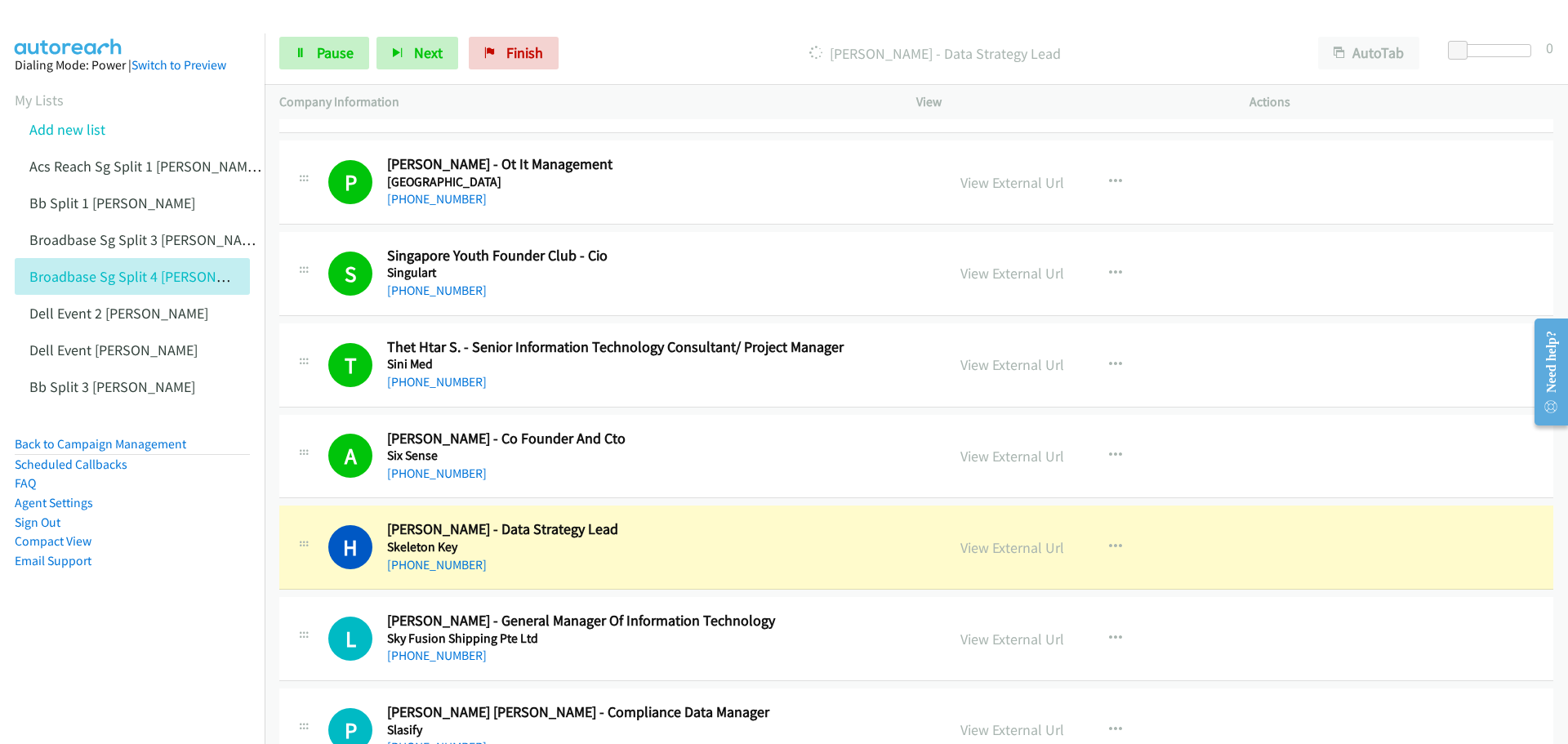
scroll to position [9063, 0]
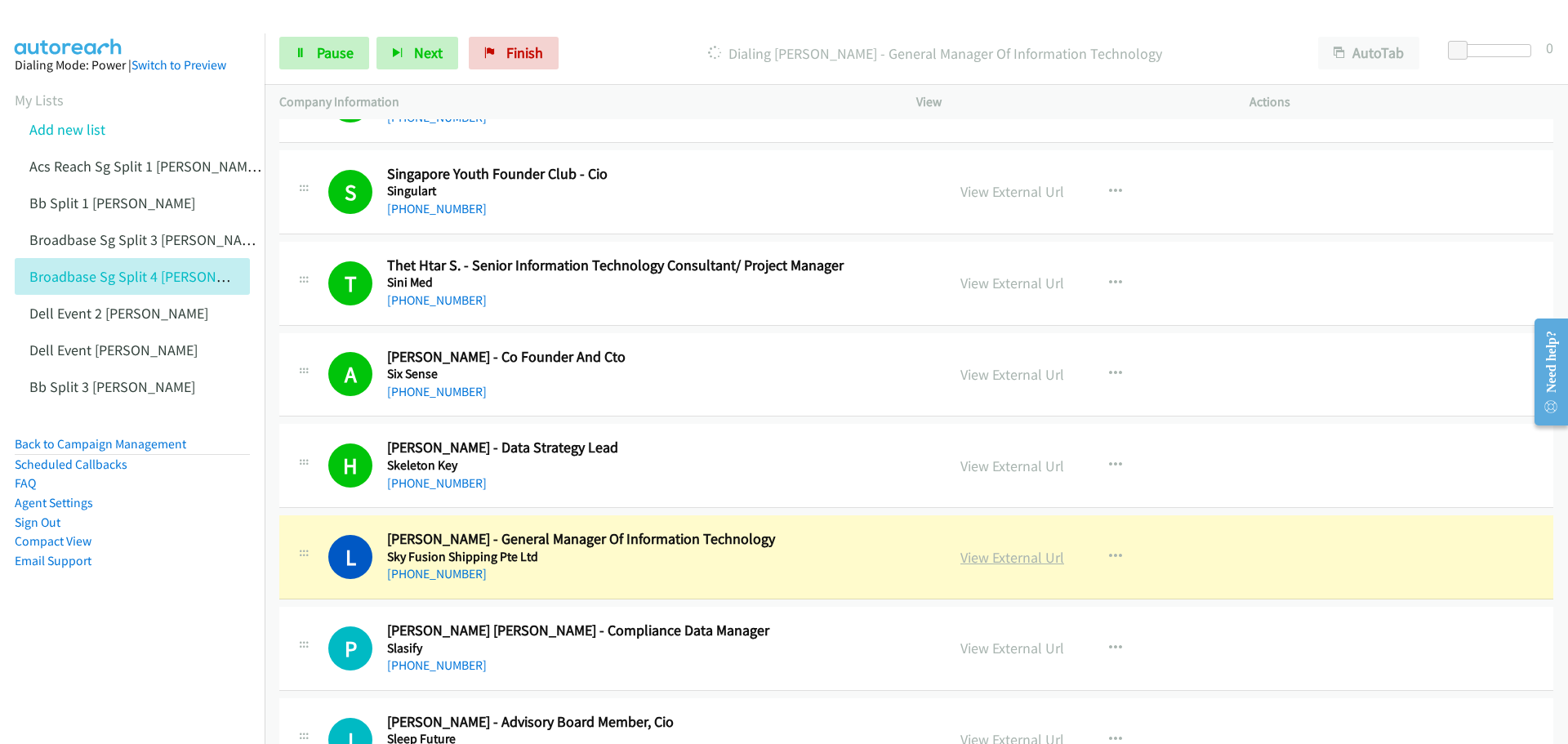
click at [981, 559] on link "View External Url" at bounding box center [1012, 557] width 104 height 19
click at [297, 42] on link "Pause" at bounding box center [324, 52] width 90 height 33
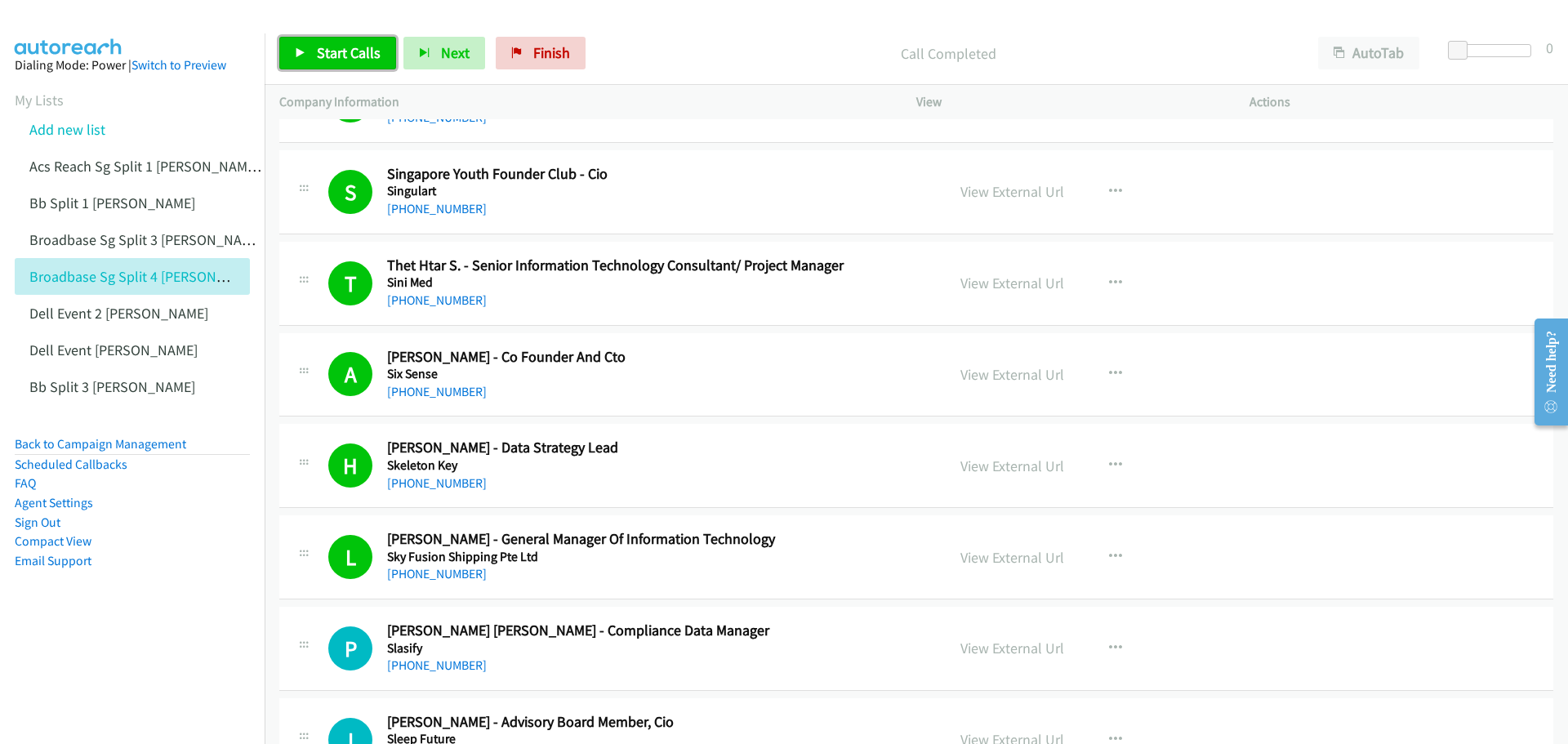
click at [341, 43] on span "Start Calls" at bounding box center [349, 52] width 64 height 19
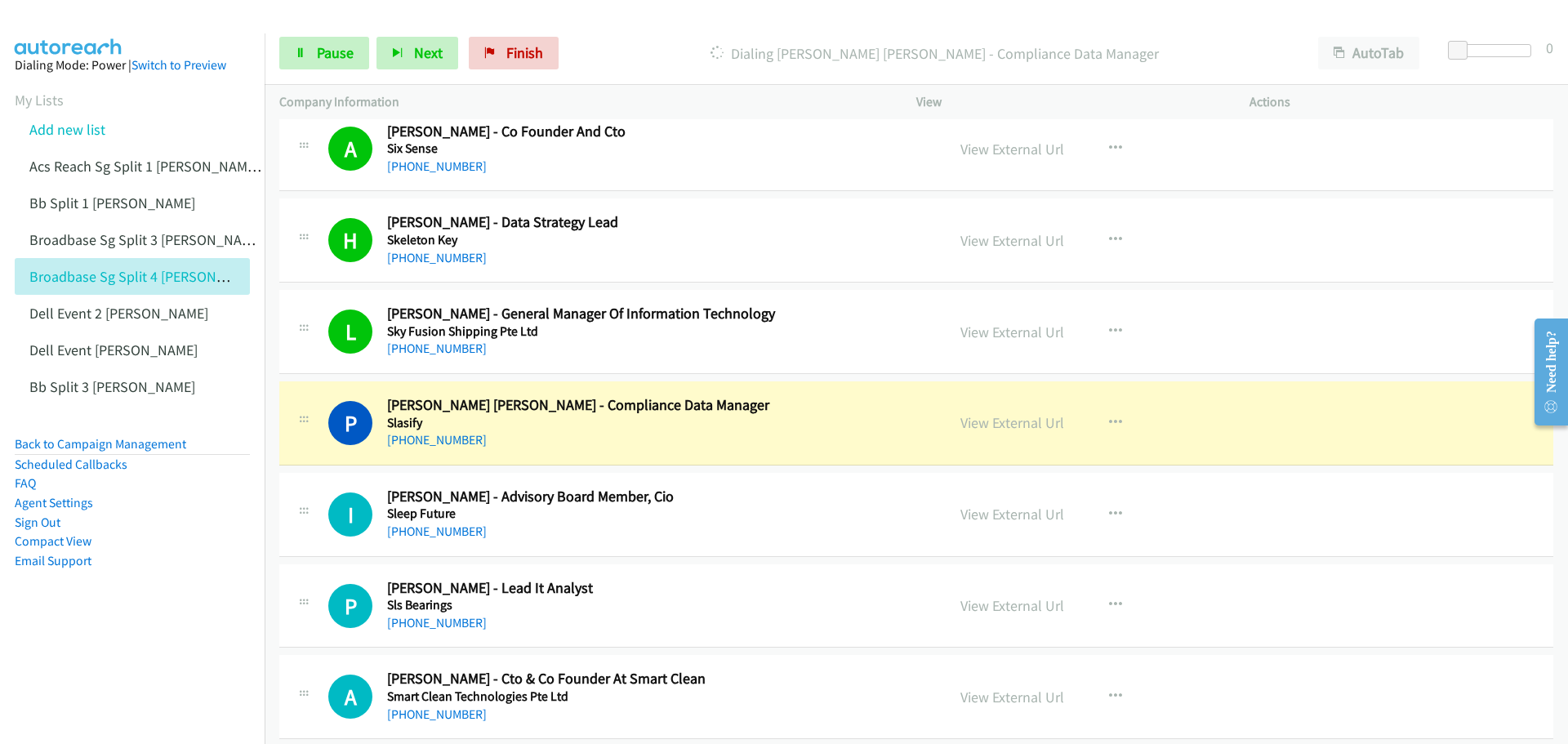
scroll to position [9308, 0]
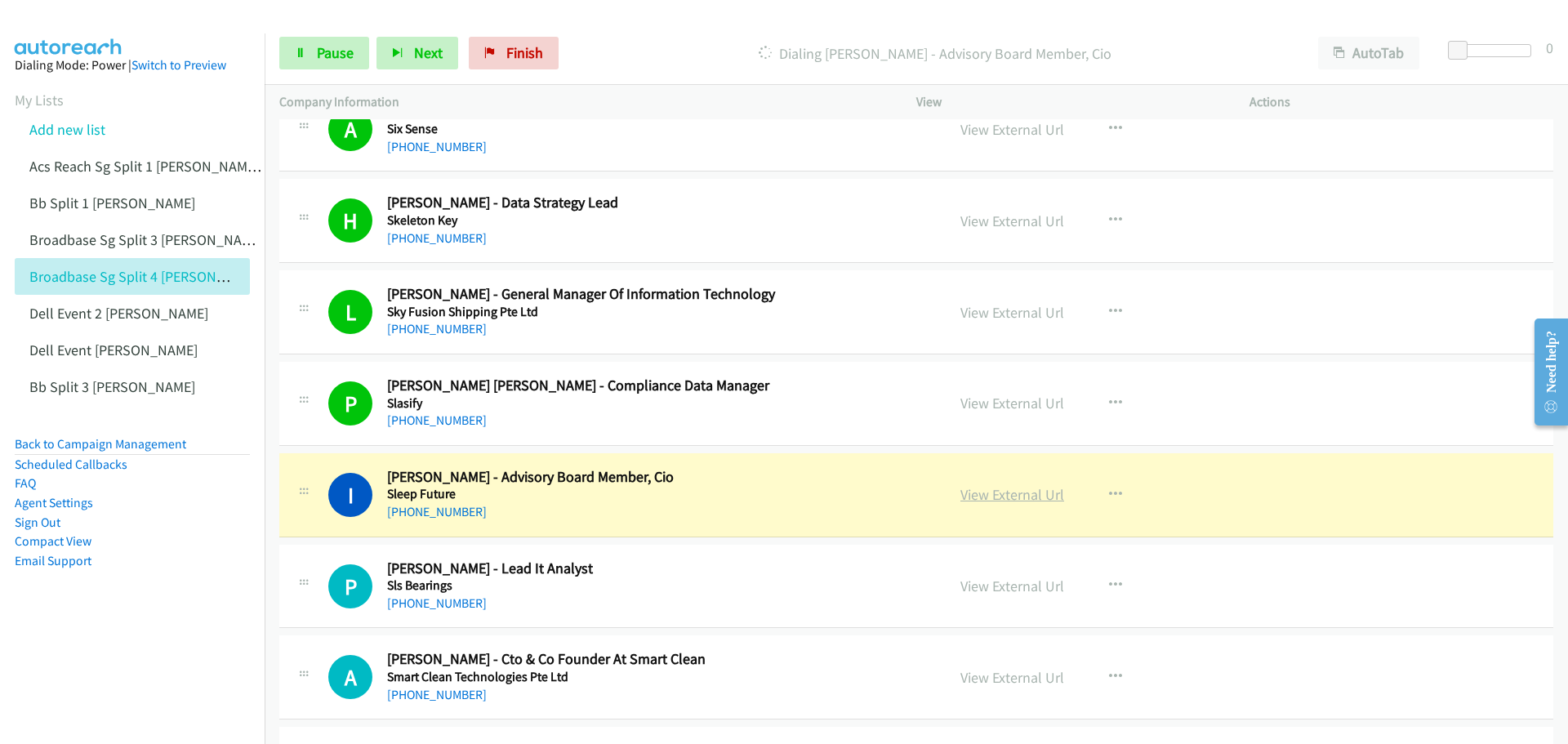
click at [1039, 494] on link "View External Url" at bounding box center [1012, 494] width 104 height 19
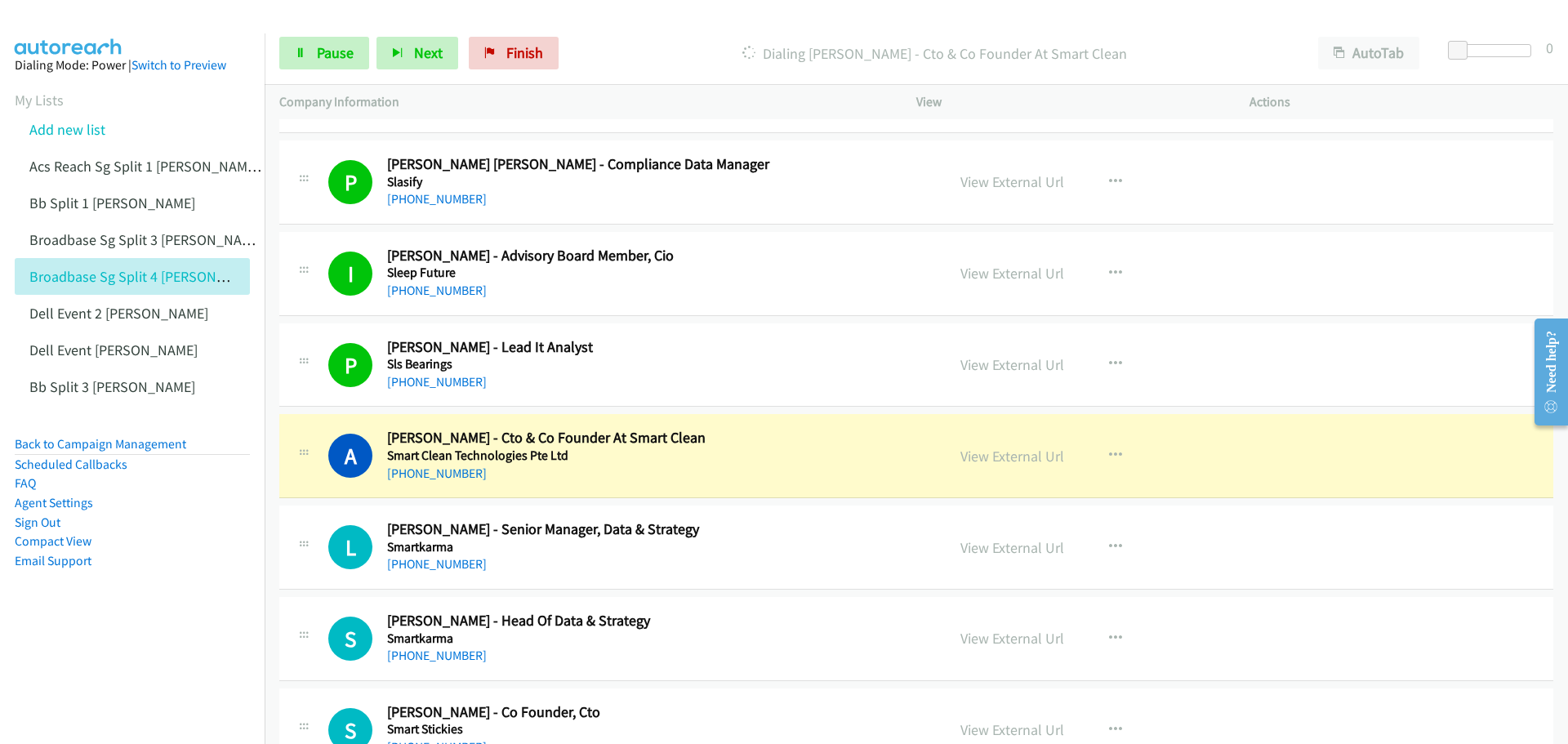
scroll to position [9553, 0]
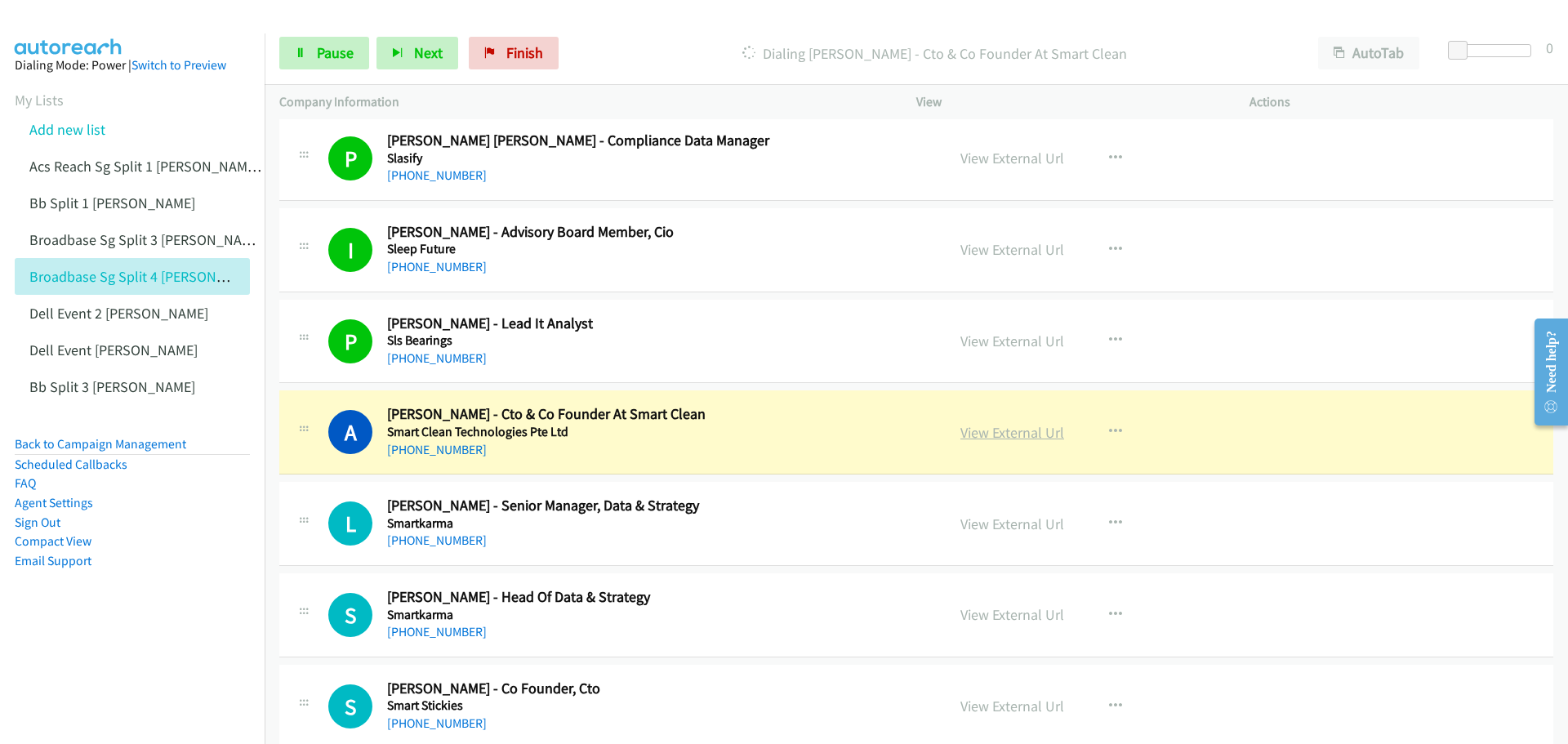
click at [1002, 440] on link "View External Url" at bounding box center [1012, 432] width 104 height 19
click at [335, 48] on span "Pause" at bounding box center [334, 52] width 36 height 19
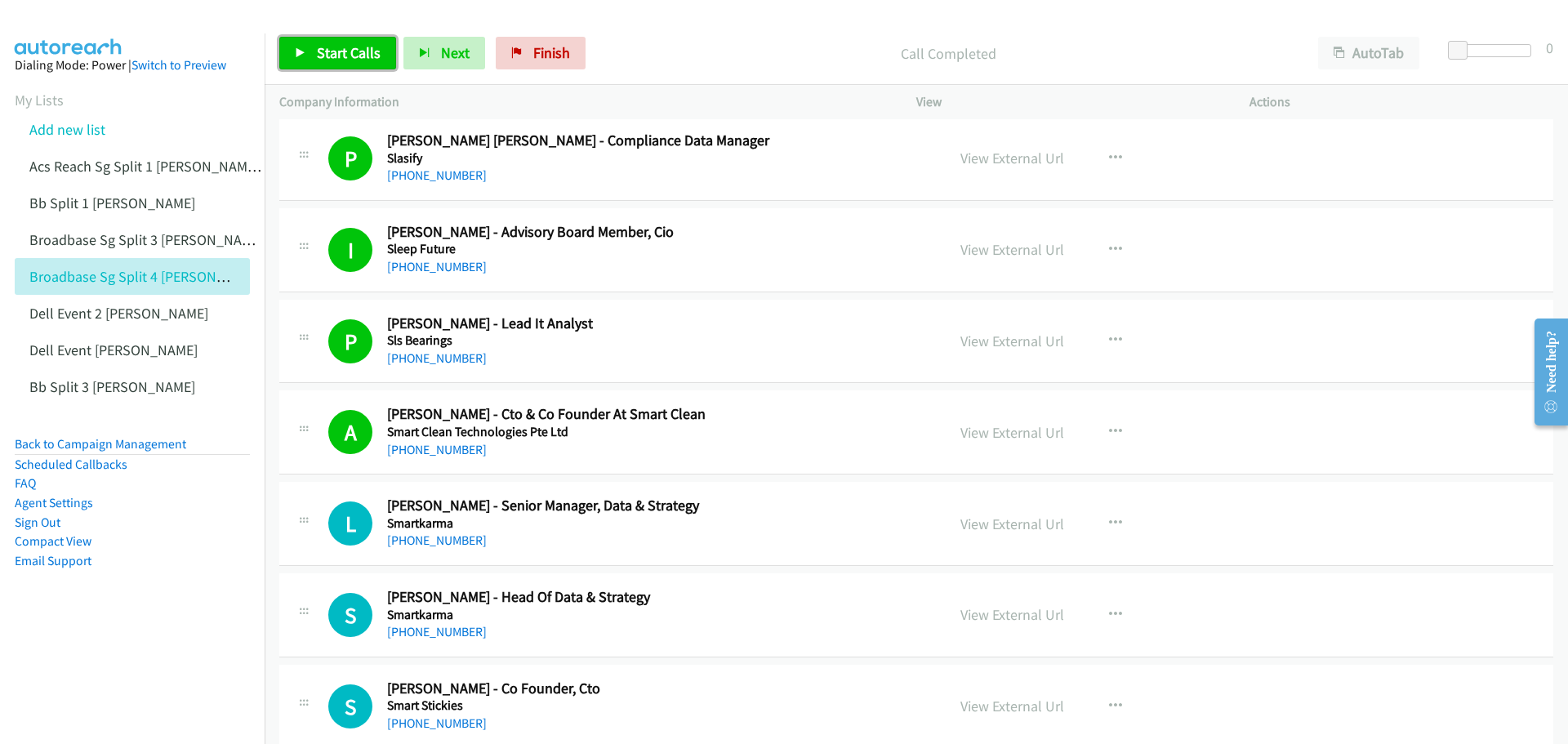
click at [324, 62] on link "Start Calls" at bounding box center [338, 52] width 117 height 33
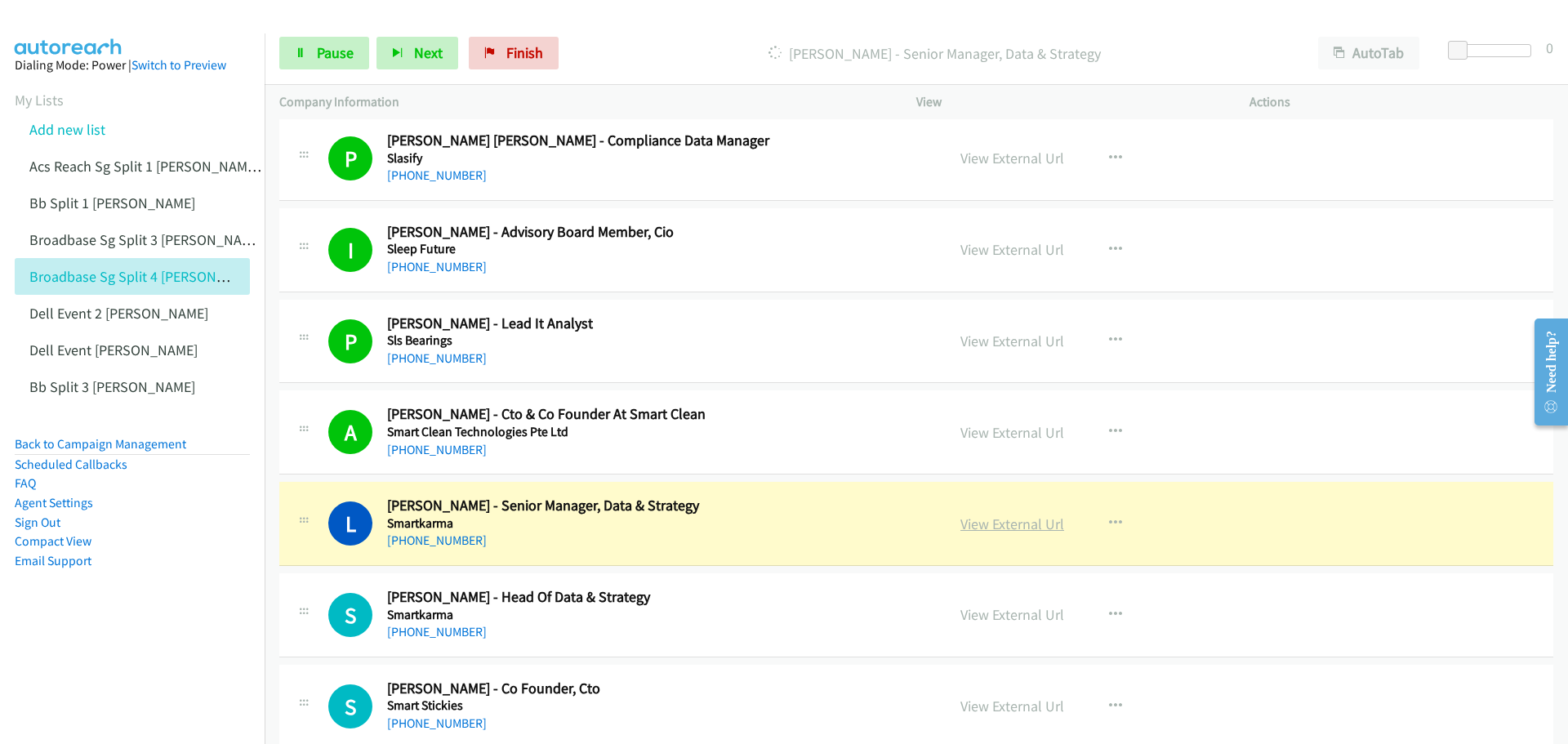
click at [965, 517] on link "View External Url" at bounding box center [1012, 523] width 104 height 19
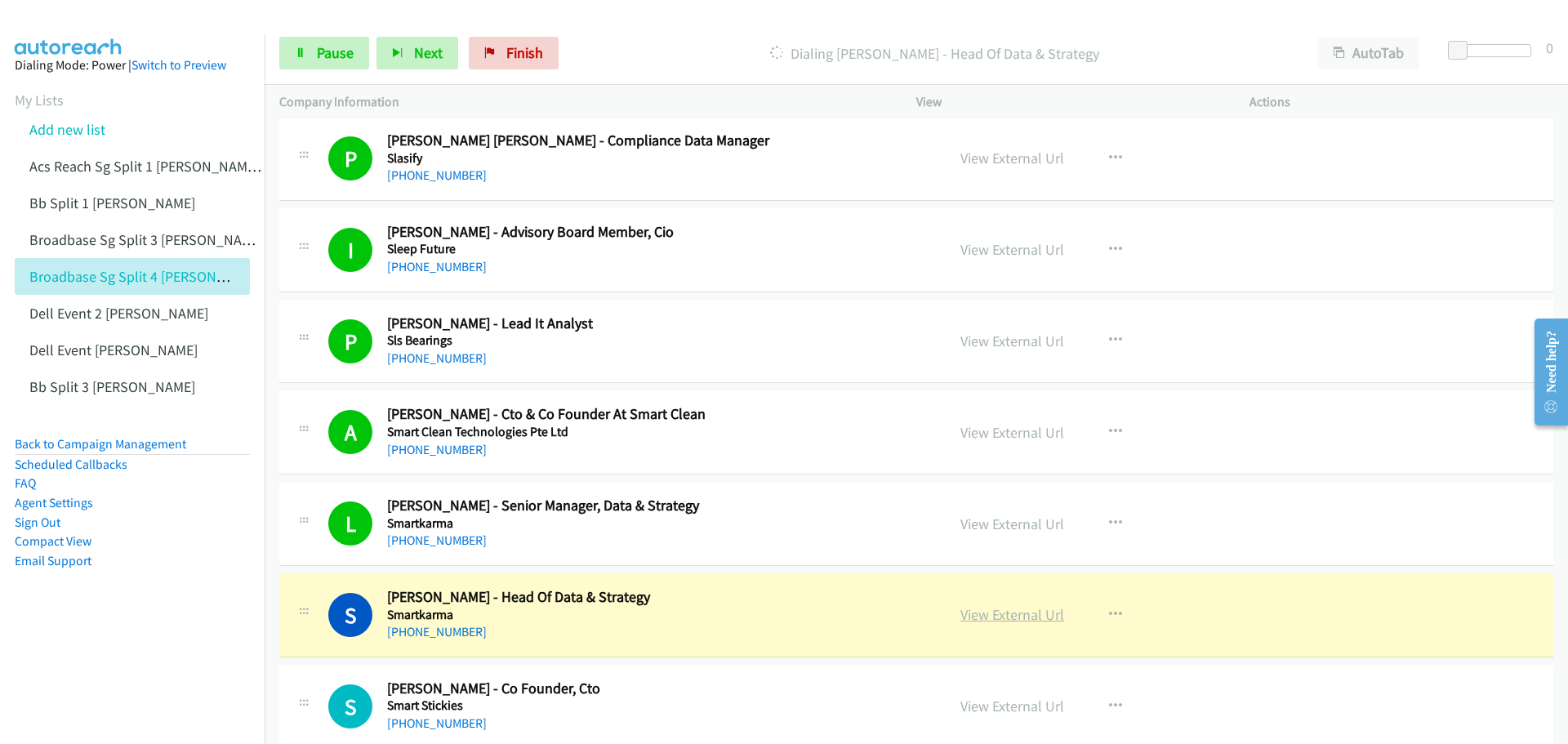
click at [1019, 615] on link "View External Url" at bounding box center [1012, 614] width 104 height 19
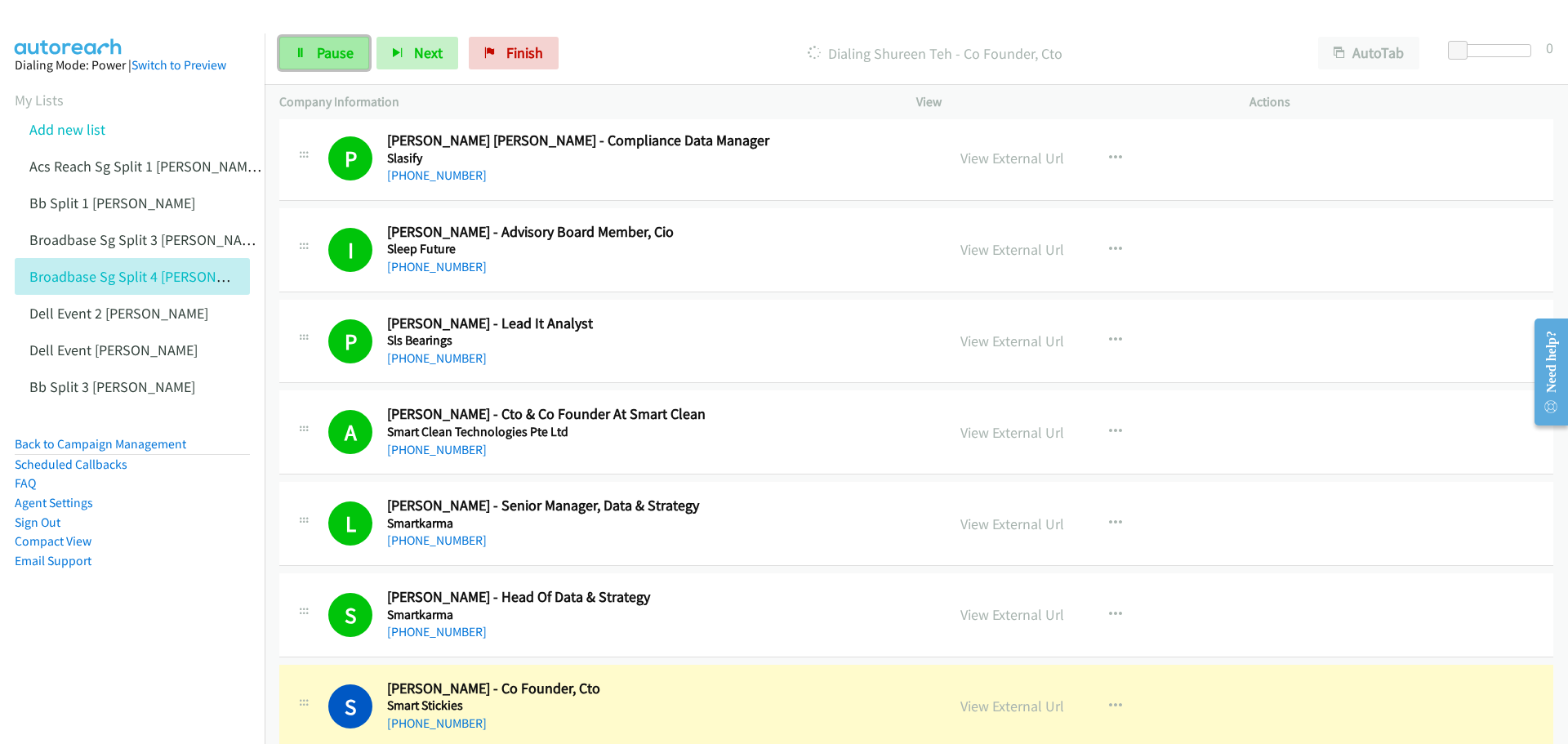
click at [321, 51] on span "Pause" at bounding box center [334, 52] width 36 height 19
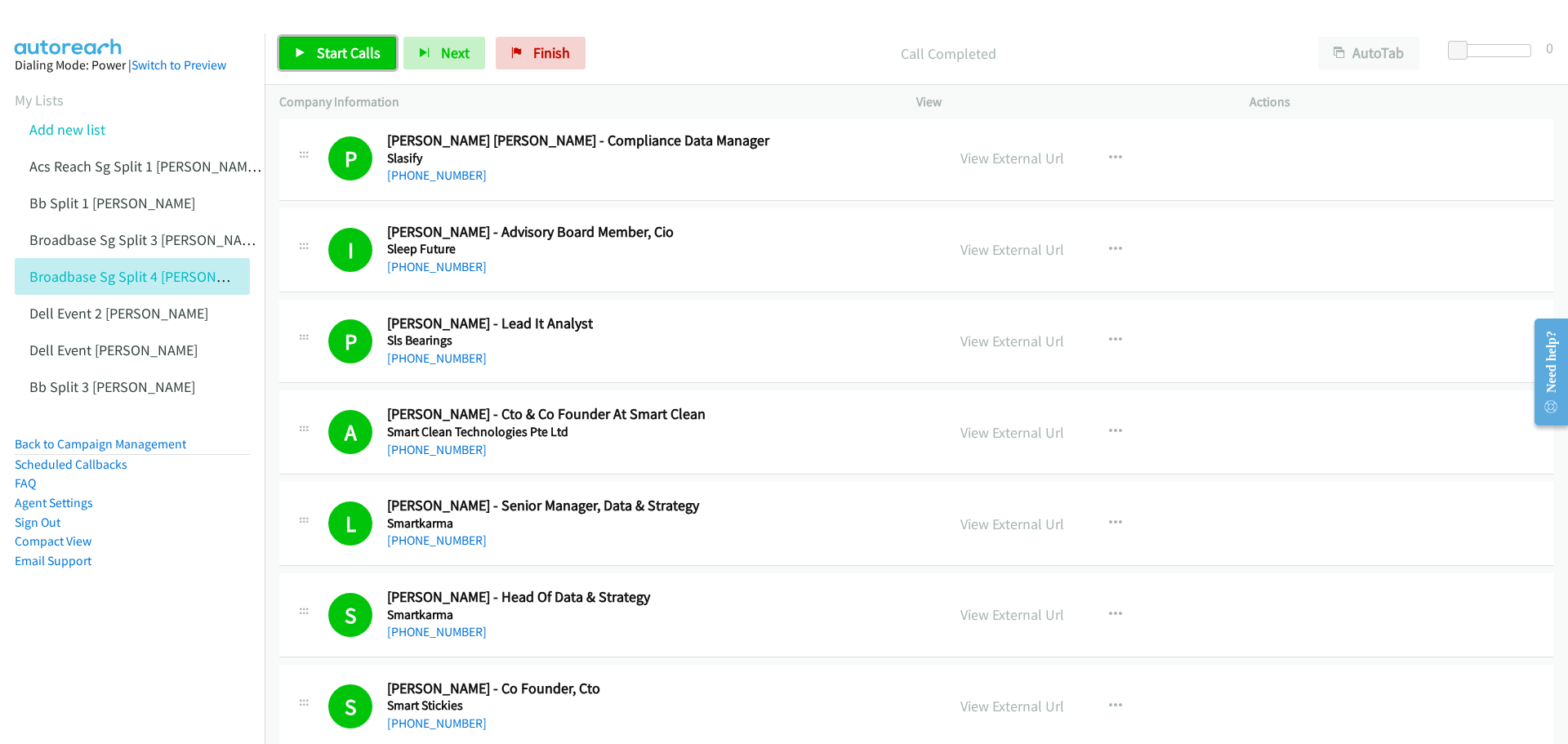
click at [358, 50] on span "Start Calls" at bounding box center [349, 52] width 64 height 19
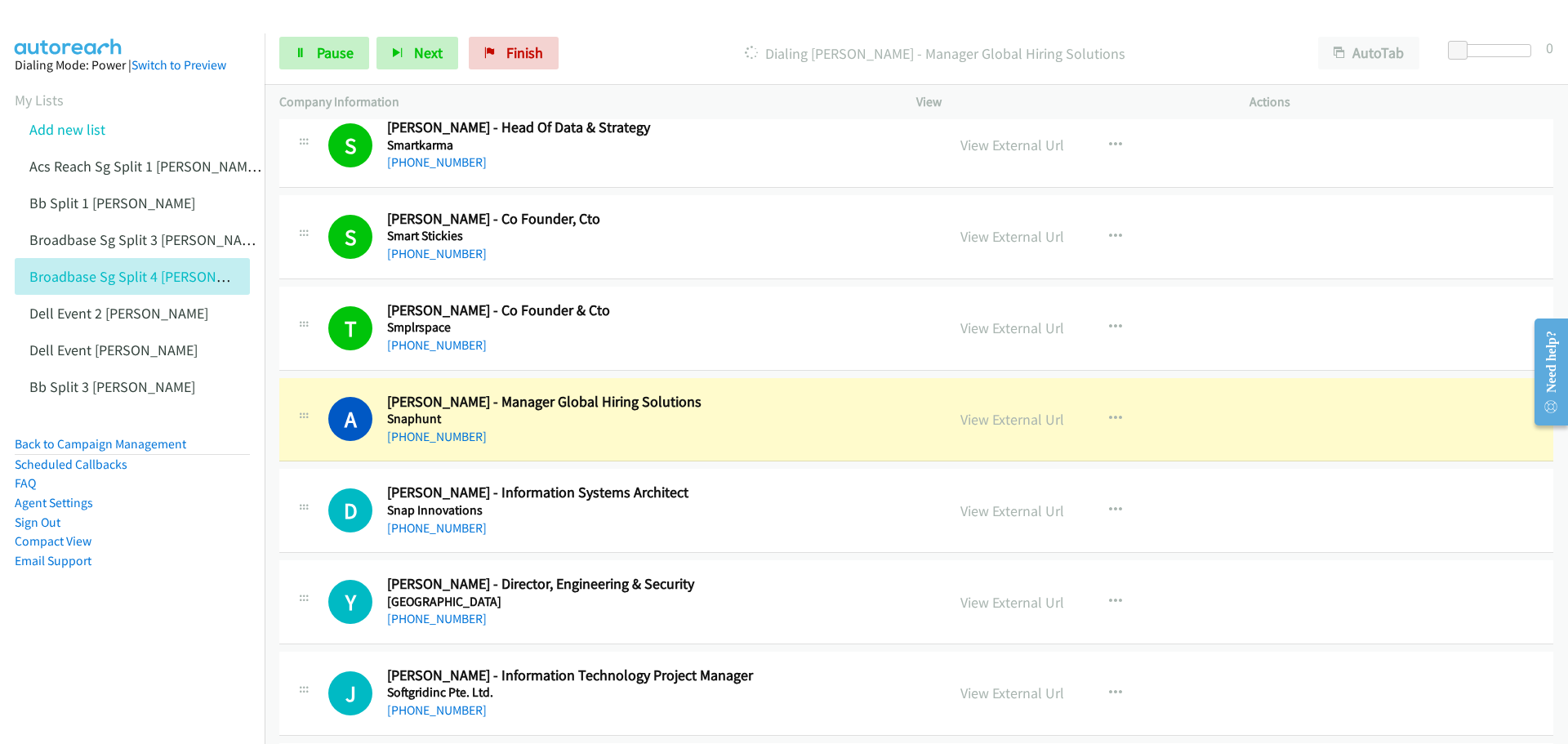
scroll to position [10043, 0]
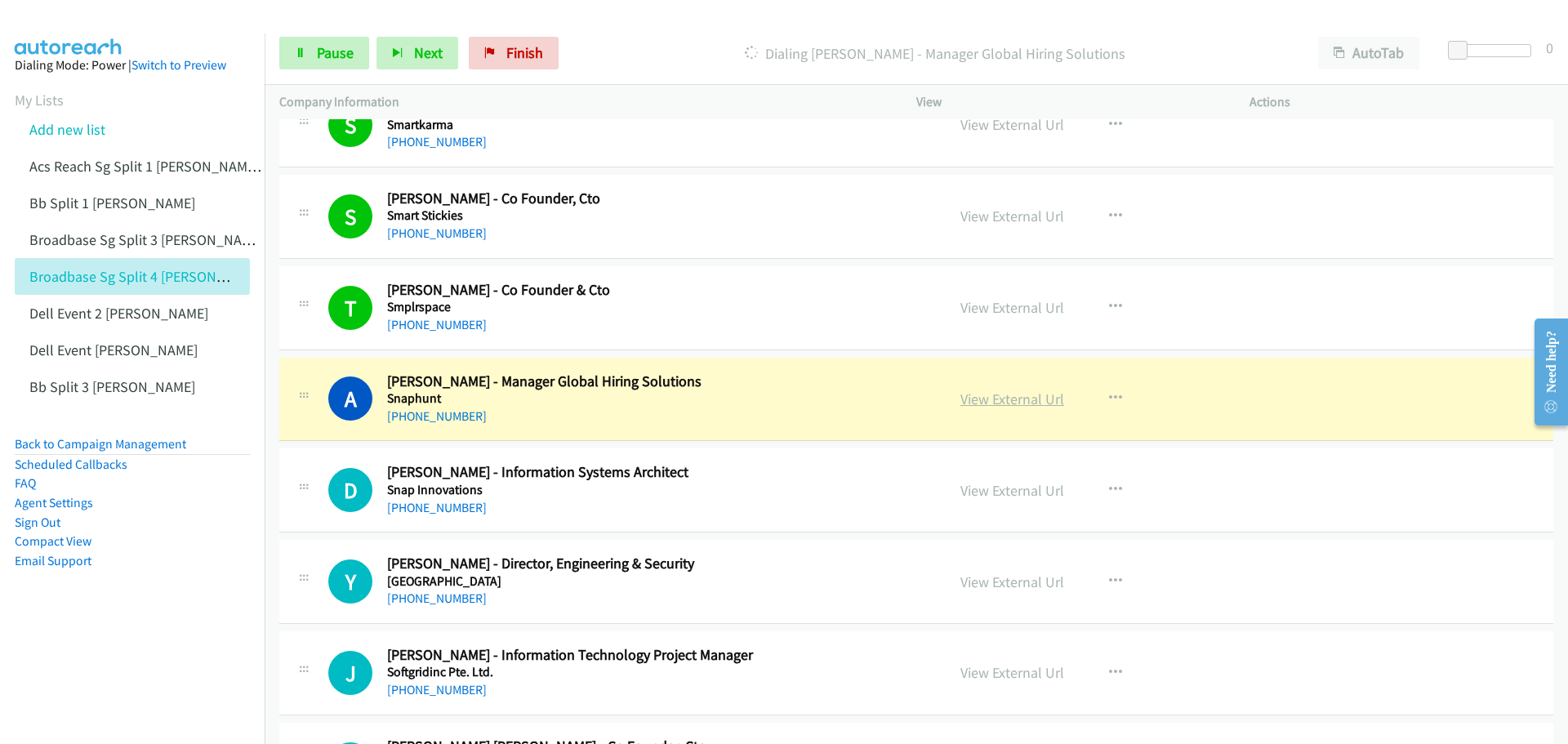
click at [1016, 403] on link "View External Url" at bounding box center [1012, 398] width 104 height 19
click at [332, 55] on span "Pause" at bounding box center [334, 52] width 36 height 19
click at [990, 397] on link "View External Url" at bounding box center [1012, 398] width 104 height 19
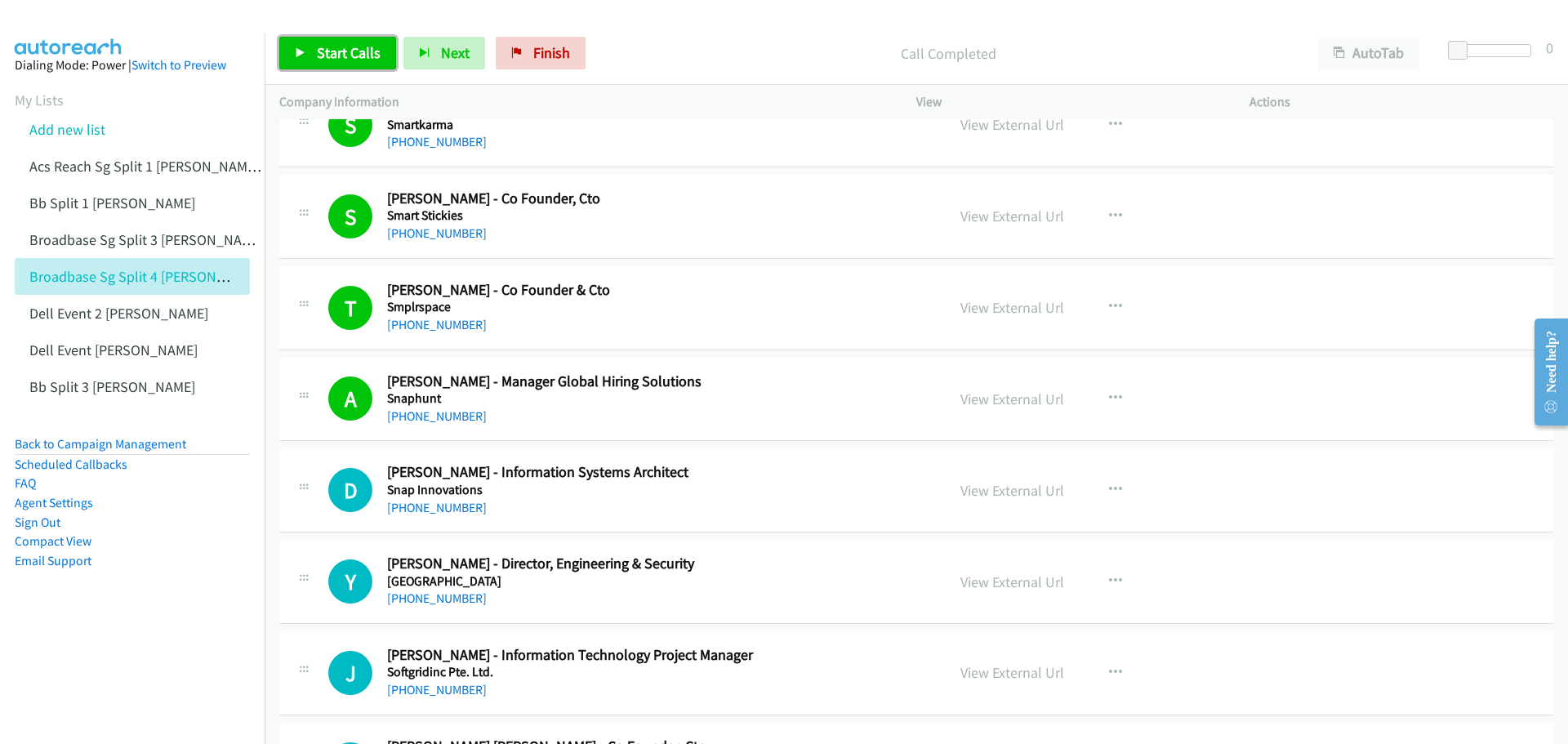
click at [333, 51] on span "Start Calls" at bounding box center [349, 52] width 64 height 19
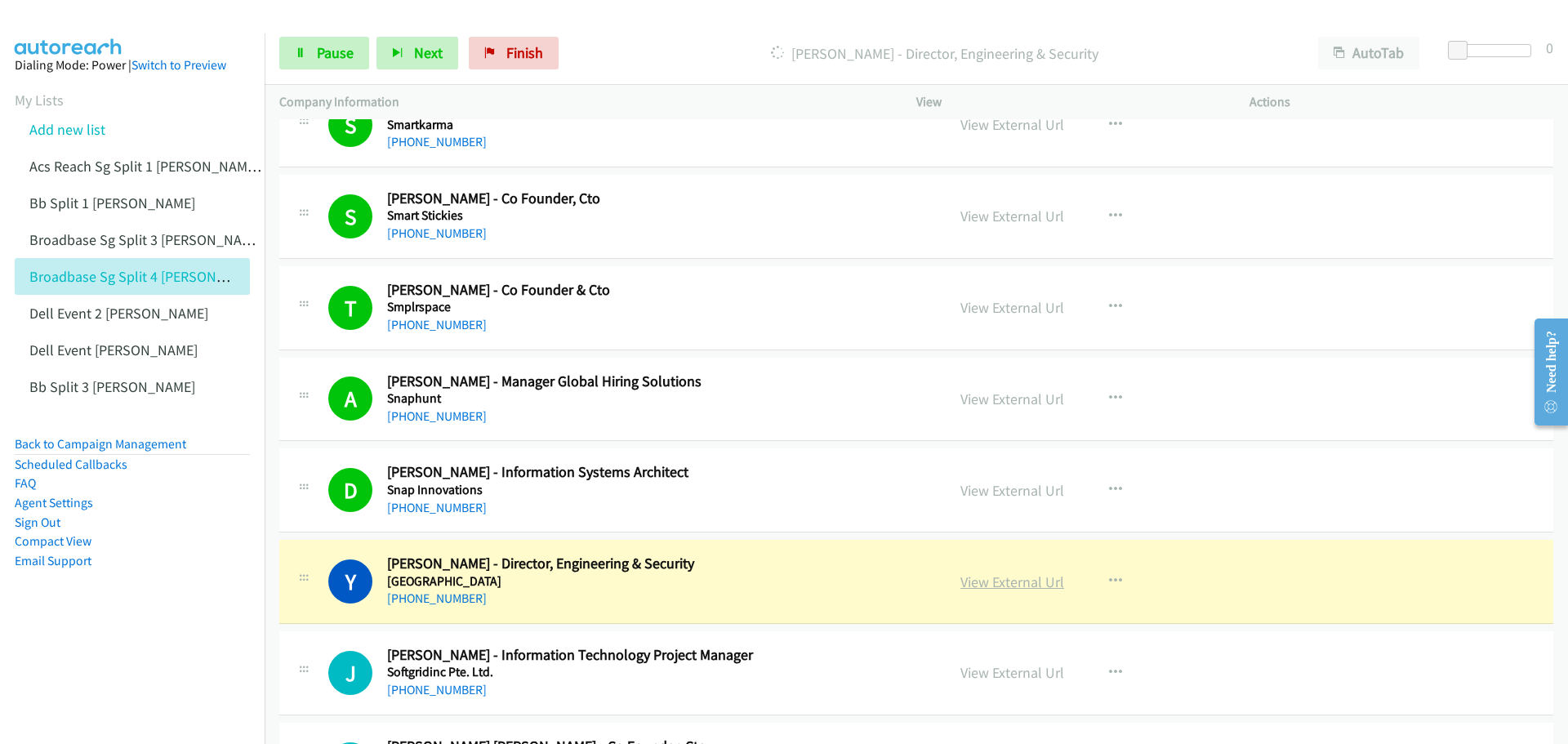
click at [994, 585] on link "View External Url" at bounding box center [1012, 581] width 104 height 19
click at [325, 49] on span "Pause" at bounding box center [334, 52] width 36 height 19
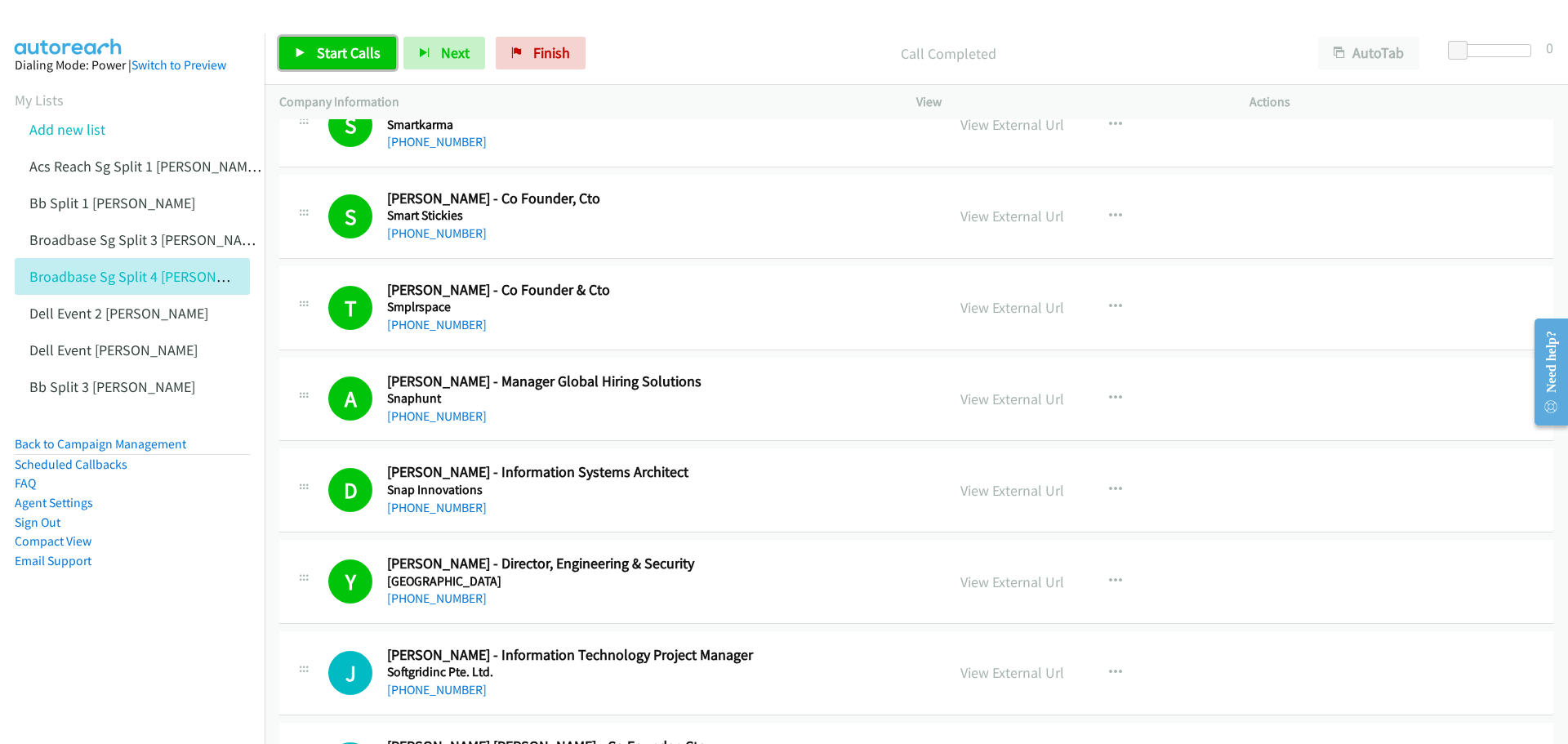
click at [342, 53] on span "Start Calls" at bounding box center [349, 52] width 64 height 19
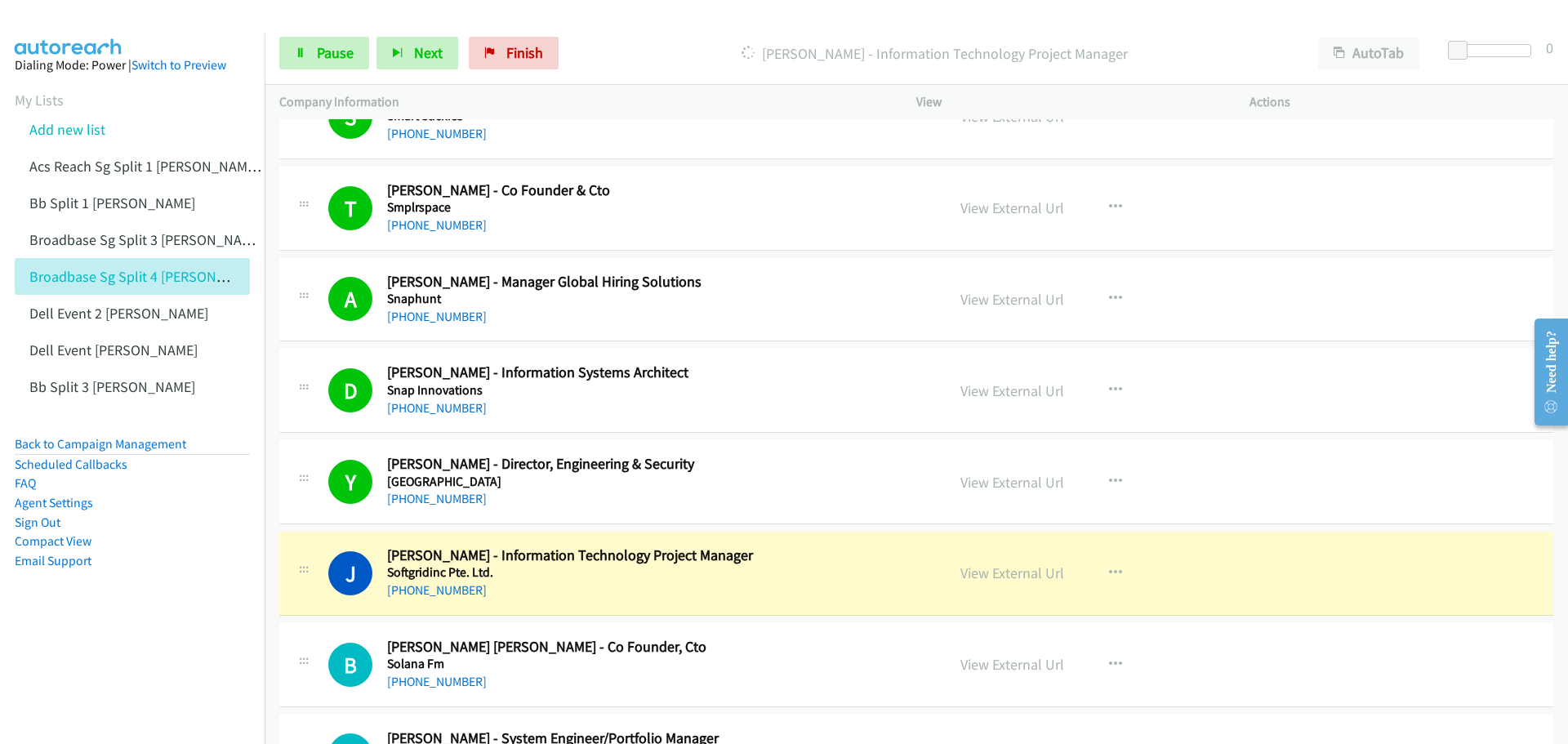
scroll to position [10206, 0]
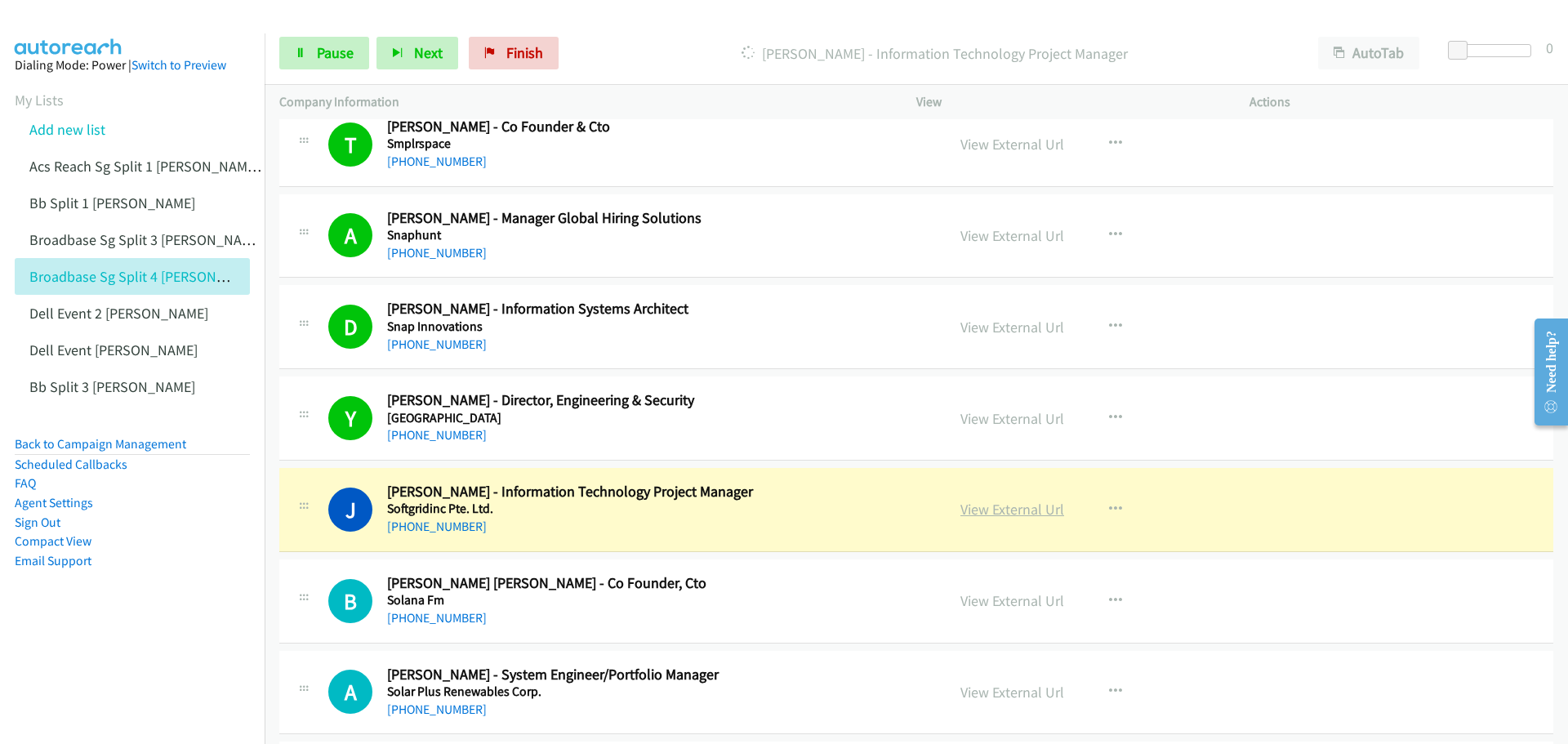
click at [1005, 510] on link "View External Url" at bounding box center [1012, 509] width 104 height 19
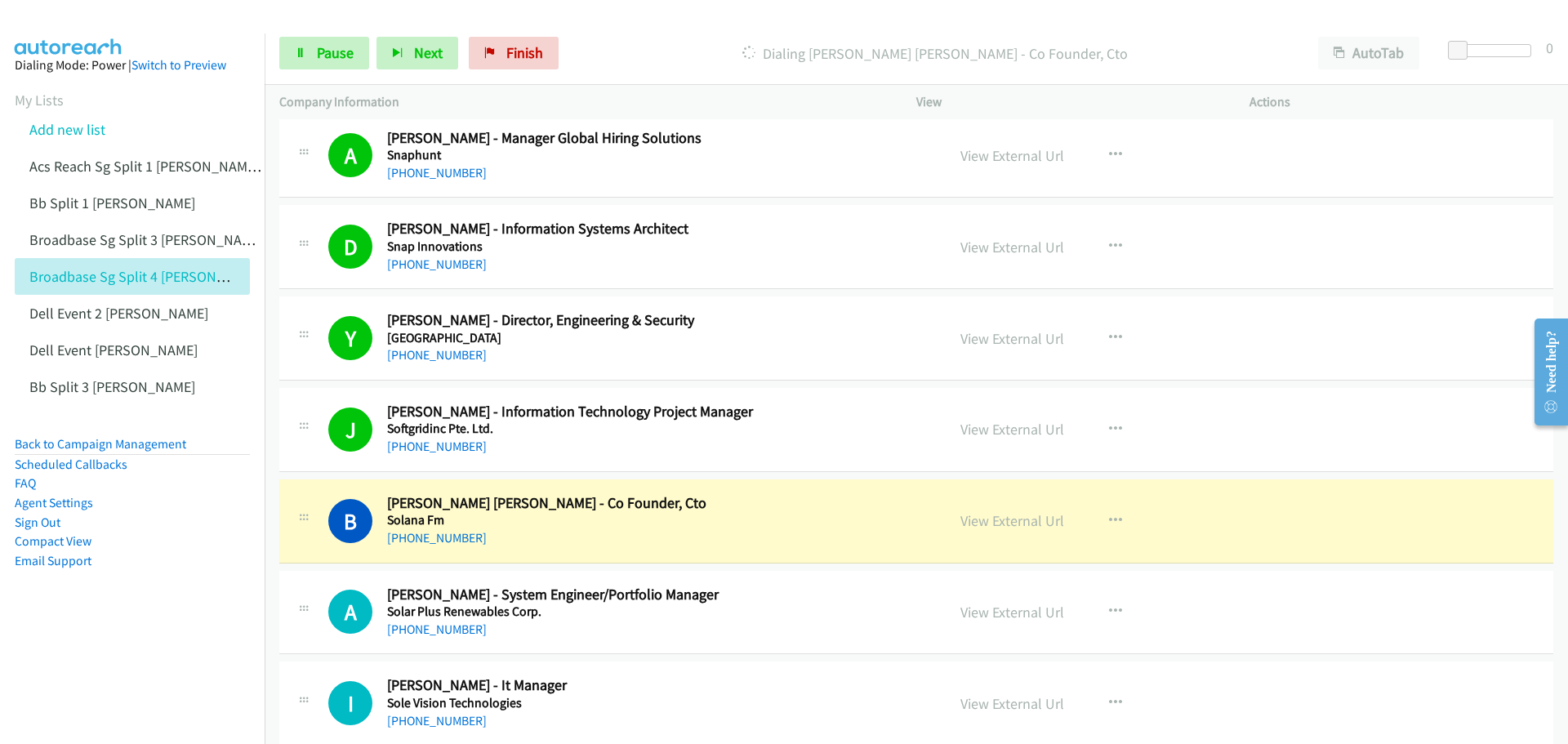
scroll to position [10288, 0]
click at [994, 515] on link "View External Url" at bounding box center [1012, 519] width 104 height 19
click at [337, 50] on span "Pause" at bounding box center [334, 52] width 36 height 19
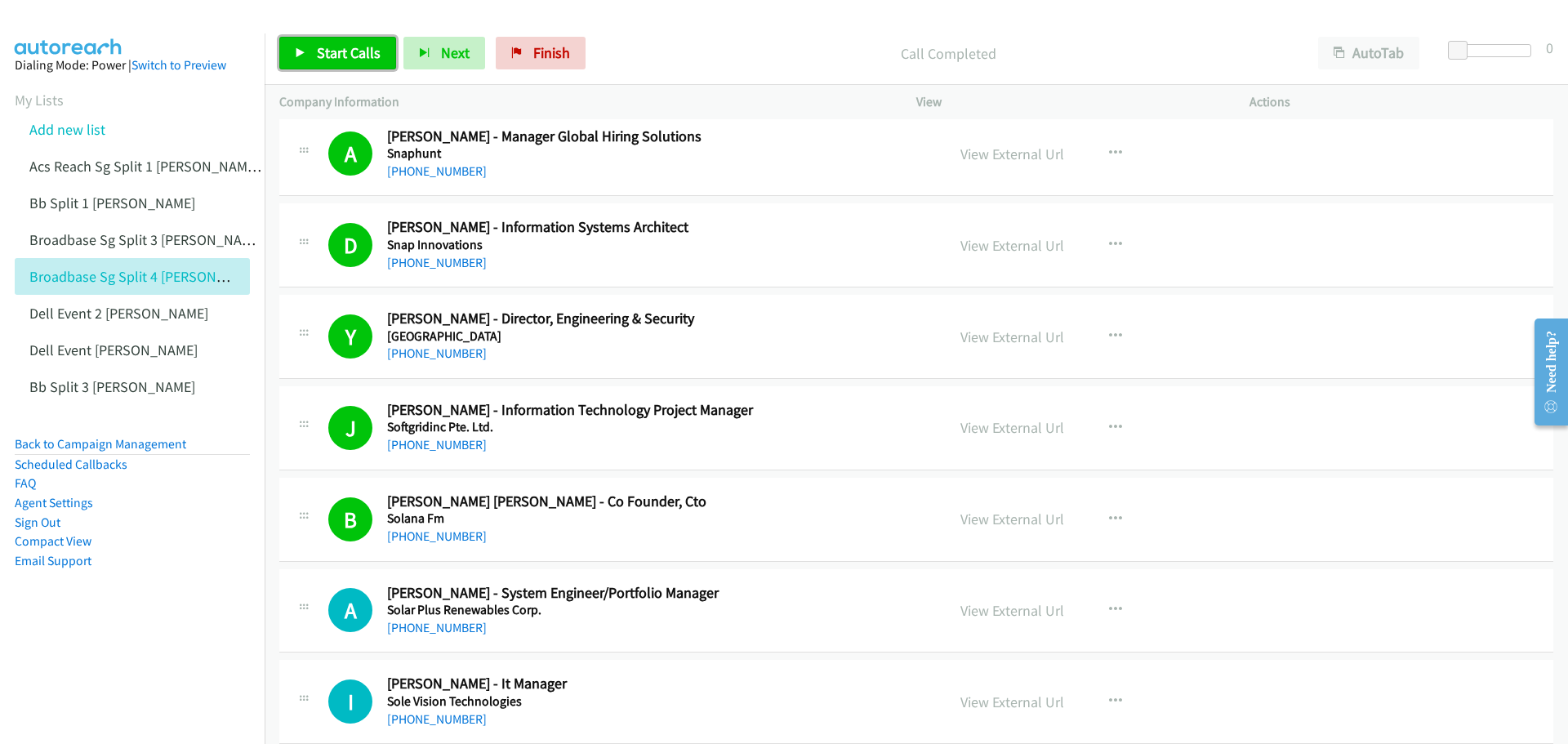
click at [327, 48] on span "Start Calls" at bounding box center [349, 52] width 64 height 19
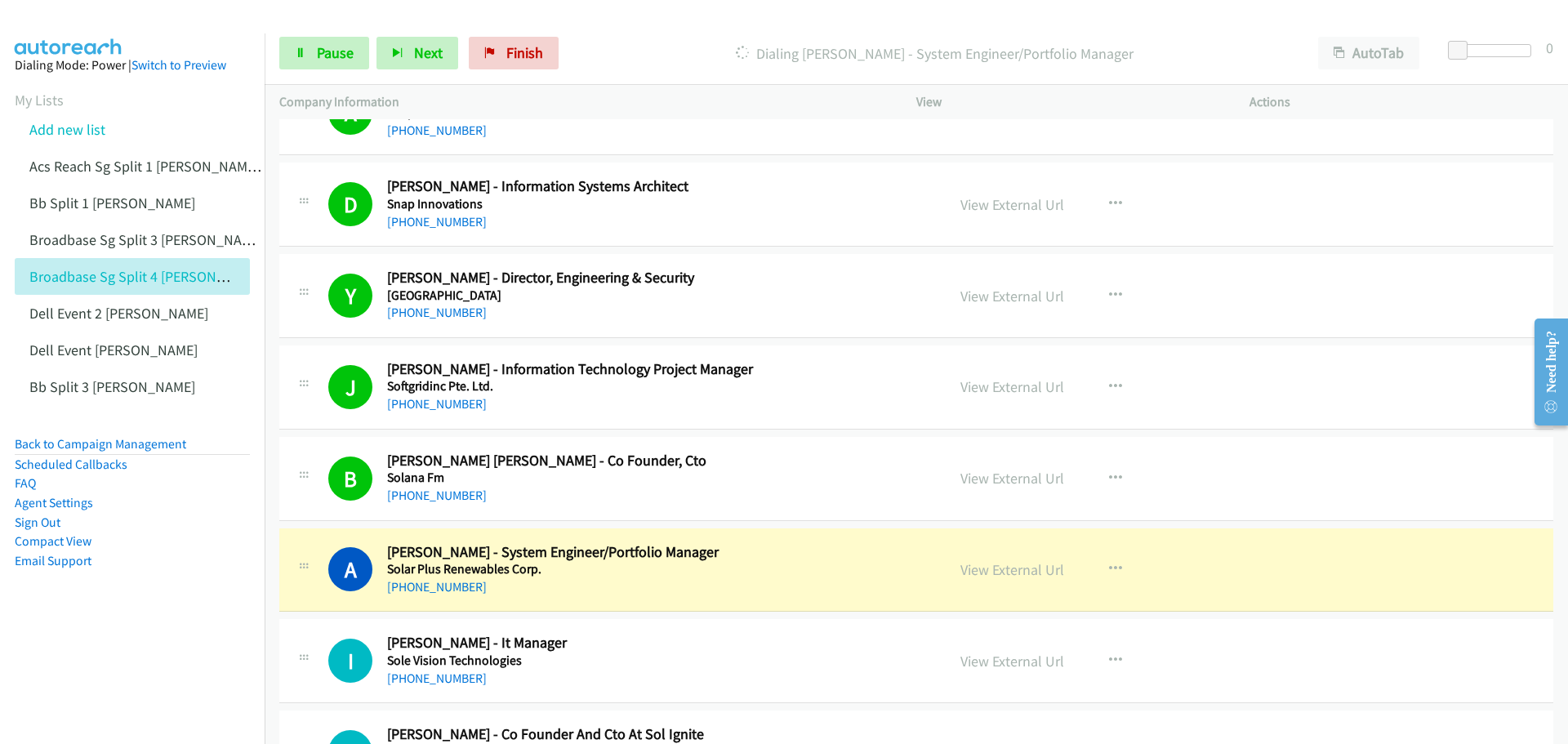
scroll to position [10370, 0]
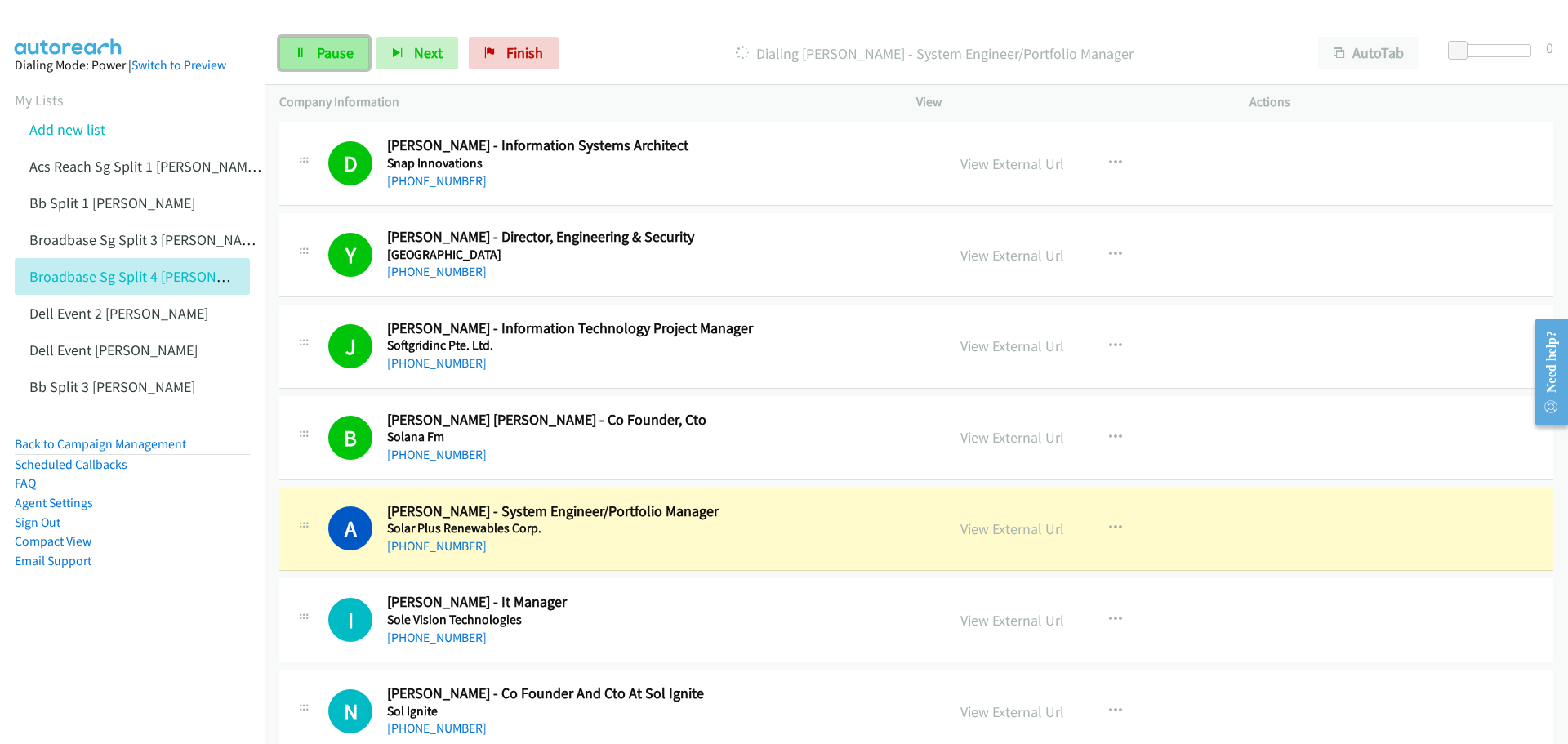
click at [321, 54] on span "Pause" at bounding box center [334, 52] width 36 height 19
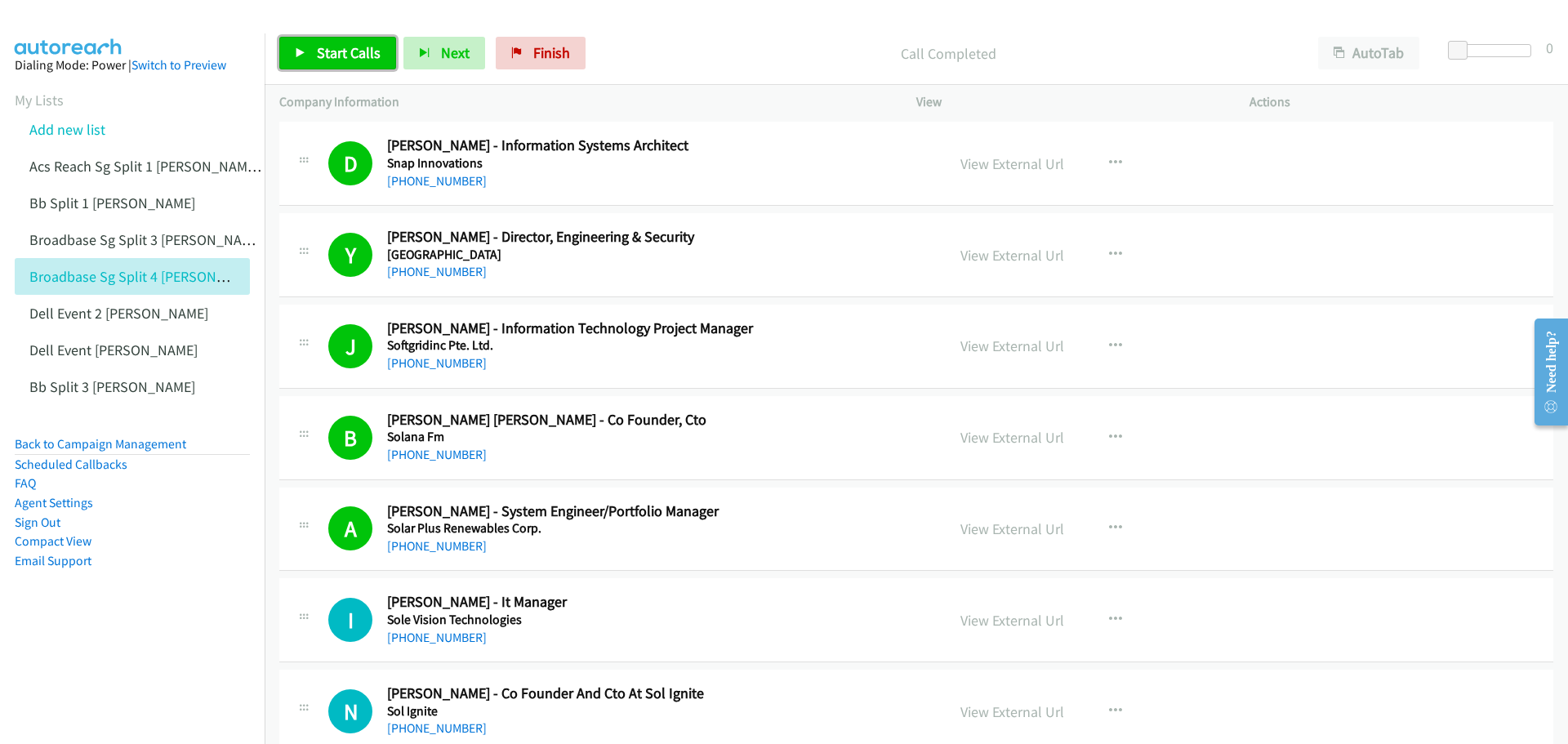
click at [360, 52] on span "Start Calls" at bounding box center [349, 52] width 64 height 19
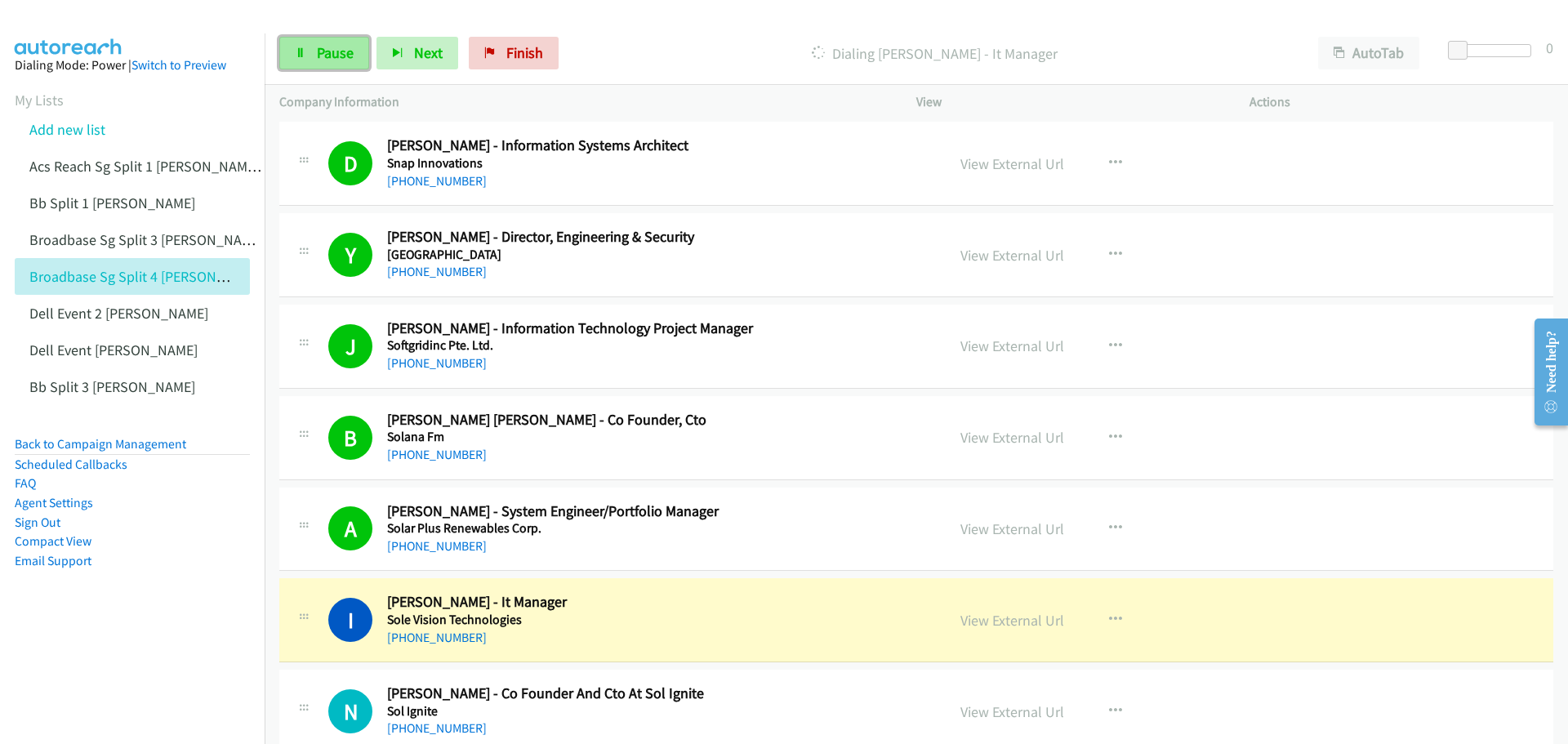
click at [329, 52] on span "Pause" at bounding box center [334, 52] width 36 height 19
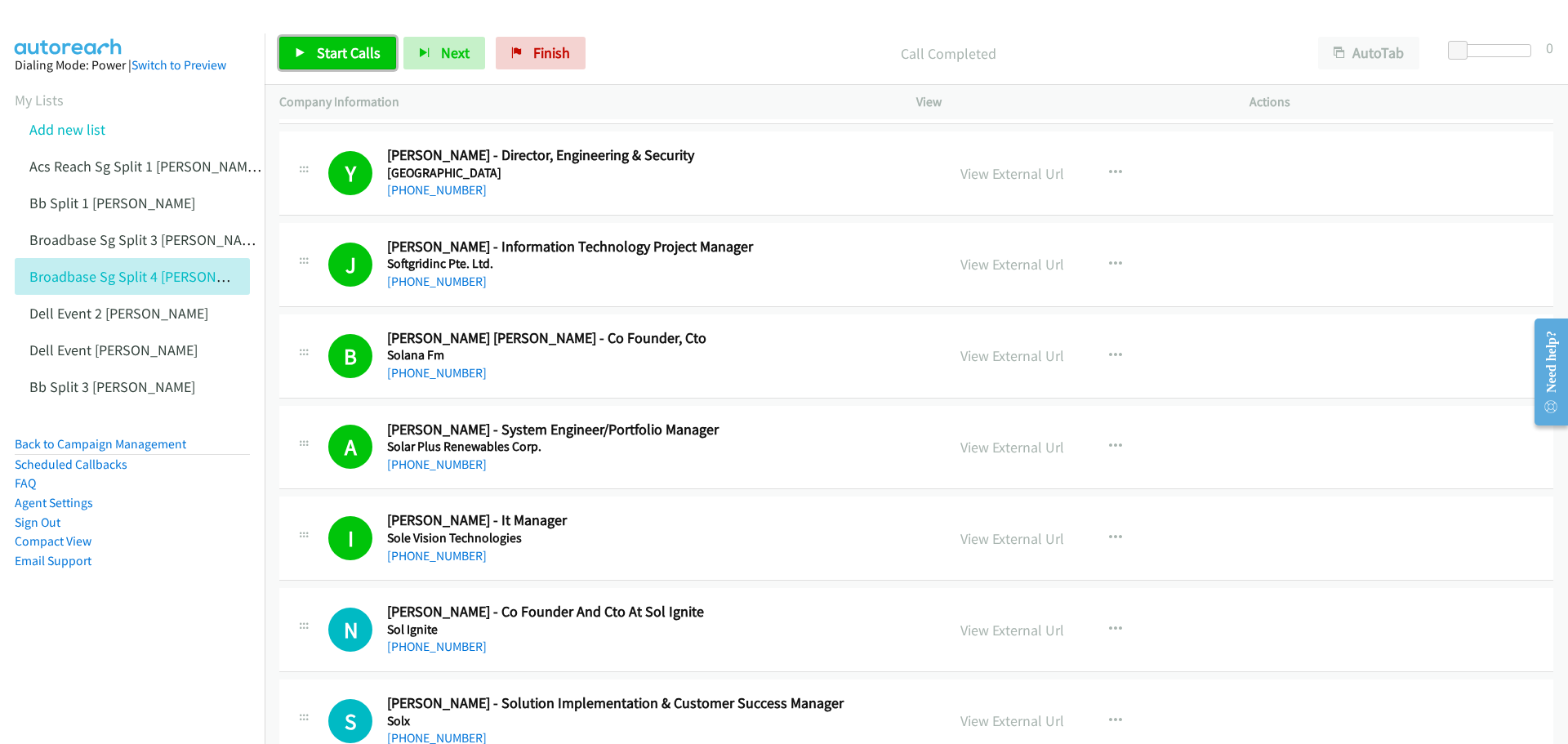
click at [334, 49] on span "Start Calls" at bounding box center [349, 52] width 64 height 19
click at [308, 54] on link "Pause" at bounding box center [324, 52] width 90 height 33
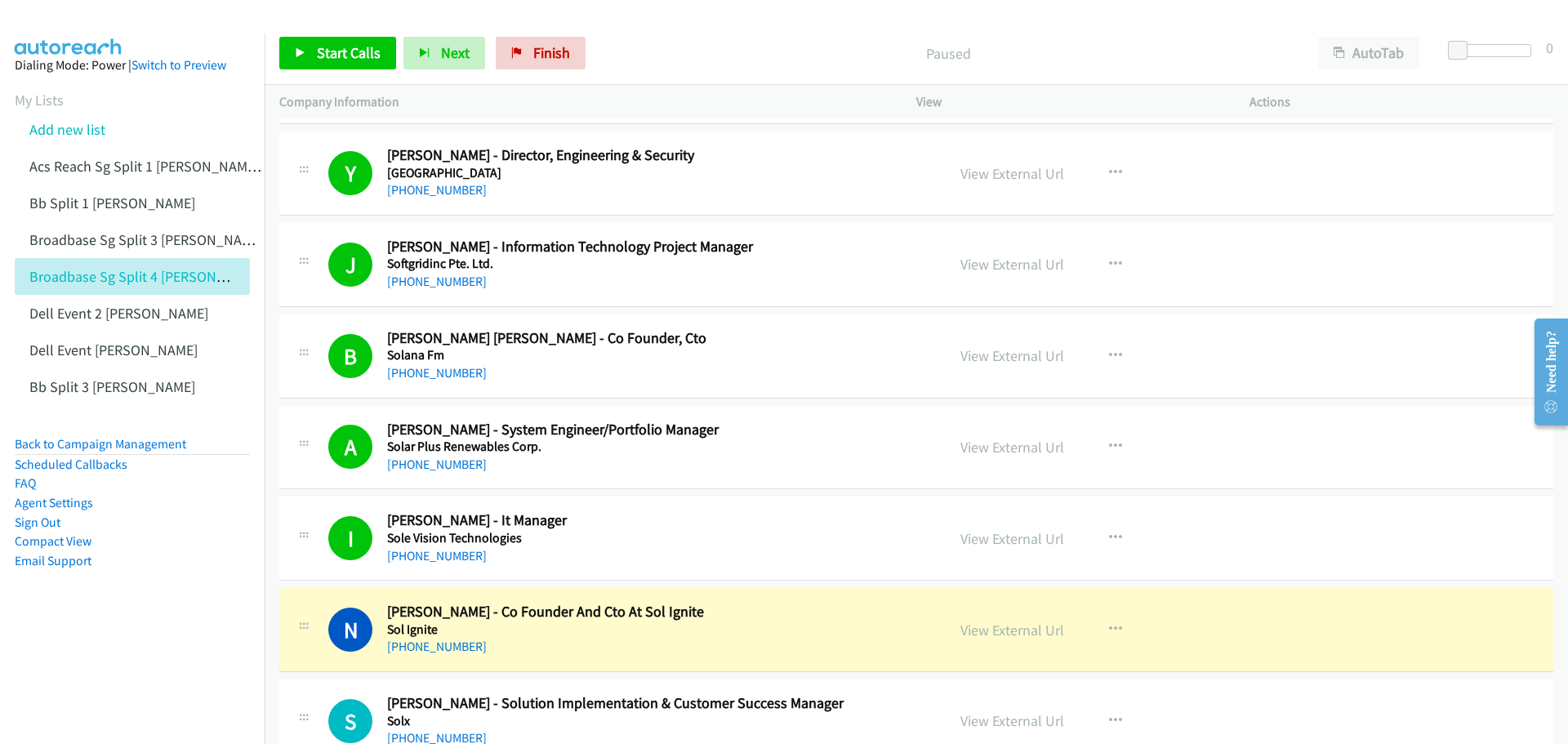
scroll to position [10533, 0]
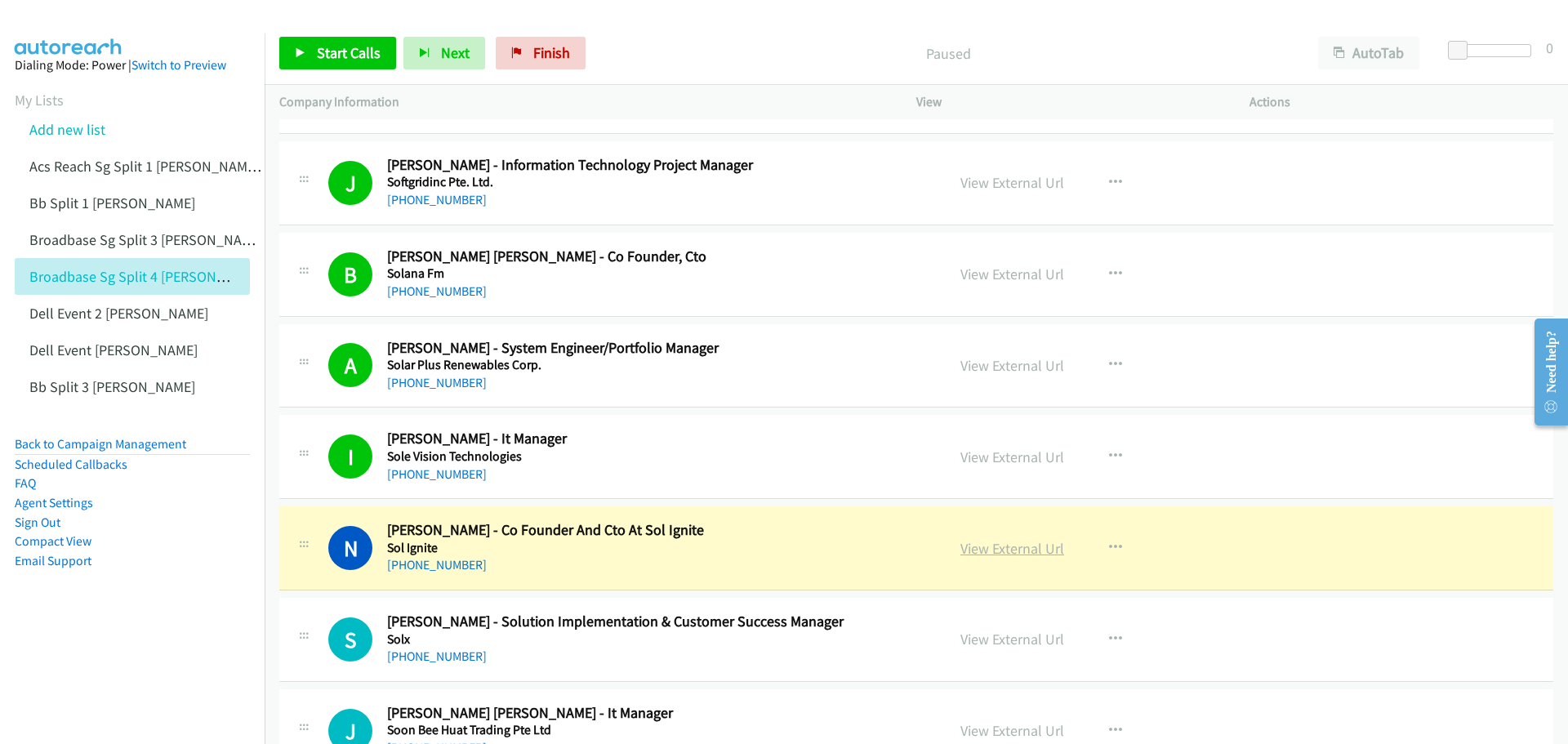
click at [1023, 551] on link "View External Url" at bounding box center [1012, 548] width 104 height 19
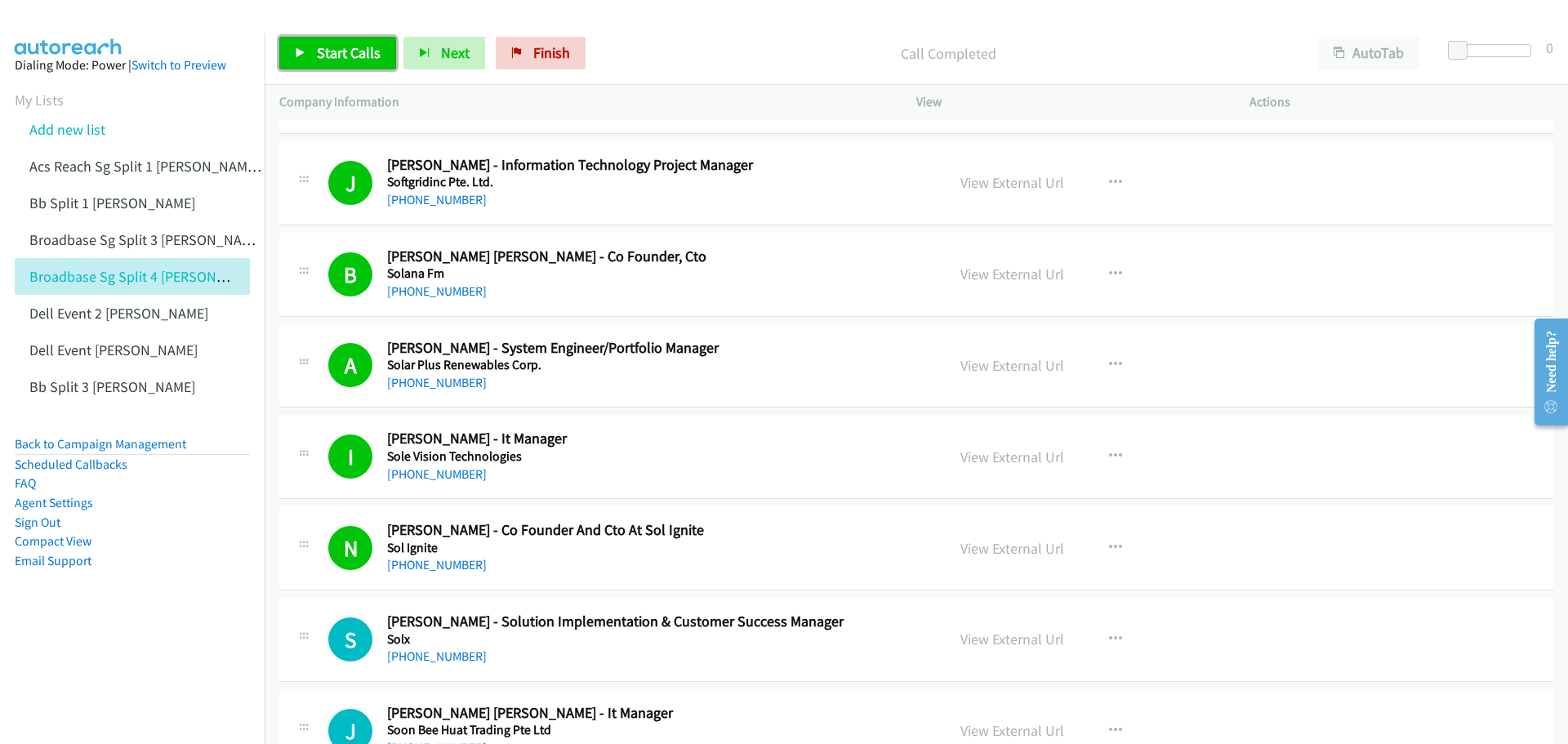
click at [339, 54] on span "Start Calls" at bounding box center [349, 52] width 64 height 19
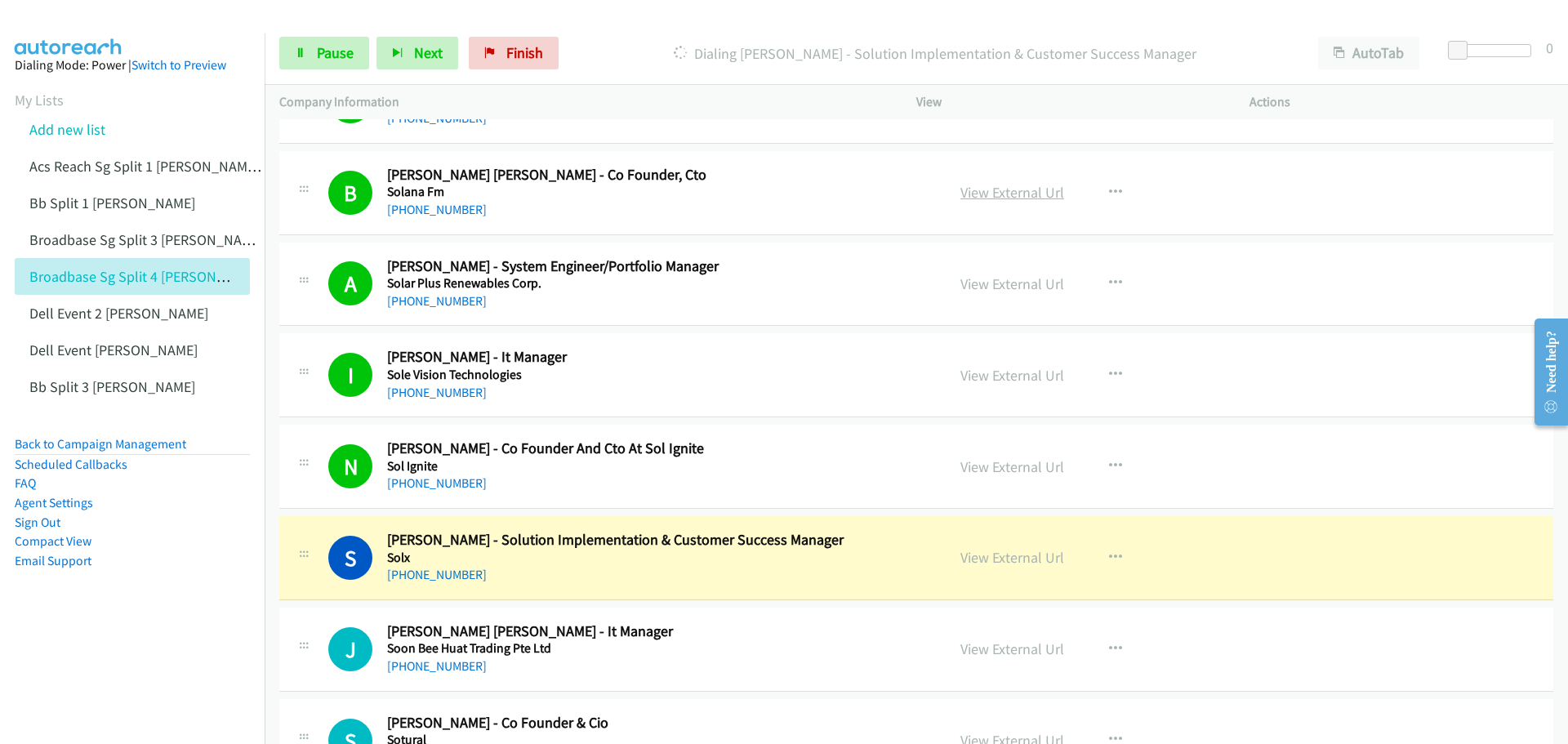
scroll to position [10696, 0]
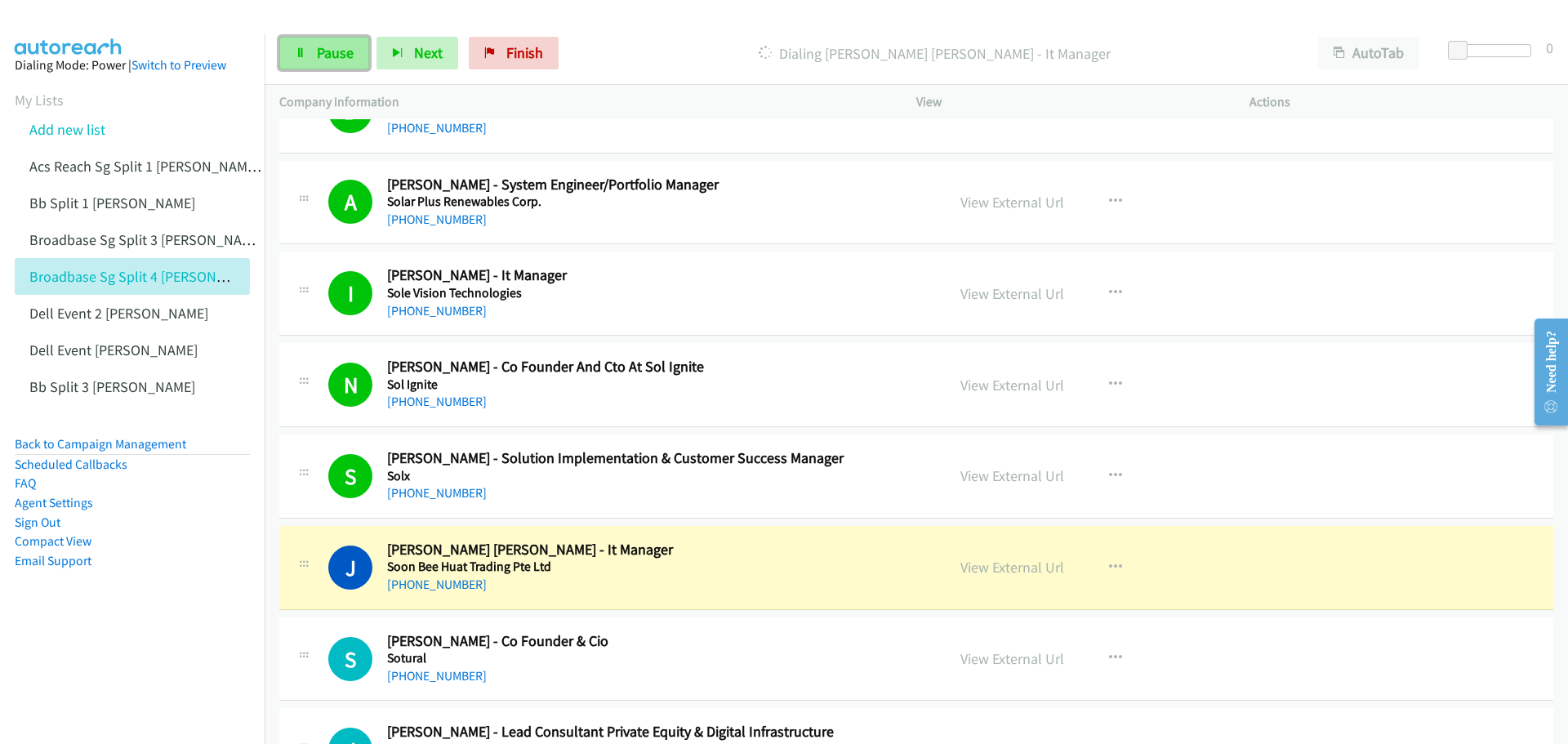
click at [325, 44] on span "Pause" at bounding box center [334, 52] width 36 height 19
click at [1003, 564] on link "View External Url" at bounding box center [1012, 567] width 104 height 19
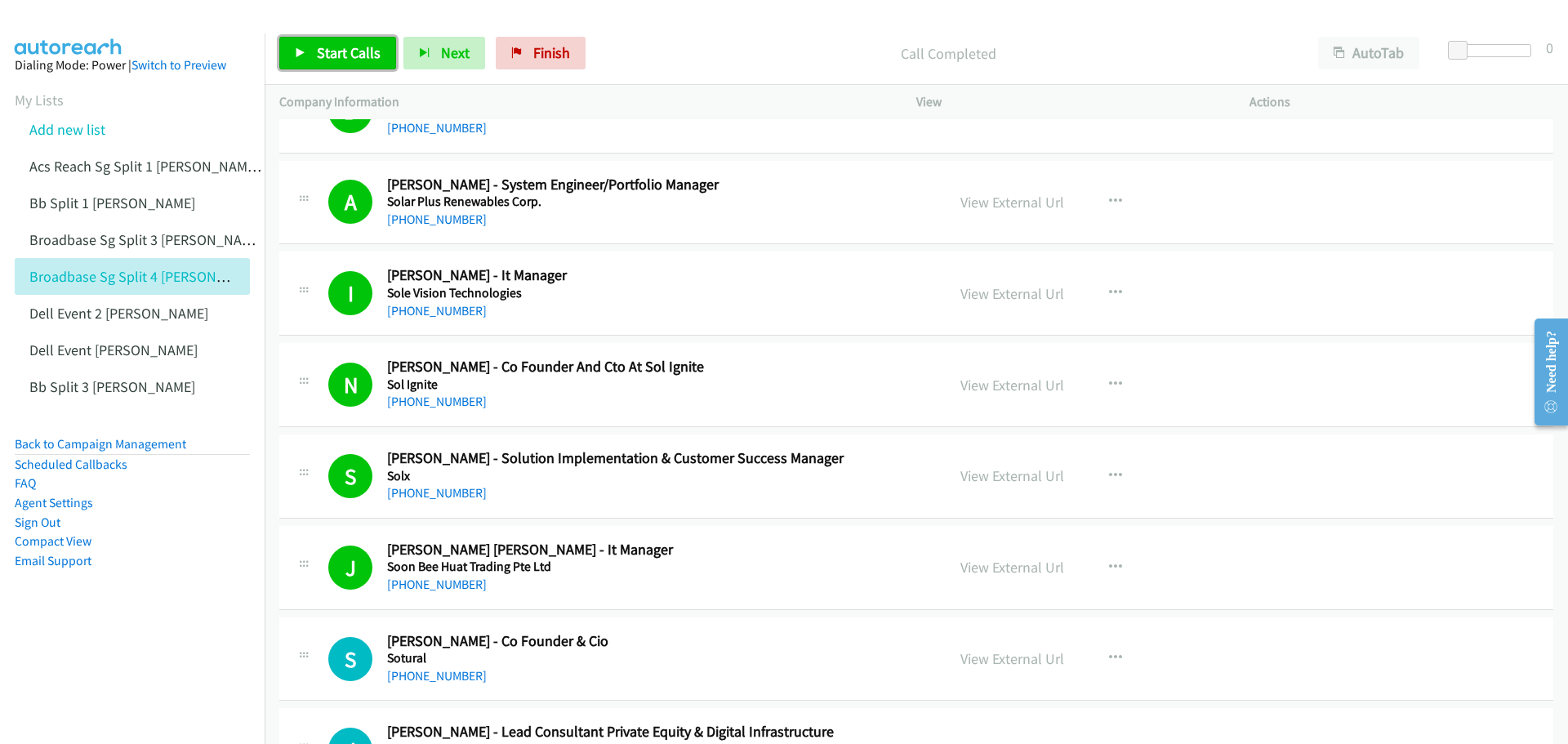
click at [347, 51] on span "Start Calls" at bounding box center [349, 52] width 64 height 19
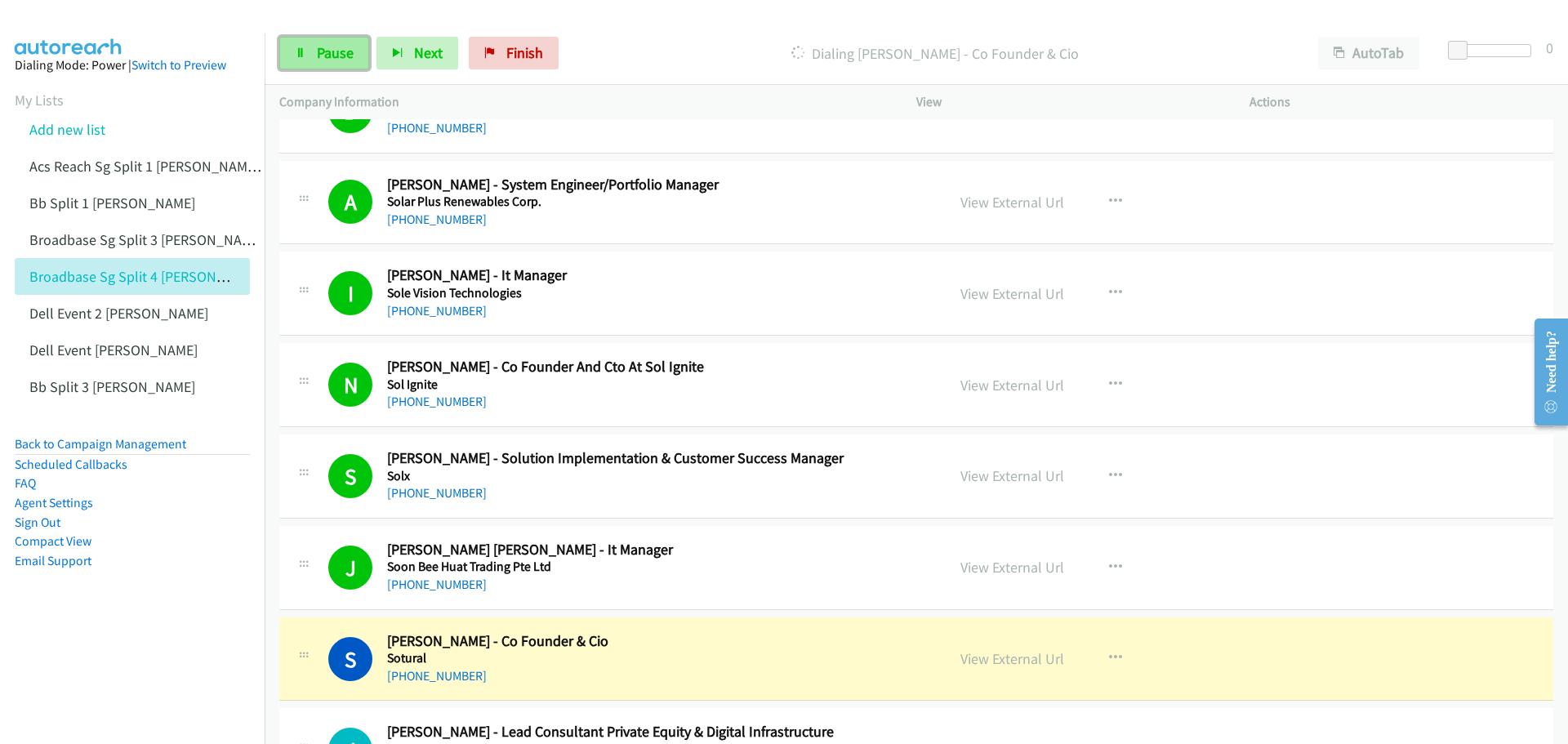
click at [320, 50] on span "Pause" at bounding box center [334, 52] width 36 height 19
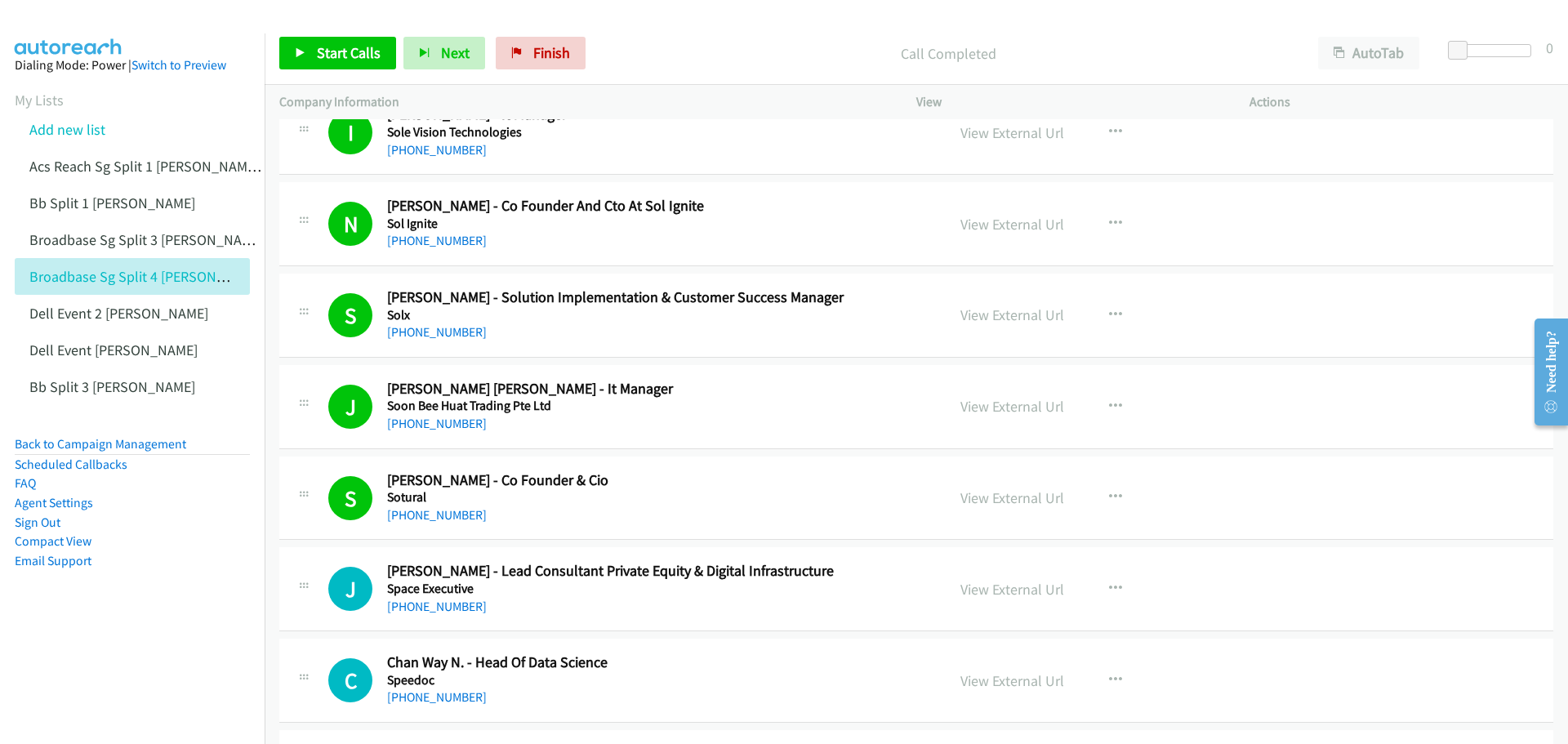
scroll to position [10859, 0]
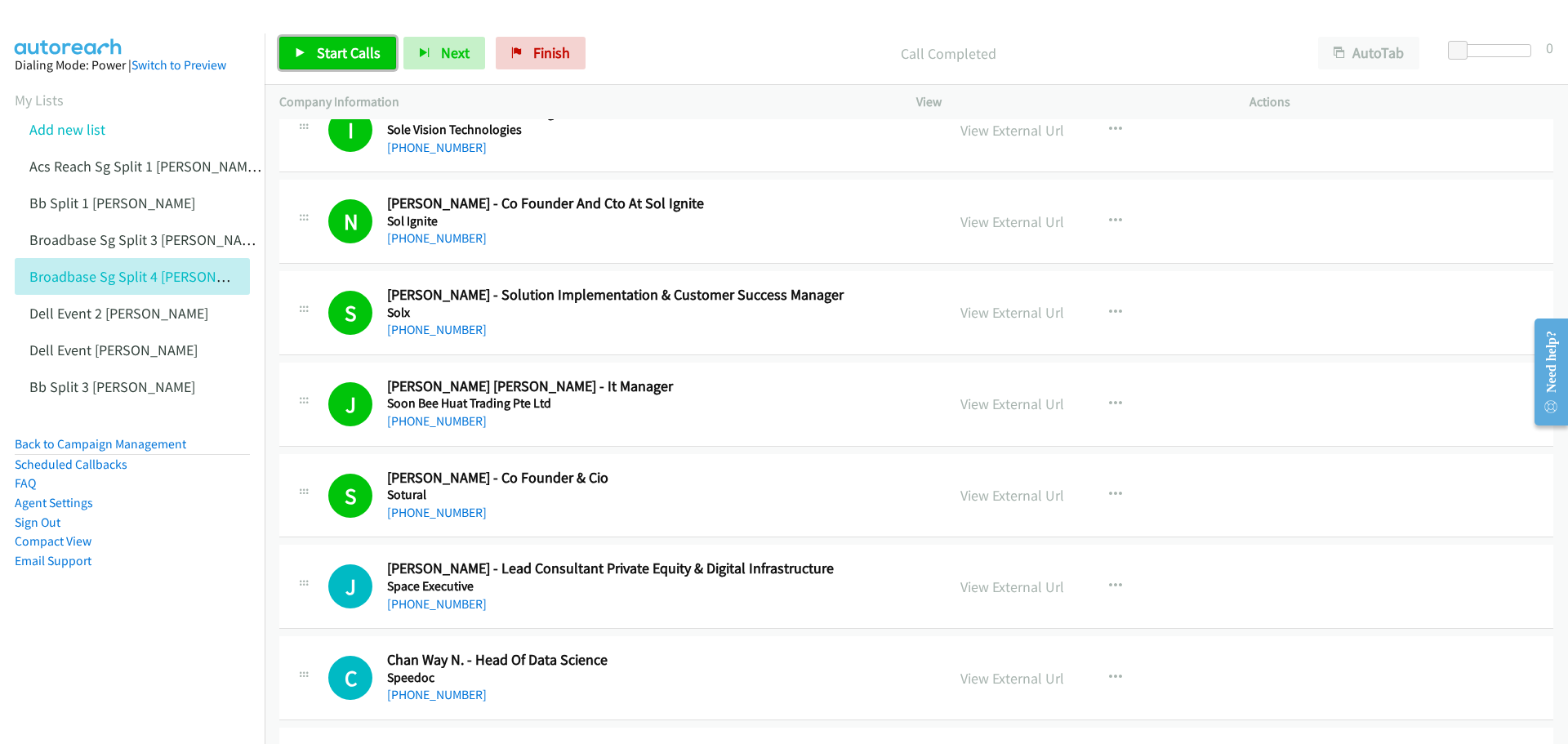
click at [323, 60] on span "Start Calls" at bounding box center [349, 52] width 64 height 19
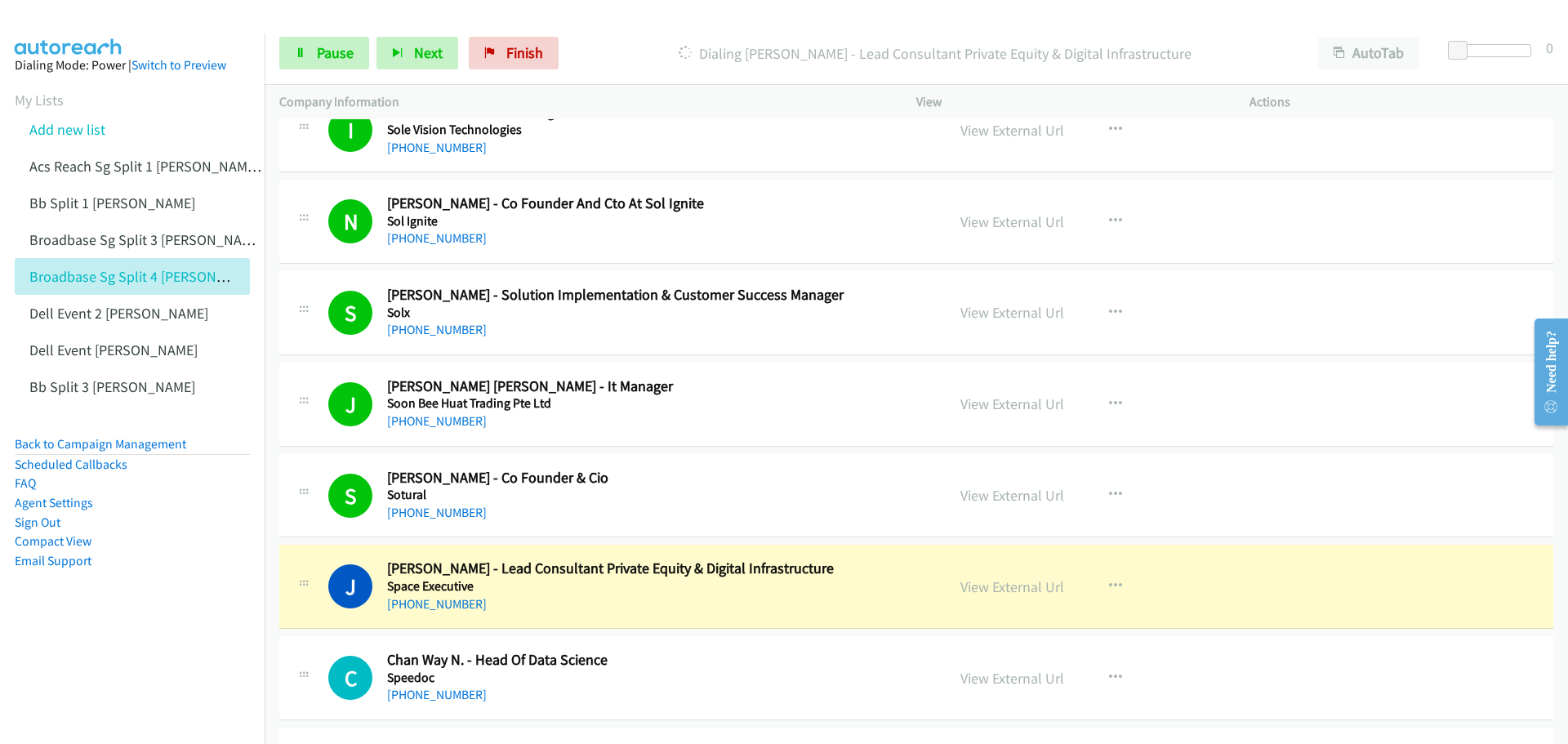
scroll to position [10941, 0]
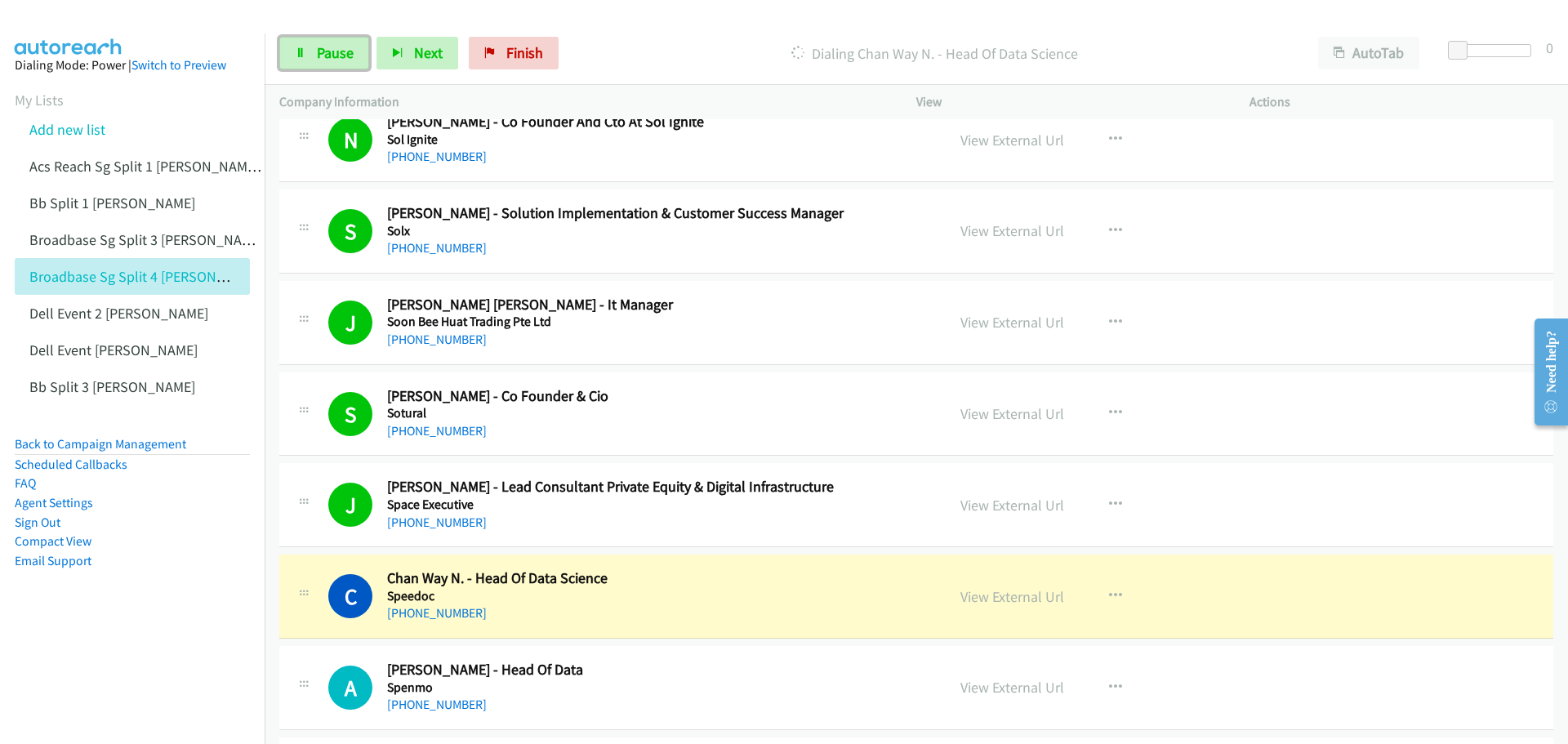
drag, startPoint x: 346, startPoint y: 43, endPoint x: 372, endPoint y: 46, distance: 26.2
click at [346, 43] on span "Pause" at bounding box center [334, 52] width 36 height 19
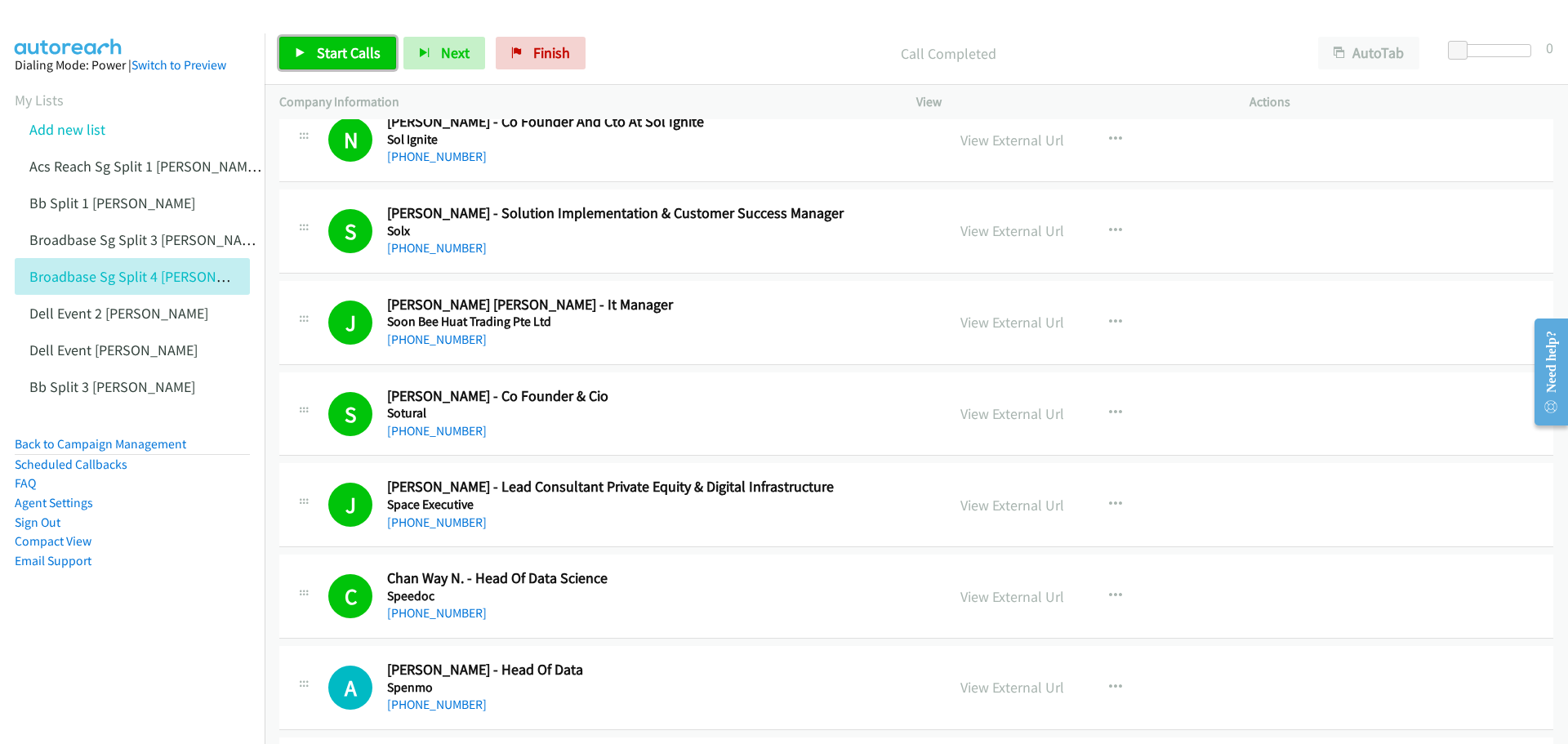
click at [349, 45] on span "Start Calls" at bounding box center [349, 52] width 64 height 19
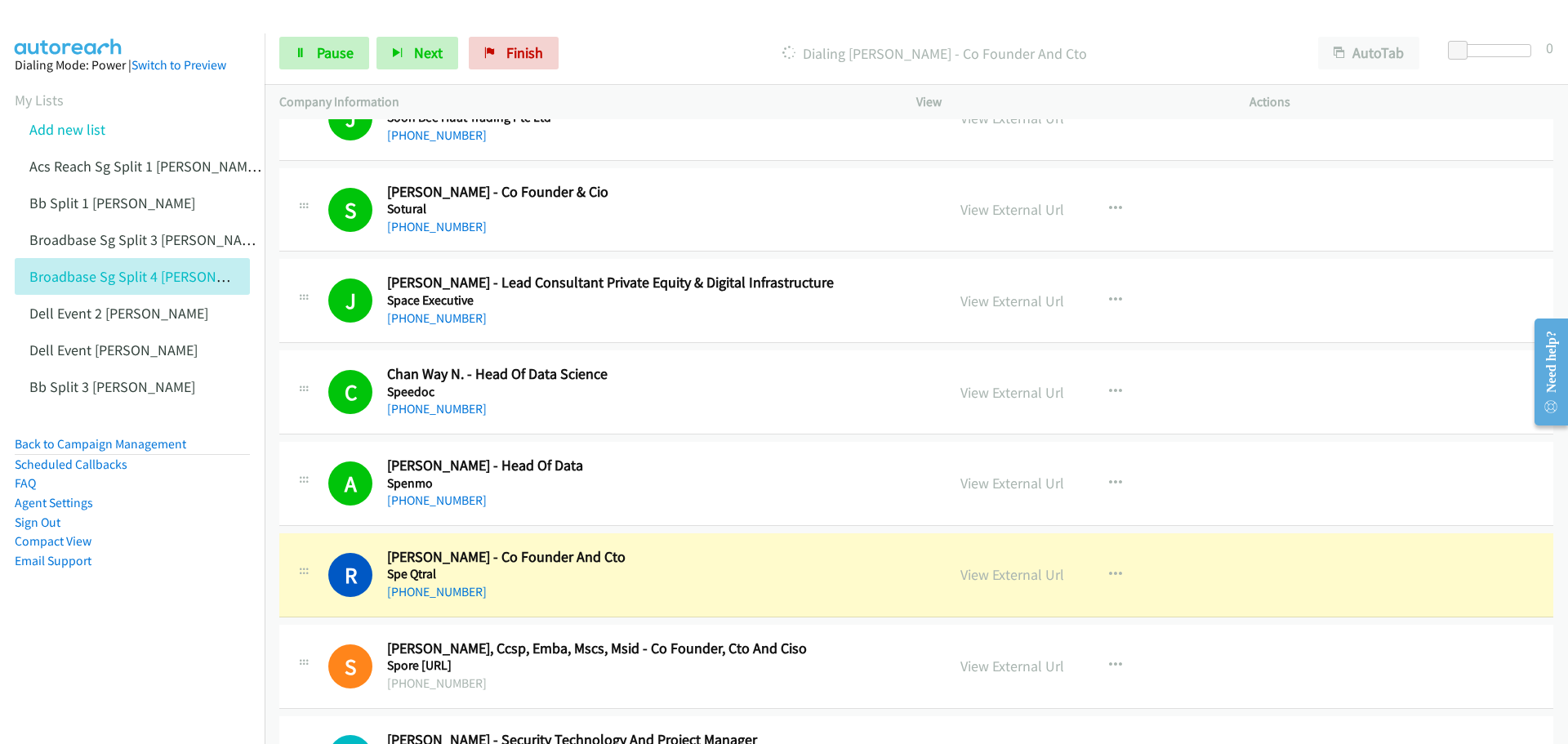
scroll to position [11186, 0]
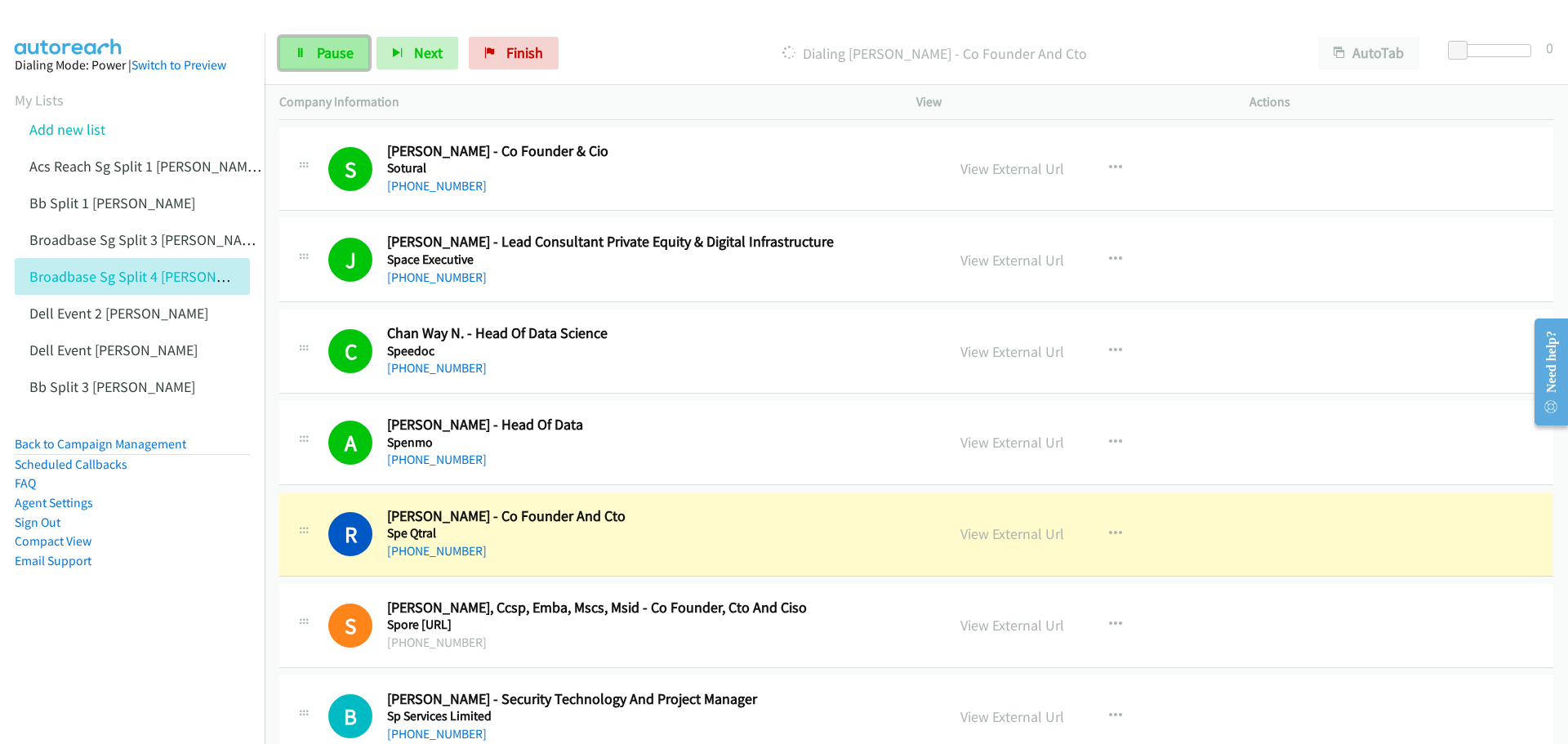
click at [328, 57] on span "Pause" at bounding box center [334, 52] width 36 height 19
click at [981, 529] on link "View External Url" at bounding box center [1012, 533] width 104 height 19
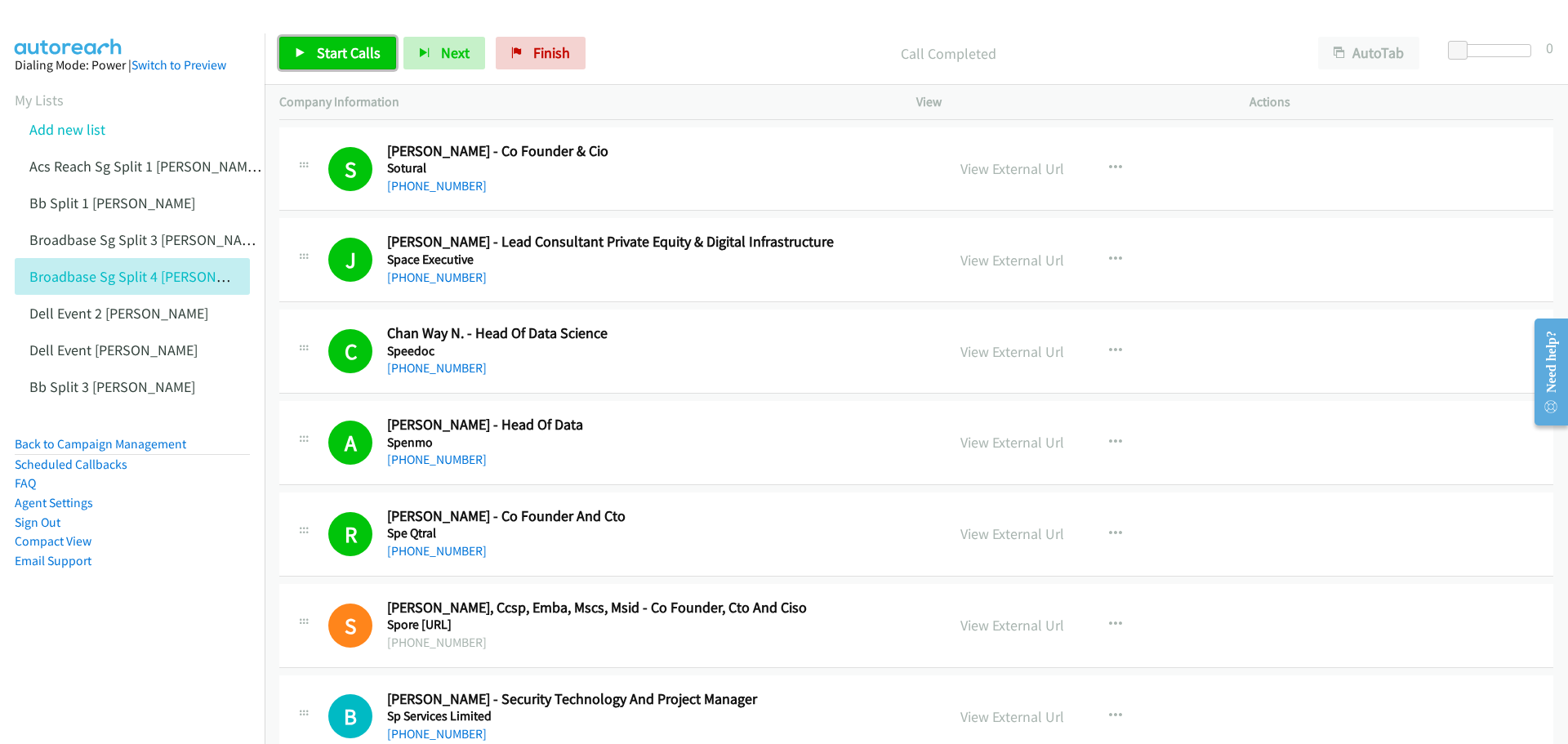
click at [329, 50] on span "Start Calls" at bounding box center [349, 52] width 64 height 19
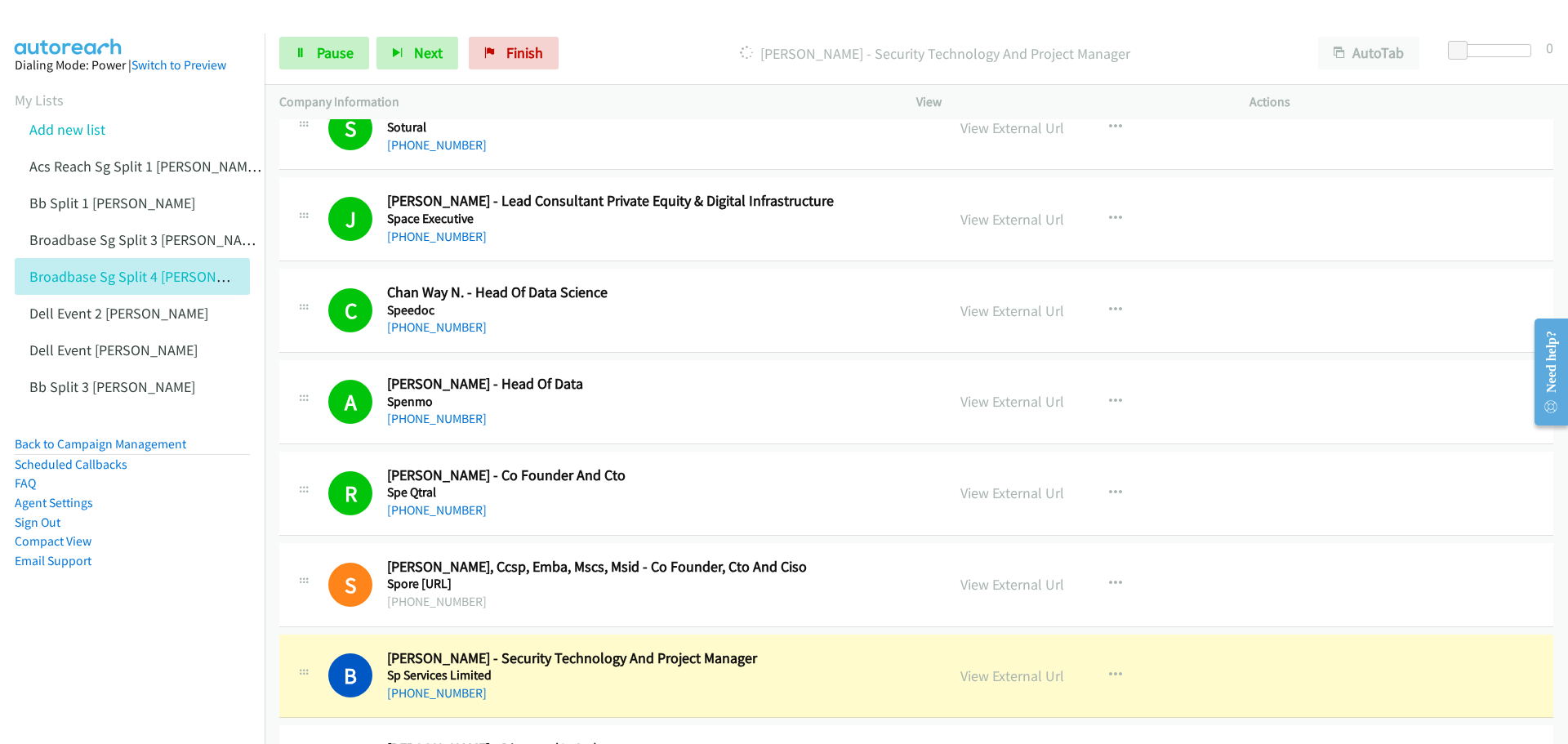
scroll to position [11267, 0]
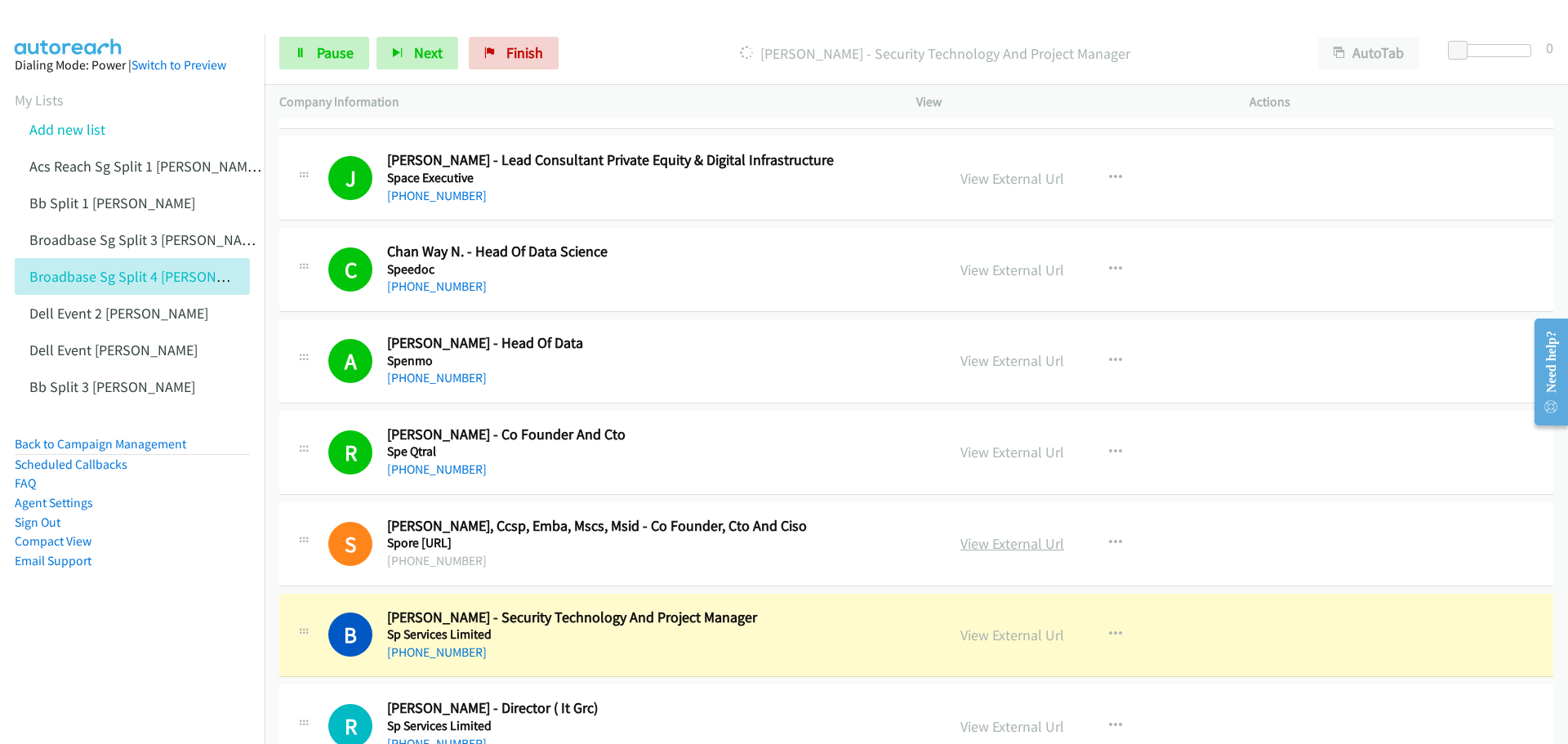
click at [976, 544] on link "View External Url" at bounding box center [1012, 543] width 104 height 19
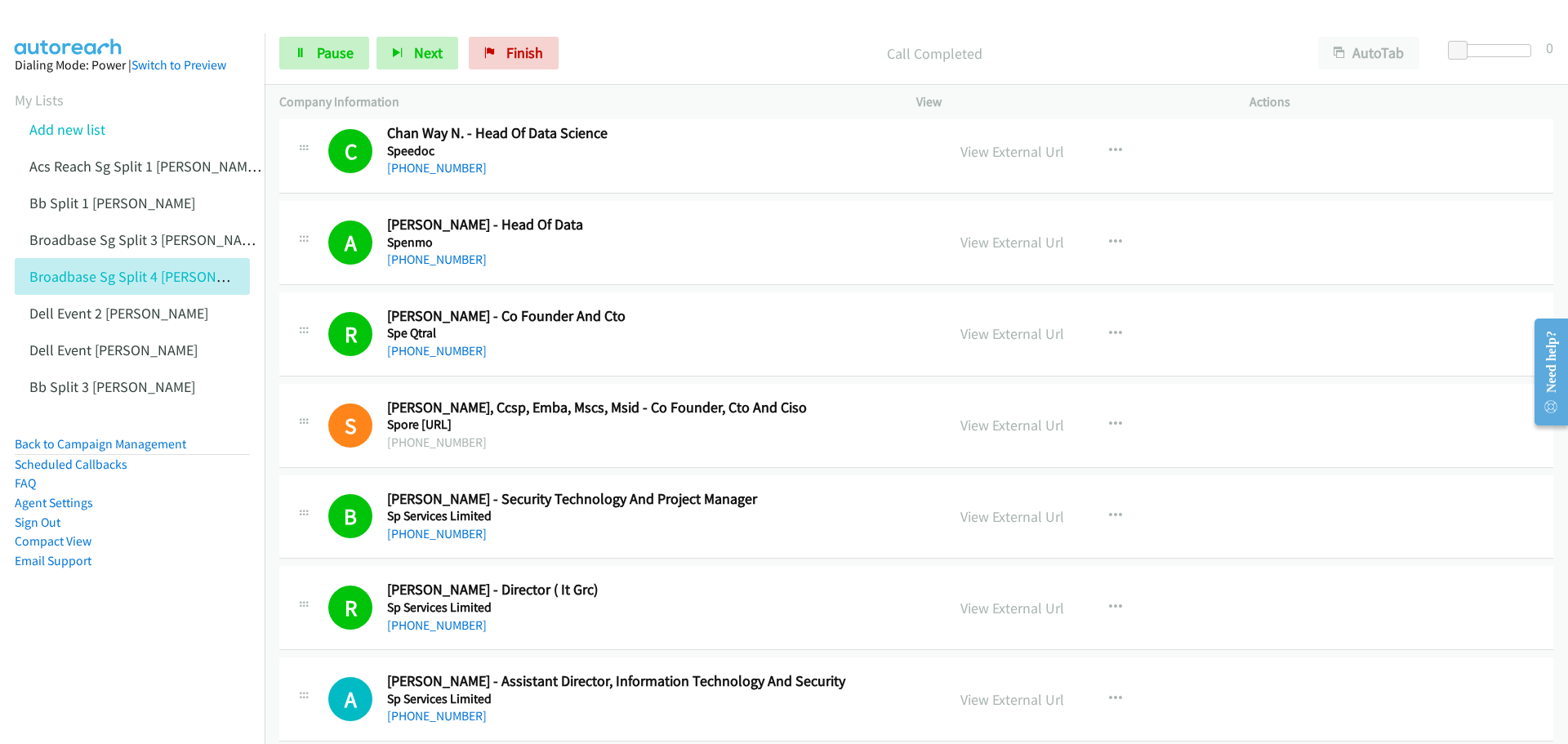
scroll to position [11431, 0]
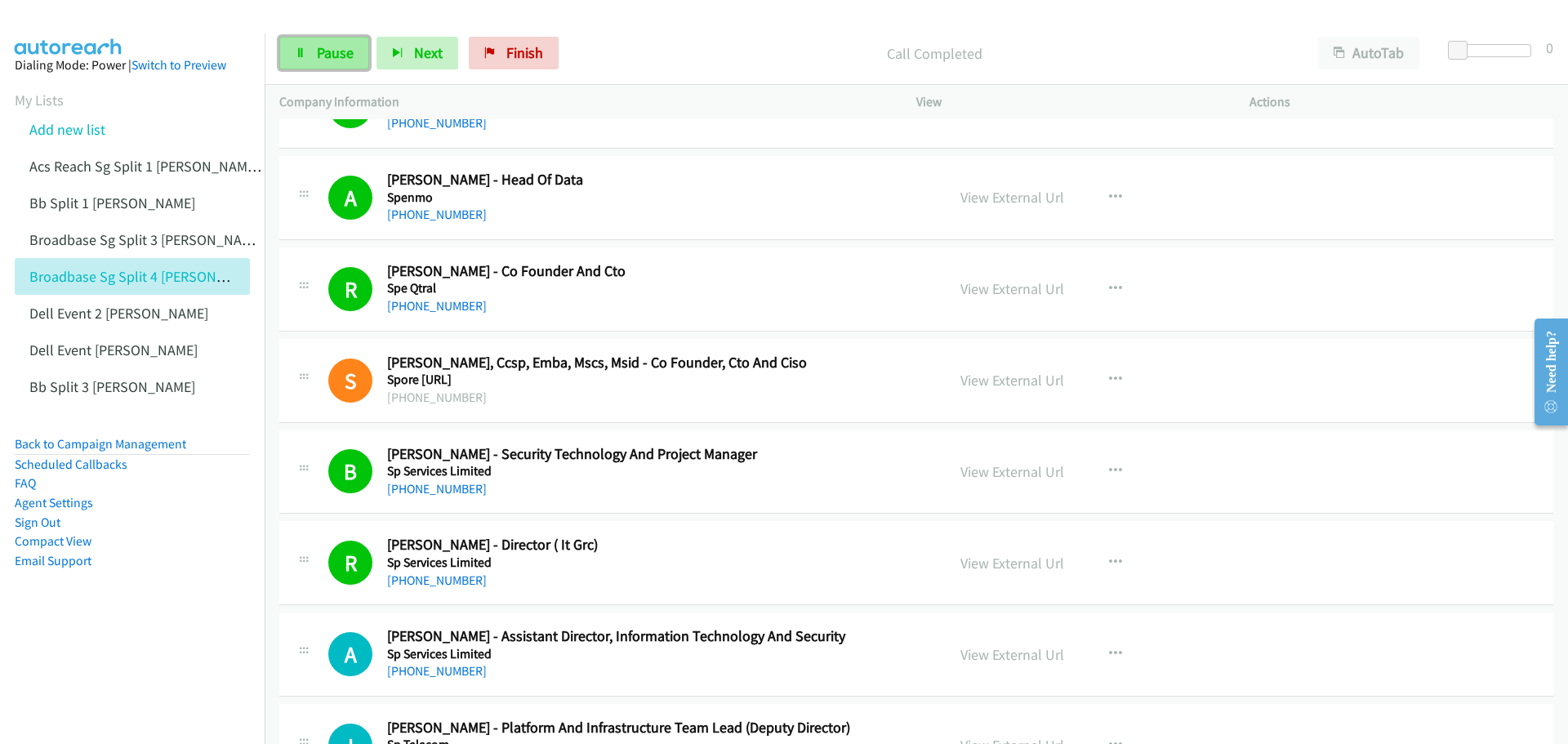
click at [329, 57] on span "Pause" at bounding box center [334, 52] width 36 height 19
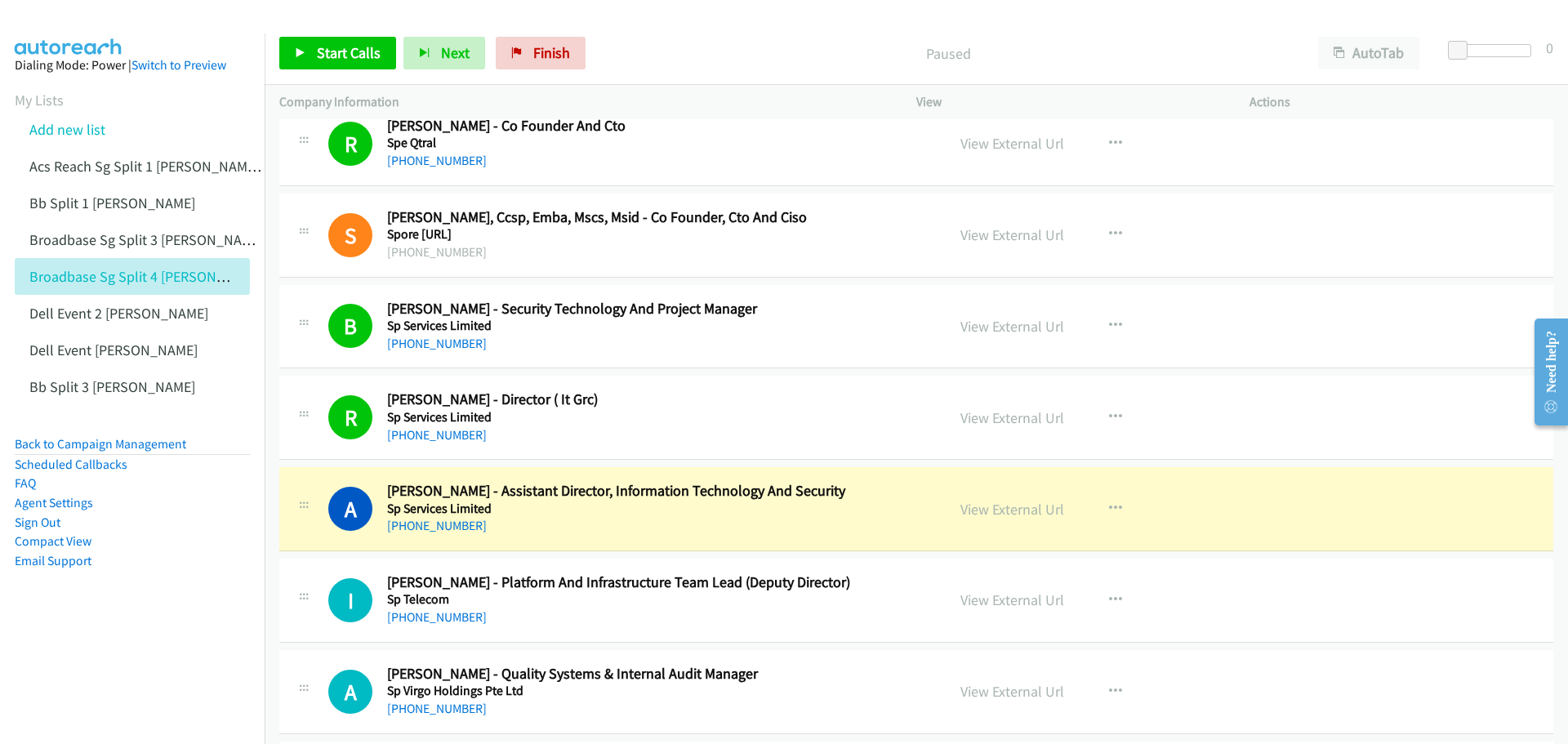
scroll to position [11595, 0]
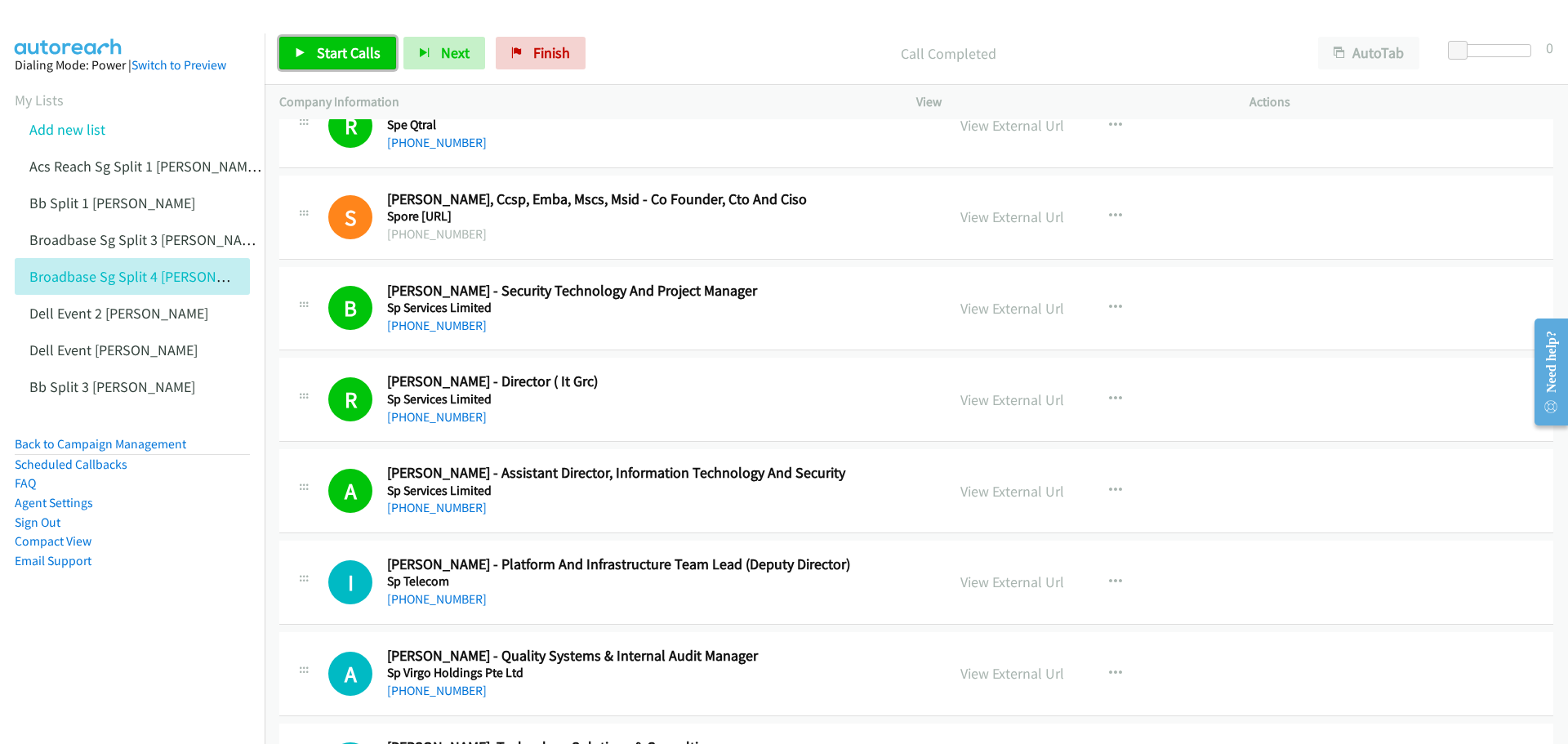
click at [354, 55] on span "Start Calls" at bounding box center [349, 52] width 64 height 19
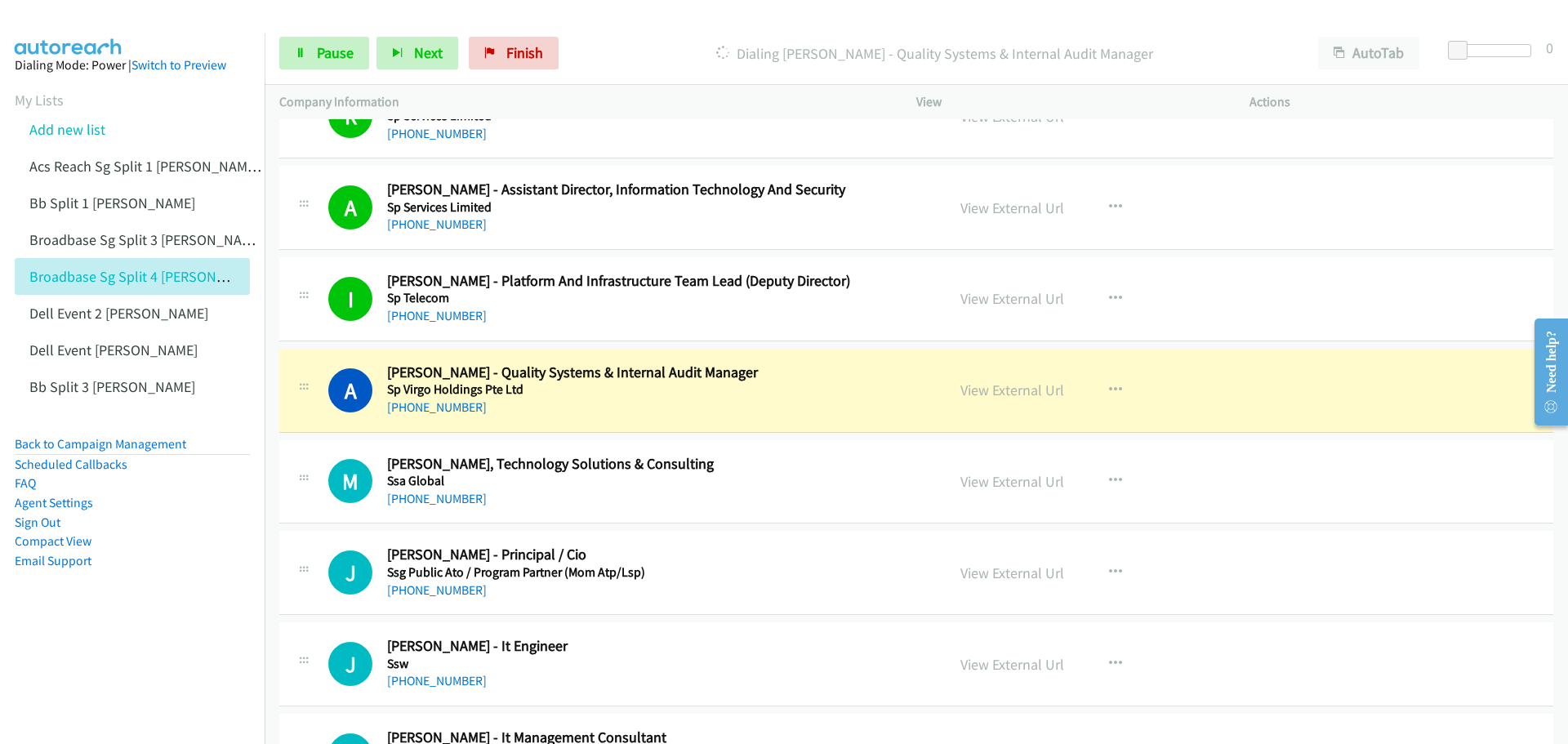
scroll to position [11921, 0]
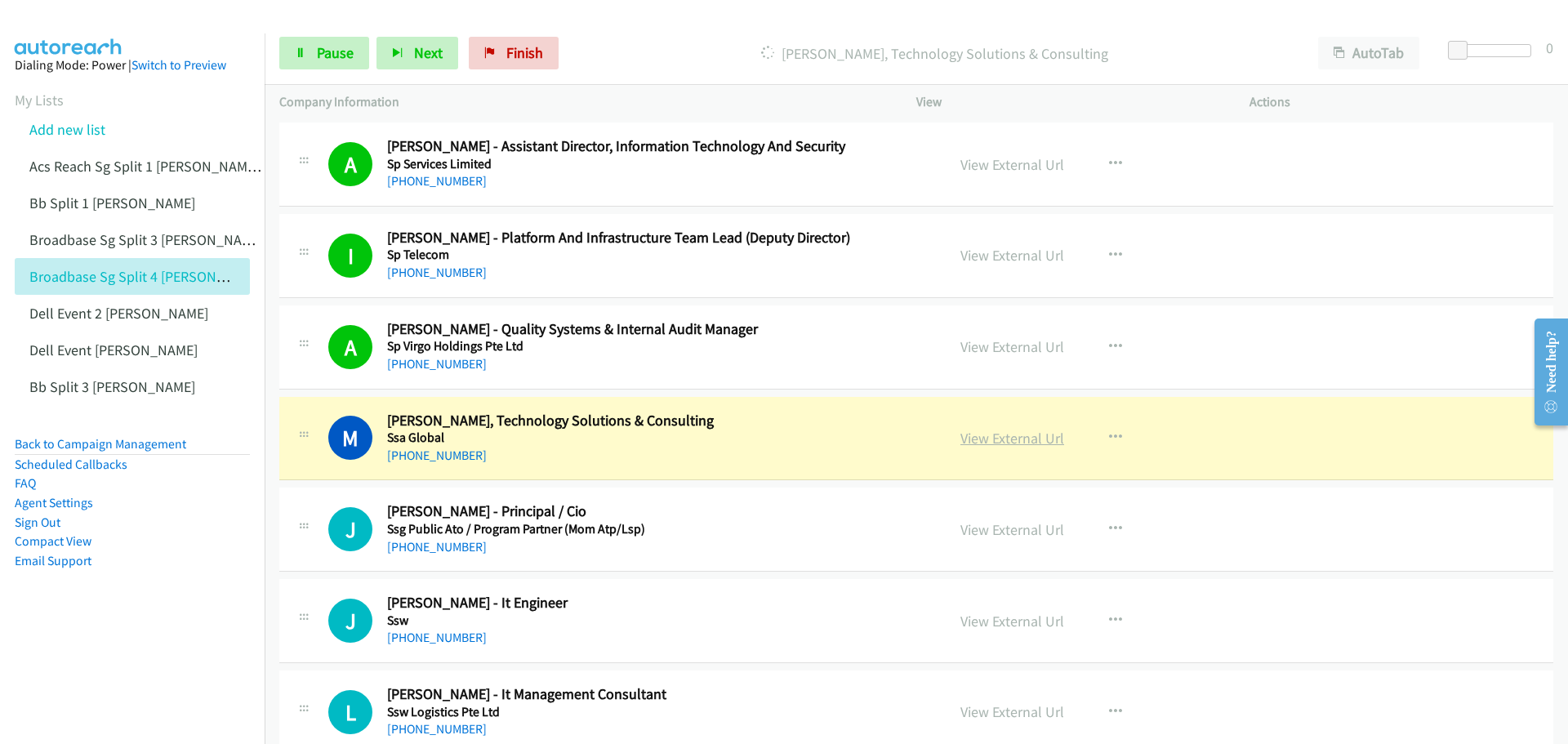
click at [977, 438] on link "View External Url" at bounding box center [1012, 437] width 104 height 19
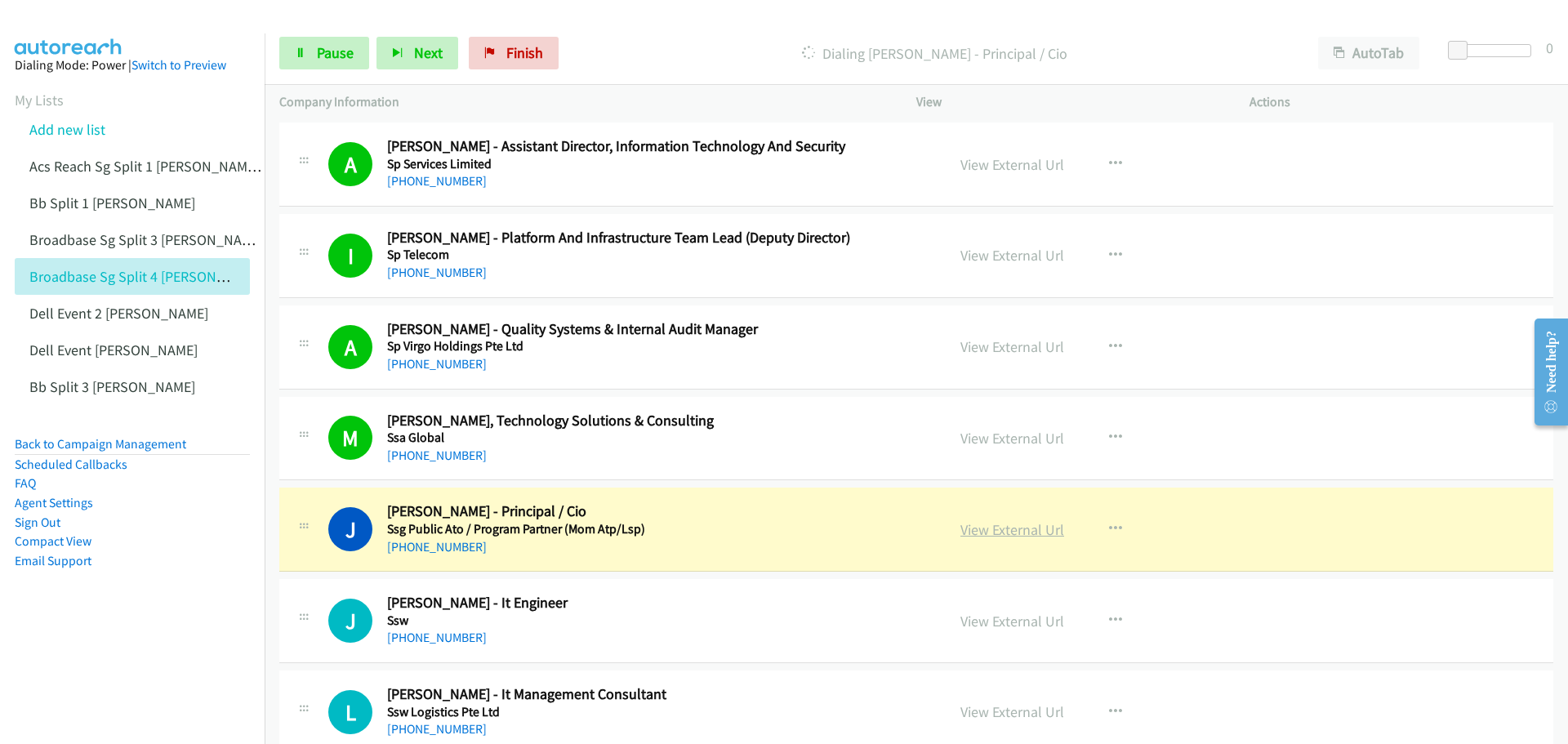
click at [972, 530] on link "View External Url" at bounding box center [1012, 529] width 104 height 19
click at [331, 46] on span "Pause" at bounding box center [334, 52] width 36 height 19
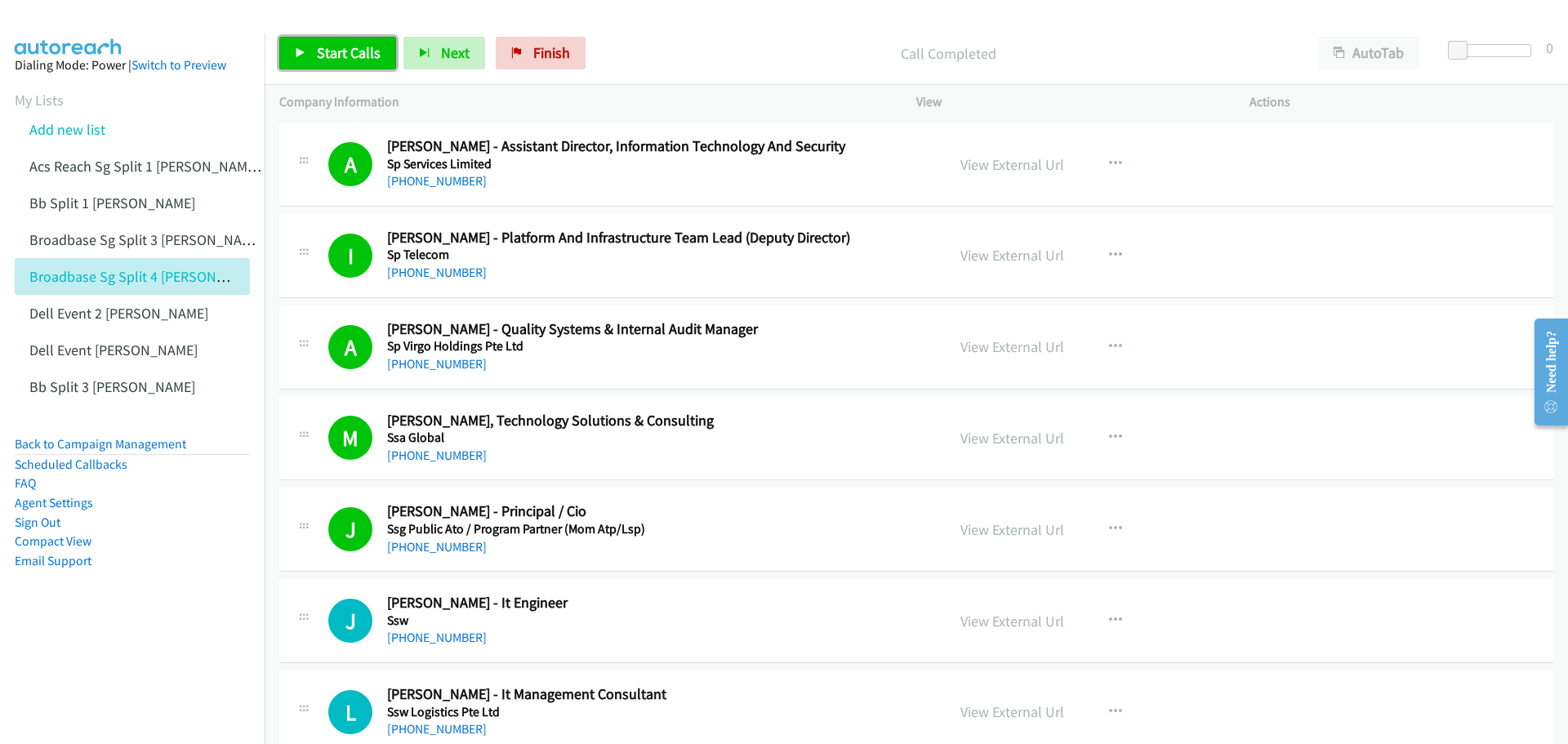
click at [354, 53] on span "Start Calls" at bounding box center [349, 52] width 64 height 19
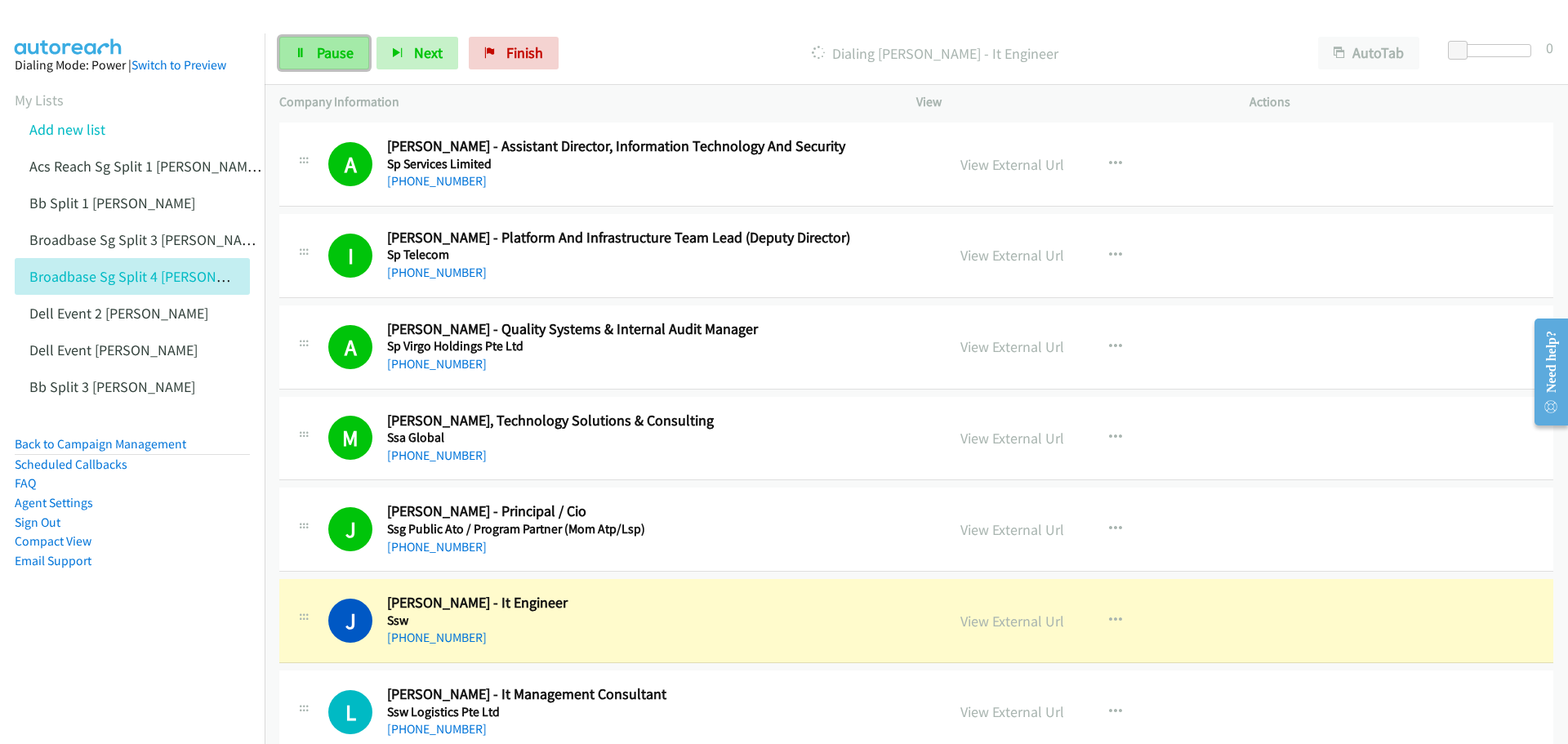
click at [326, 57] on span "Pause" at bounding box center [334, 52] width 36 height 19
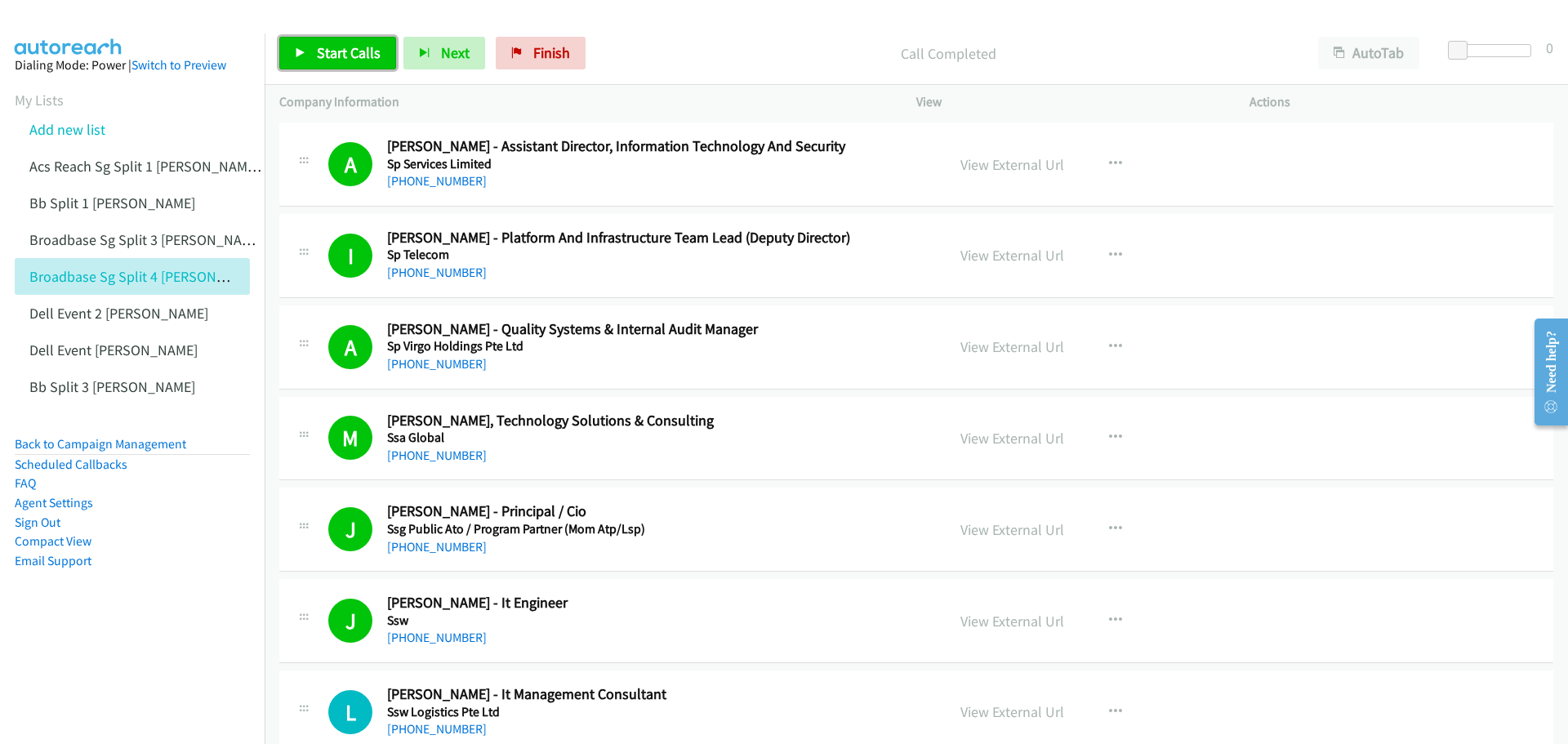
click at [325, 57] on span "Start Calls" at bounding box center [349, 52] width 64 height 19
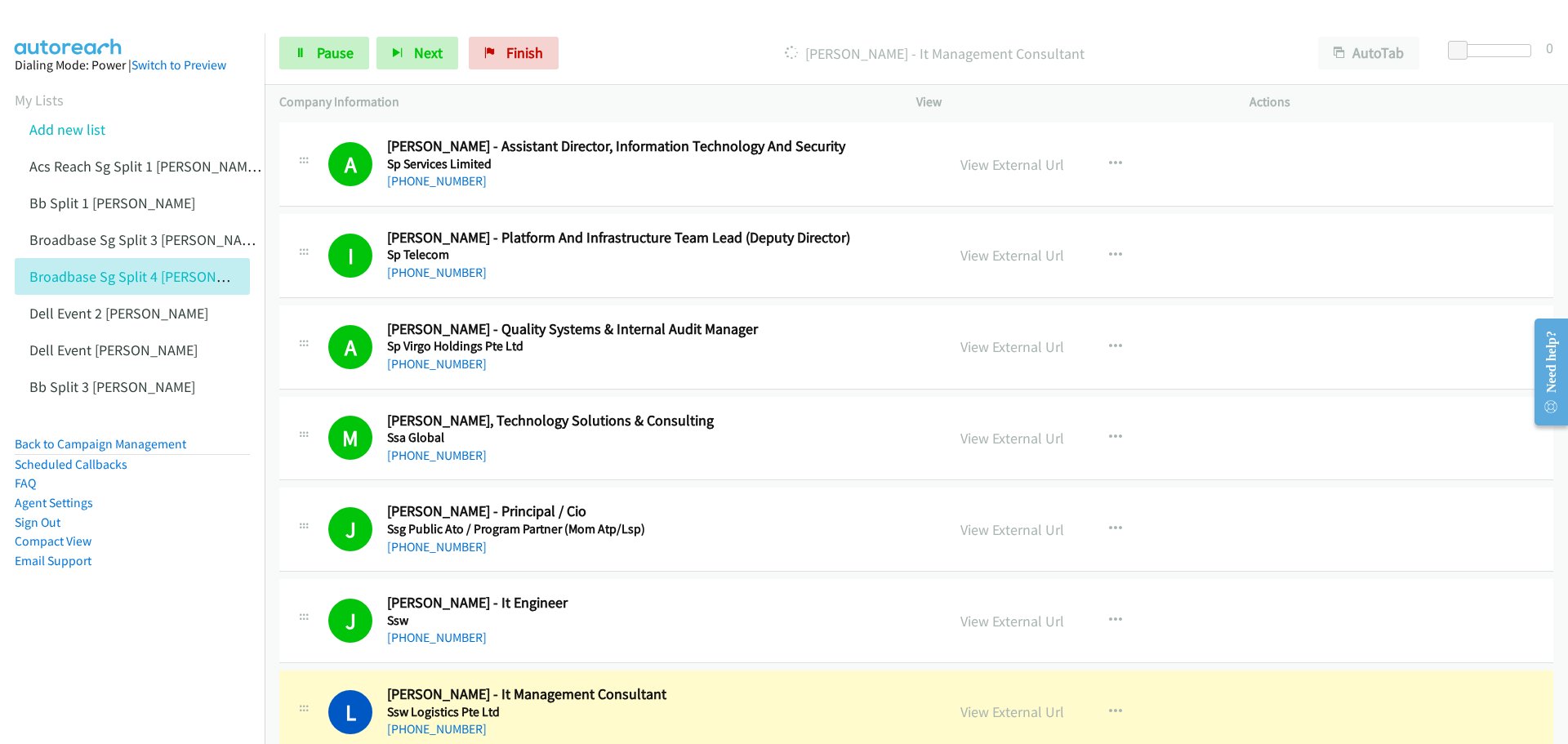
scroll to position [12002, 0]
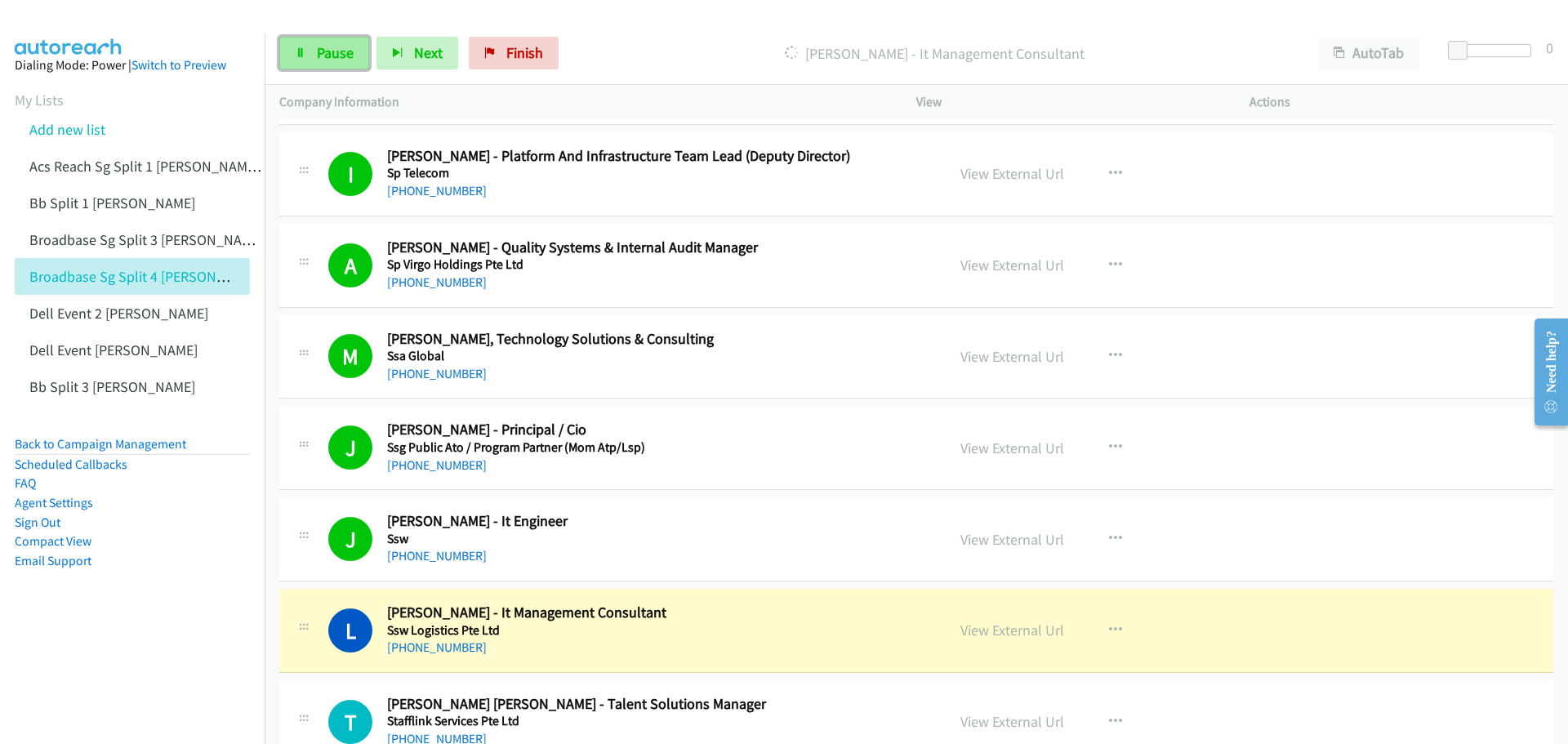
click at [346, 55] on span "Pause" at bounding box center [334, 52] width 36 height 19
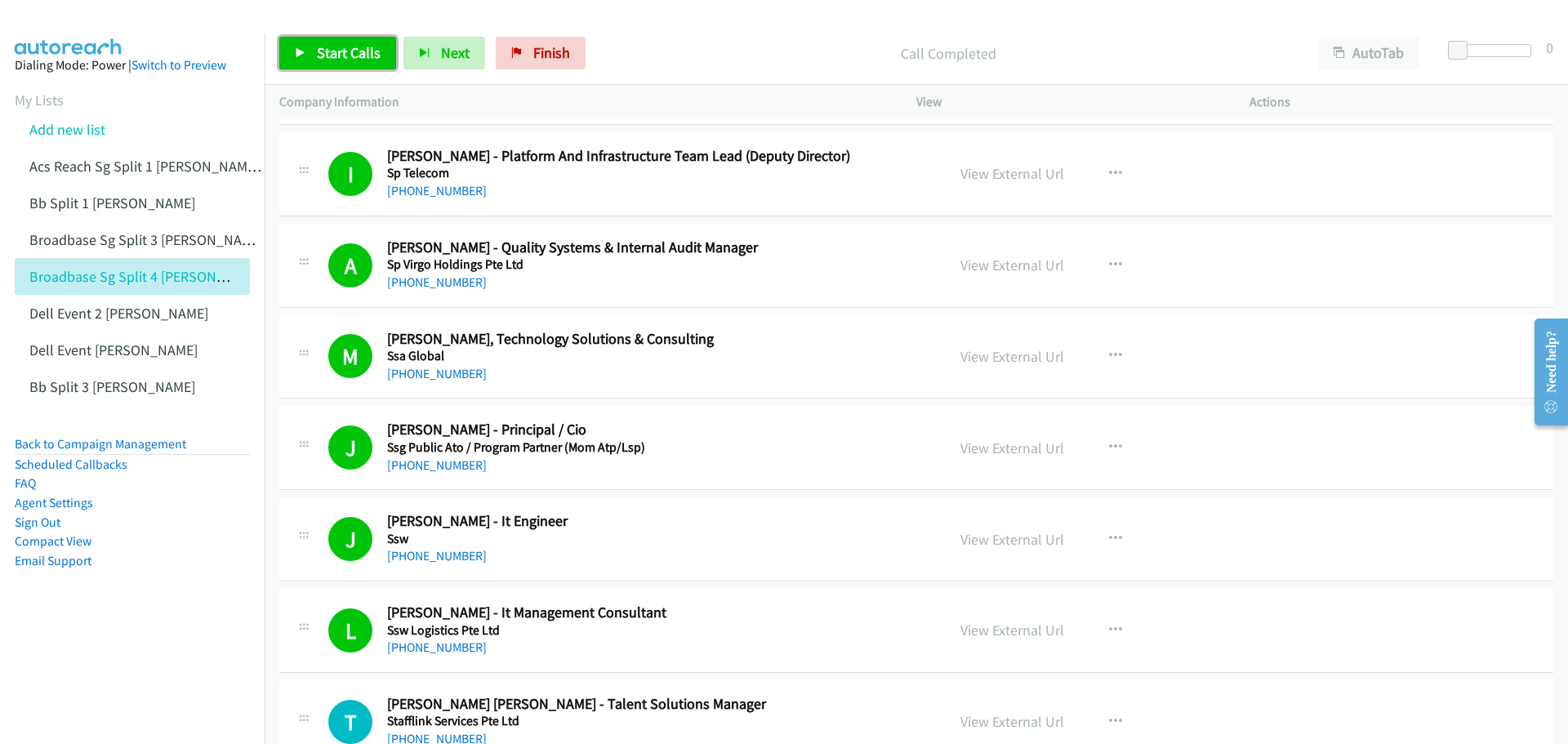
click at [351, 49] on span "Start Calls" at bounding box center [349, 52] width 64 height 19
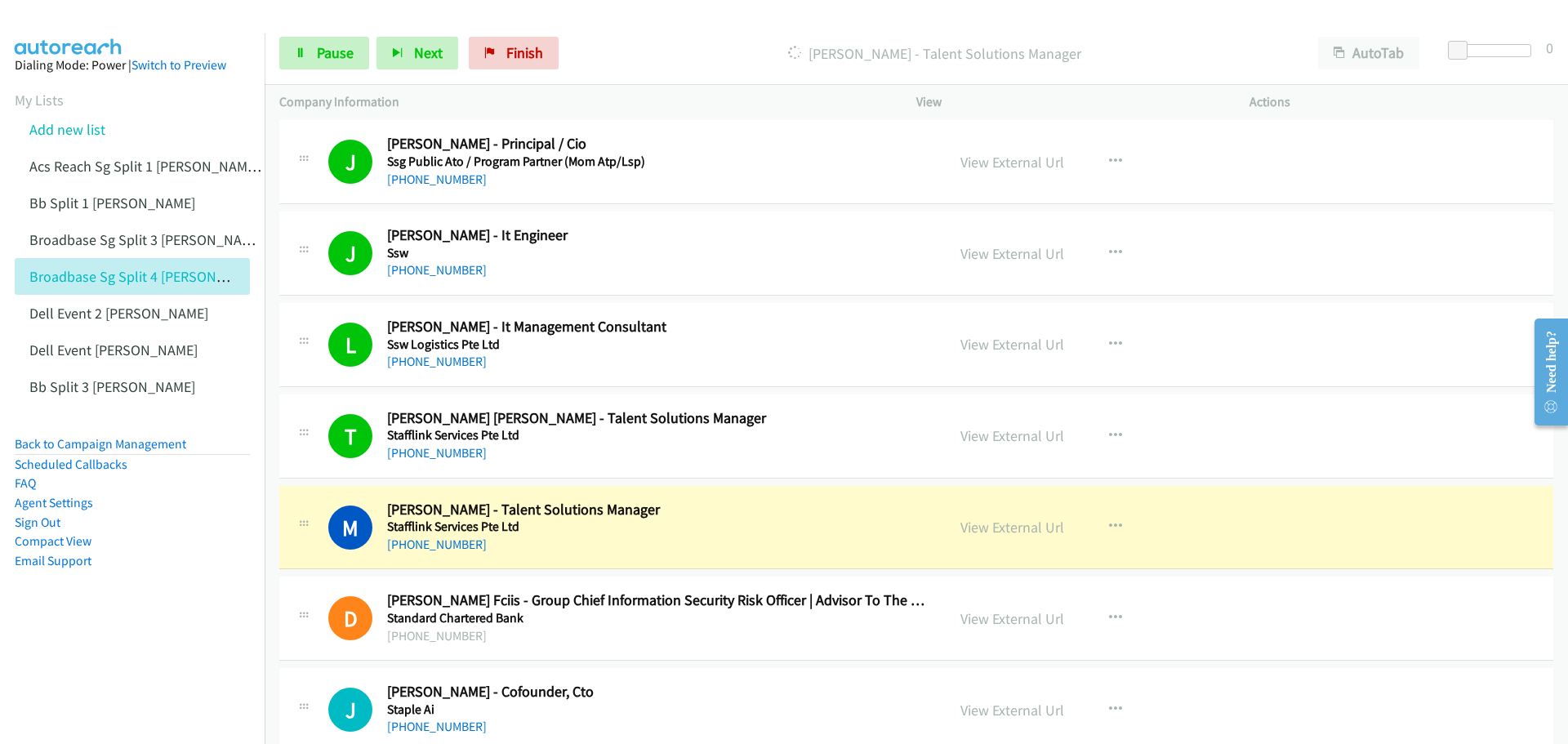
scroll to position [12329, 0]
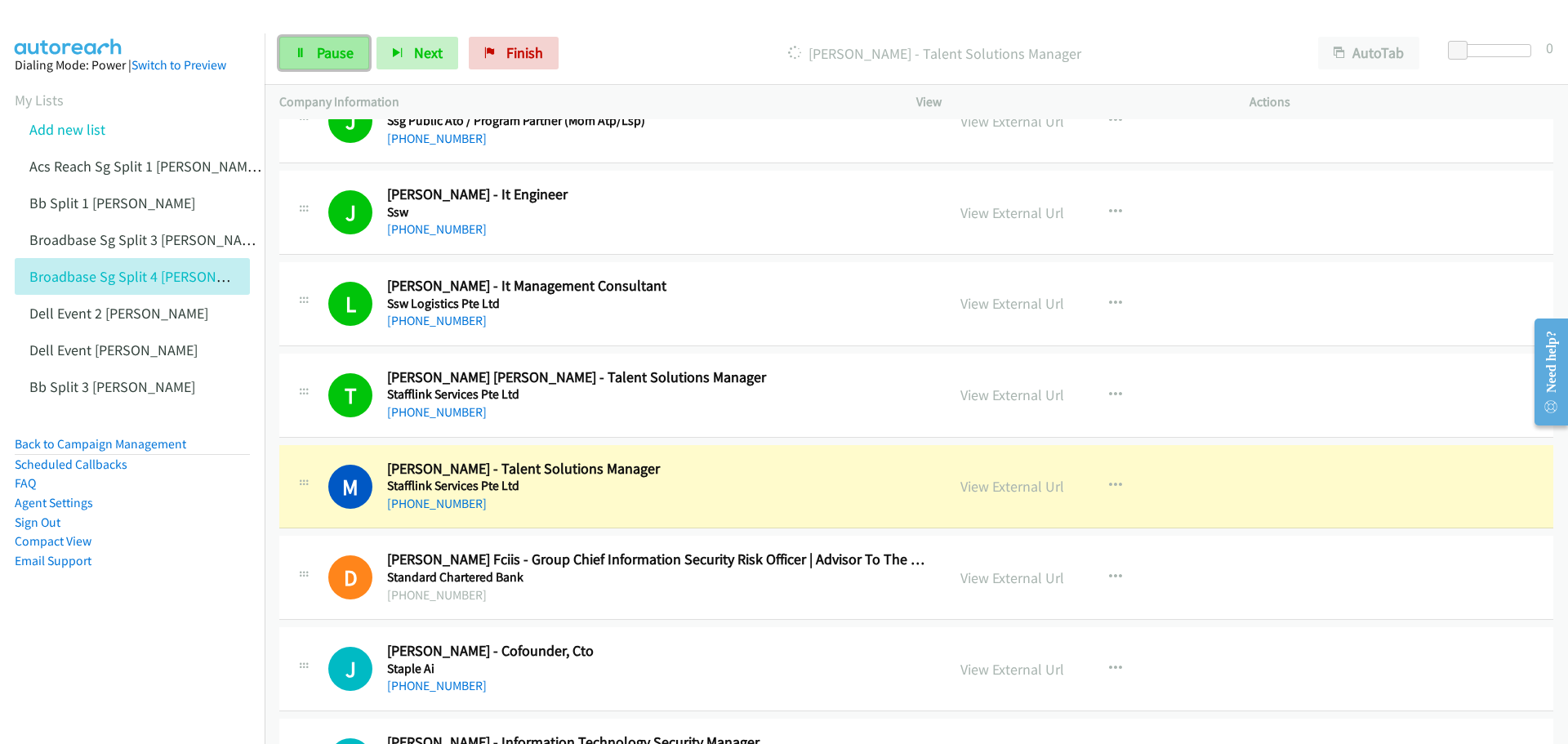
click at [320, 51] on span "Pause" at bounding box center [334, 52] width 36 height 19
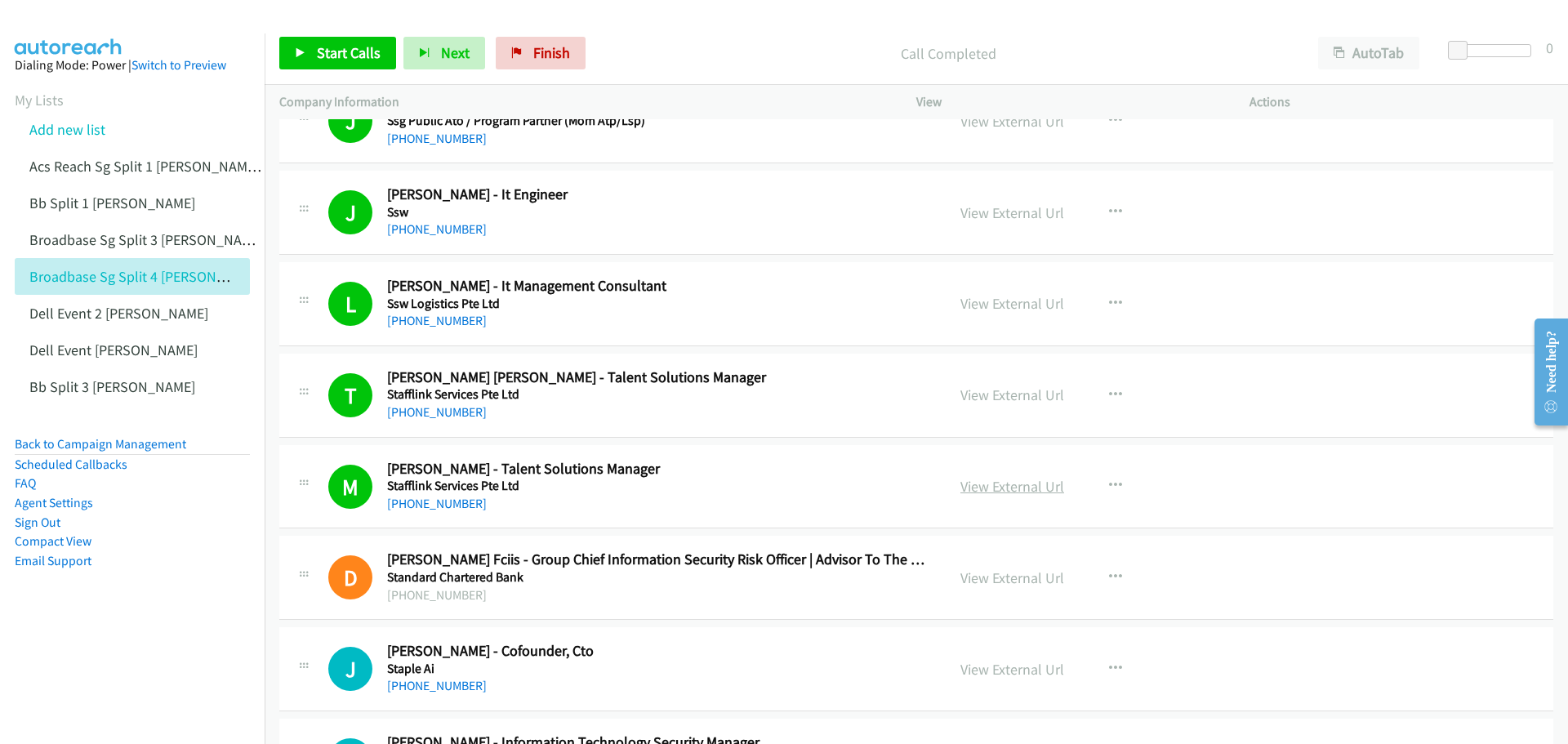
click at [985, 485] on link "View External Url" at bounding box center [1012, 486] width 104 height 19
click at [341, 57] on span "Start Calls" at bounding box center [349, 52] width 64 height 19
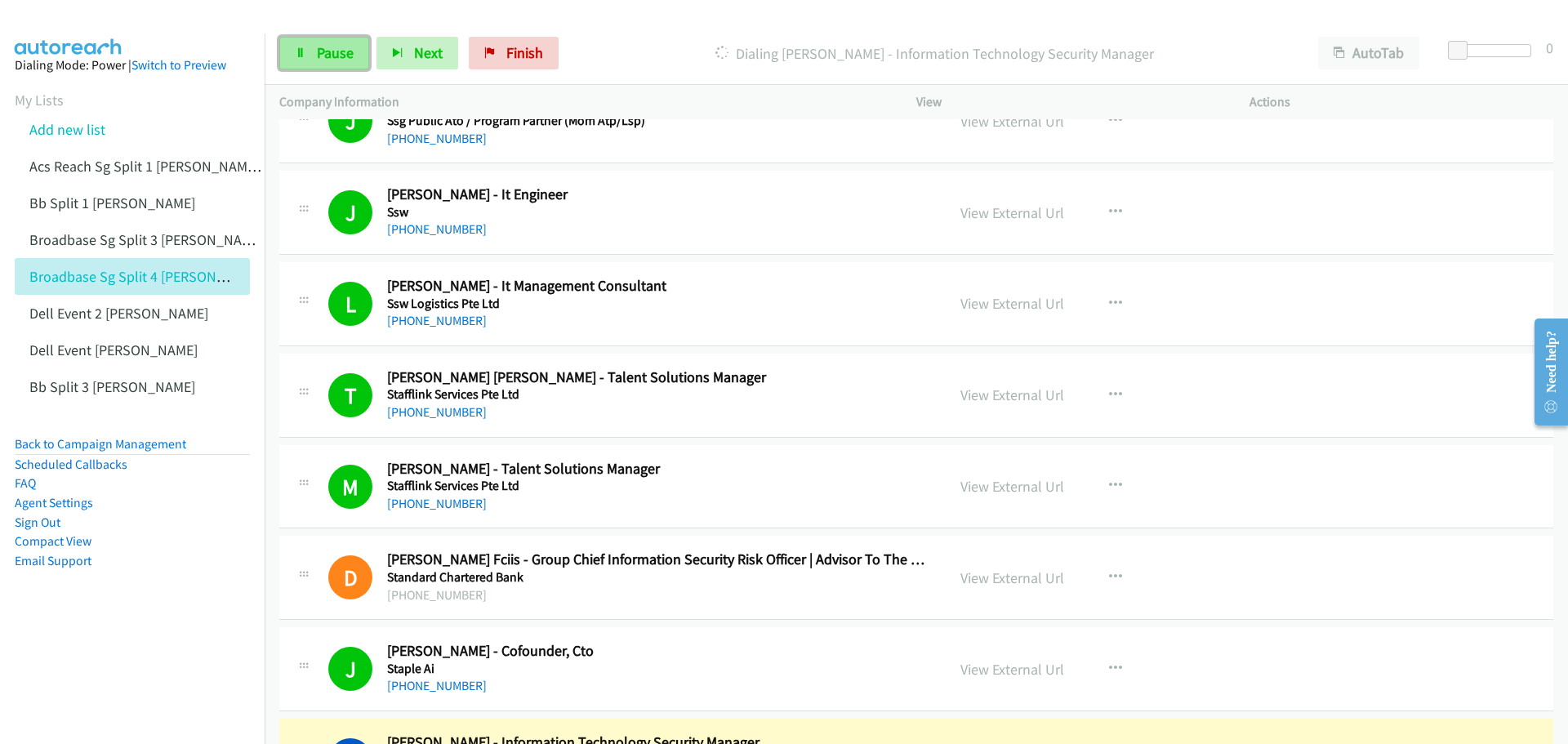
click at [318, 54] on span "Pause" at bounding box center [334, 52] width 36 height 19
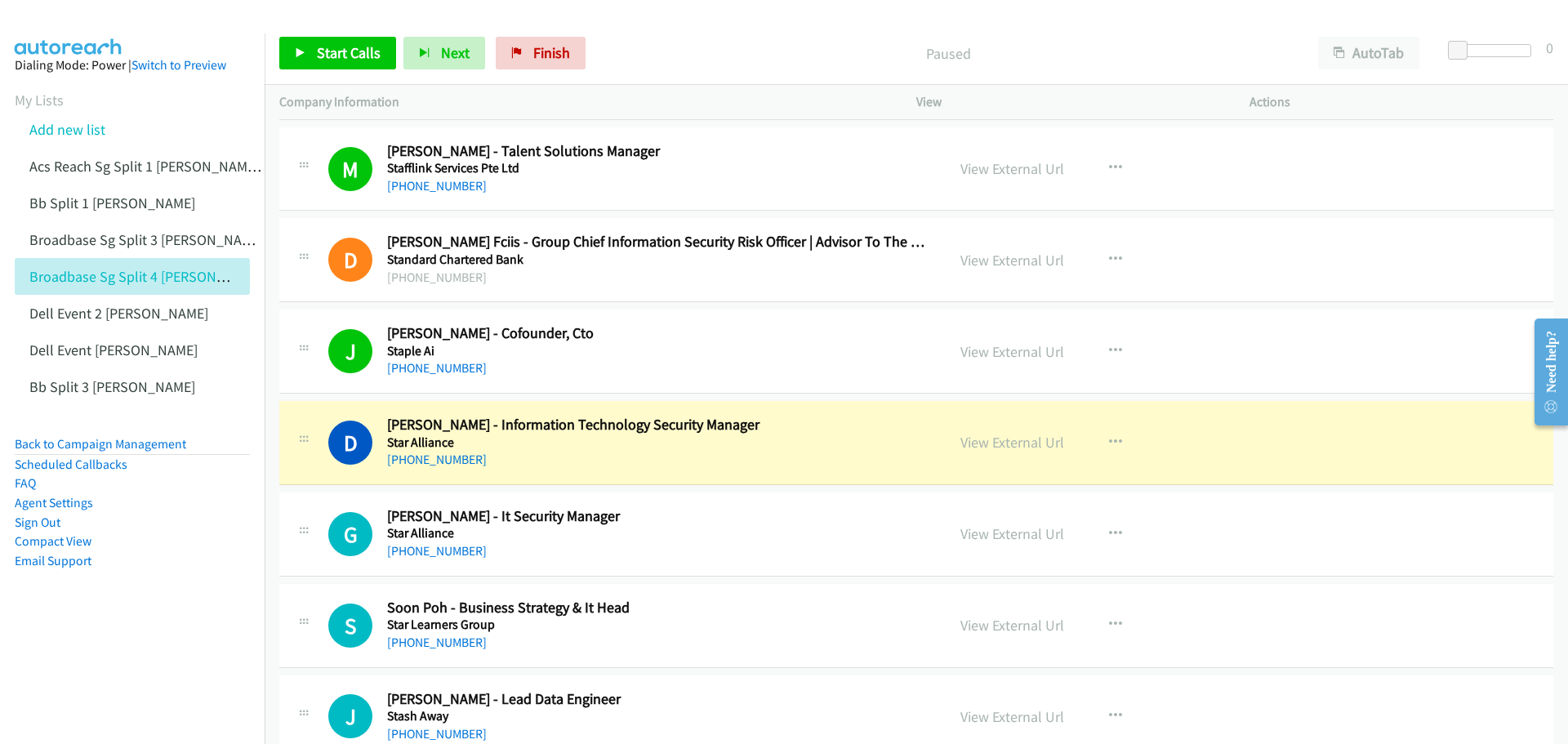
scroll to position [12656, 0]
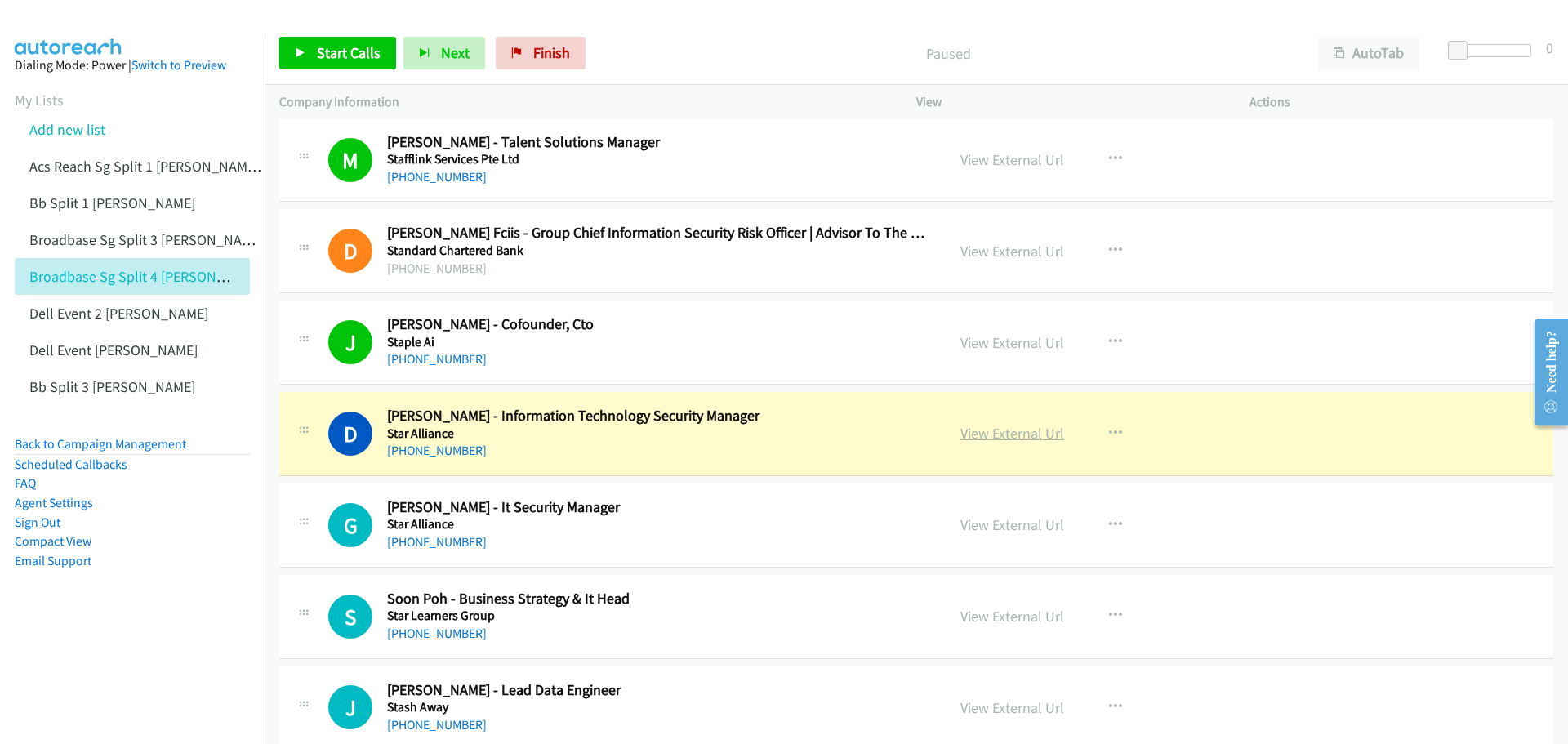
click at [1017, 432] on link "View External Url" at bounding box center [1012, 433] width 104 height 19
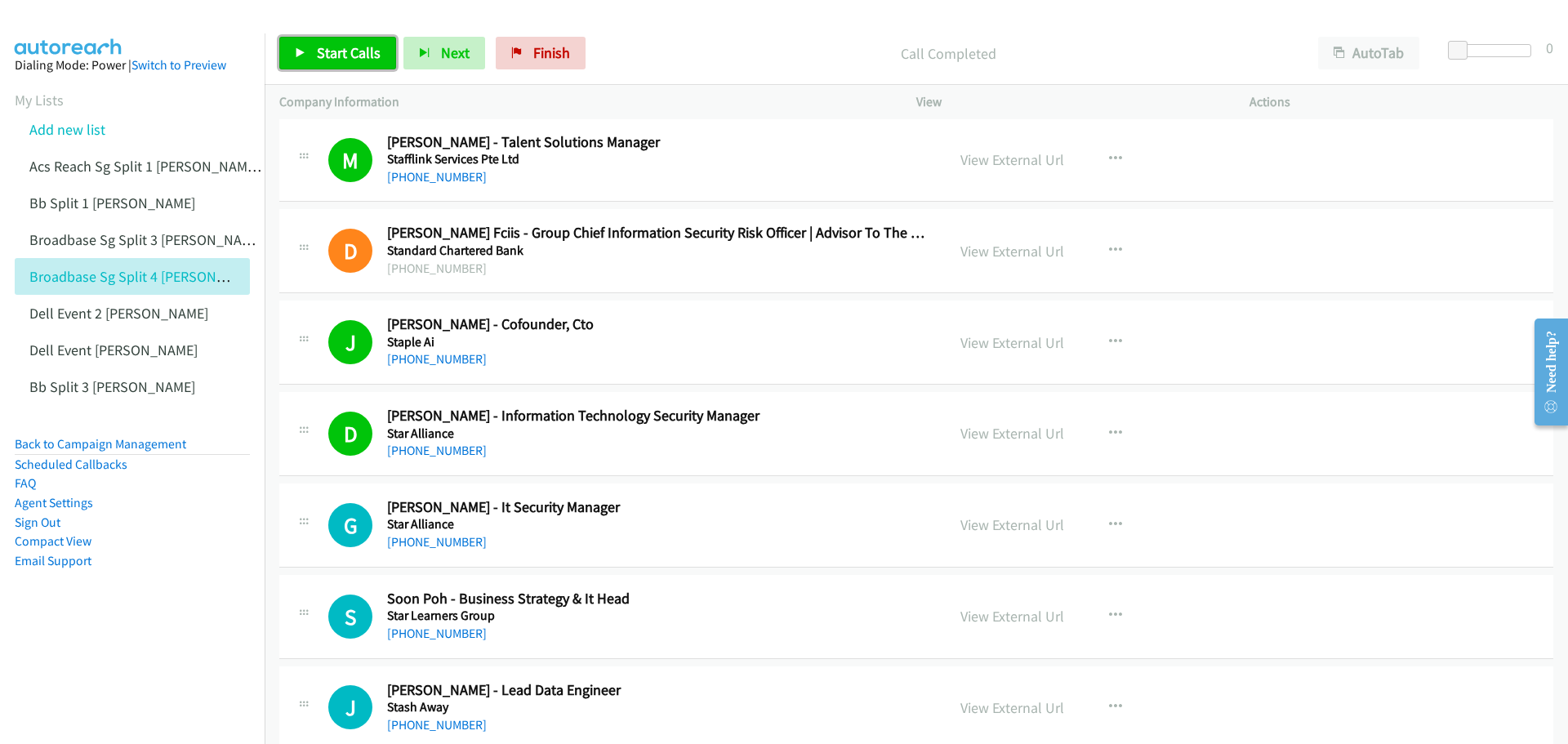
click at [344, 51] on span "Start Calls" at bounding box center [349, 52] width 64 height 19
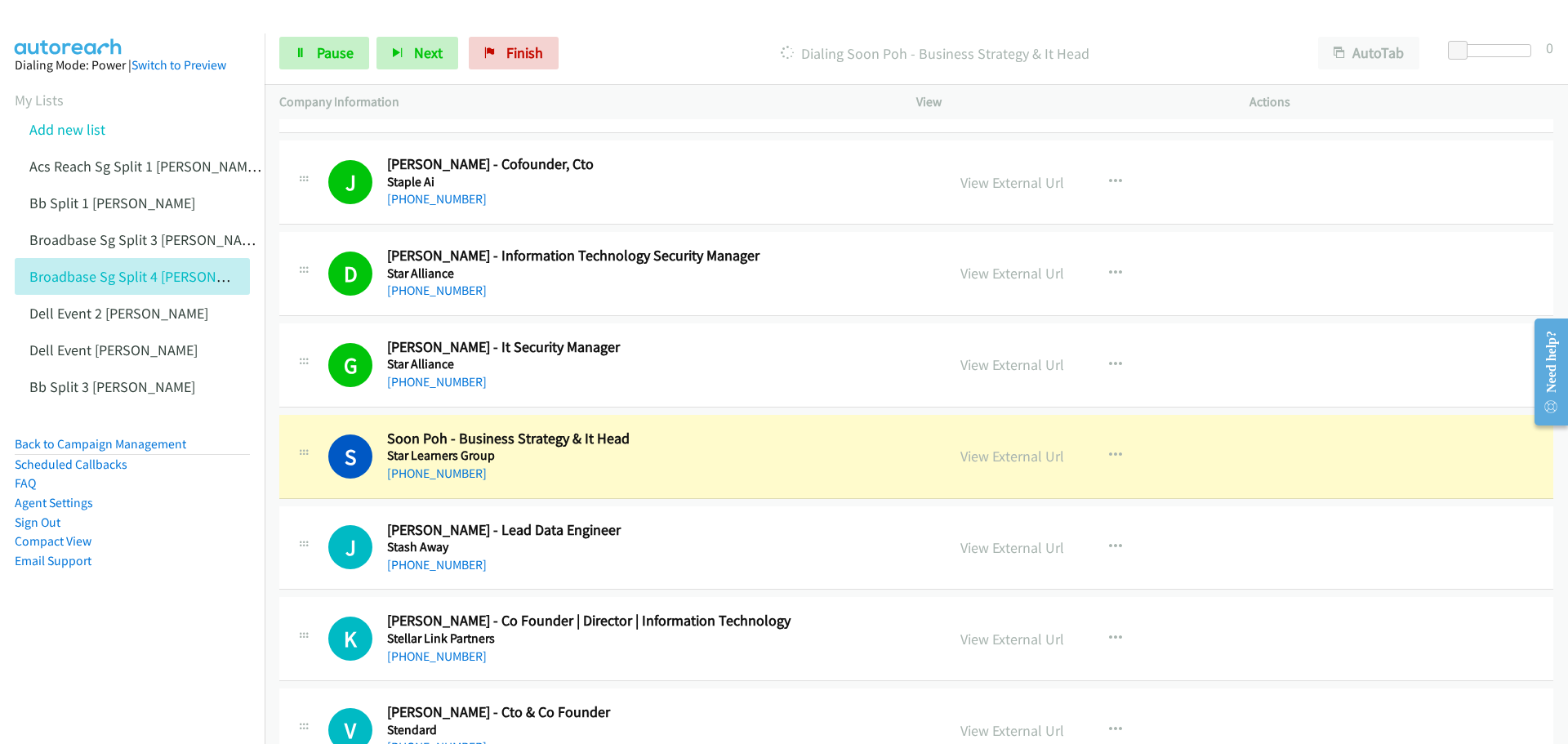
scroll to position [12819, 0]
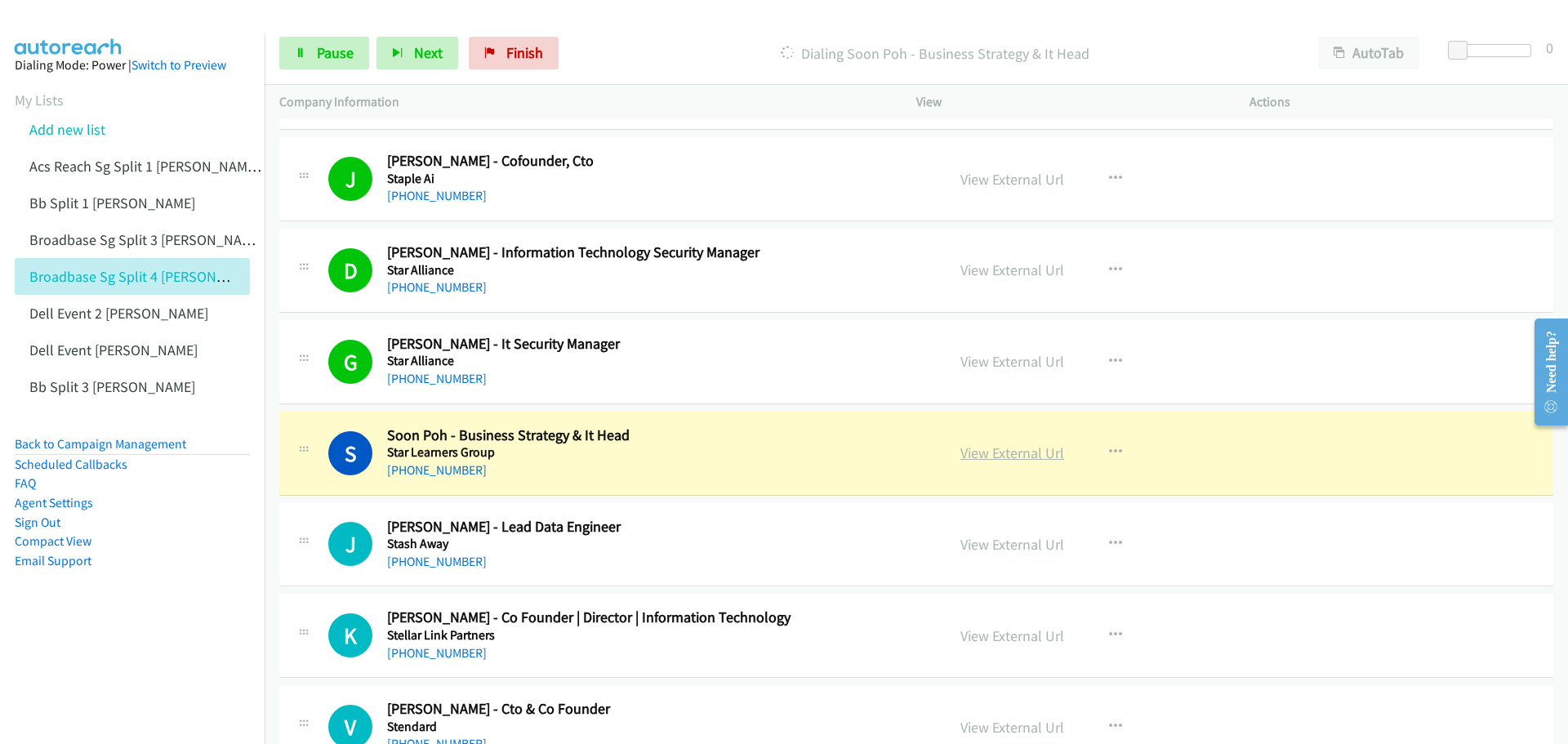
click at [997, 455] on link "View External Url" at bounding box center [1012, 452] width 104 height 19
click at [328, 56] on span "Pause" at bounding box center [334, 52] width 36 height 19
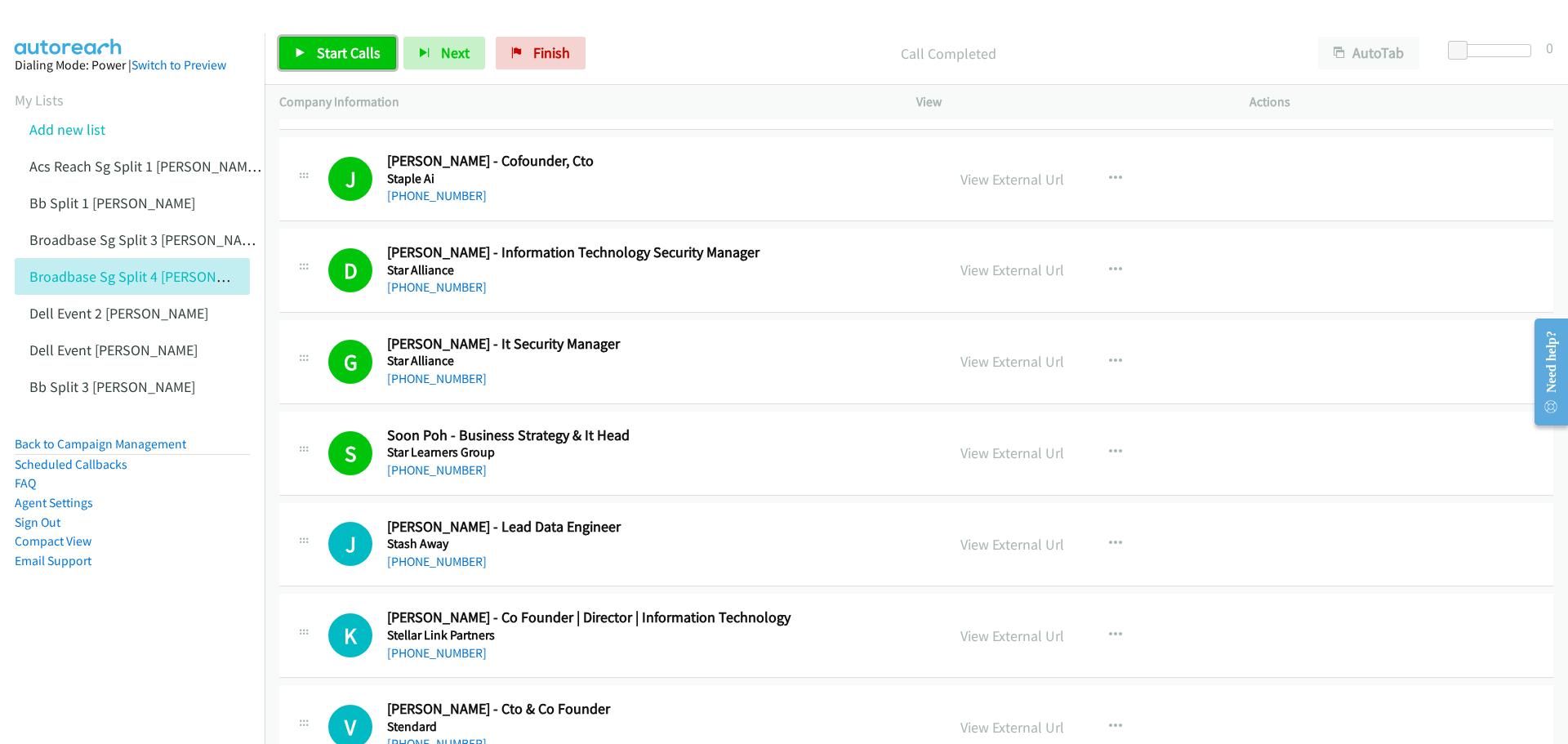
click at [302, 57] on icon at bounding box center [300, 53] width 12 height 12
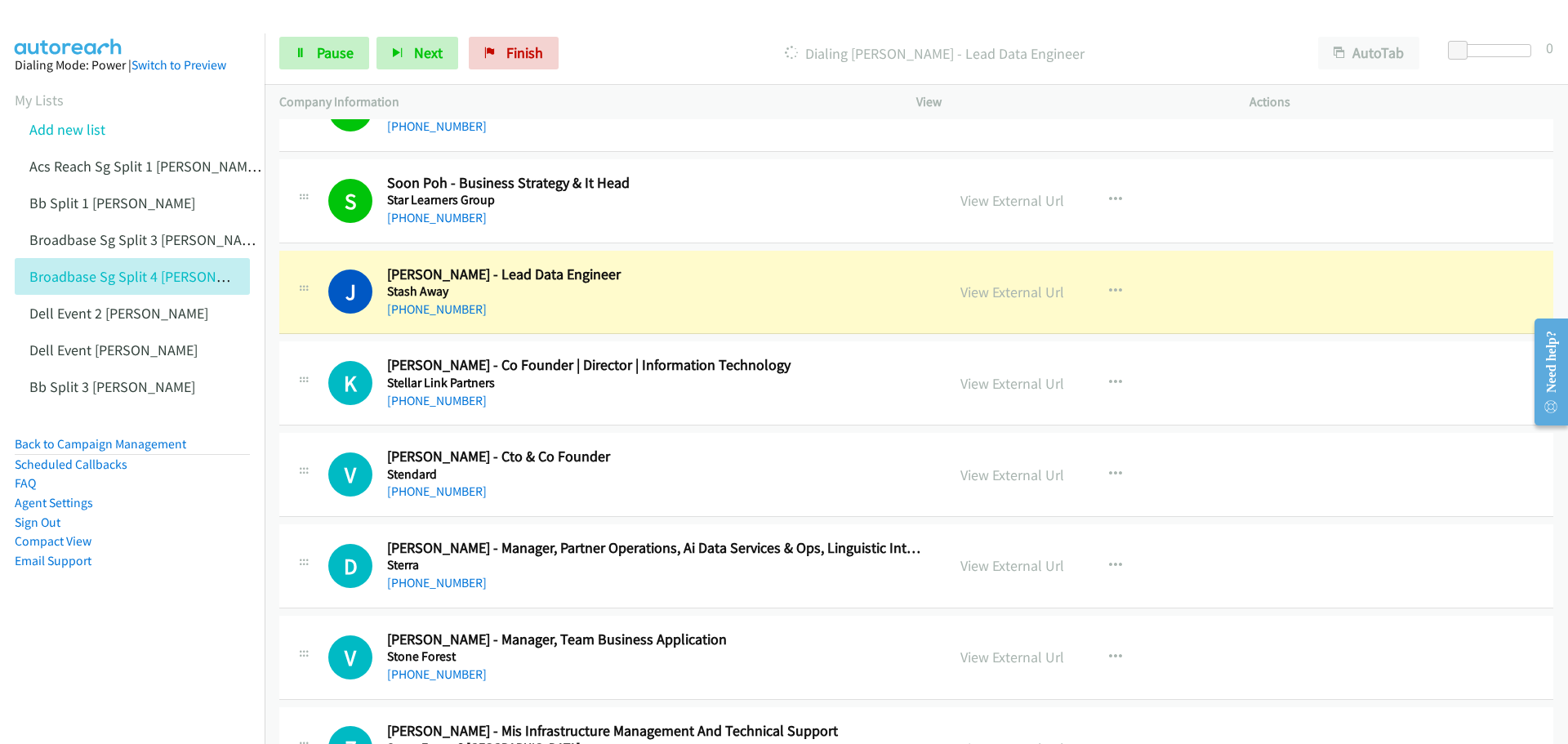
scroll to position [13145, 0]
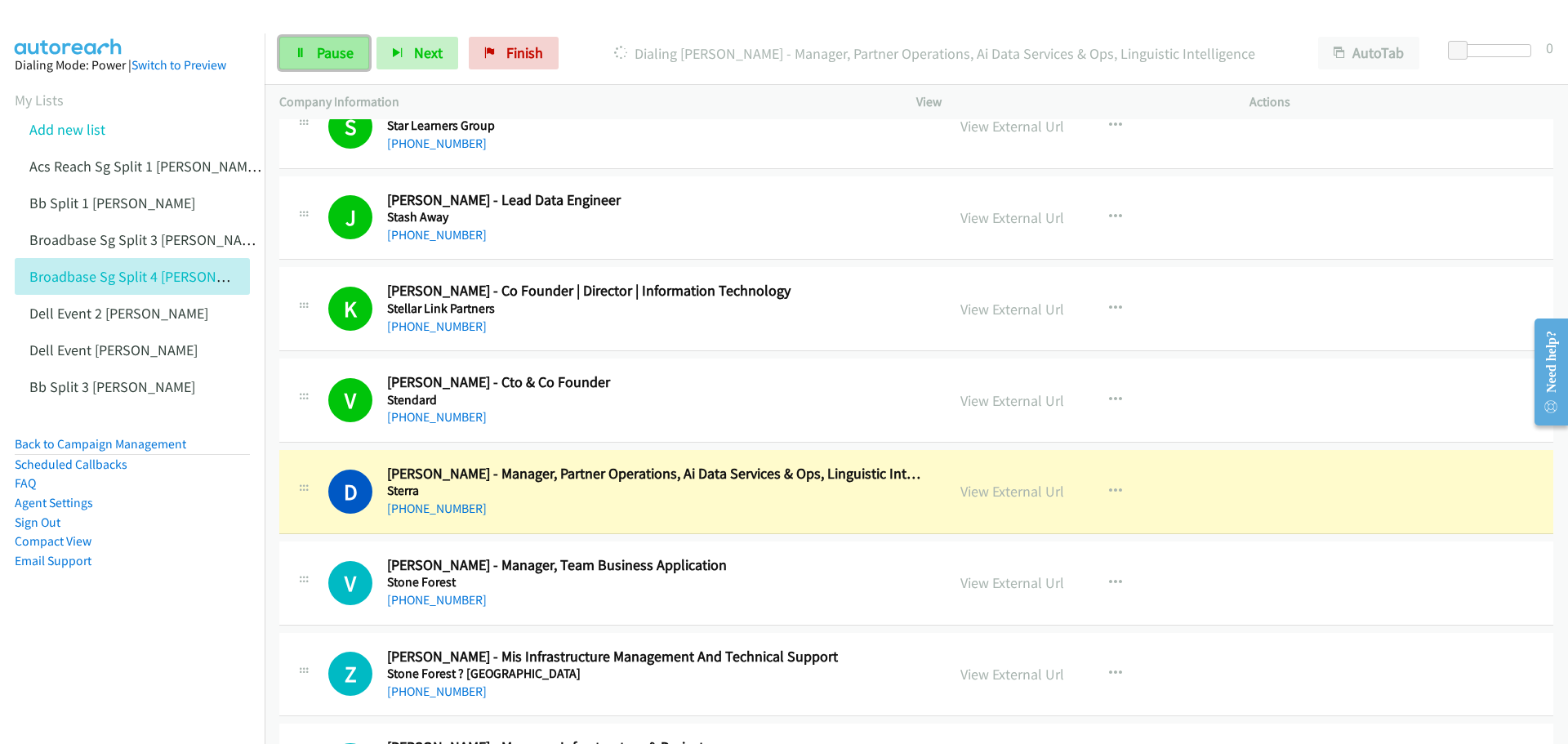
click at [339, 59] on span "Pause" at bounding box center [334, 52] width 36 height 19
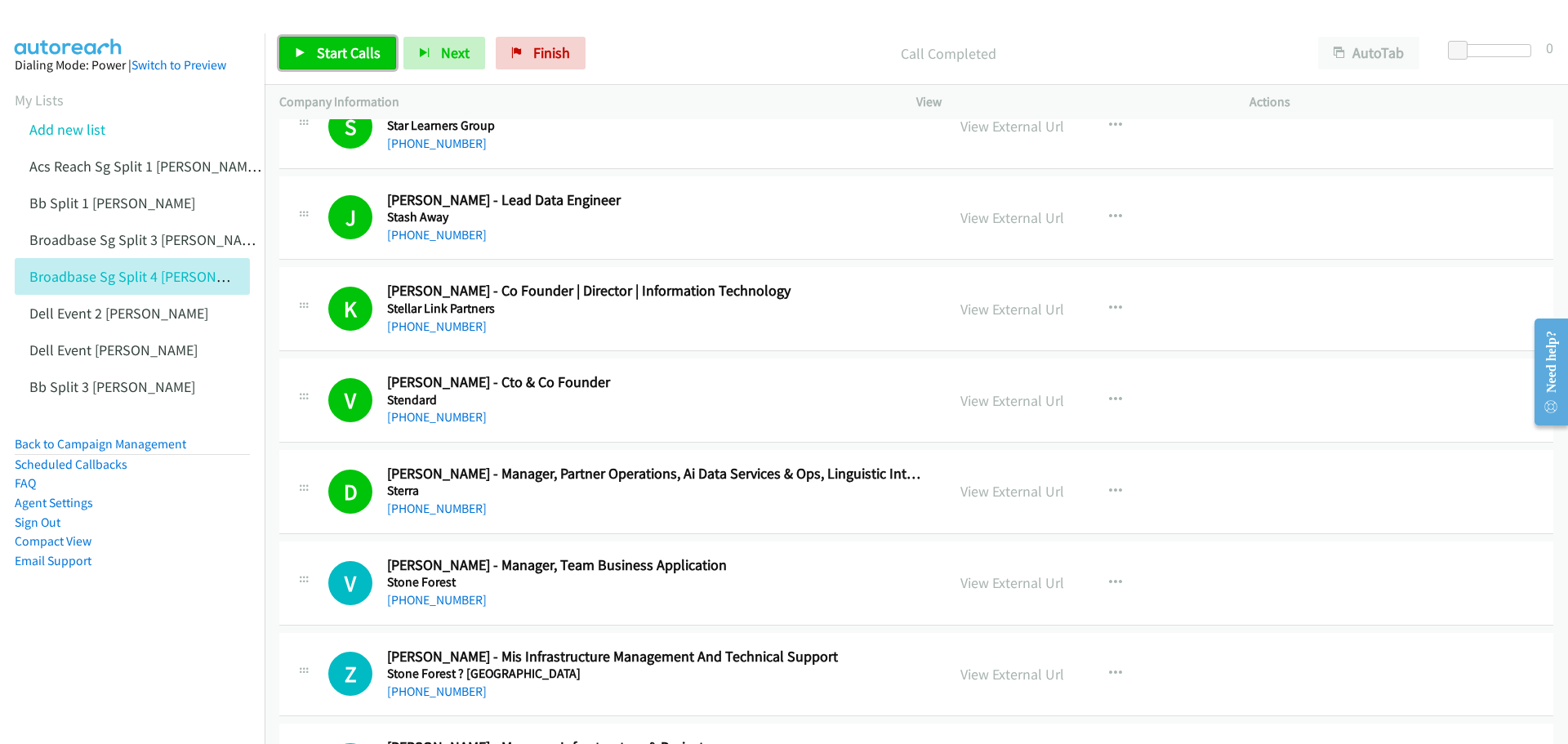
click at [325, 50] on span "Start Calls" at bounding box center [349, 52] width 64 height 19
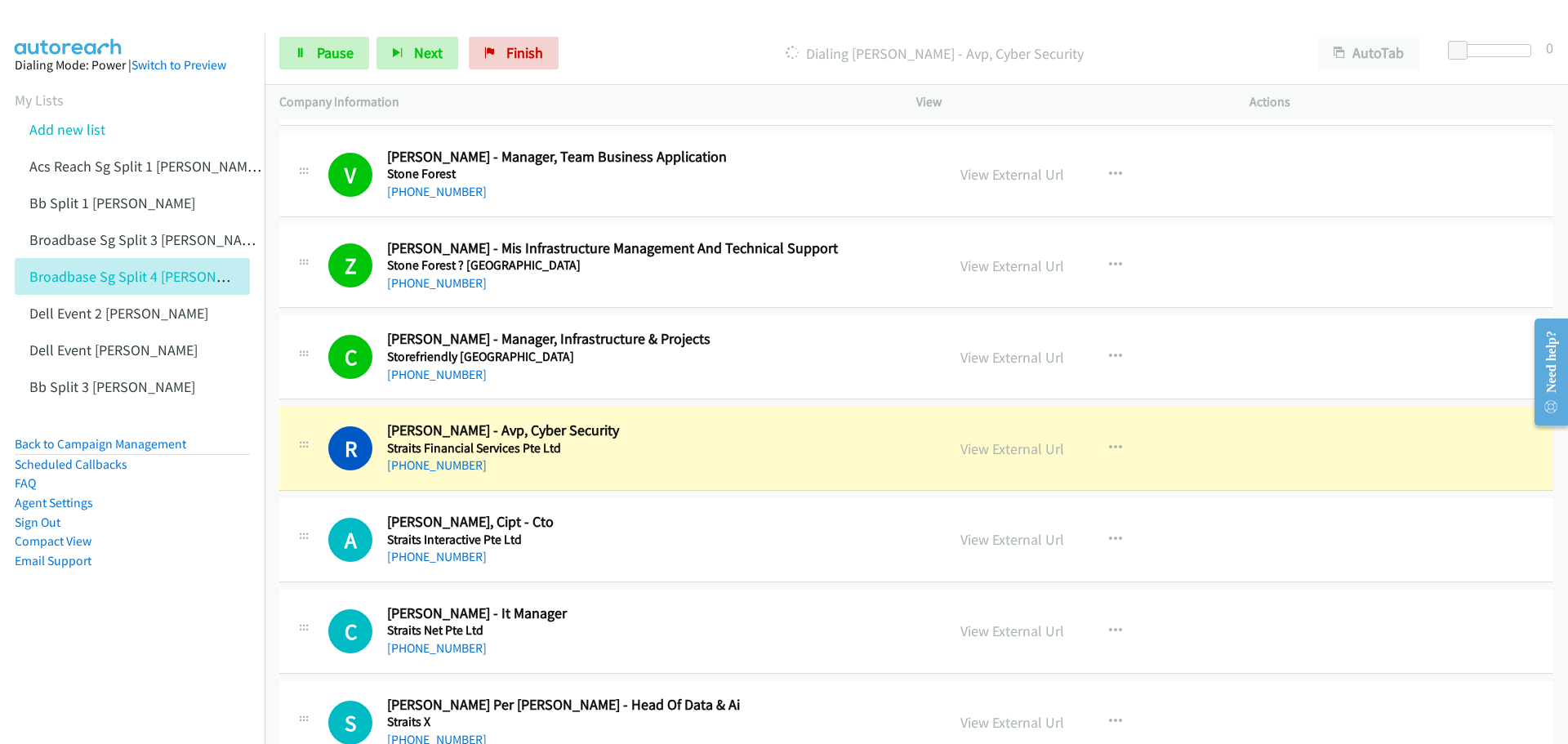
scroll to position [13636, 0]
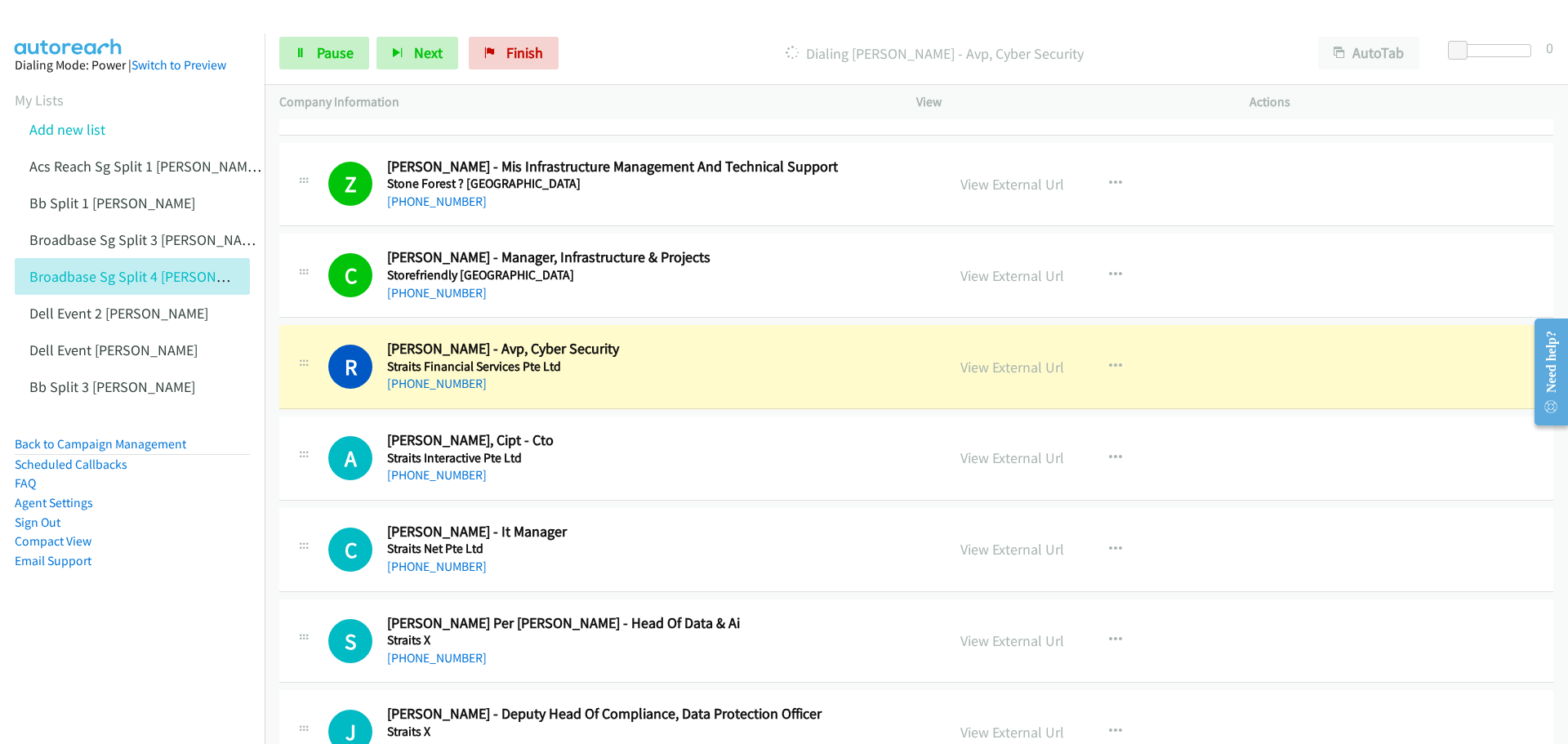
drag, startPoint x: 764, startPoint y: 338, endPoint x: 666, endPoint y: 319, distance: 99.8
click at [666, 319] on td "C Callback Scheduled [PERSON_NAME] - Manager, Infrastructure & Projects Storefr…" at bounding box center [916, 276] width 1304 height 91
click at [1007, 367] on link "View External Url" at bounding box center [1012, 366] width 104 height 19
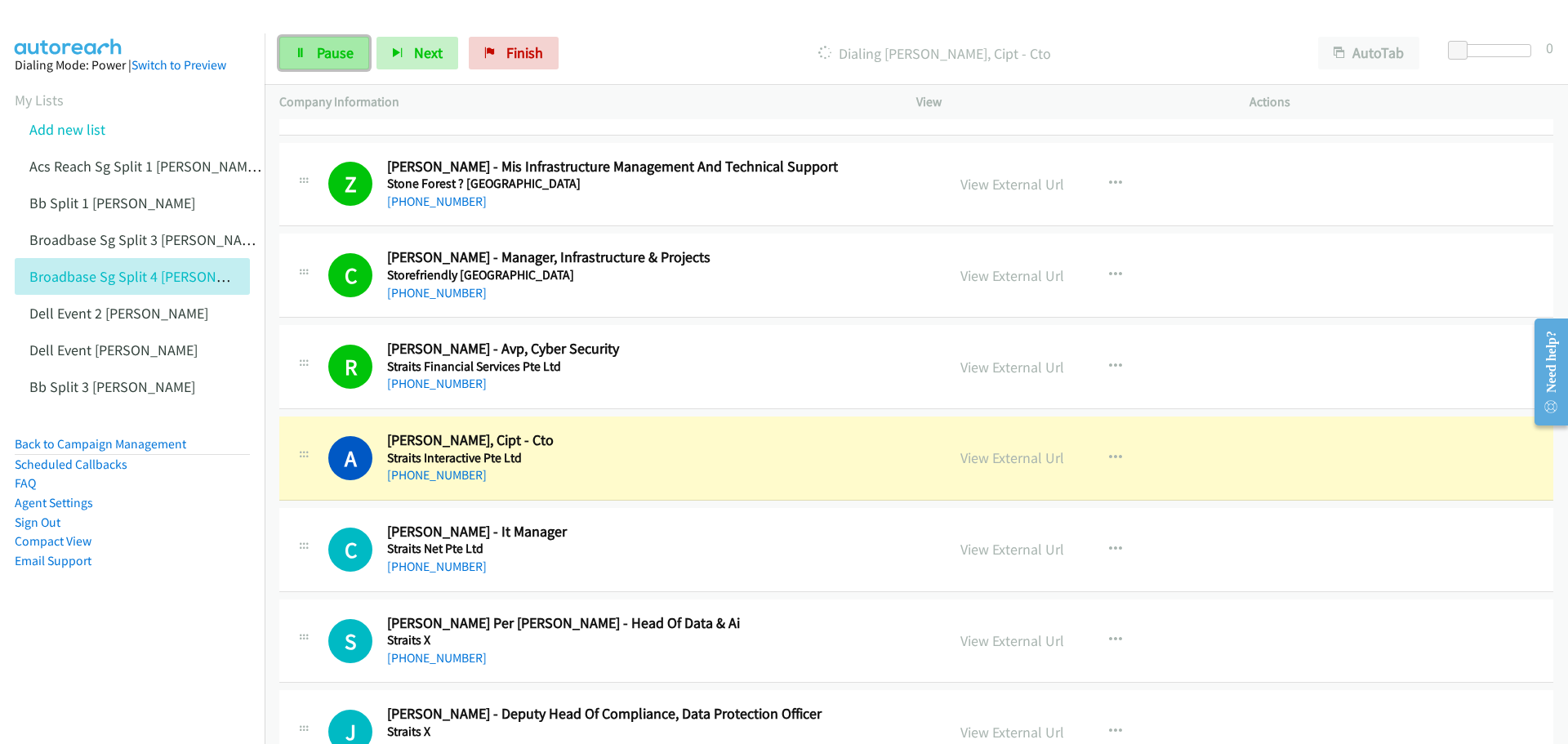
click at [313, 50] on link "Pause" at bounding box center [324, 52] width 90 height 33
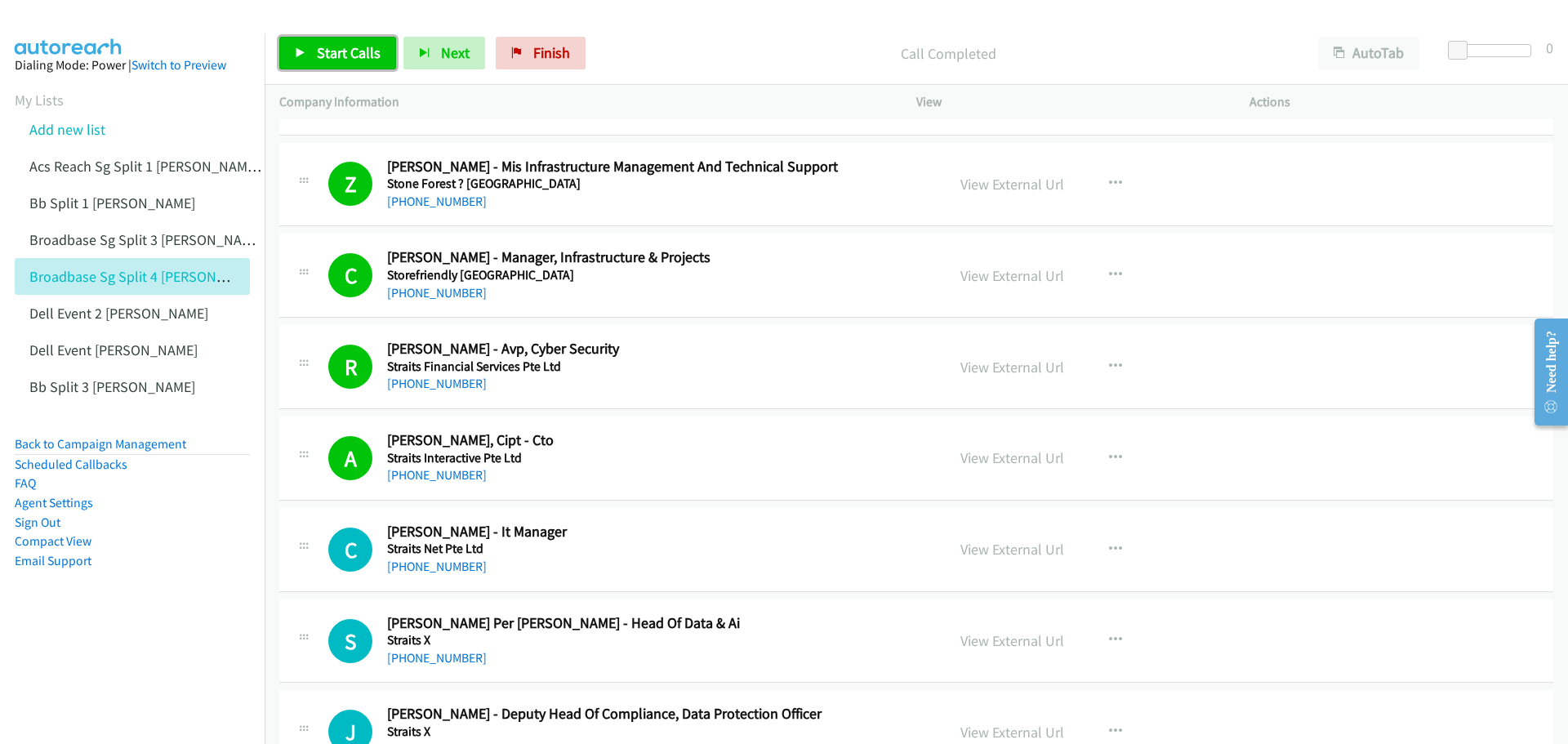
click at [309, 43] on link "Start Calls" at bounding box center [338, 52] width 117 height 33
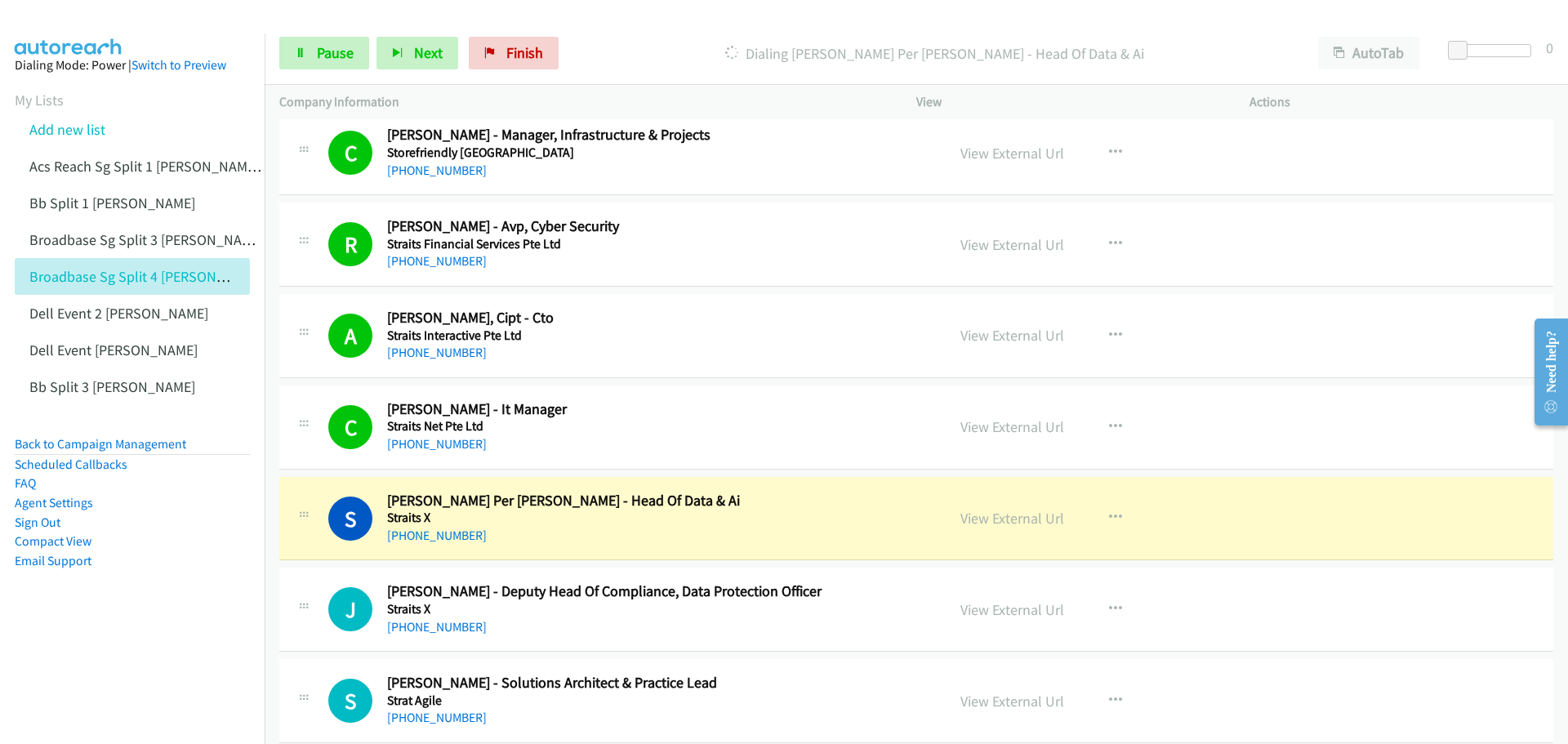
scroll to position [13799, 0]
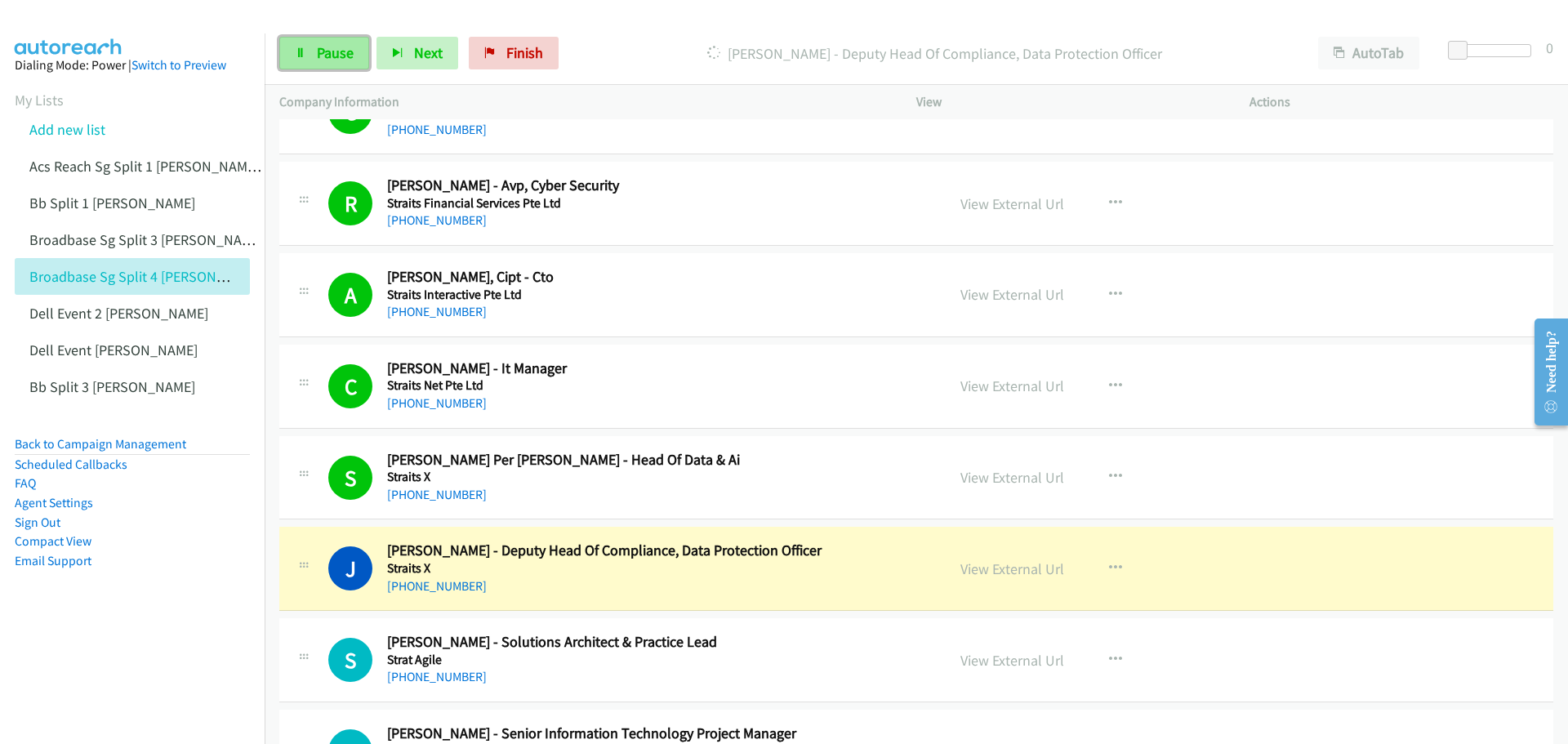
click at [312, 56] on link "Pause" at bounding box center [324, 52] width 90 height 33
